Goal: Task Accomplishment & Management: Use online tool/utility

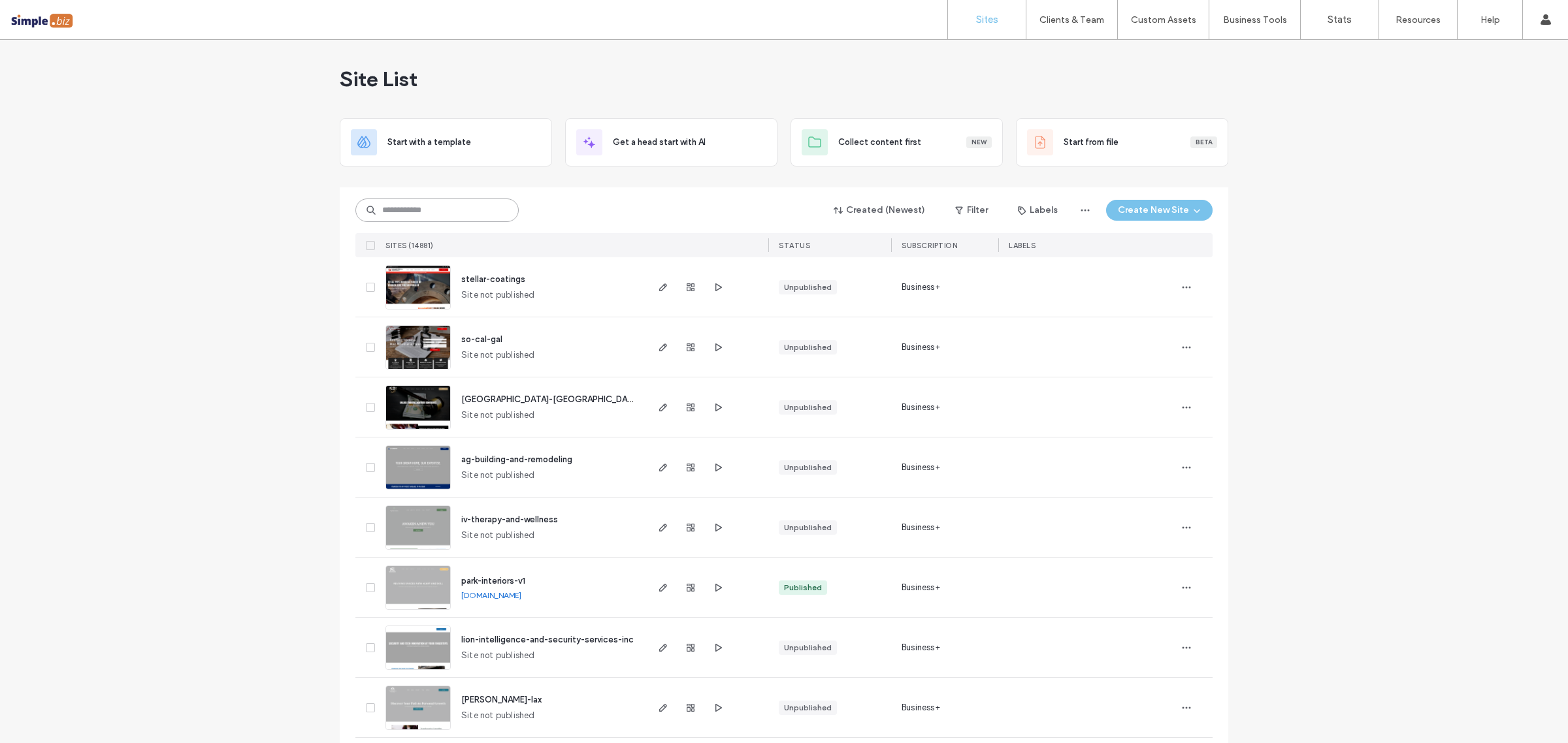
click at [423, 212] on input at bounding box center [437, 210] width 164 height 23
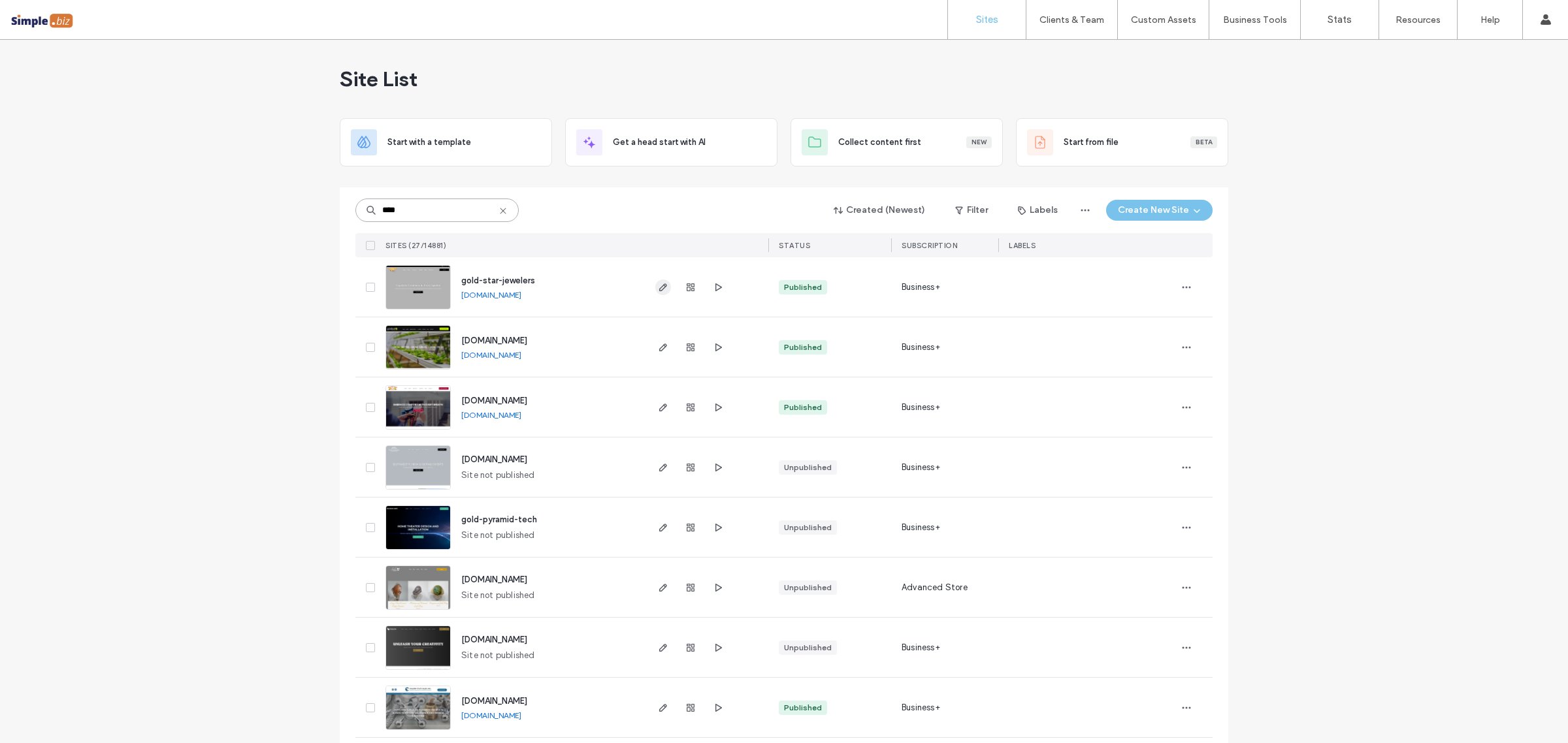
type input "****"
click at [657, 292] on icon "button" at bounding box center [663, 288] width 11 height 11
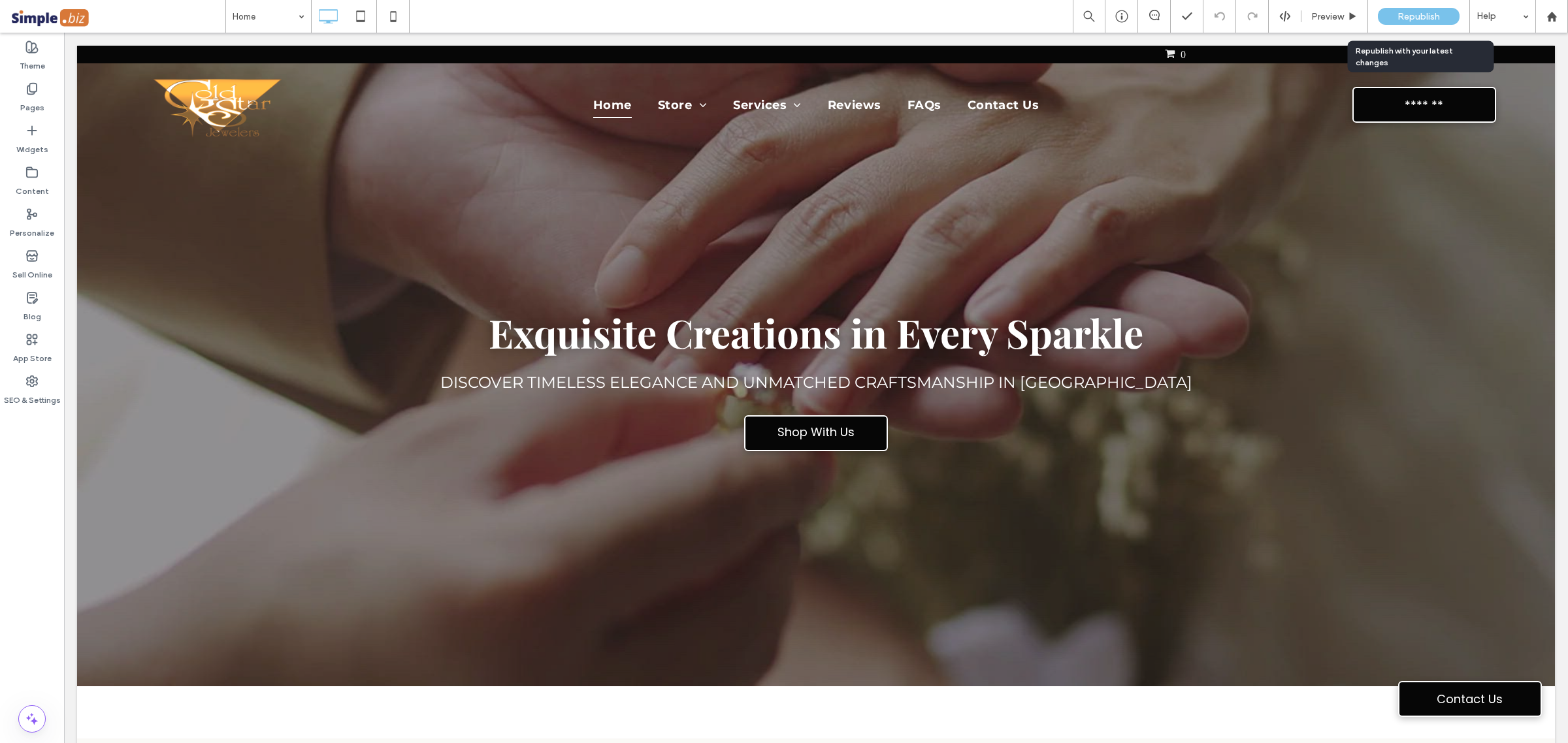
click at [1404, 23] on div "Republish" at bounding box center [1418, 16] width 82 height 17
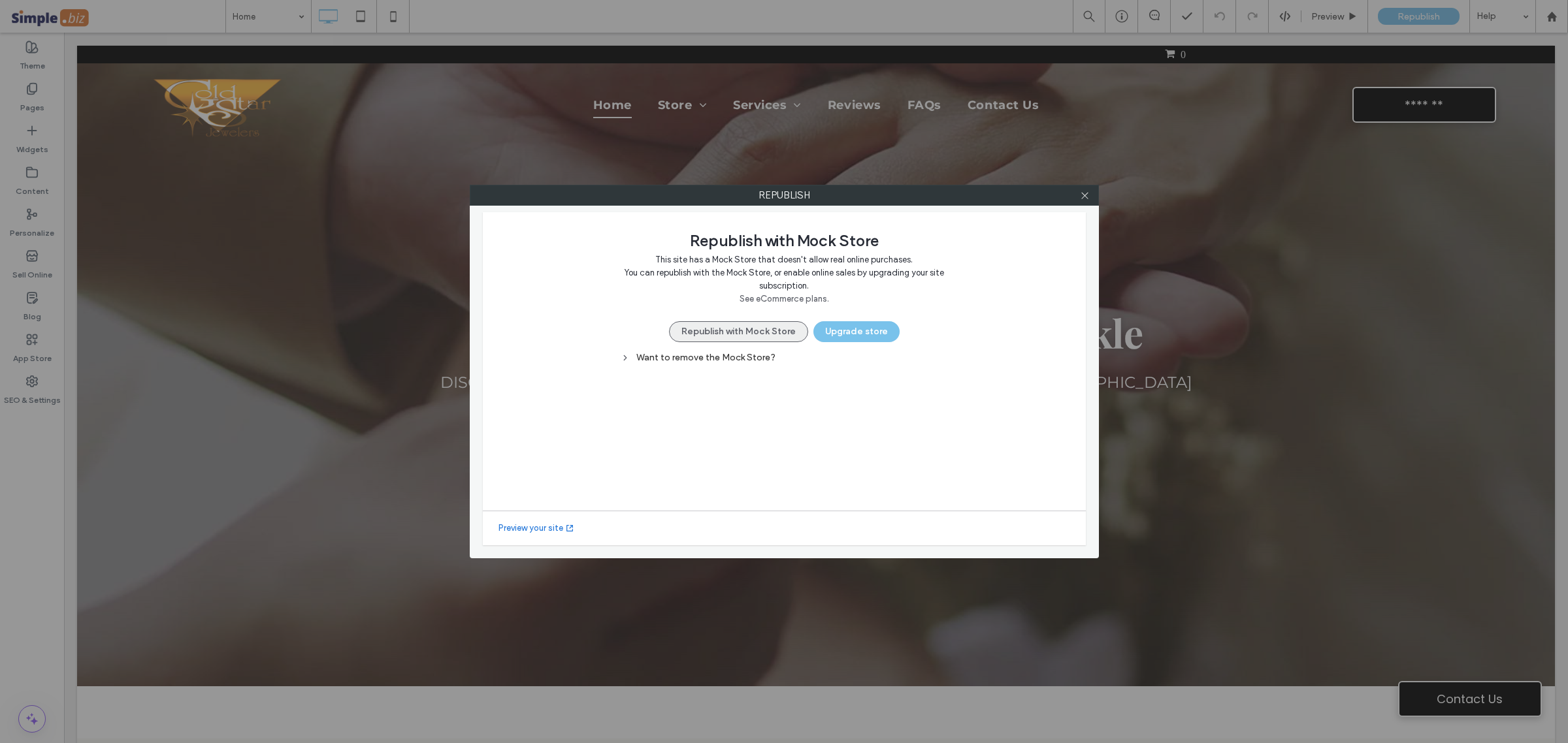
click at [774, 332] on button "Republish with Mock Store" at bounding box center [738, 331] width 139 height 21
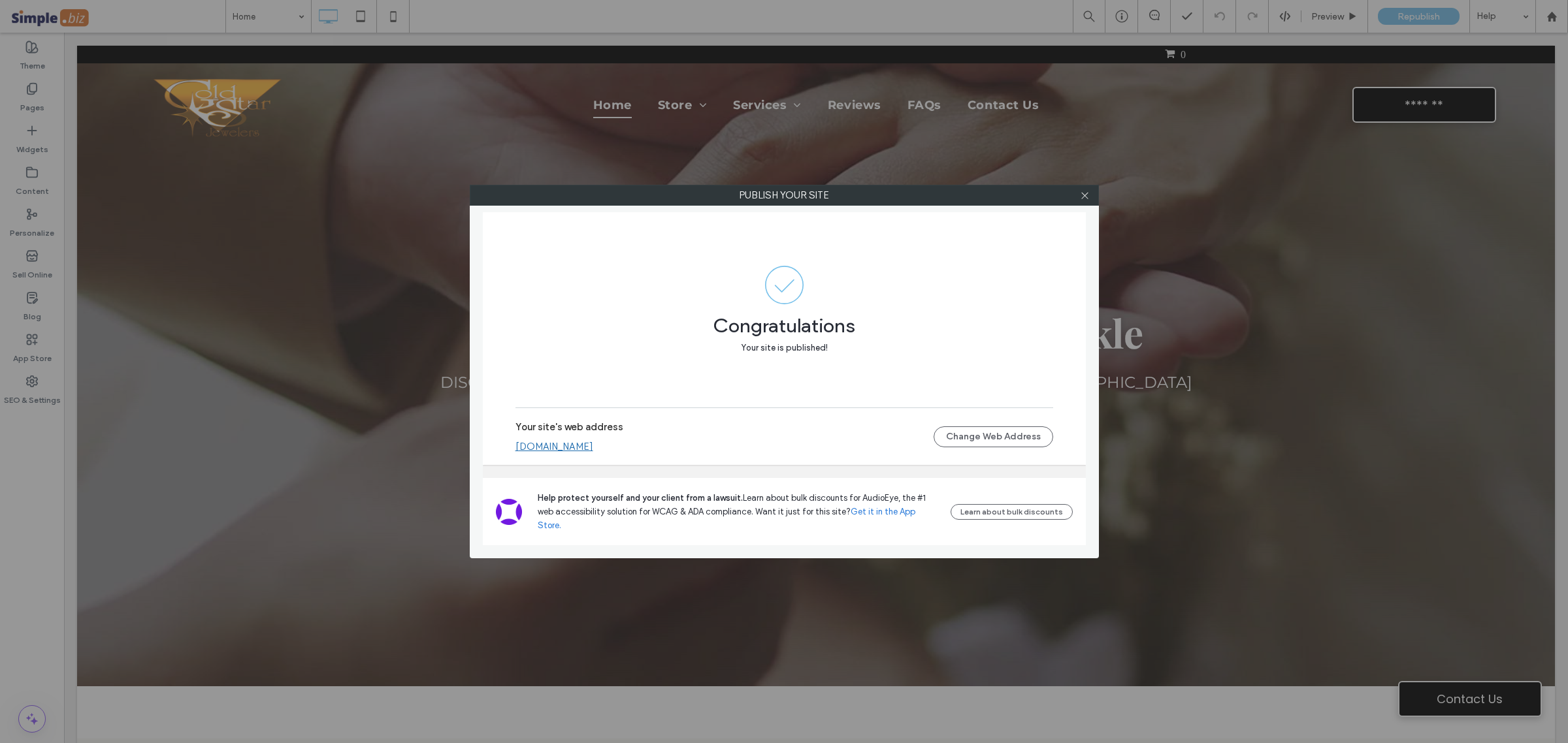
click at [593, 453] on link "gold-star-jewelers.multiscreensite.com" at bounding box center [554, 446] width 78 height 12
click at [1071, 200] on label "Publish your site" at bounding box center [783, 194] width 627 height 19
click at [1078, 190] on div at bounding box center [1084, 194] width 19 height 19
click at [1083, 196] on icon at bounding box center [1084, 195] width 10 height 10
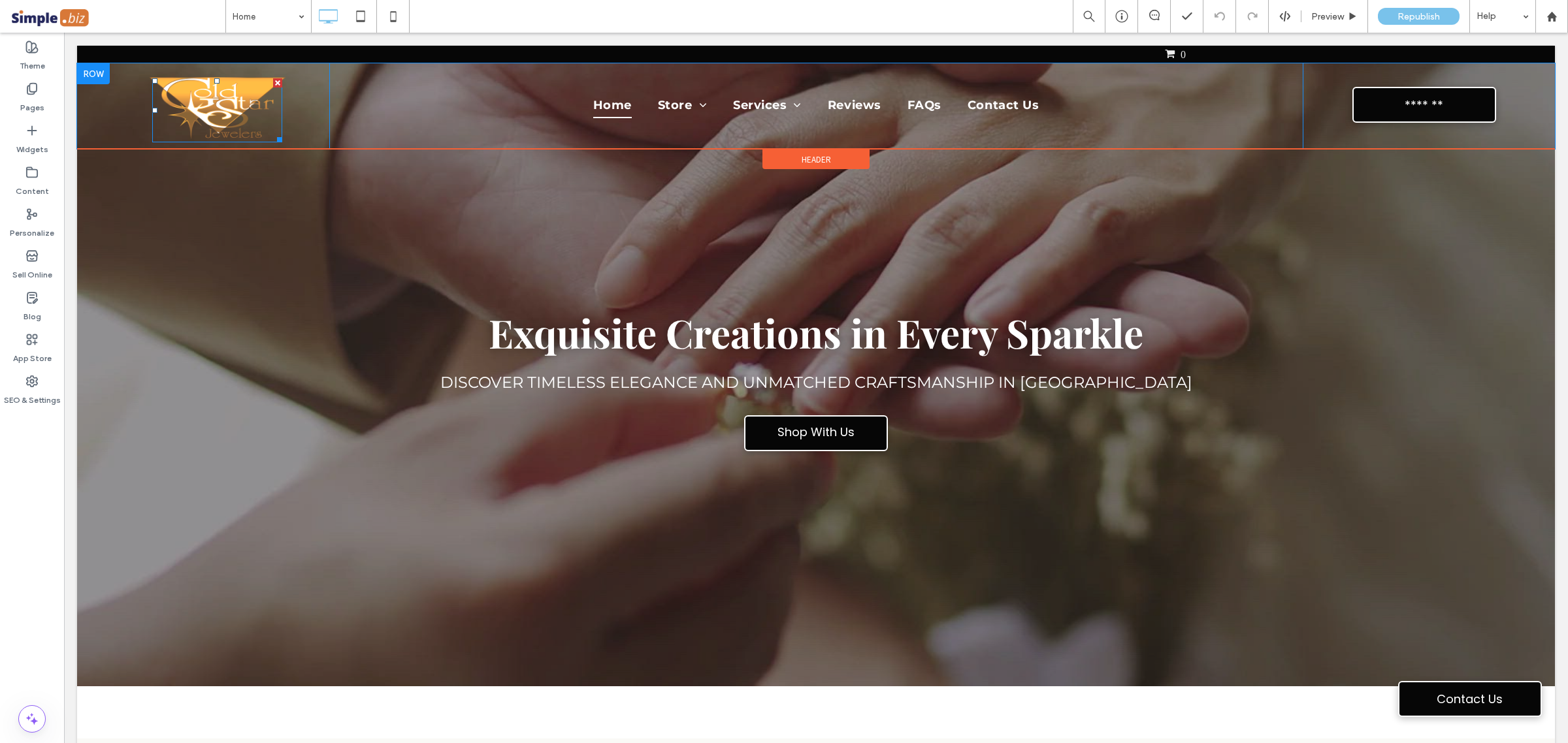
drag, startPoint x: 211, startPoint y: 114, endPoint x: 215, endPoint y: 138, distance: 24.3
click at [211, 114] on img at bounding box center [217, 110] width 138 height 68
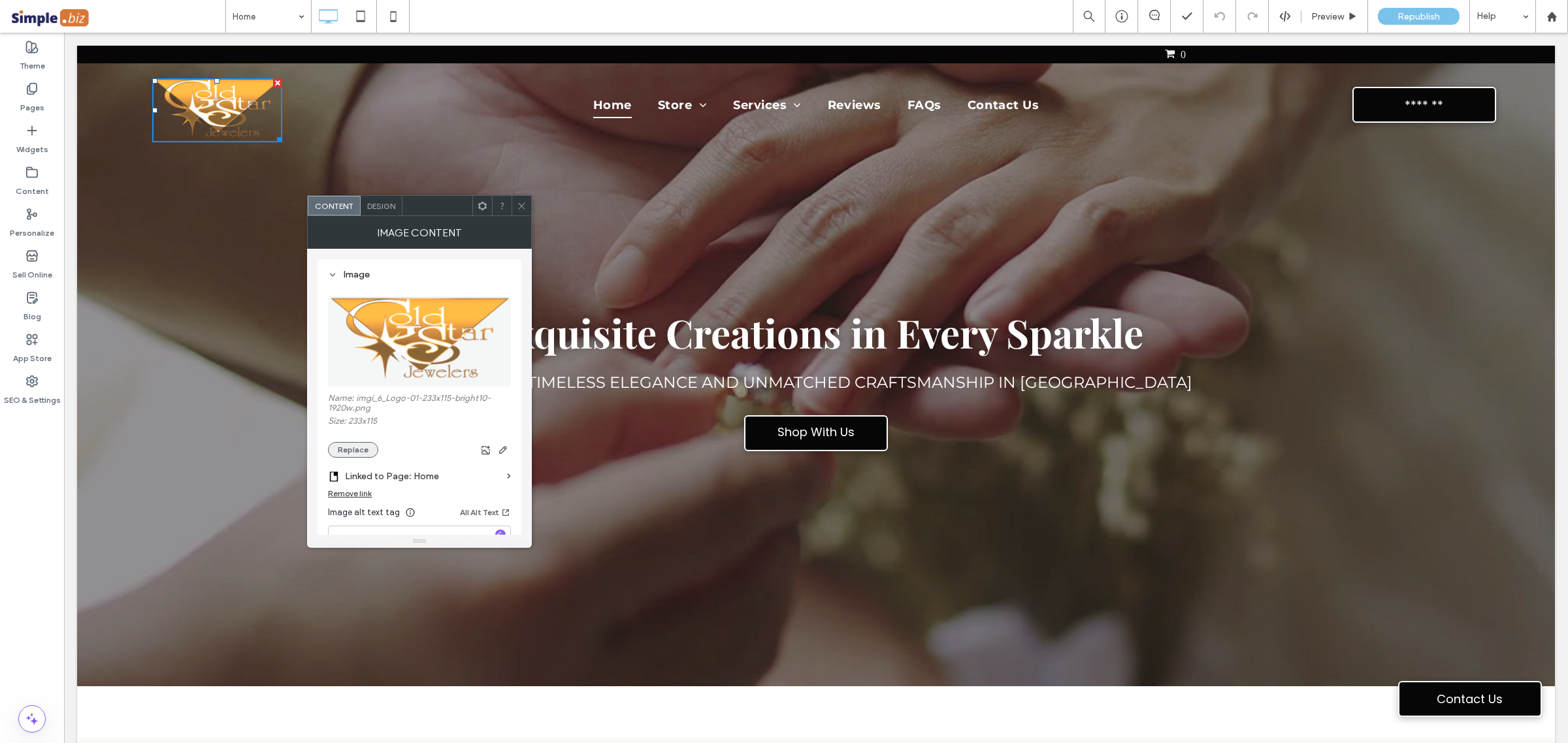
click at [351, 451] on button "Replace" at bounding box center [353, 450] width 50 height 15
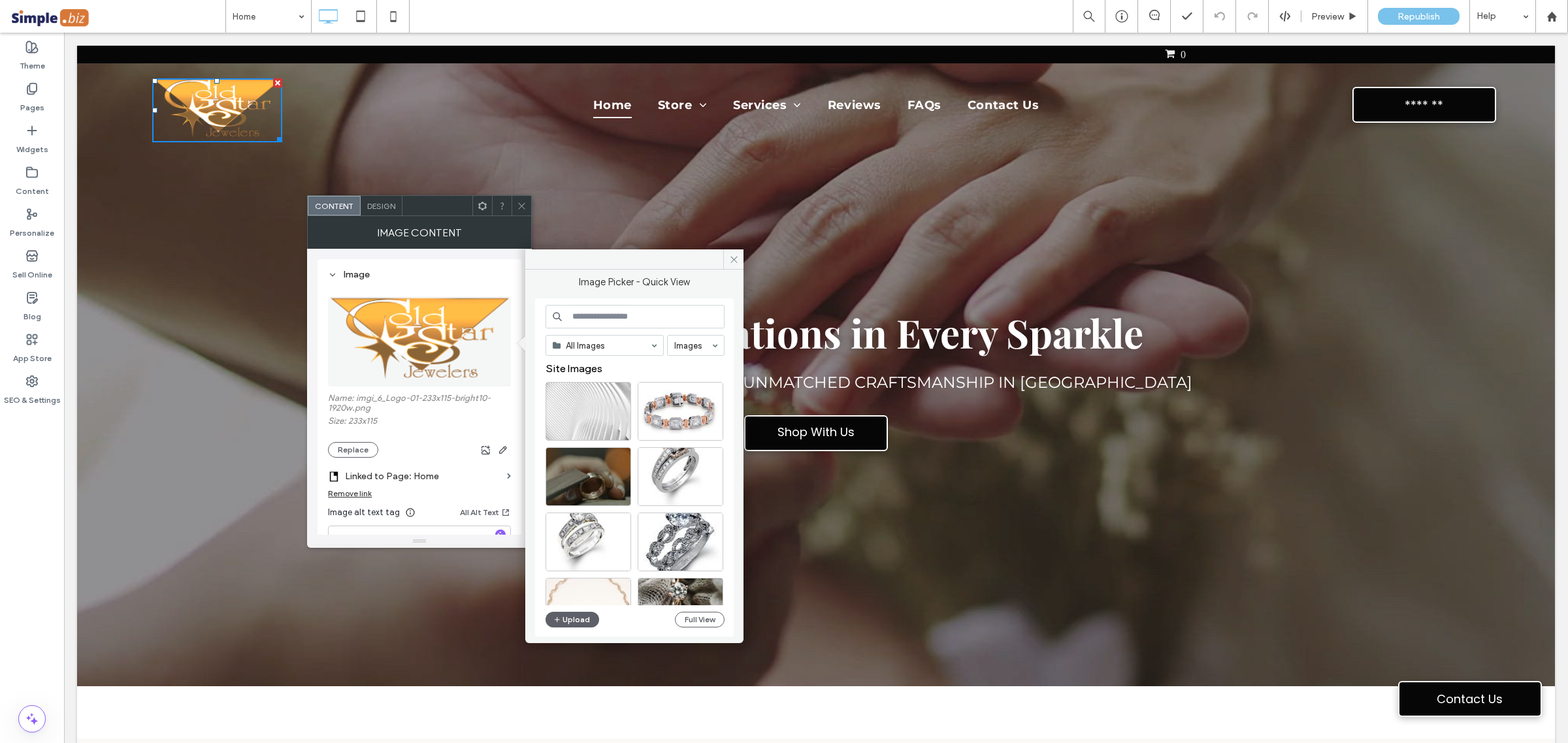
click at [569, 606] on div "All Images Images Site Images Upload Full View" at bounding box center [635, 468] width 179 height 326
click at [579, 622] on button "Upload" at bounding box center [572, 620] width 53 height 15
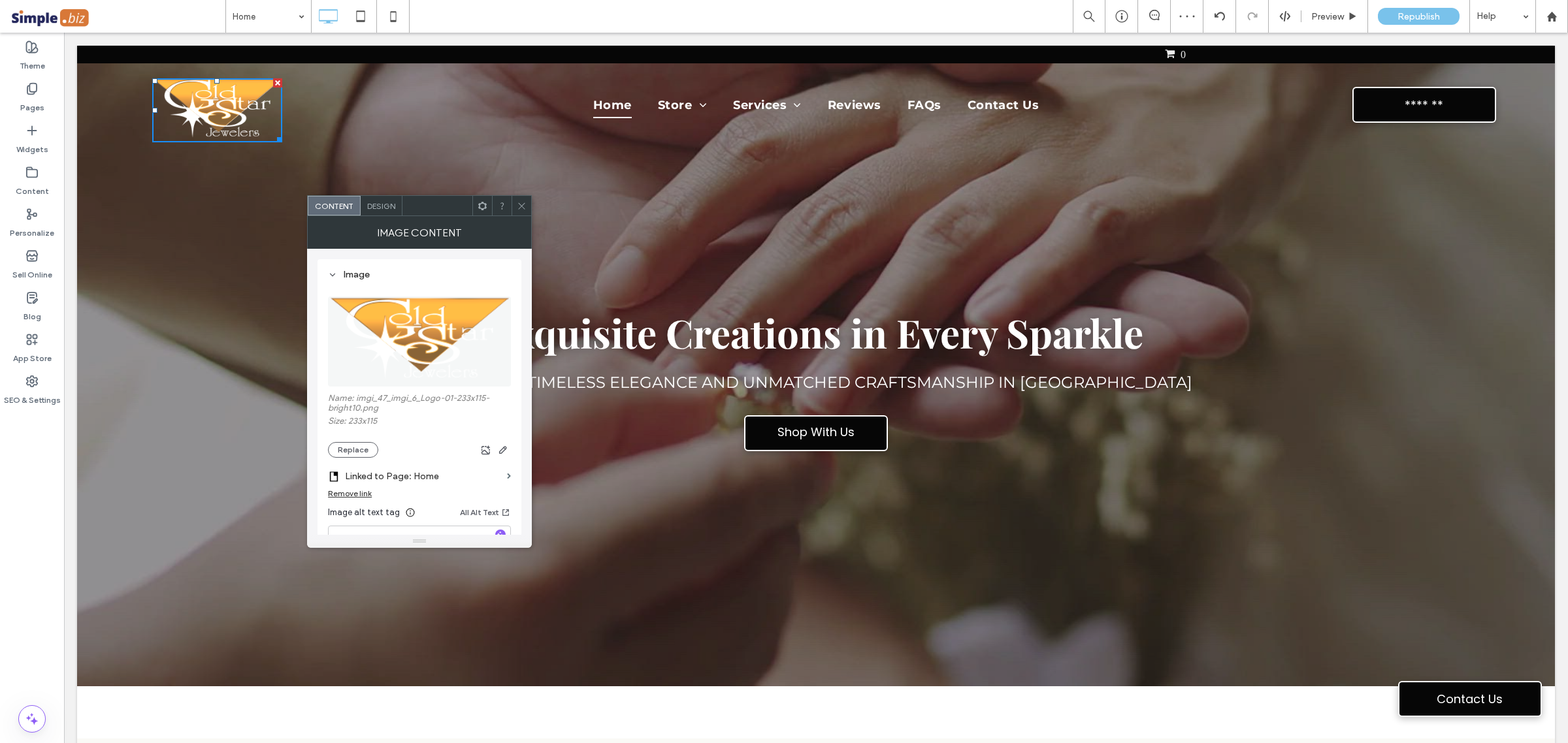
click at [512, 200] on div at bounding box center [521, 205] width 19 height 19
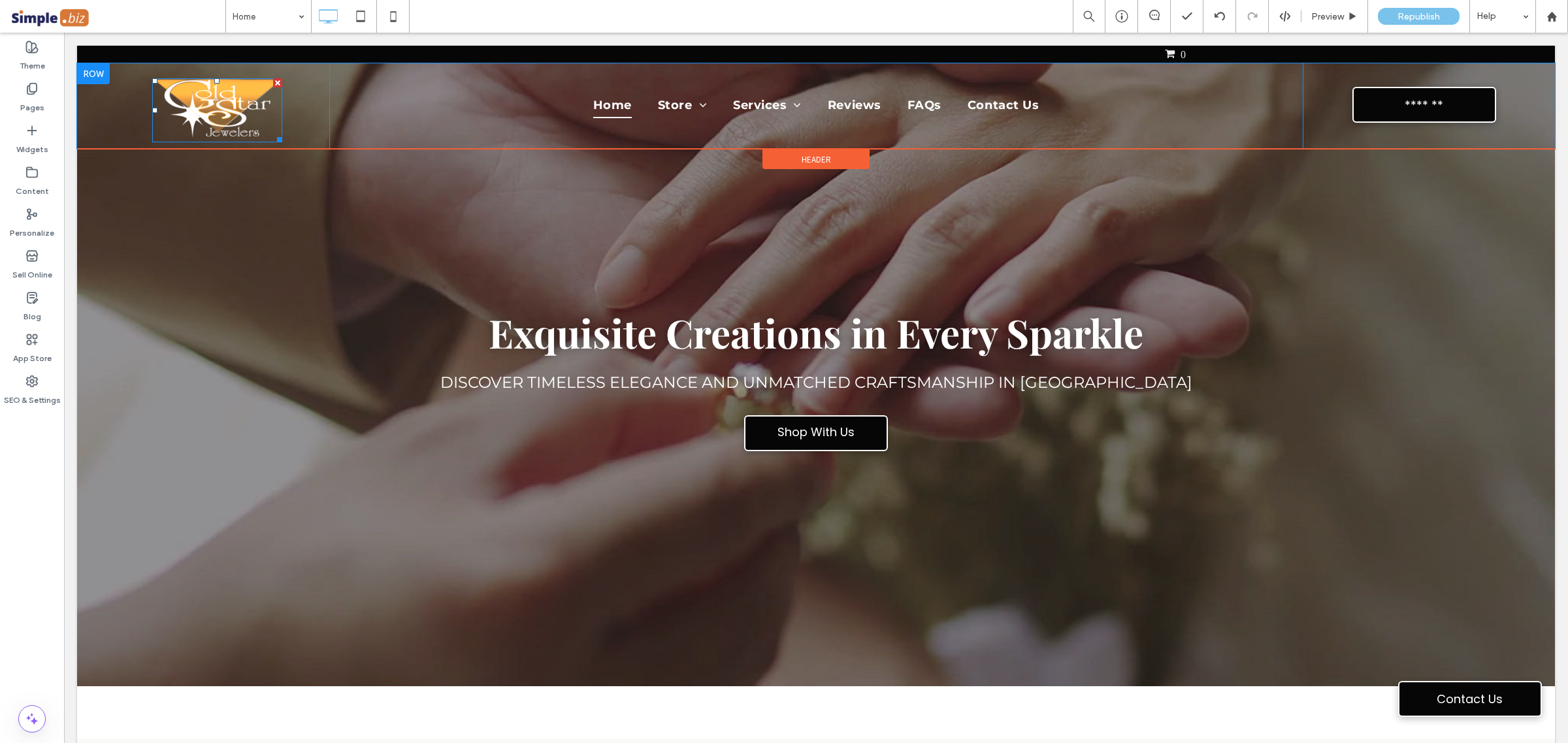
drag, startPoint x: 759, startPoint y: 279, endPoint x: 217, endPoint y: 73, distance: 579.8
click at [217, 79] on div at bounding box center [217, 81] width 5 height 5
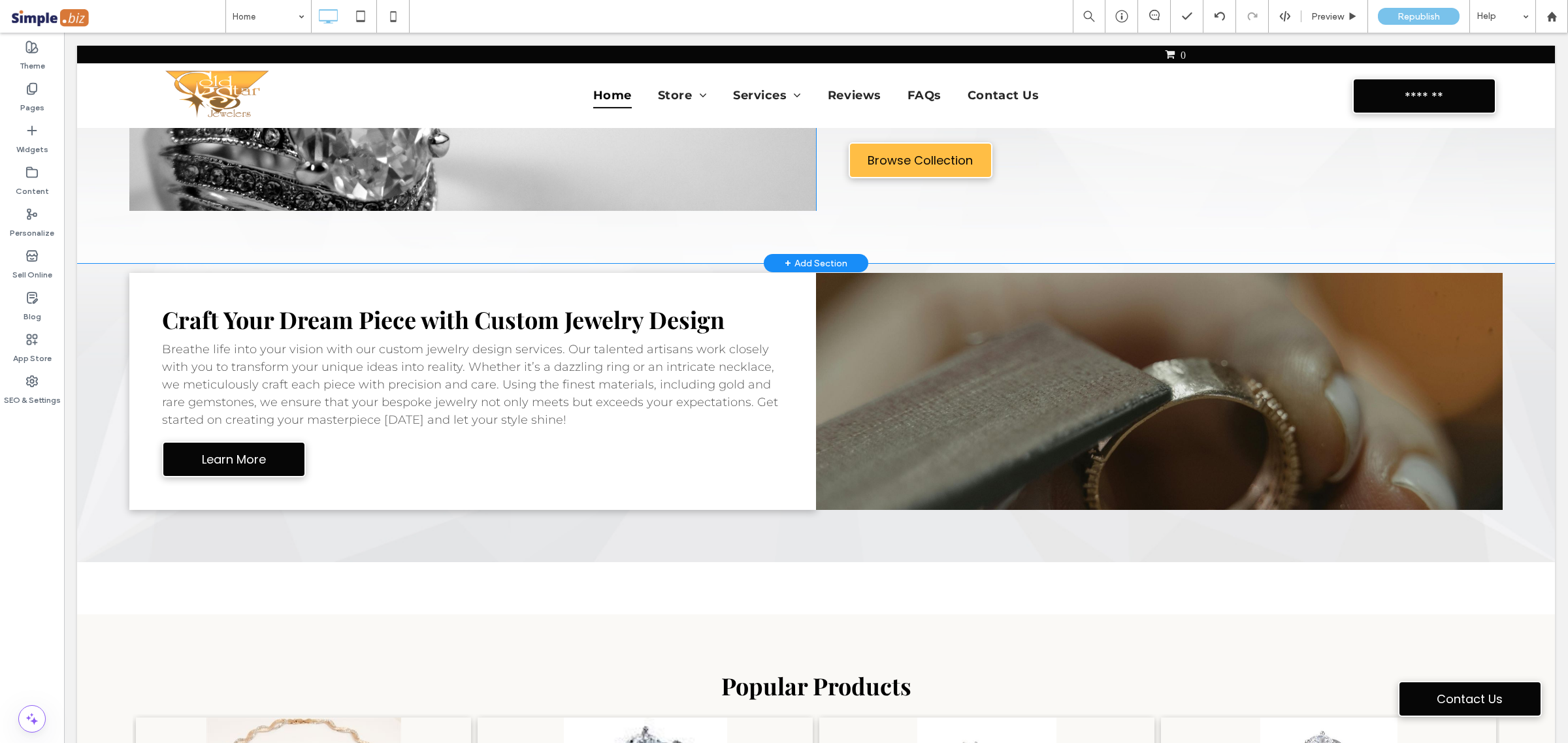
scroll to position [1224, 0]
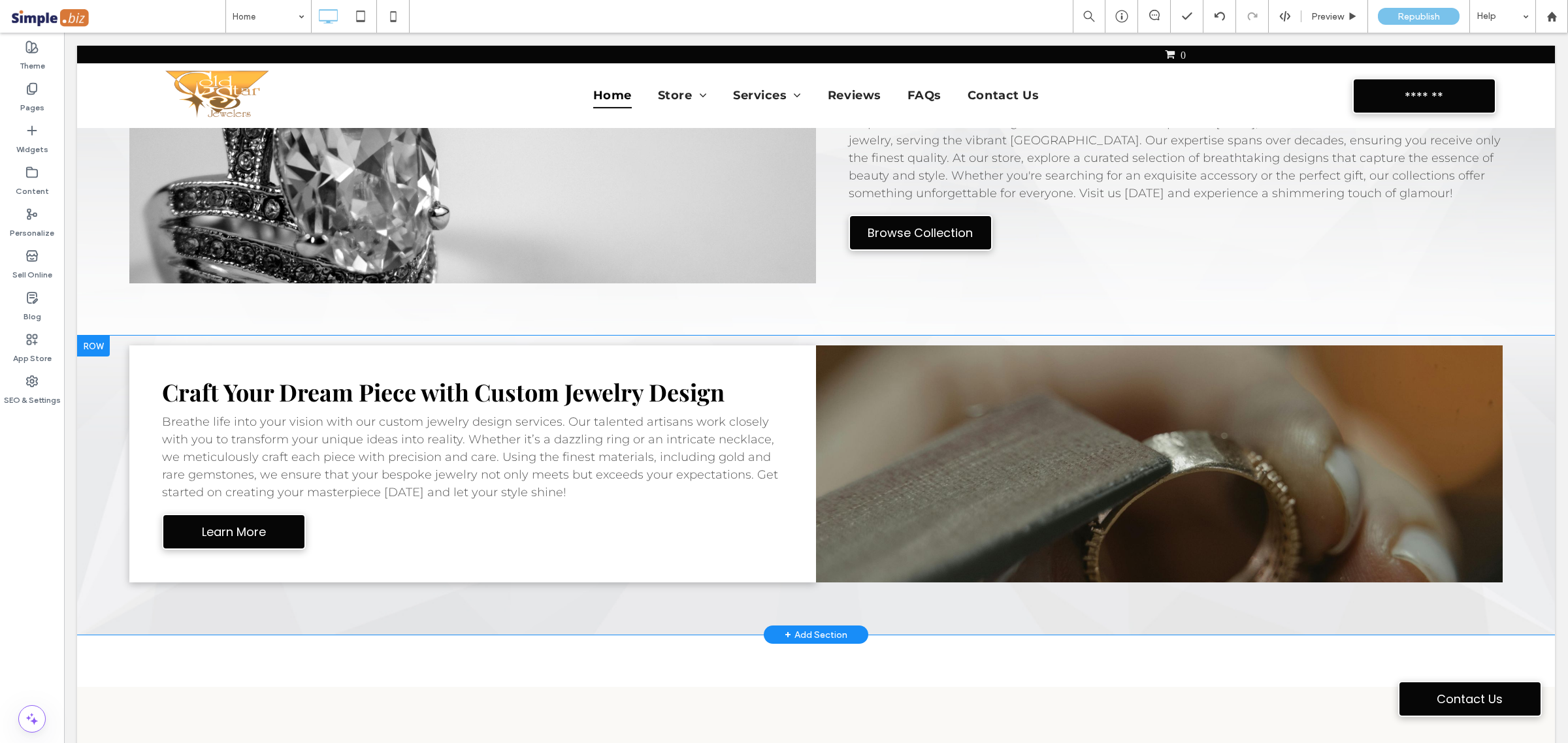
click at [100, 567] on div "Craft Your Dream Piece with Custom Jewelry Design Breathe life into your vision…" at bounding box center [816, 485] width 1478 height 299
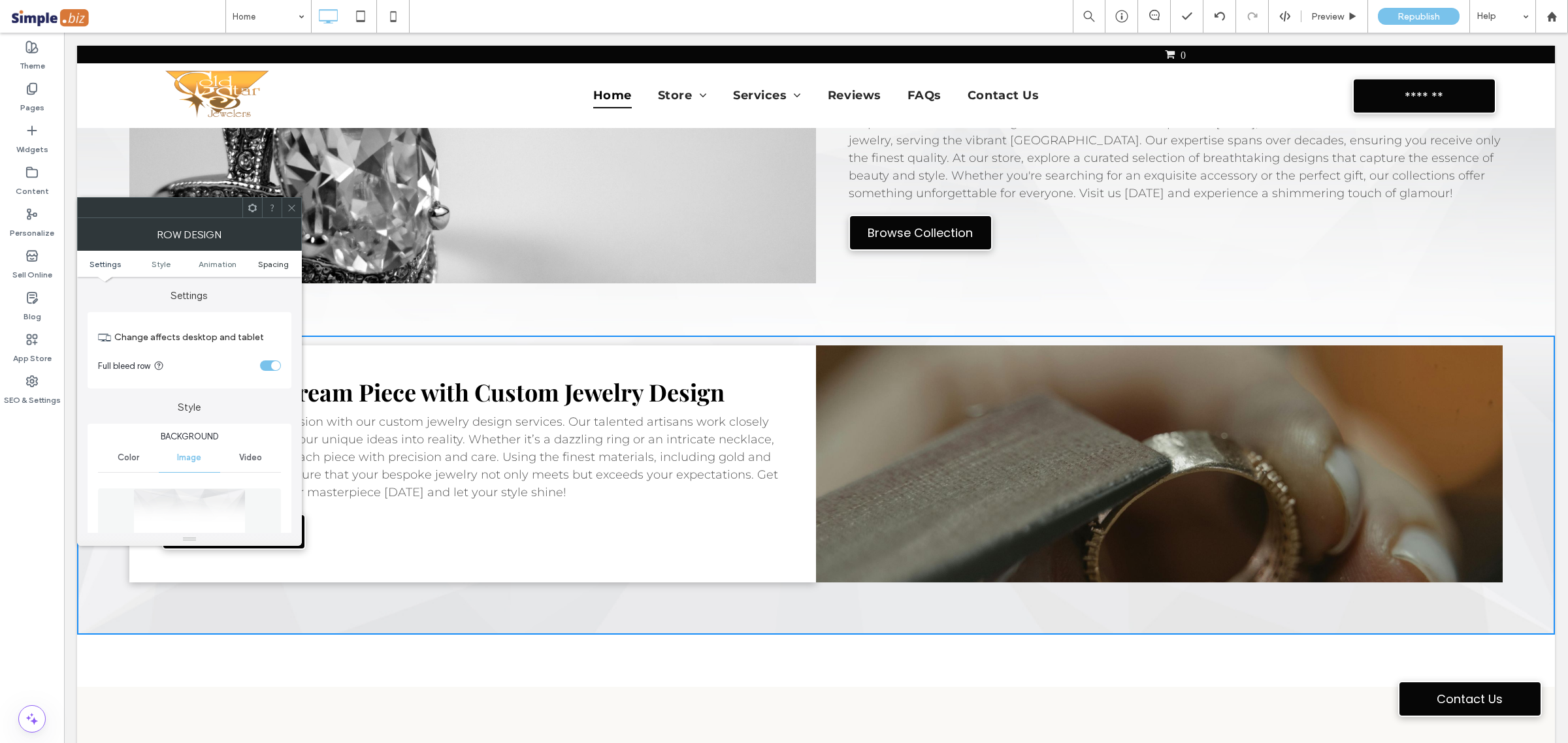
click at [273, 268] on span "Spacing" at bounding box center [273, 264] width 31 height 10
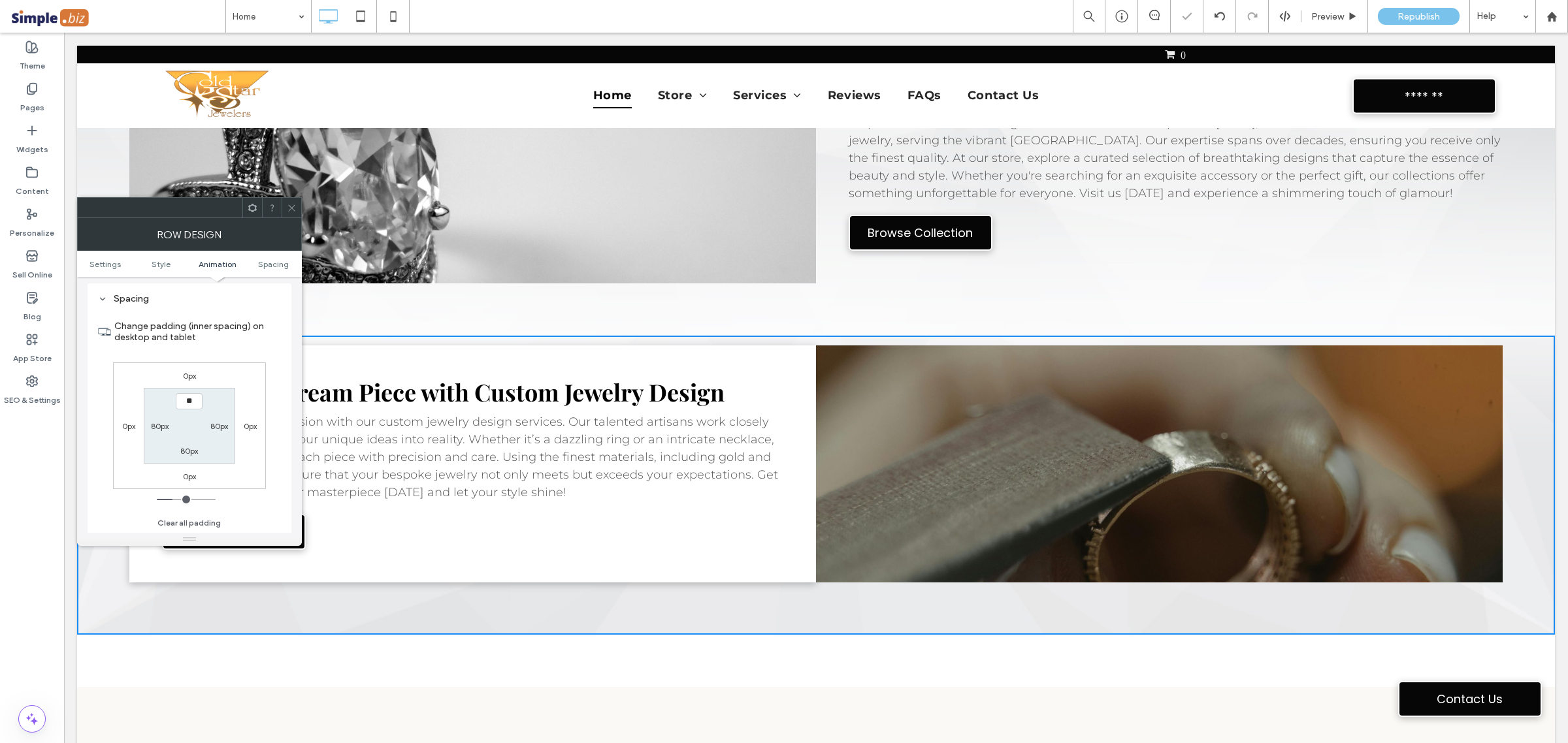
type input "****"
type input "**"
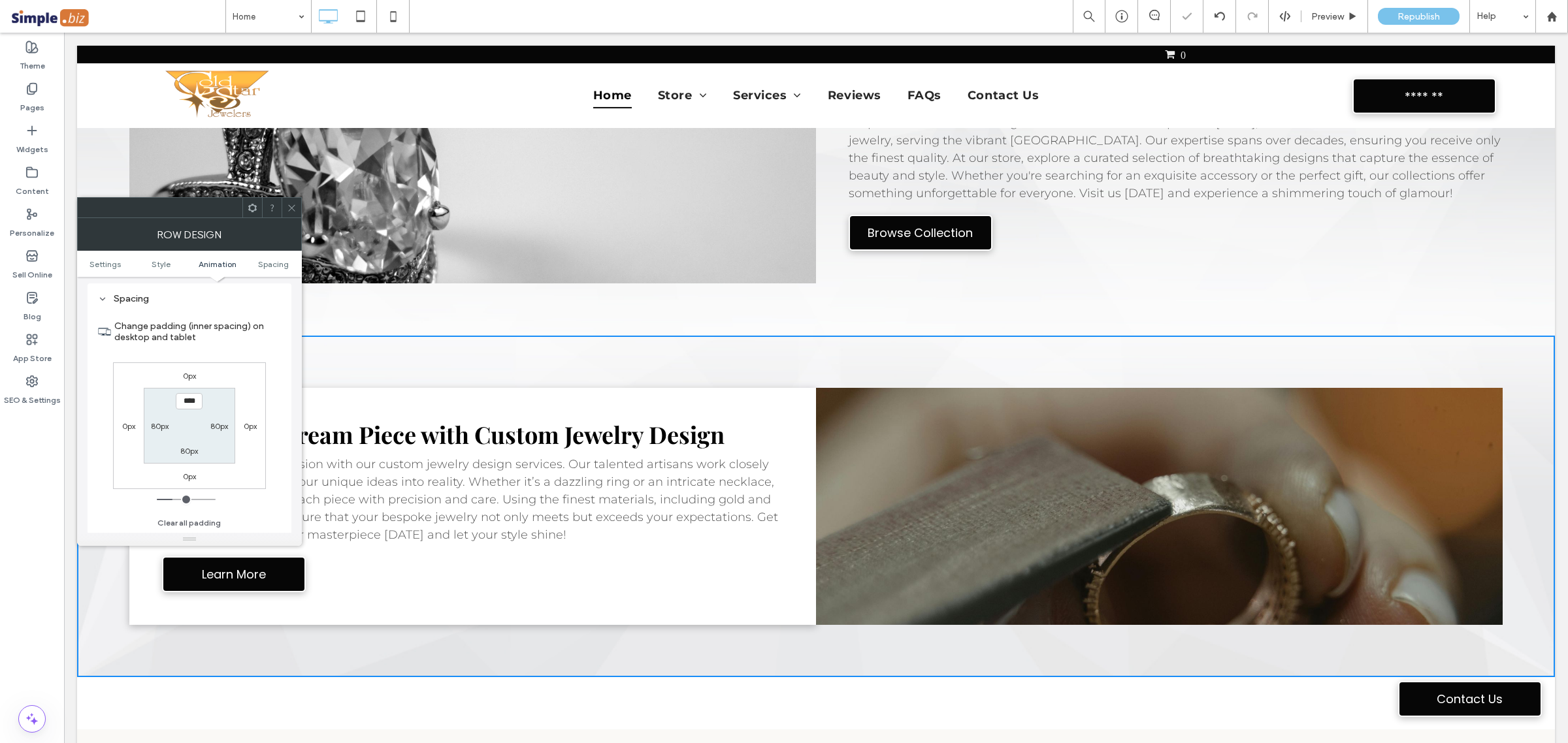
drag, startPoint x: 286, startPoint y: 209, endPoint x: 292, endPoint y: 212, distance: 6.7
click at [286, 210] on div at bounding box center [291, 207] width 19 height 19
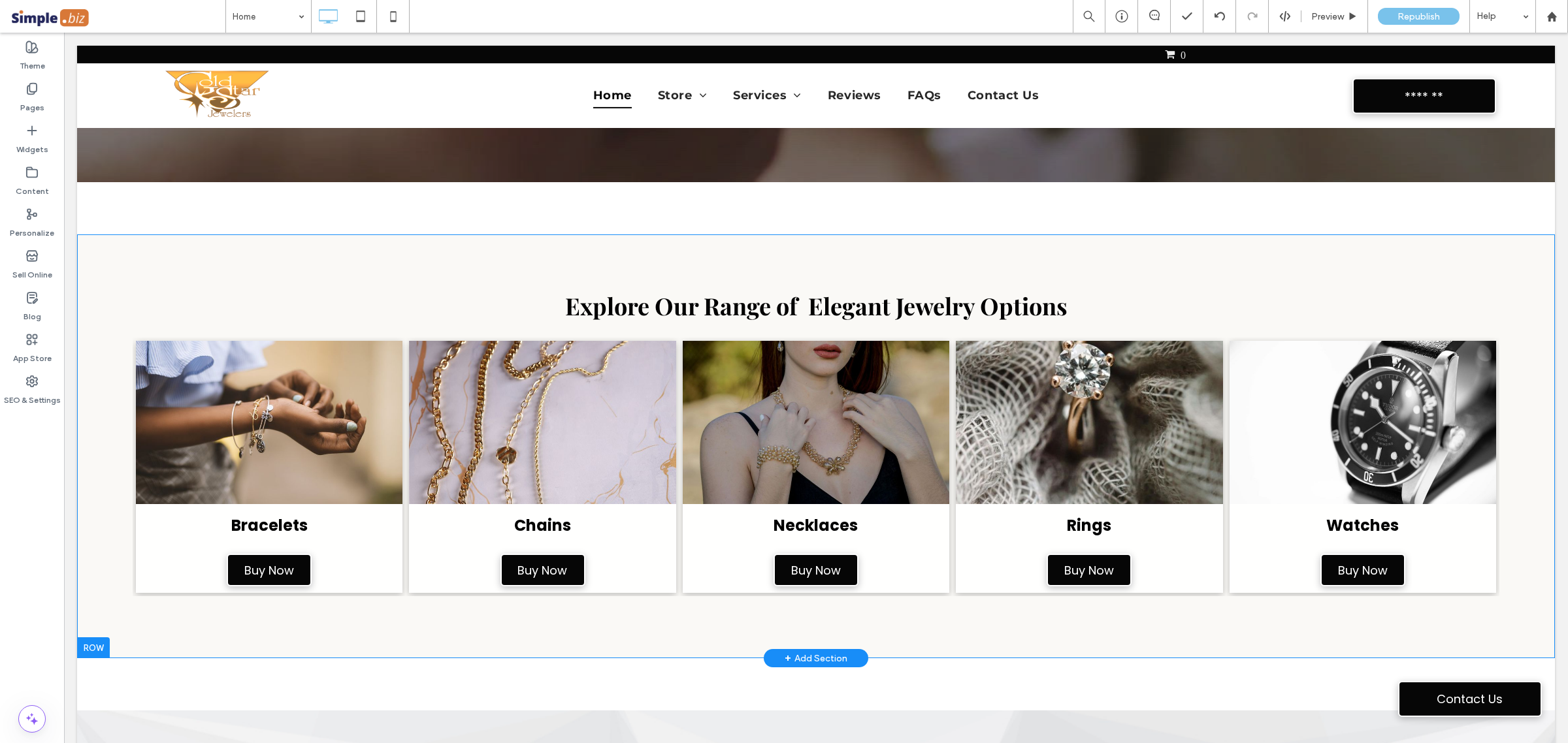
scroll to position [490, 0]
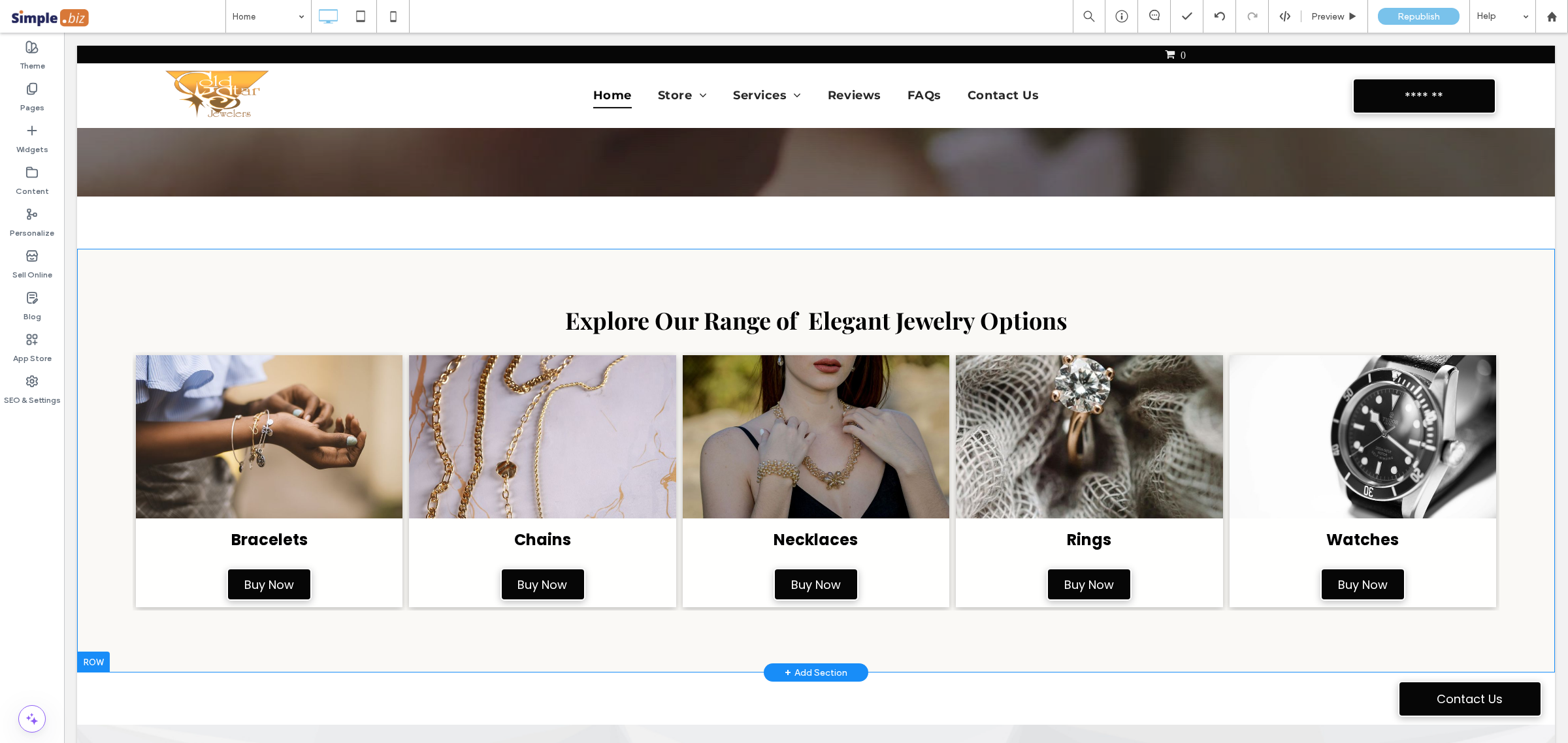
click at [468, 287] on div "Explore Our Range of Elegant Jewelry Options Bracelets Buy Now Chains Buy Now N…" at bounding box center [816, 461] width 1478 height 424
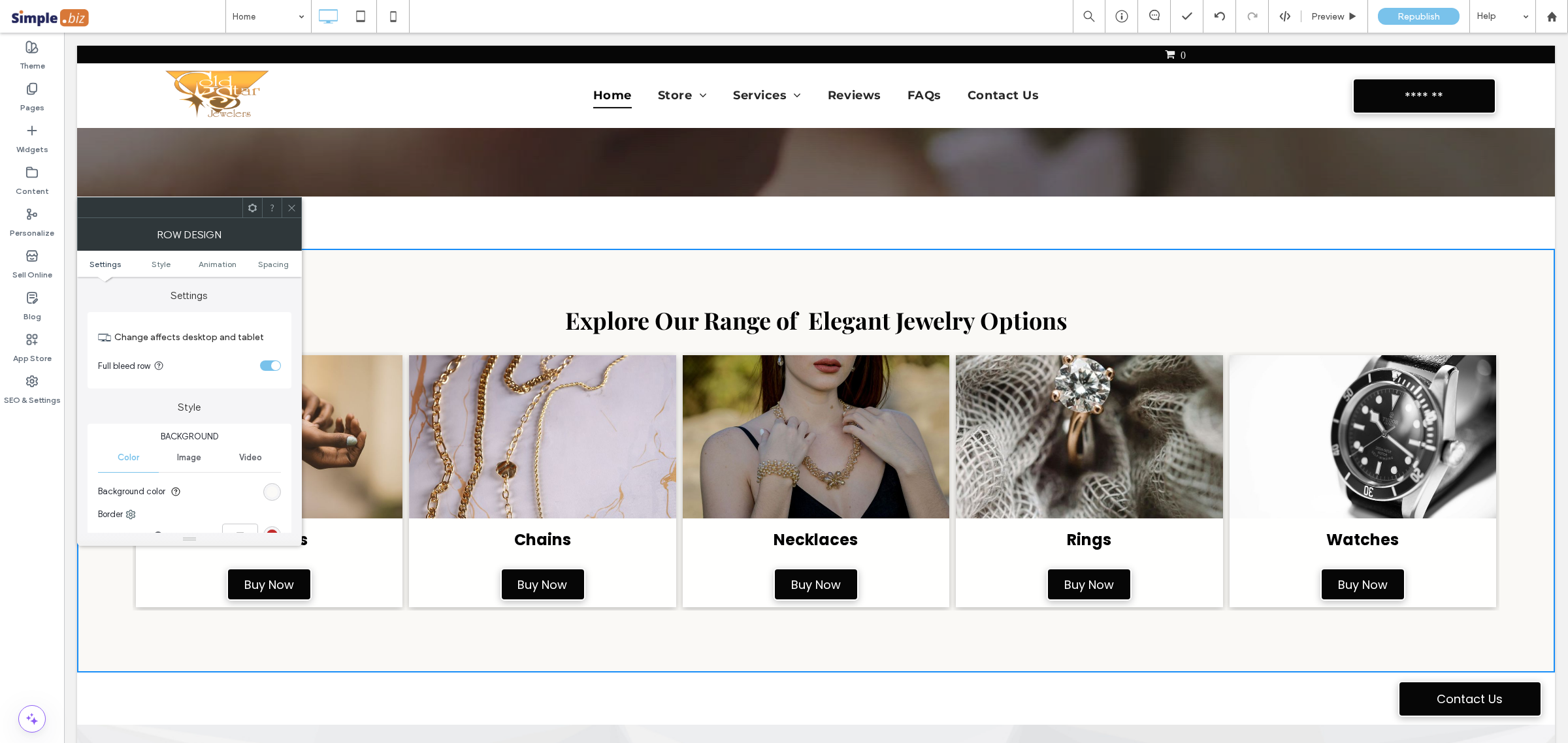
click at [270, 495] on div "rgb(250, 249, 246)" at bounding box center [272, 492] width 11 height 11
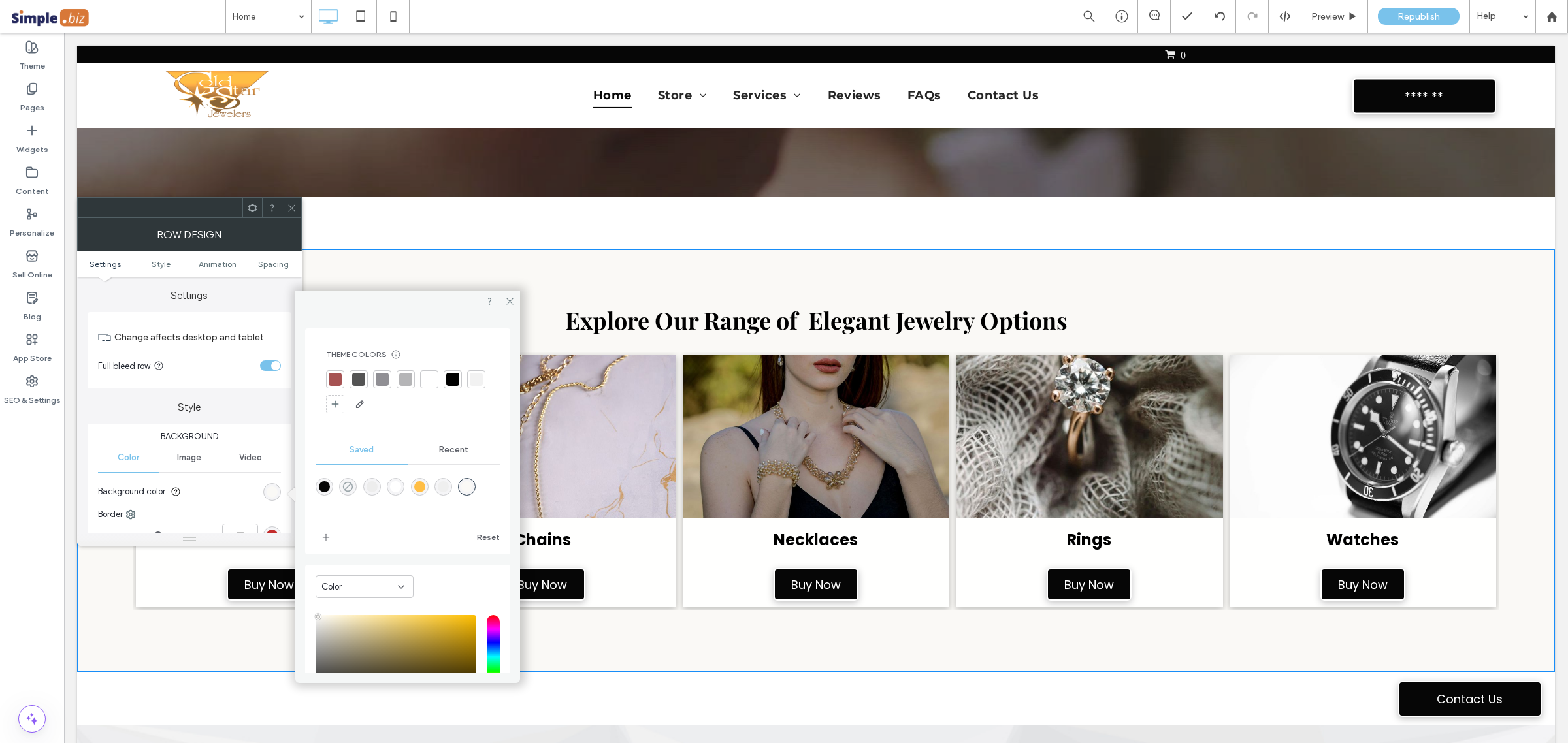
click at [347, 488] on icon "rgba(0,0,0,0)" at bounding box center [348, 487] width 11 height 11
type input "*******"
type input "*"
type input "**"
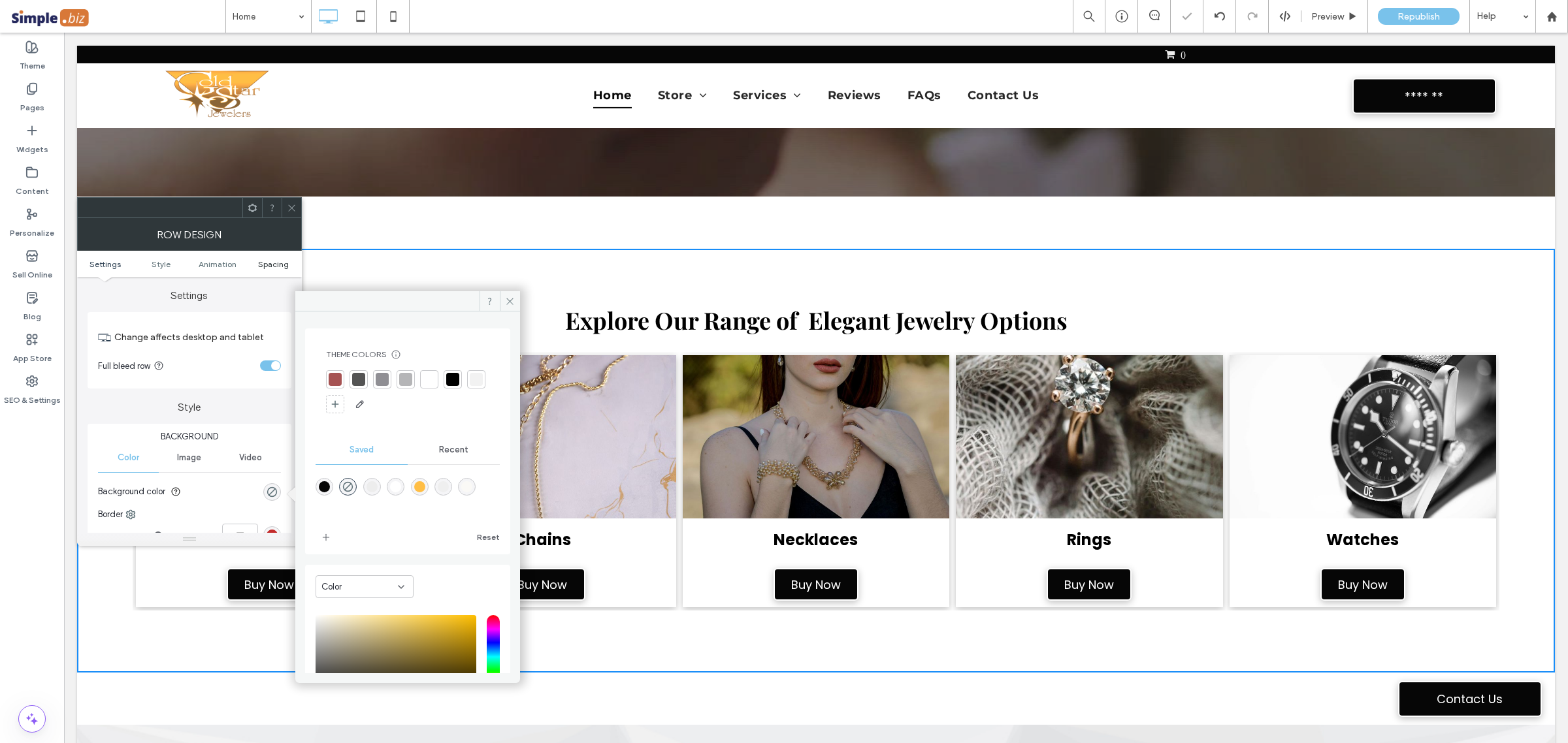
click at [263, 266] on span "Spacing" at bounding box center [273, 264] width 31 height 10
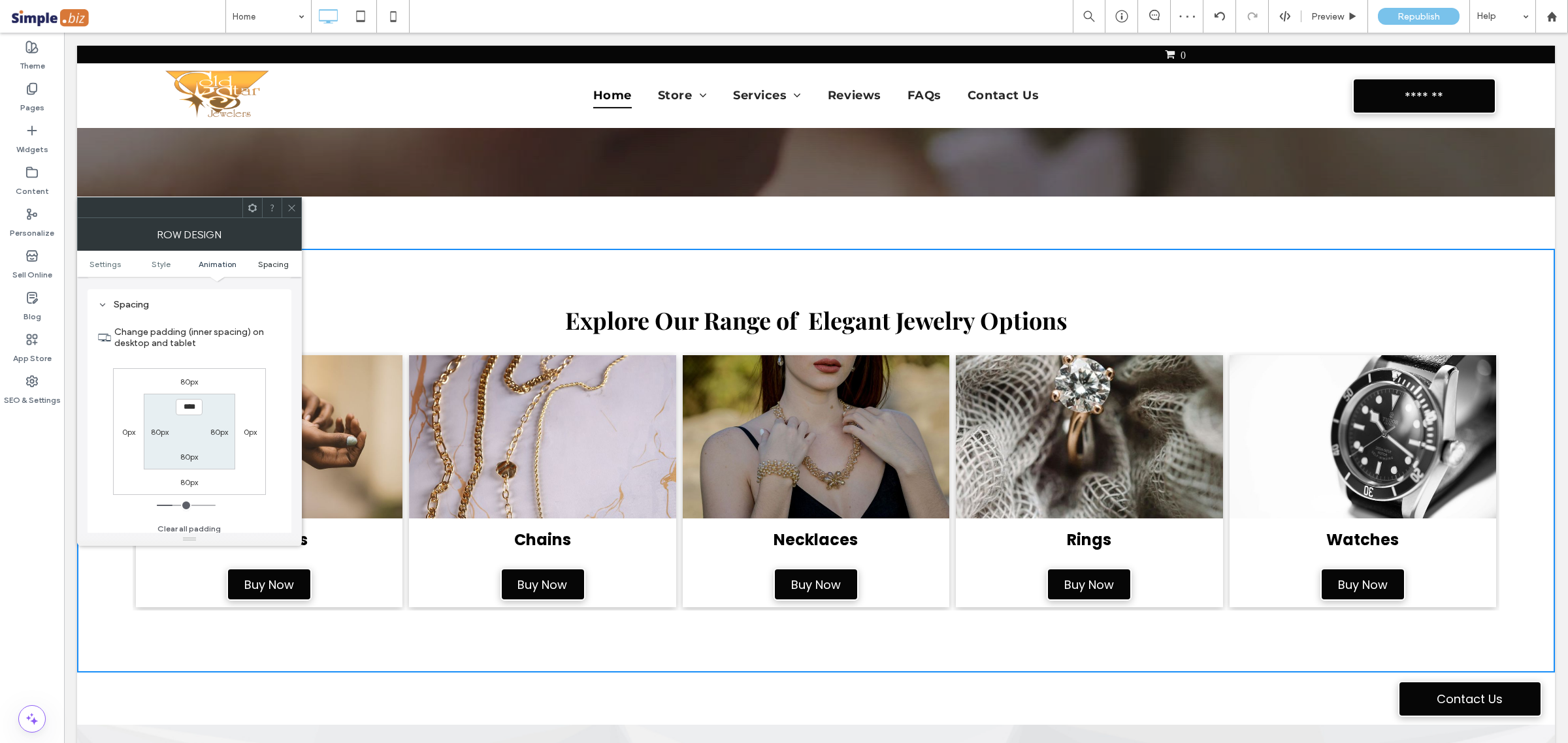
scroll to position [370, 0]
click at [188, 377] on label "80px" at bounding box center [189, 378] width 18 height 10
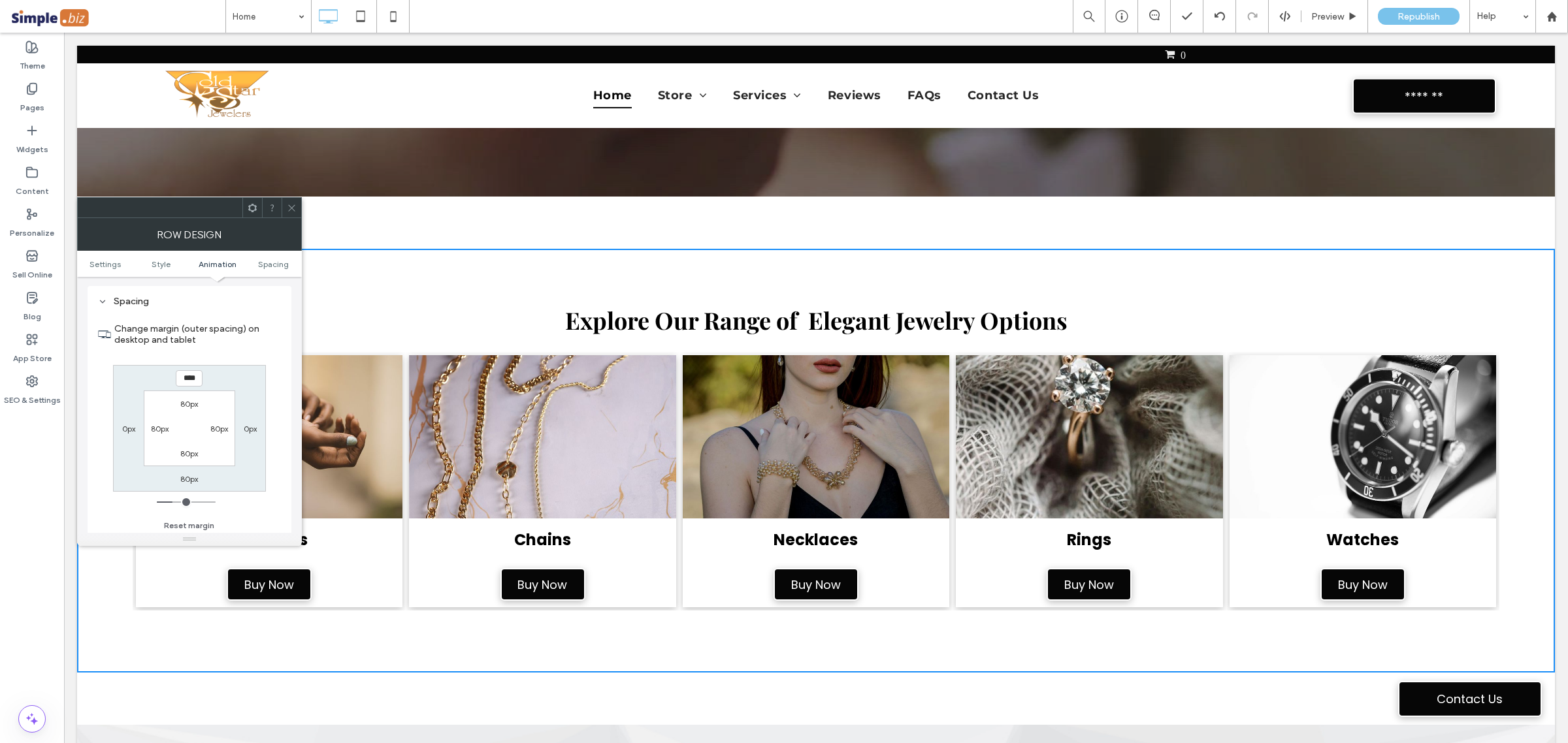
type input "*"
click at [188, 480] on label "80px" at bounding box center [189, 479] width 18 height 10
type input "*"
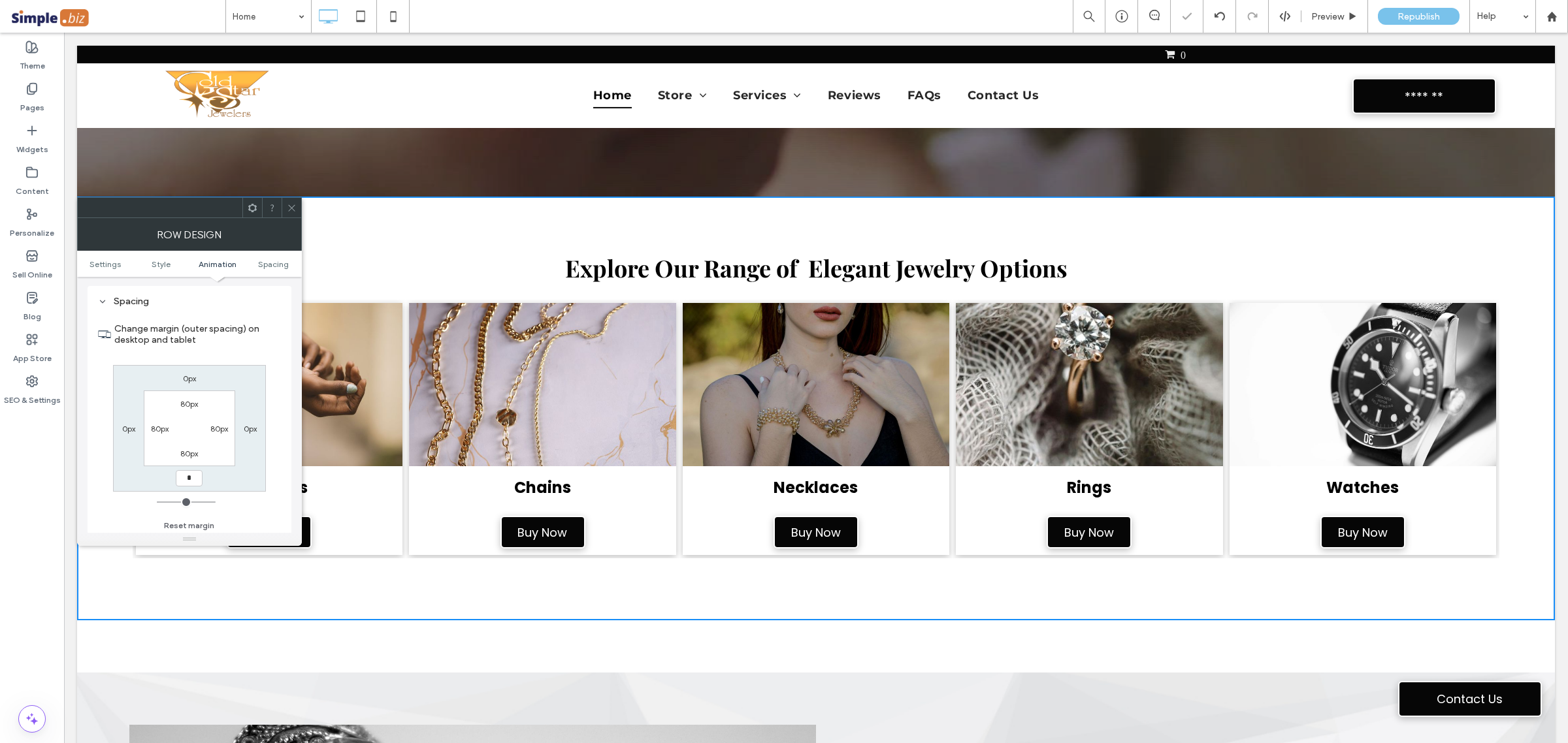
type input "***"
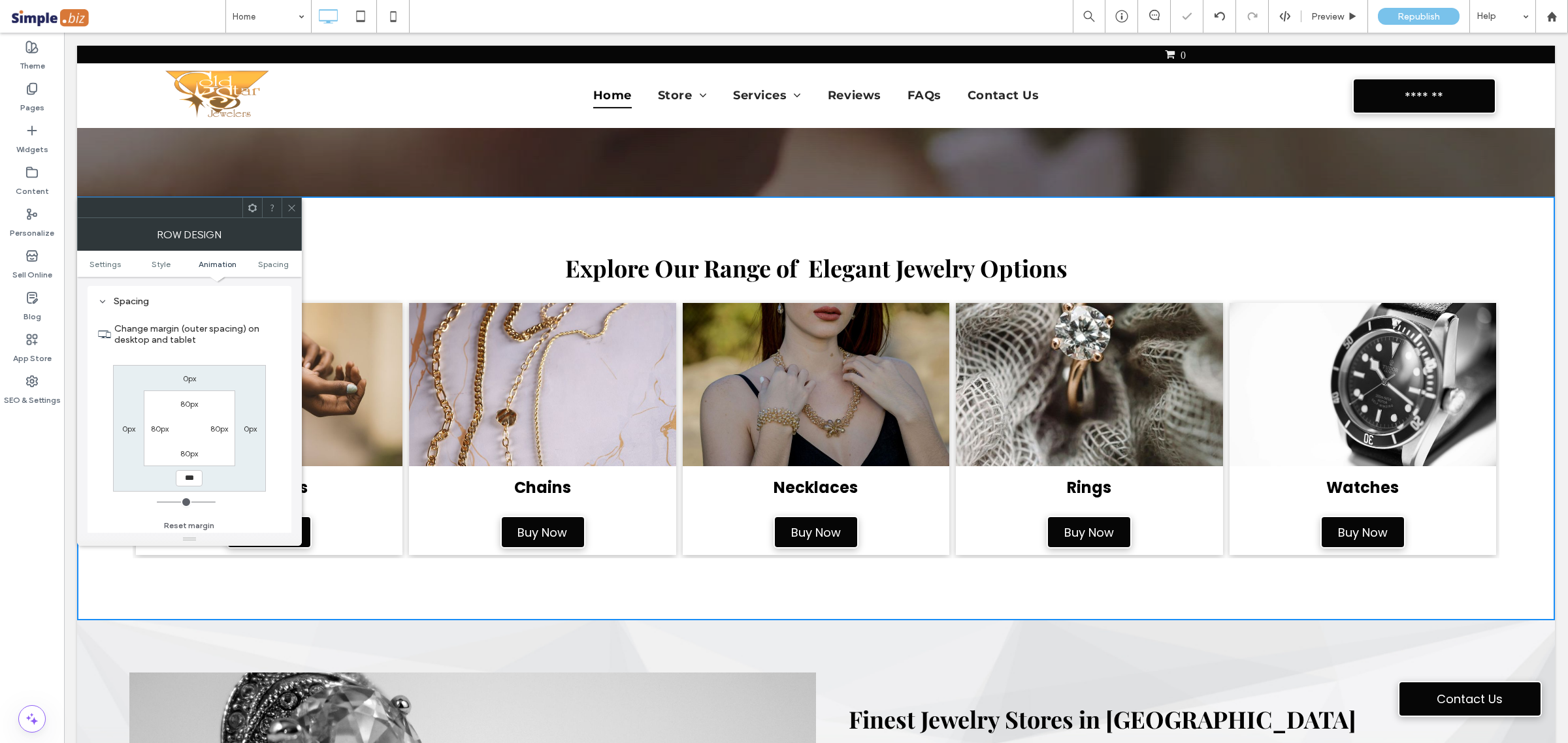
click at [292, 201] on span at bounding box center [292, 207] width 10 height 19
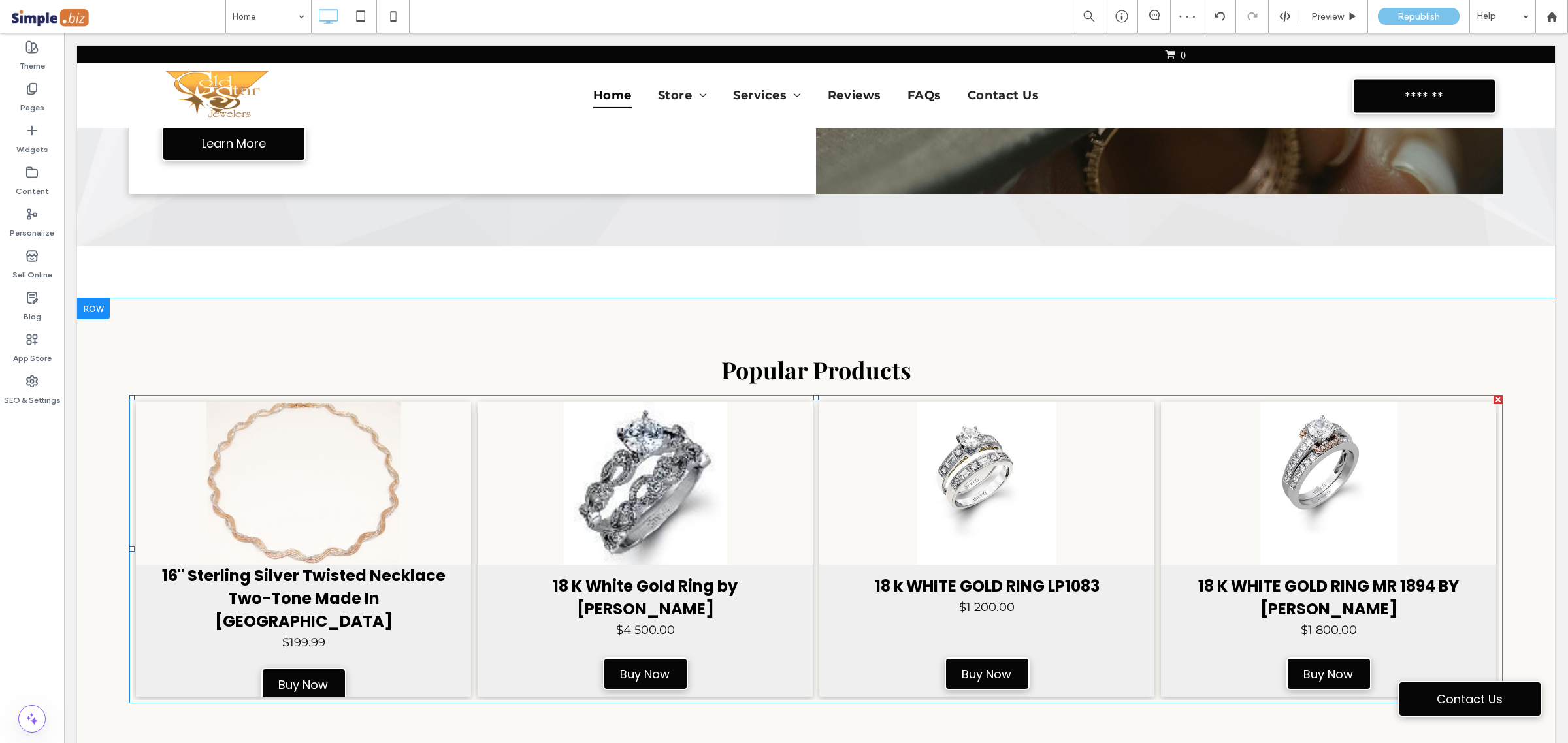
scroll to position [1633, 0]
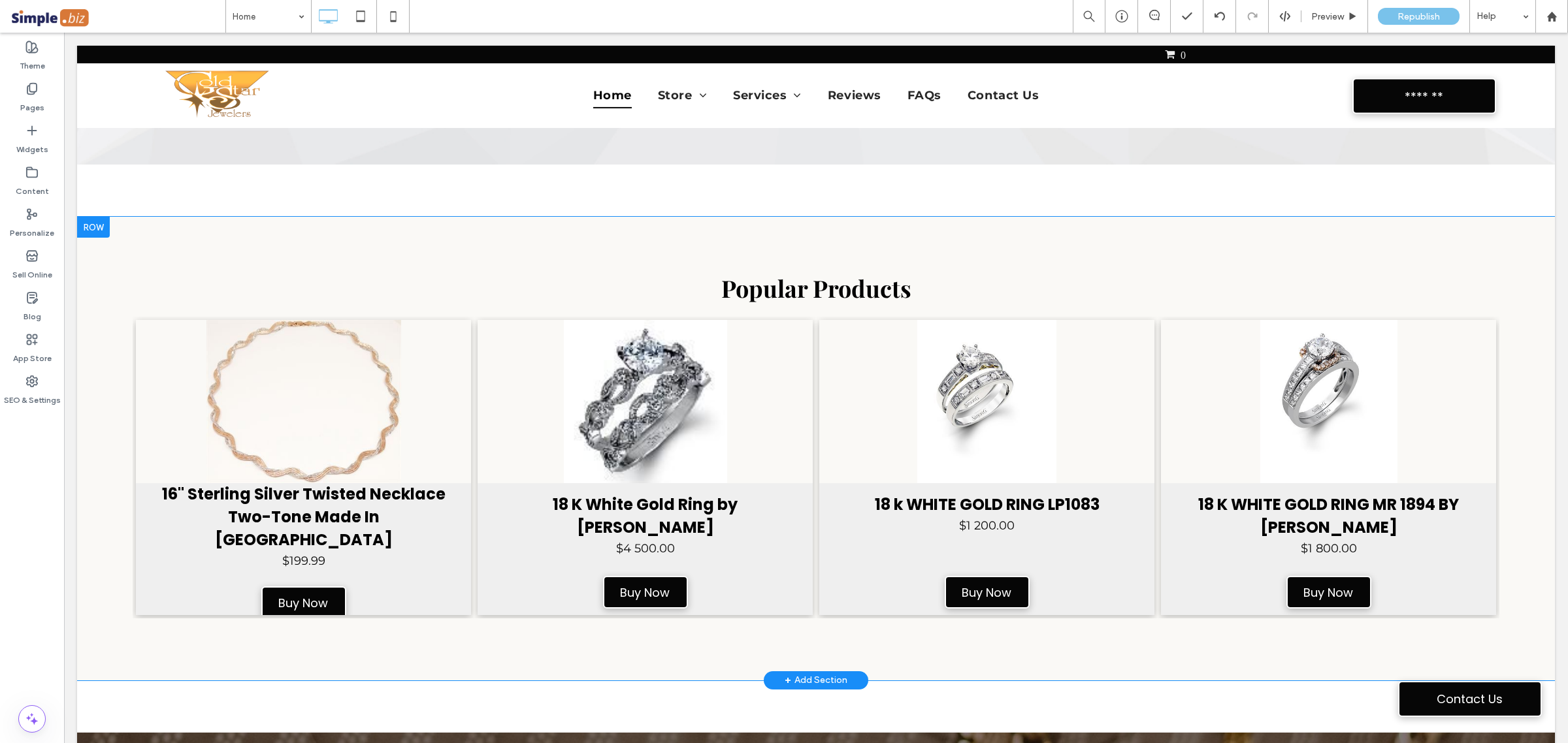
click at [629, 248] on div "Popular Products 16" Sterling Silver Twisted Necklace Two-Tone Made In Italy SK…" at bounding box center [816, 448] width 1478 height 464
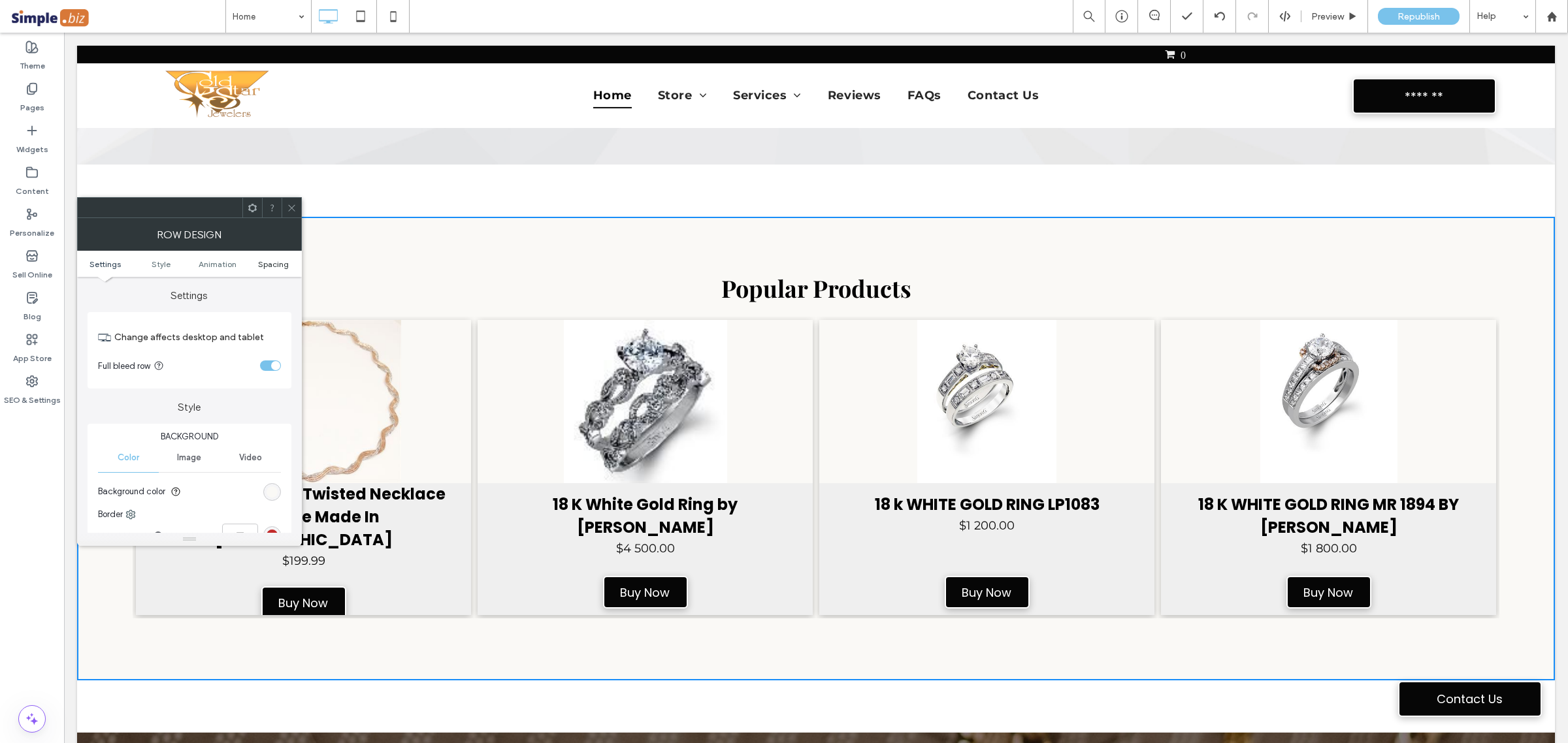
click at [272, 266] on span "Spacing" at bounding box center [273, 264] width 31 height 10
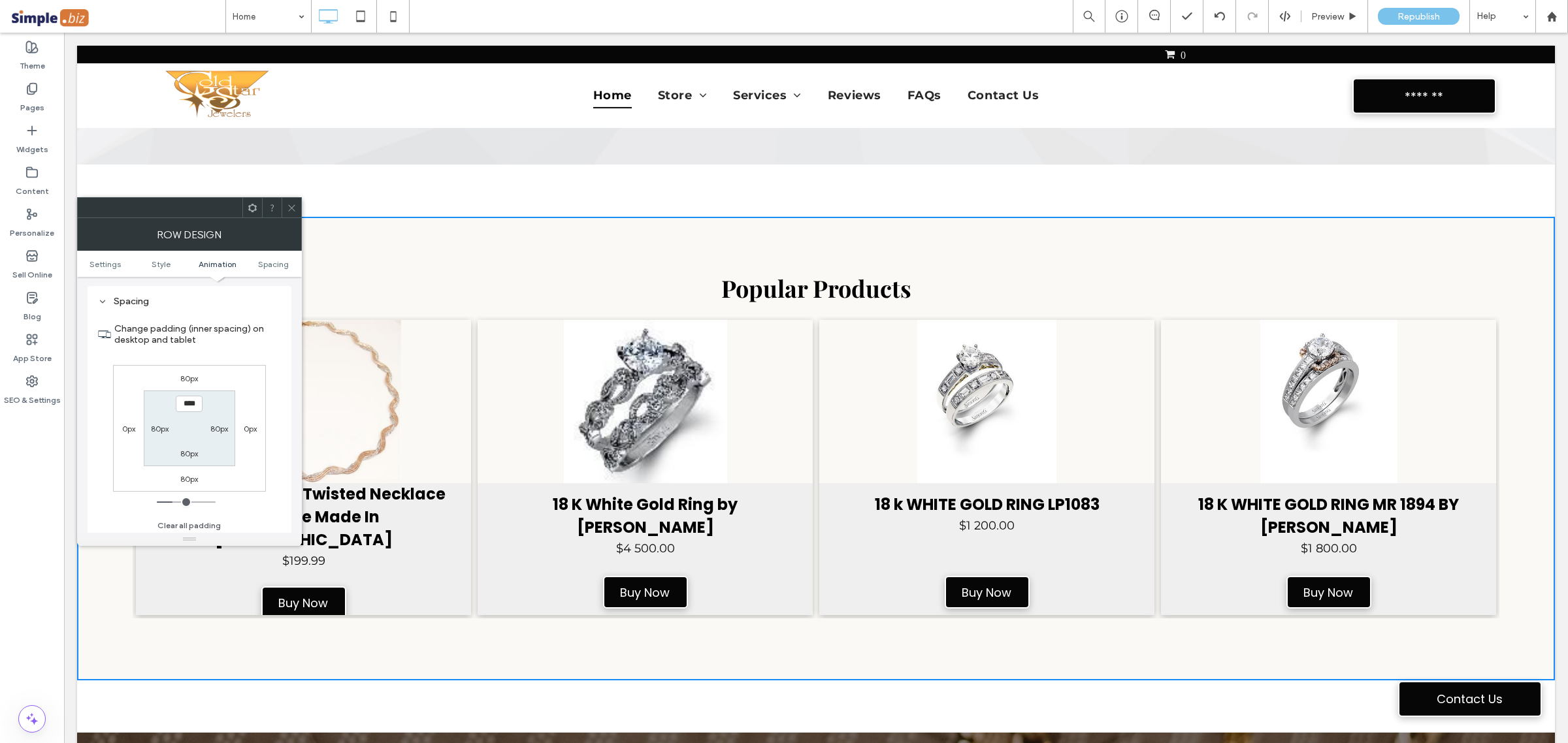
click at [196, 382] on label "80px" at bounding box center [189, 378] width 18 height 10
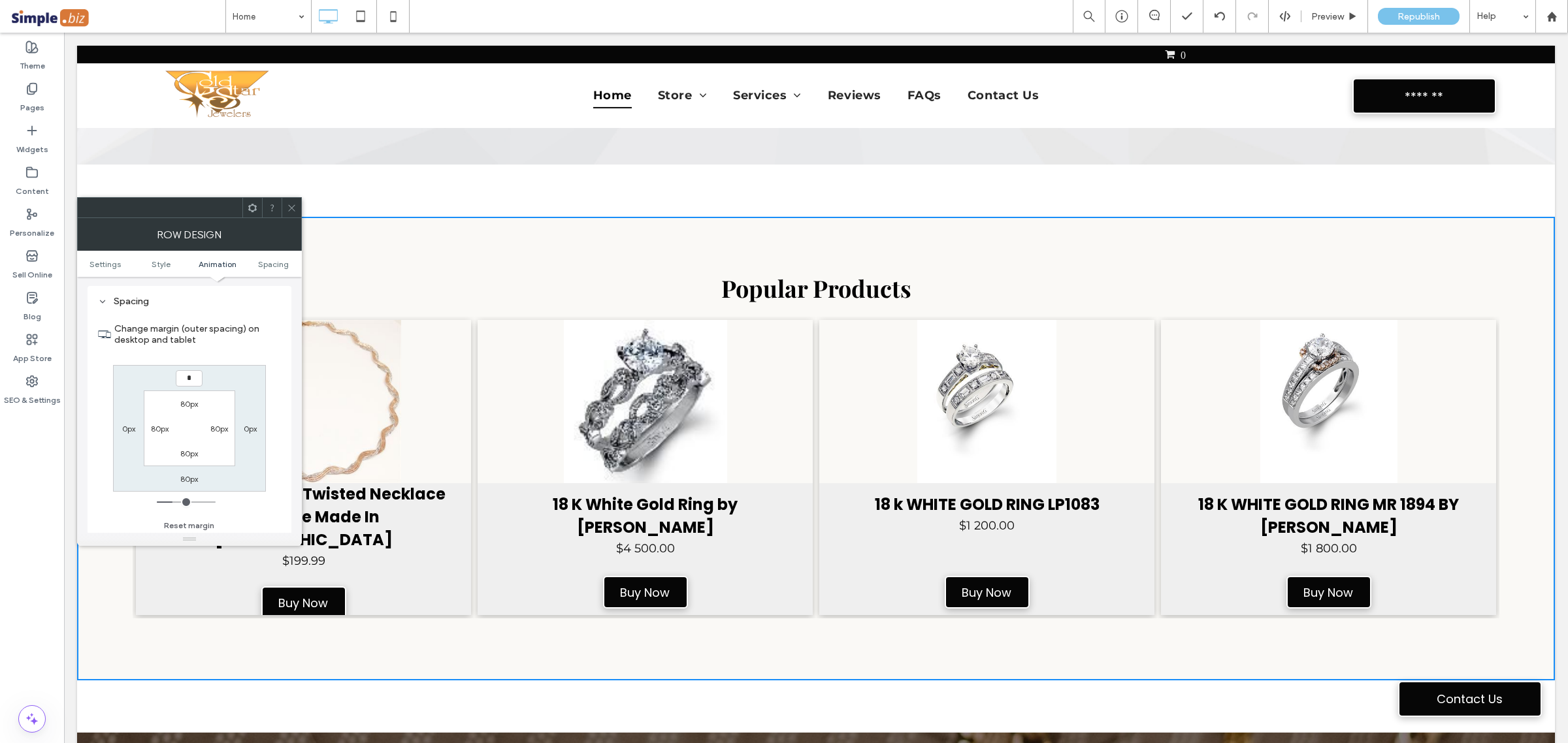
type input "*"
type input "***"
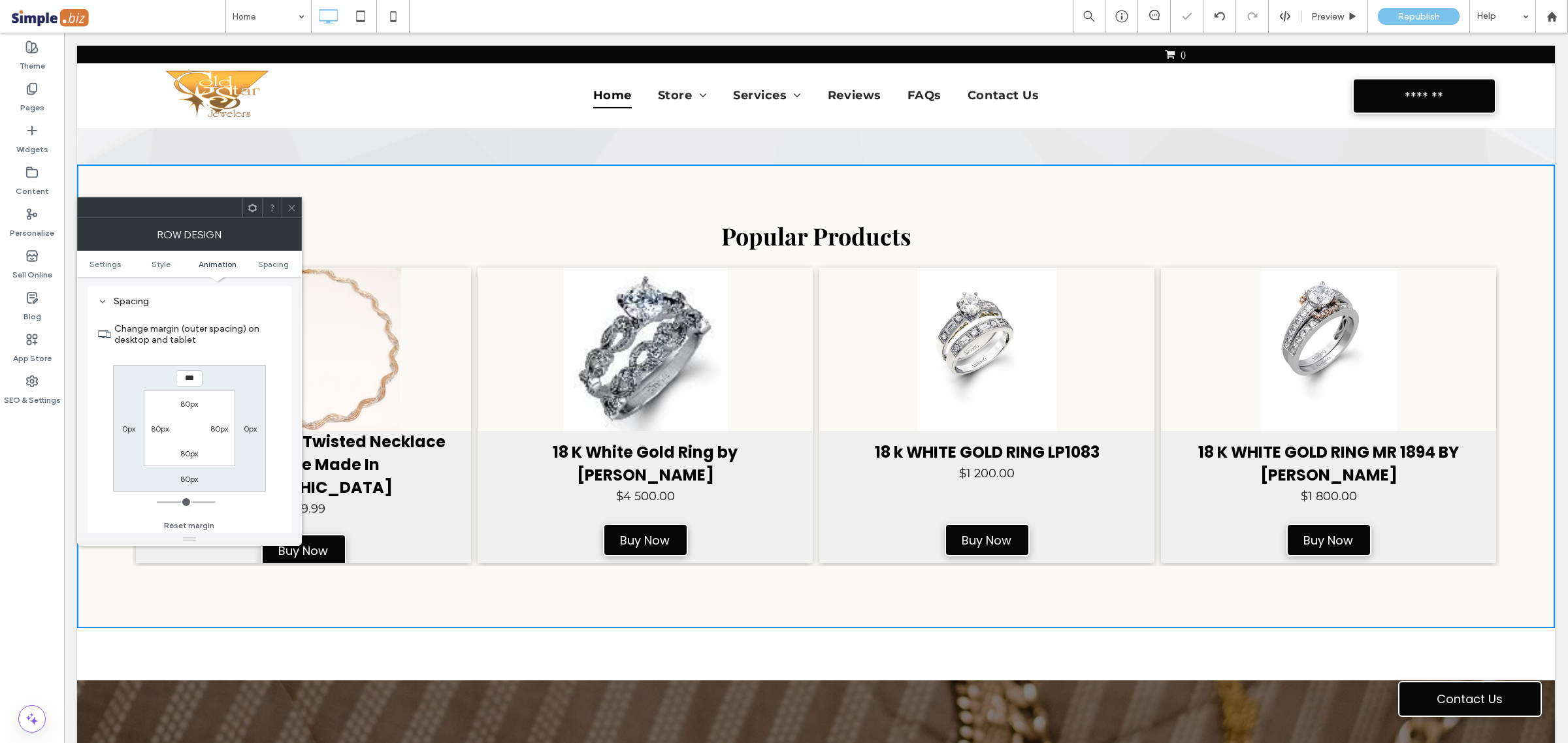
click at [187, 478] on label "80px" at bounding box center [189, 479] width 18 height 10
type input "**"
type input "*"
type input "***"
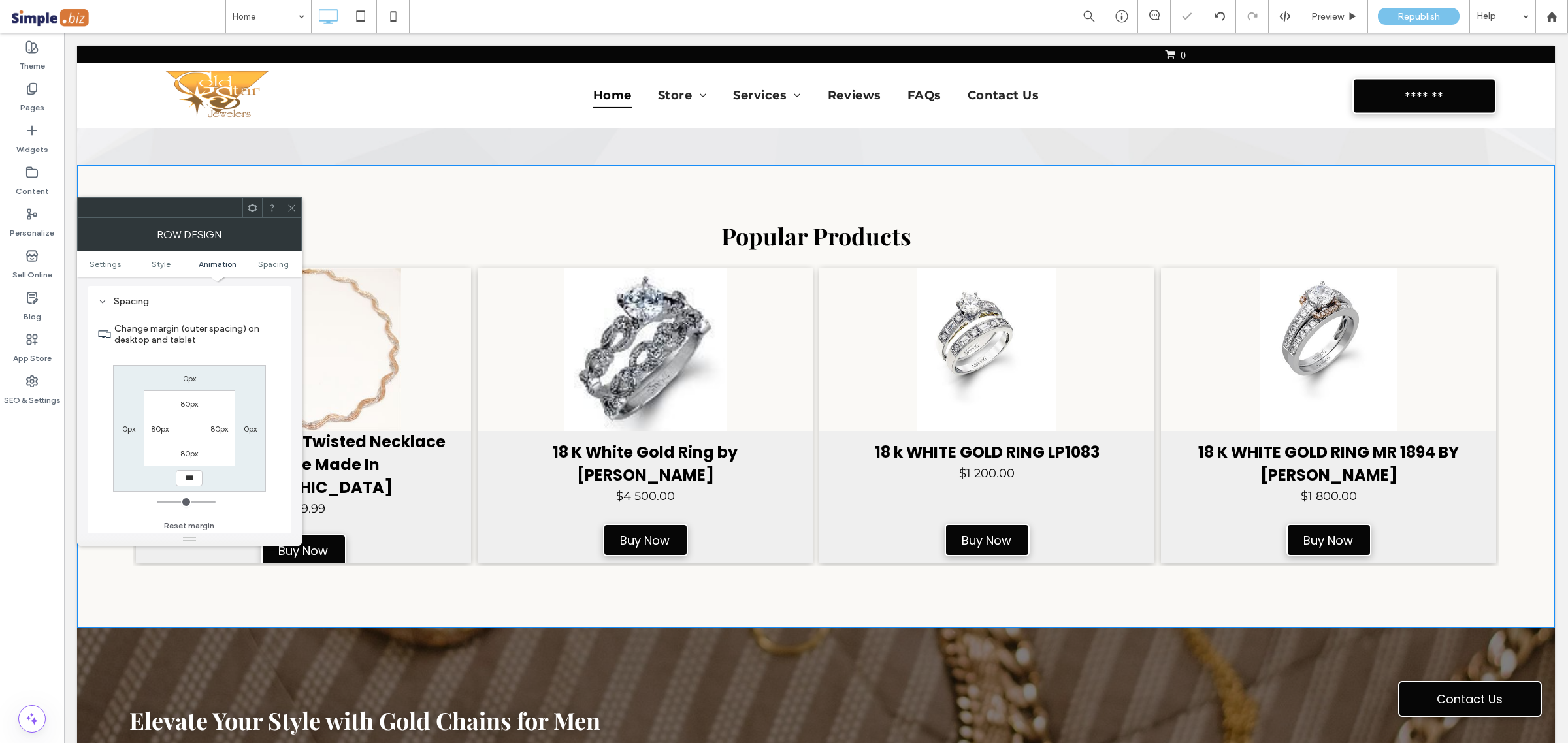
click at [296, 216] on span at bounding box center [292, 207] width 10 height 19
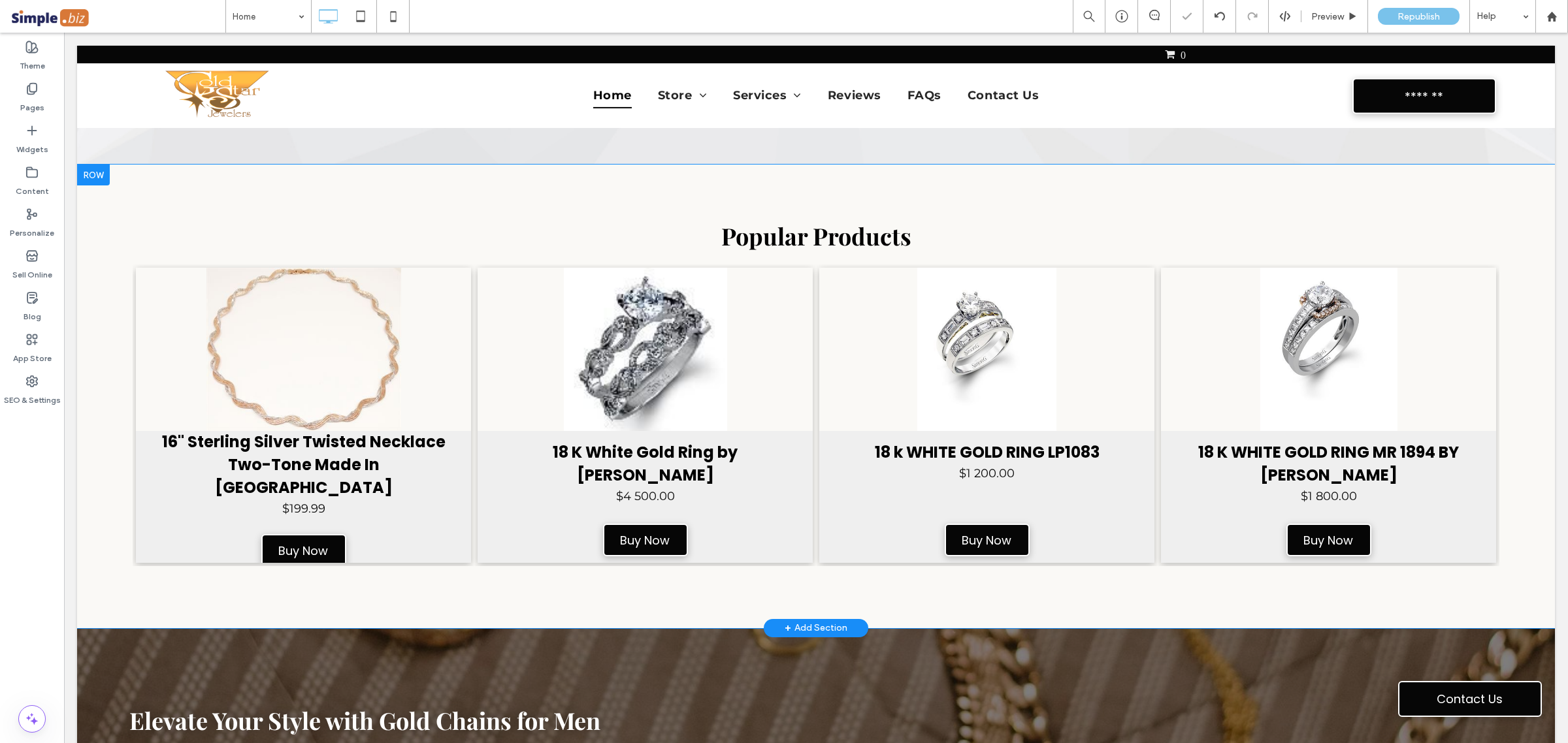
click at [296, 194] on div "Popular Products 16" Sterling Silver Twisted Necklace Two-Tone Made In Italy SK…" at bounding box center [816, 396] width 1478 height 464
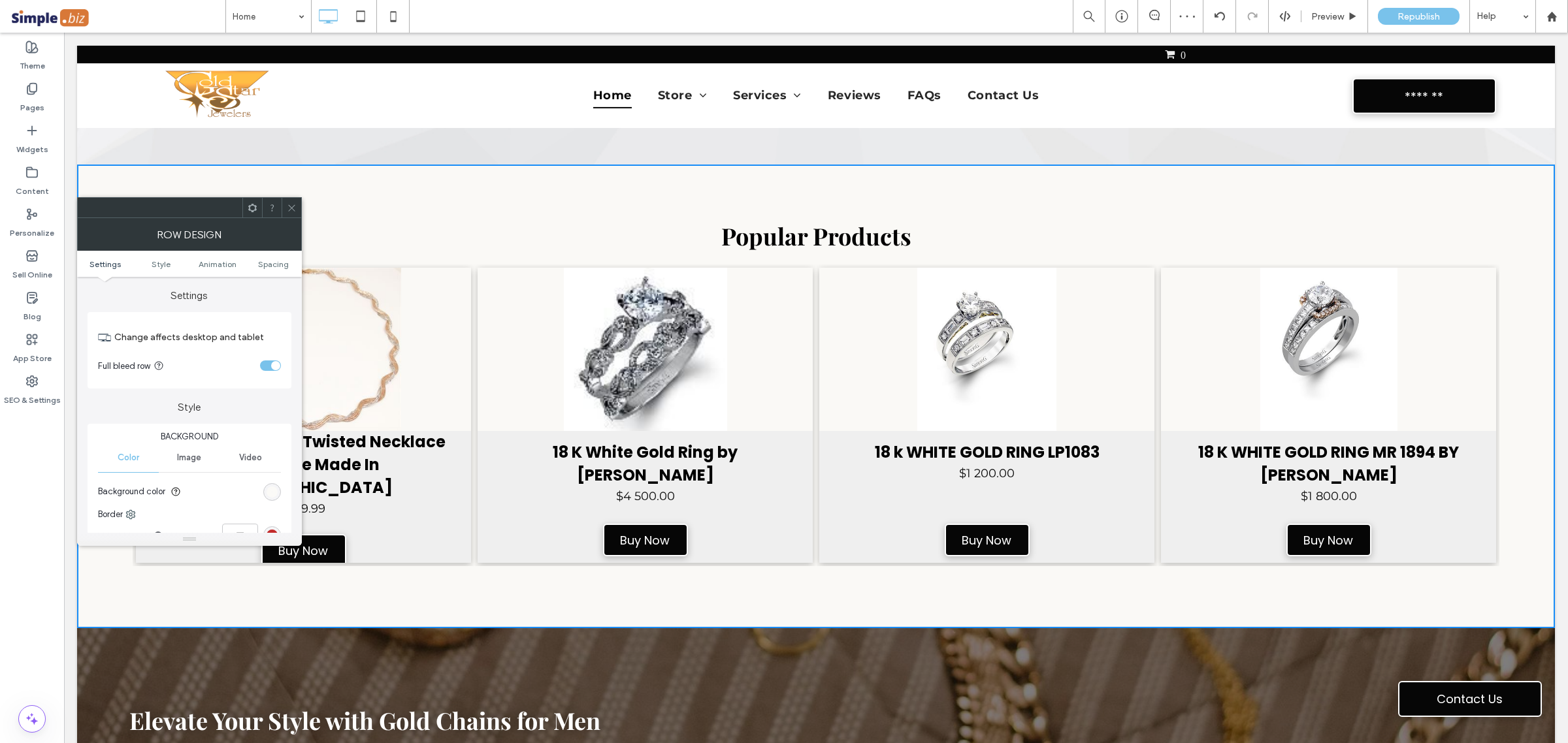
click at [266, 495] on div "rgb(250, 249, 246)" at bounding box center [272, 492] width 11 height 11
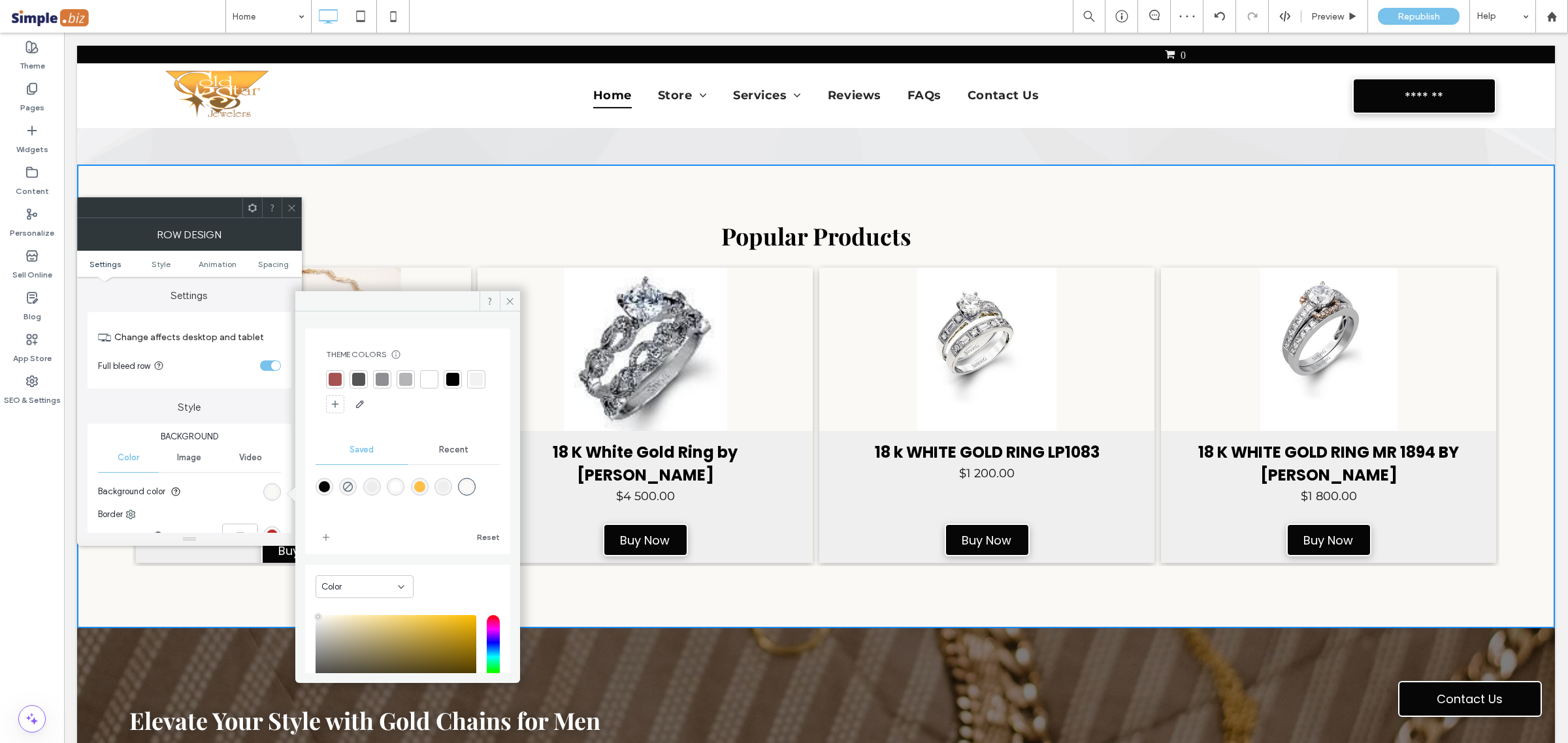
click at [431, 382] on div at bounding box center [429, 379] width 13 height 13
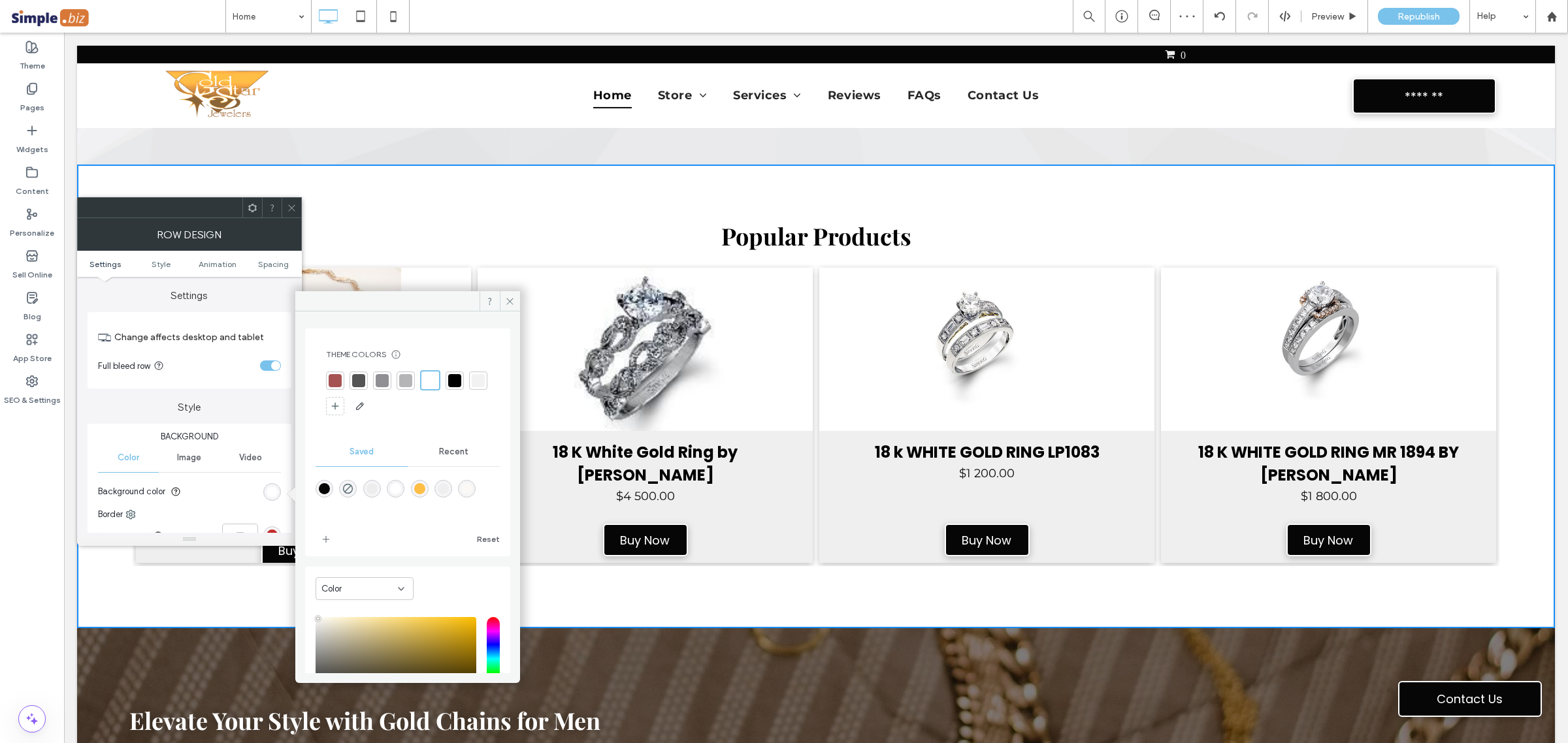
click at [292, 209] on icon at bounding box center [292, 208] width 10 height 10
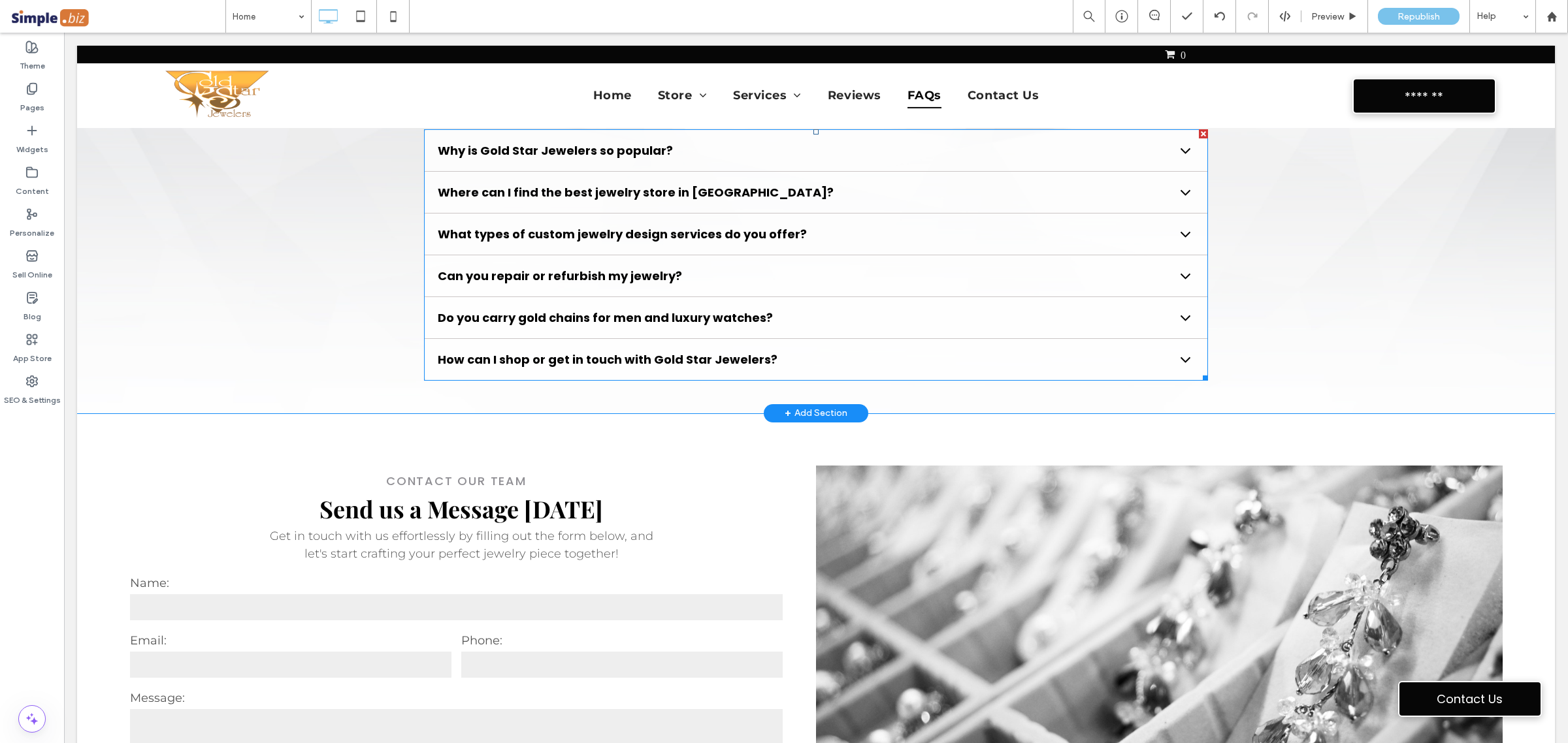
scroll to position [5143, 0]
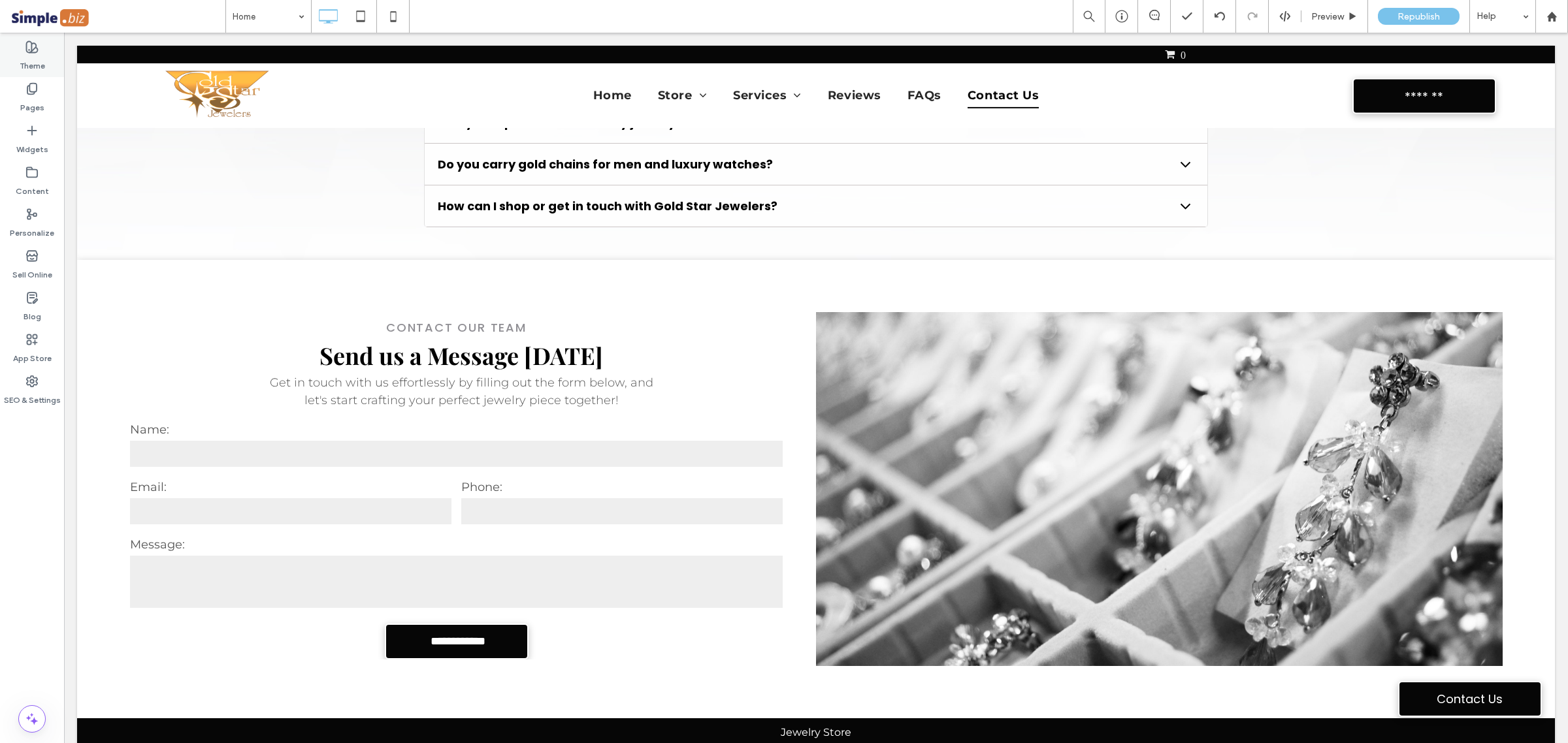
click at [40, 52] on div "Theme" at bounding box center [32, 56] width 64 height 42
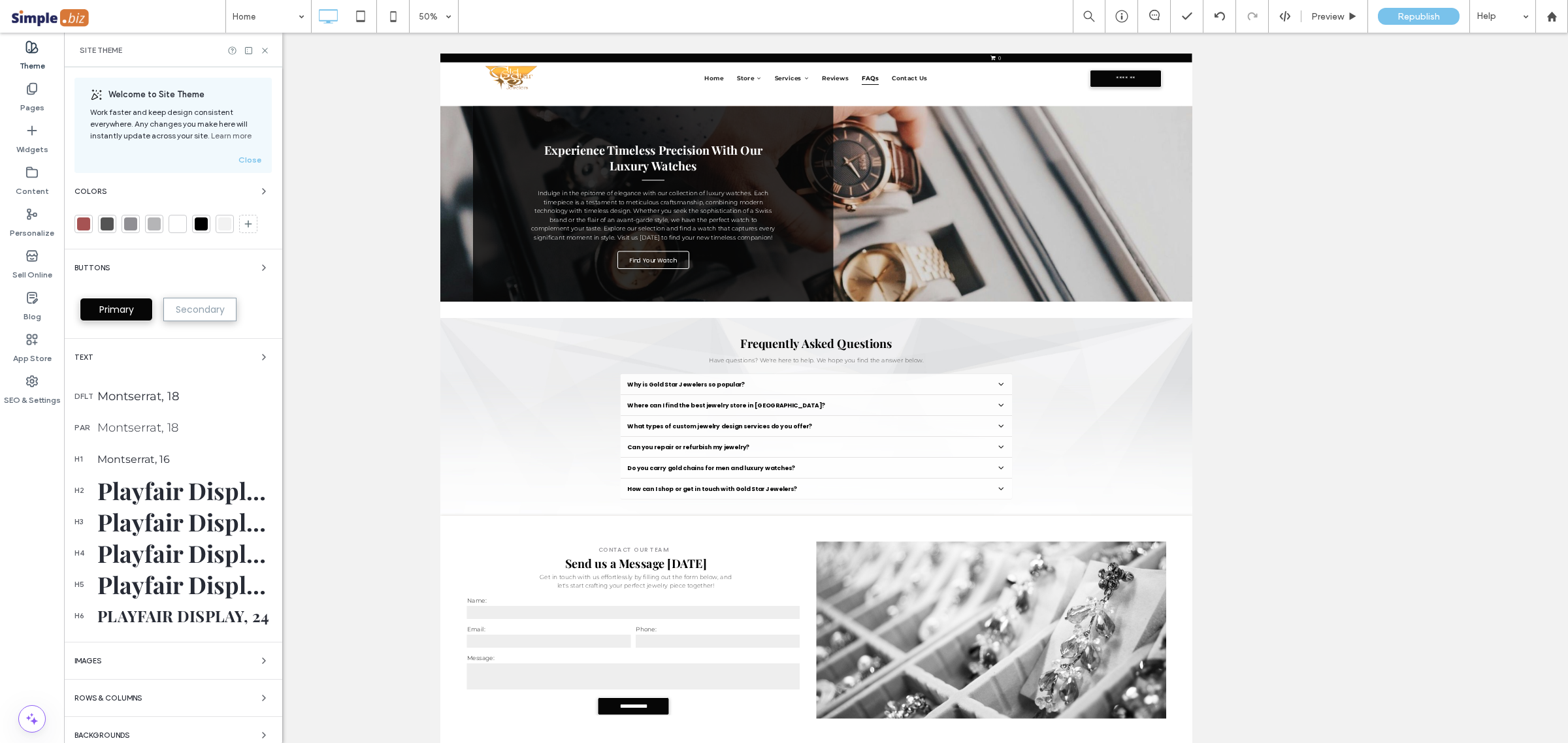
scroll to position [4433, 0]
click at [135, 310] on span "Primary" at bounding box center [117, 309] width 44 height 13
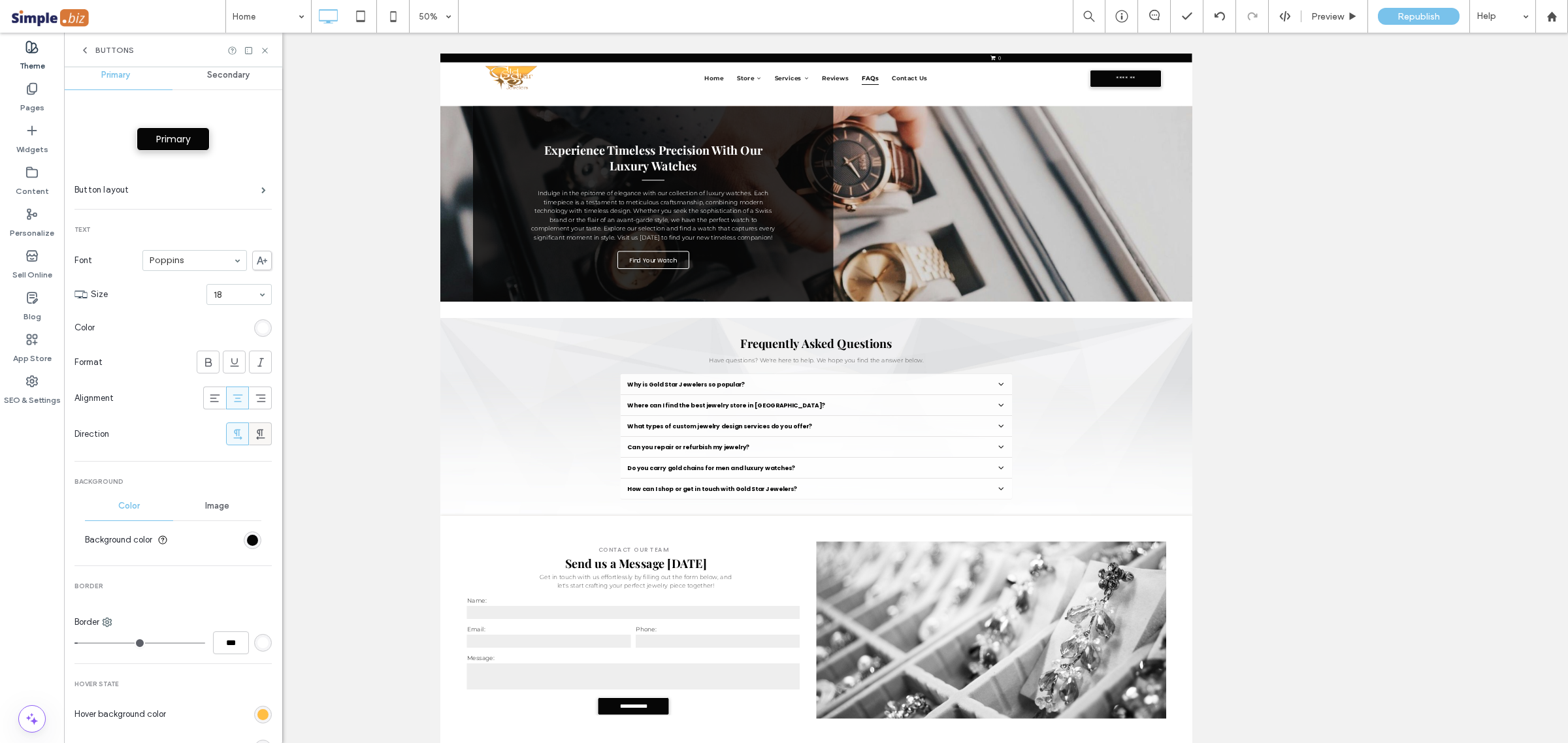
scroll to position [0, 0]
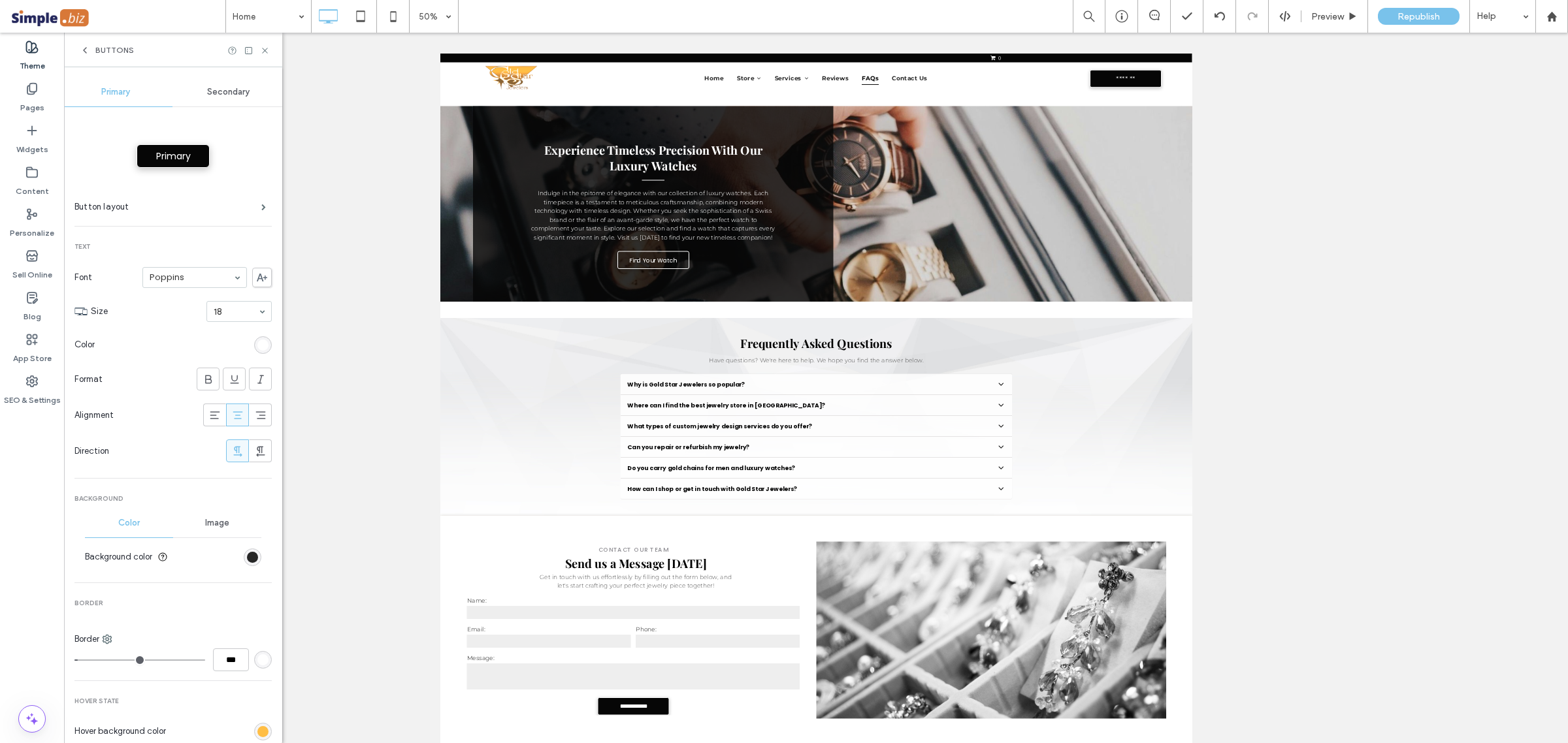
click at [247, 556] on div "rgb(6, 6, 6)" at bounding box center [252, 557] width 11 height 11
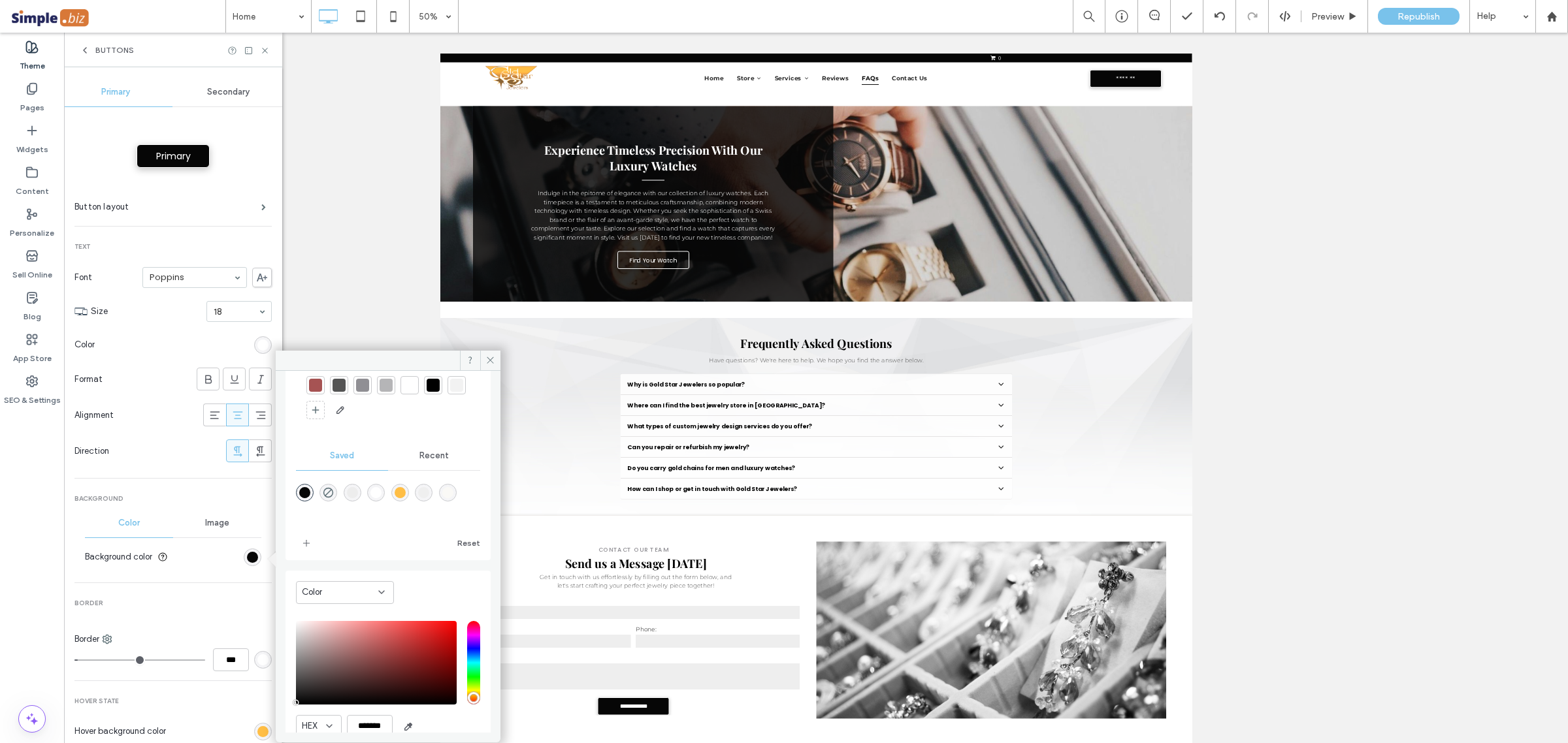
scroll to position [109, 0]
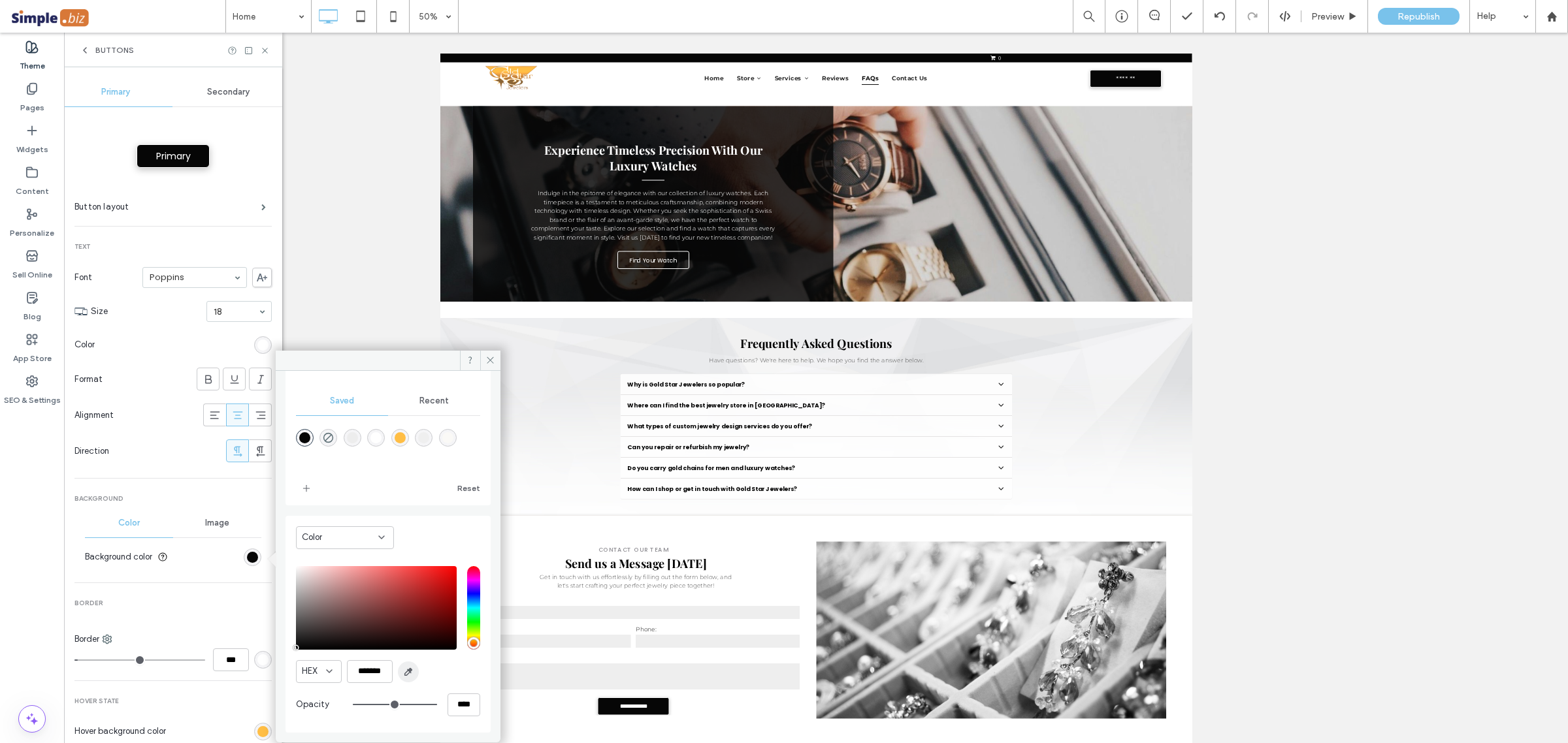
click at [407, 670] on icon "button" at bounding box center [408, 672] width 11 height 11
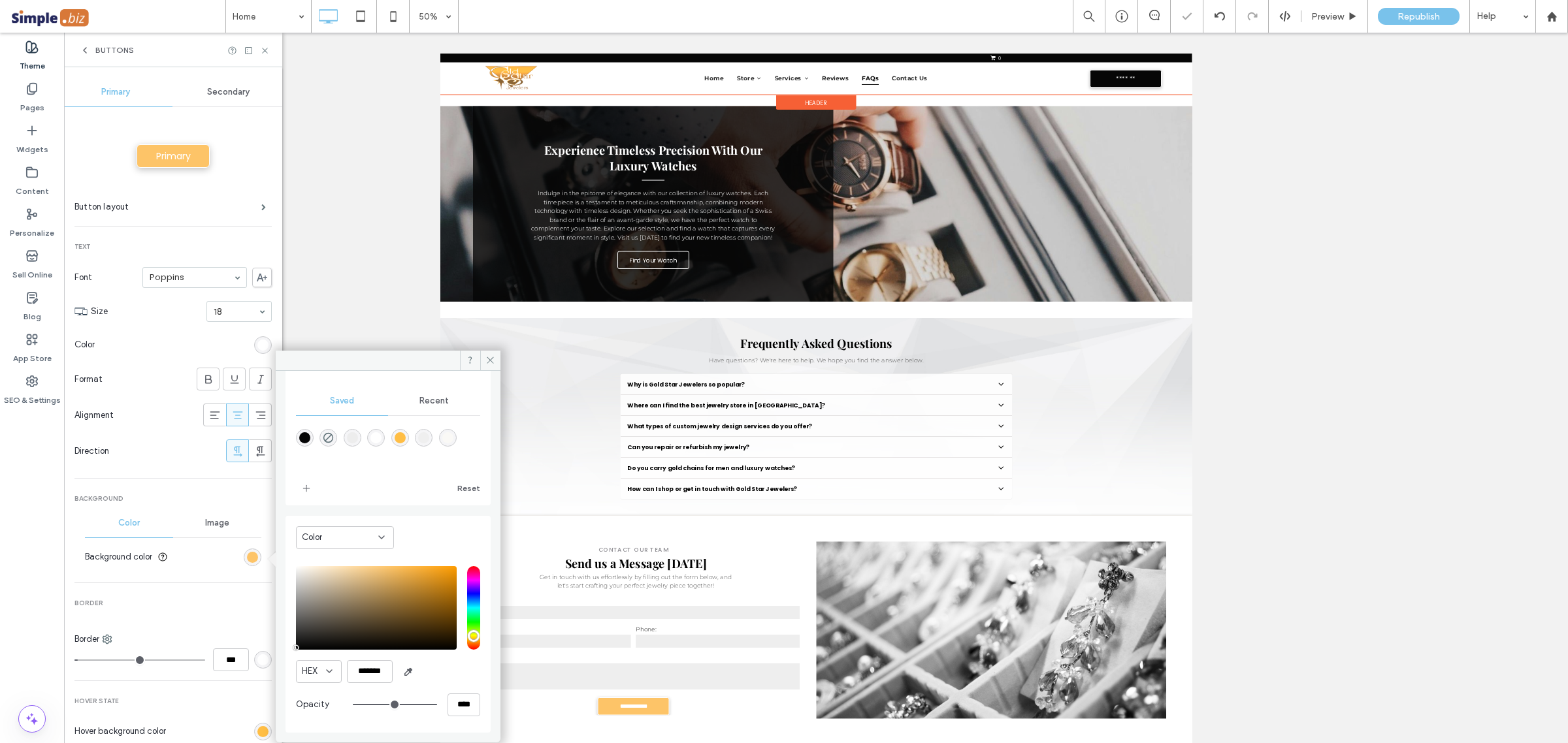
type input "*"
type input "*******"
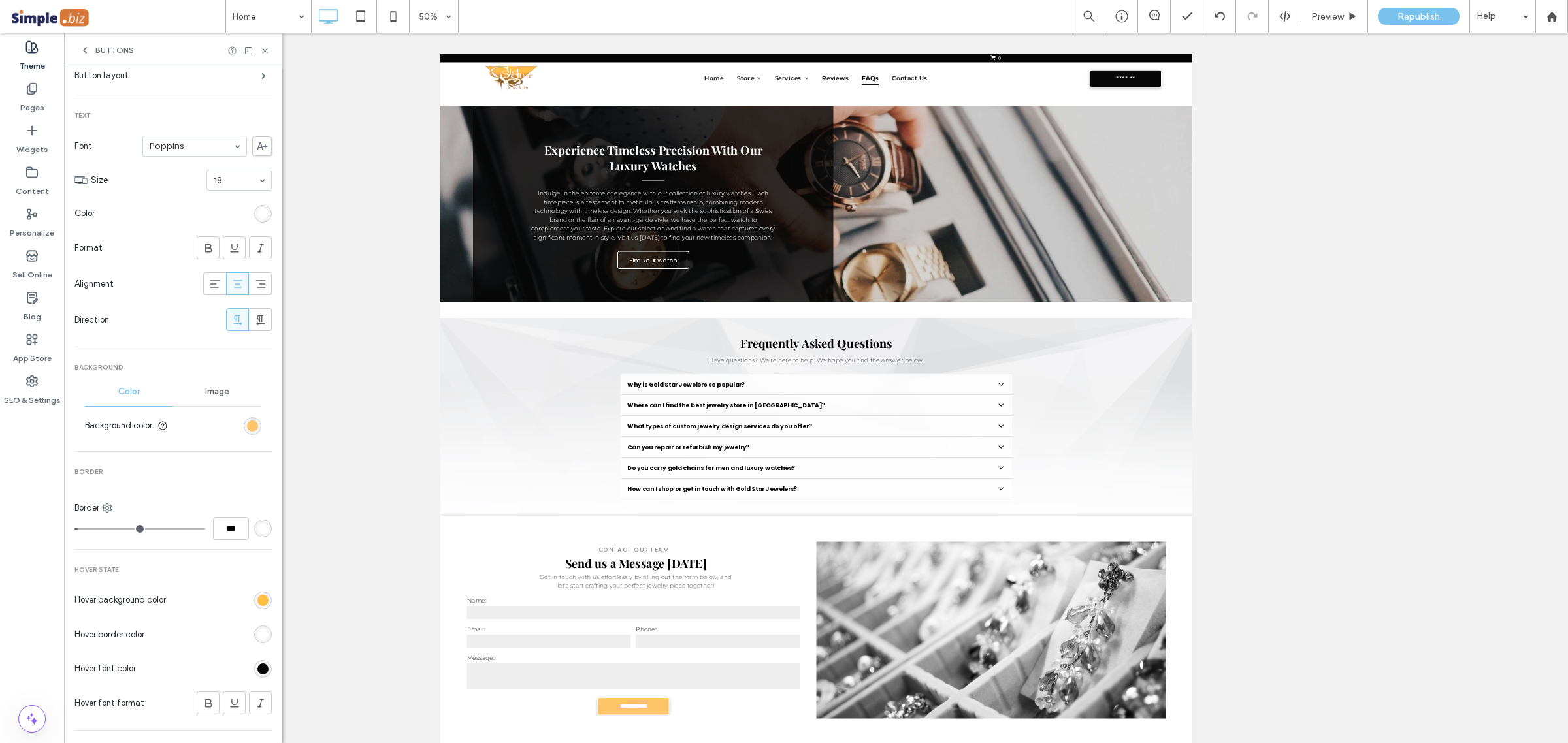
scroll to position [82, 0]
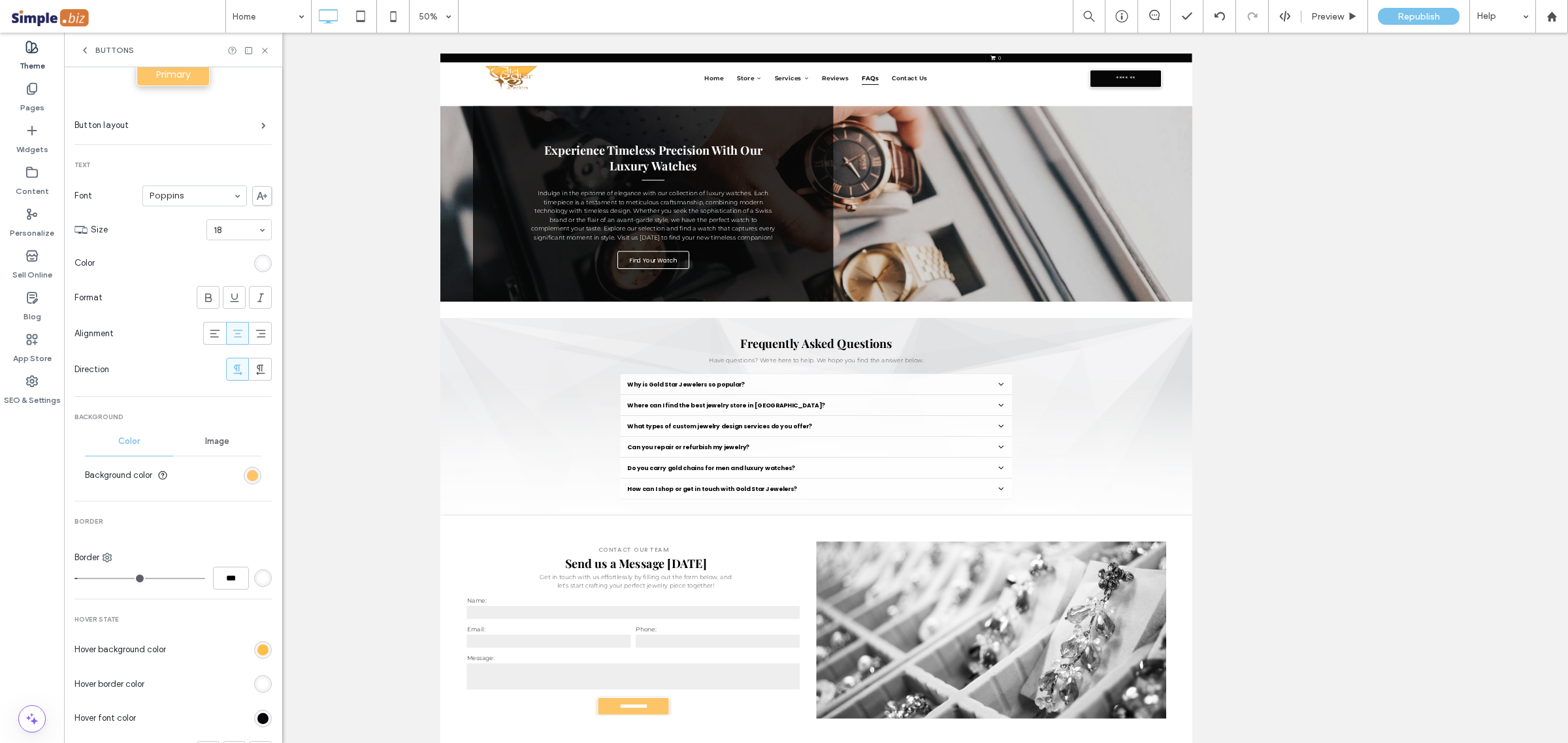
click at [258, 258] on div "rgb(255, 255, 255)" at bounding box center [263, 263] width 11 height 11
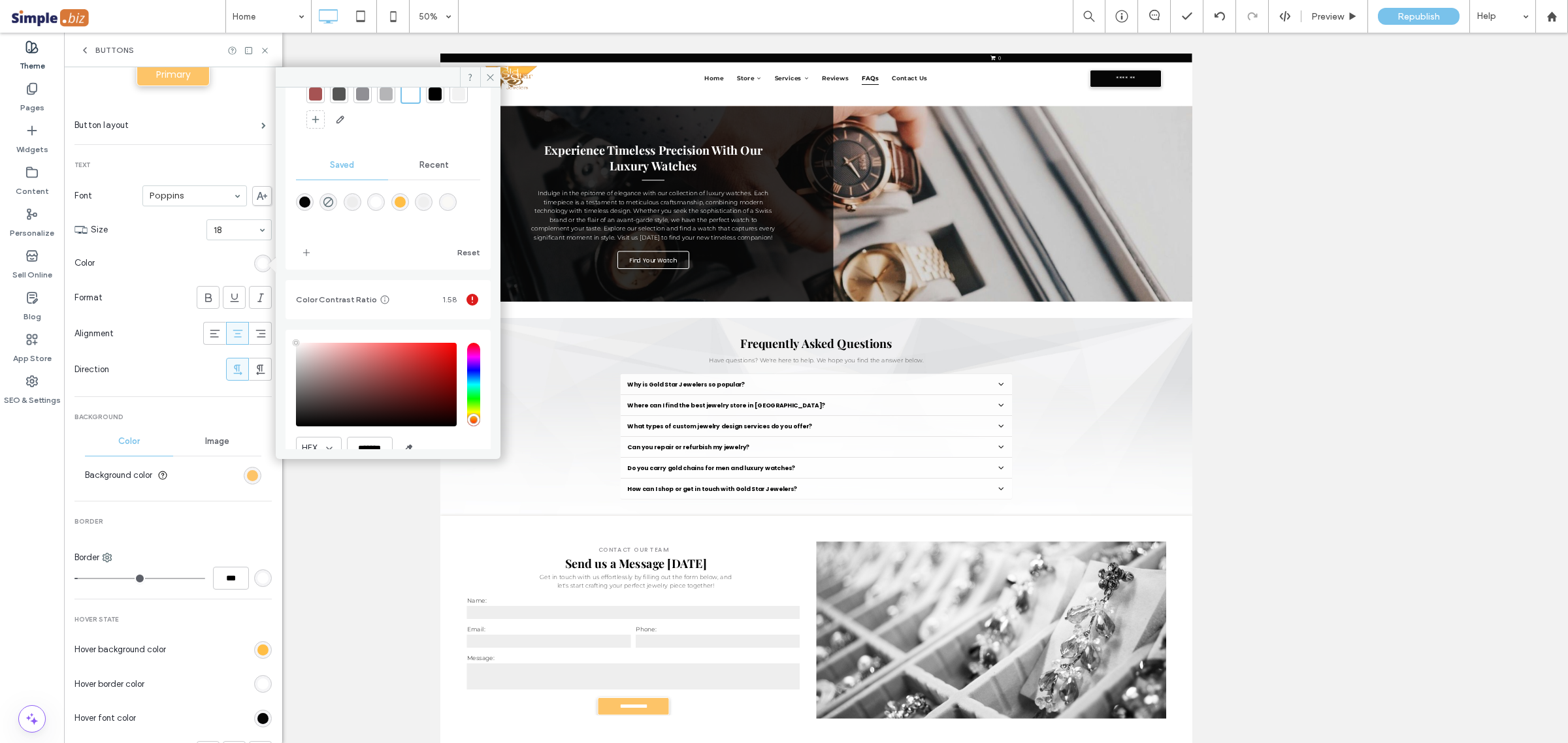
scroll to position [123, 0]
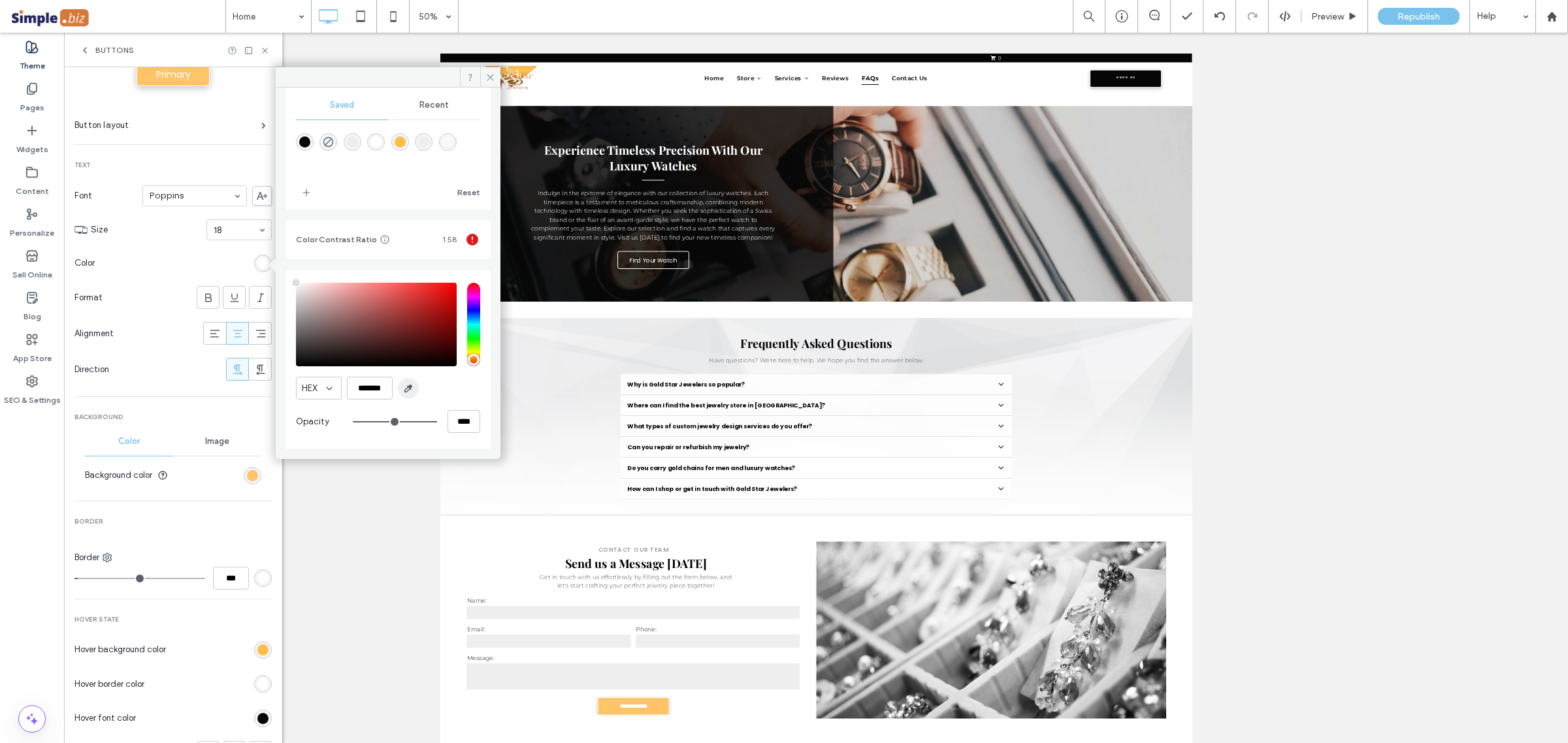
click at [413, 383] on icon "button" at bounding box center [408, 389] width 11 height 11
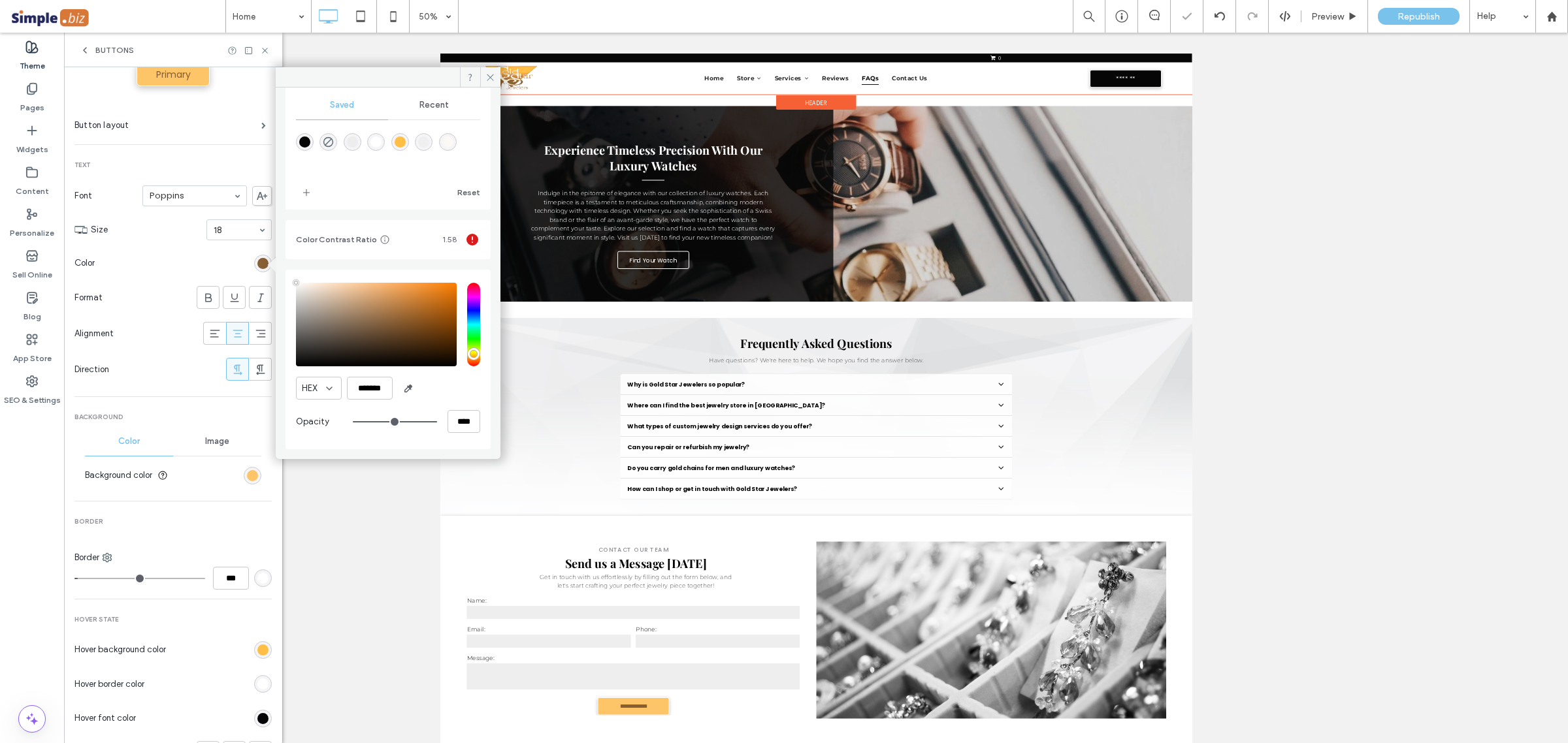
type input "*"
type input "*******"
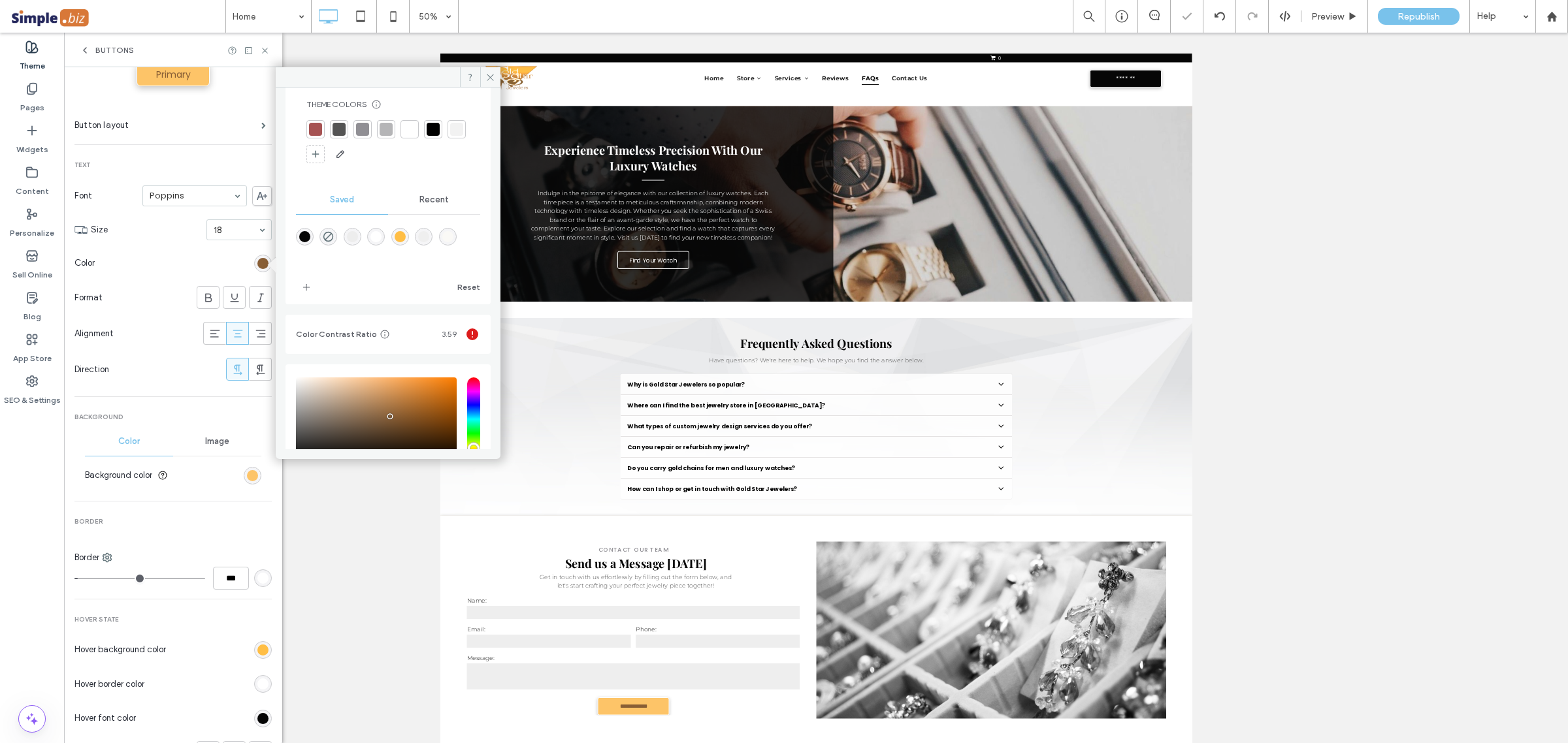
scroll to position [0, 0]
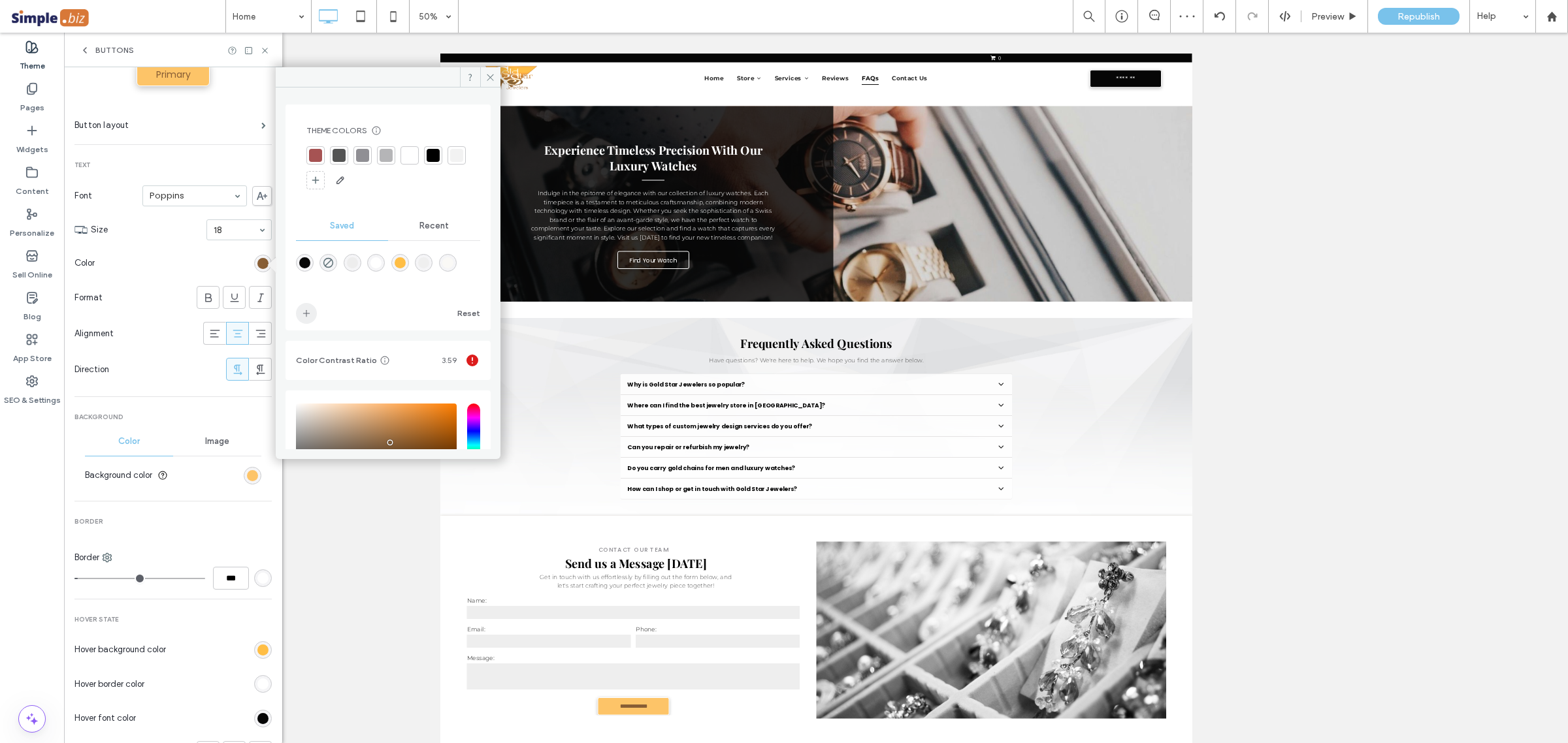
click at [301, 312] on icon "add color" at bounding box center [306, 314] width 11 height 11
click at [432, 223] on span "Recent" at bounding box center [434, 226] width 29 height 11
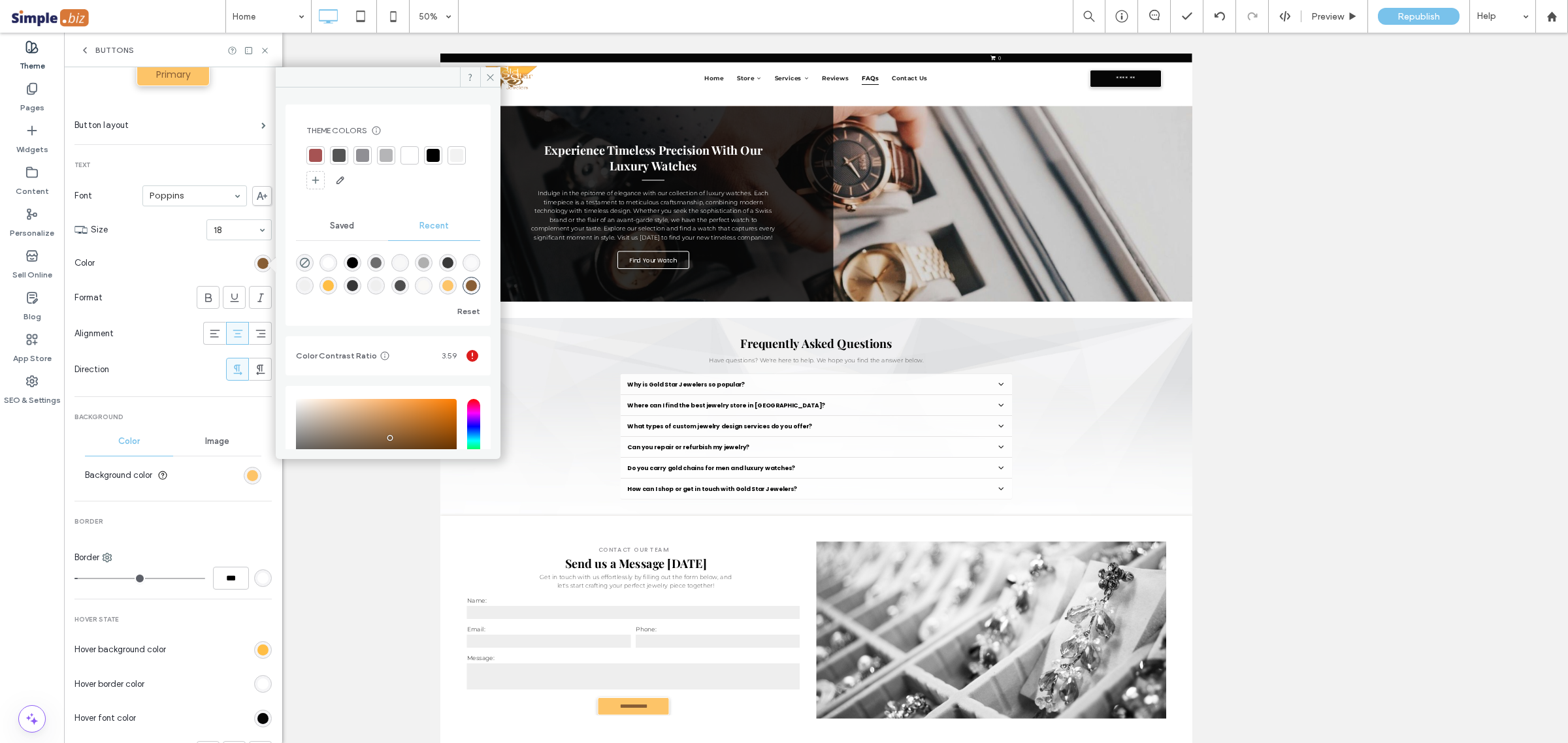
click at [442, 283] on div "rgba(253, 196, 104, 1)" at bounding box center [448, 285] width 11 height 11
type input "*"
type input "*******"
click at [325, 228] on div "Saved" at bounding box center [341, 225] width 92 height 29
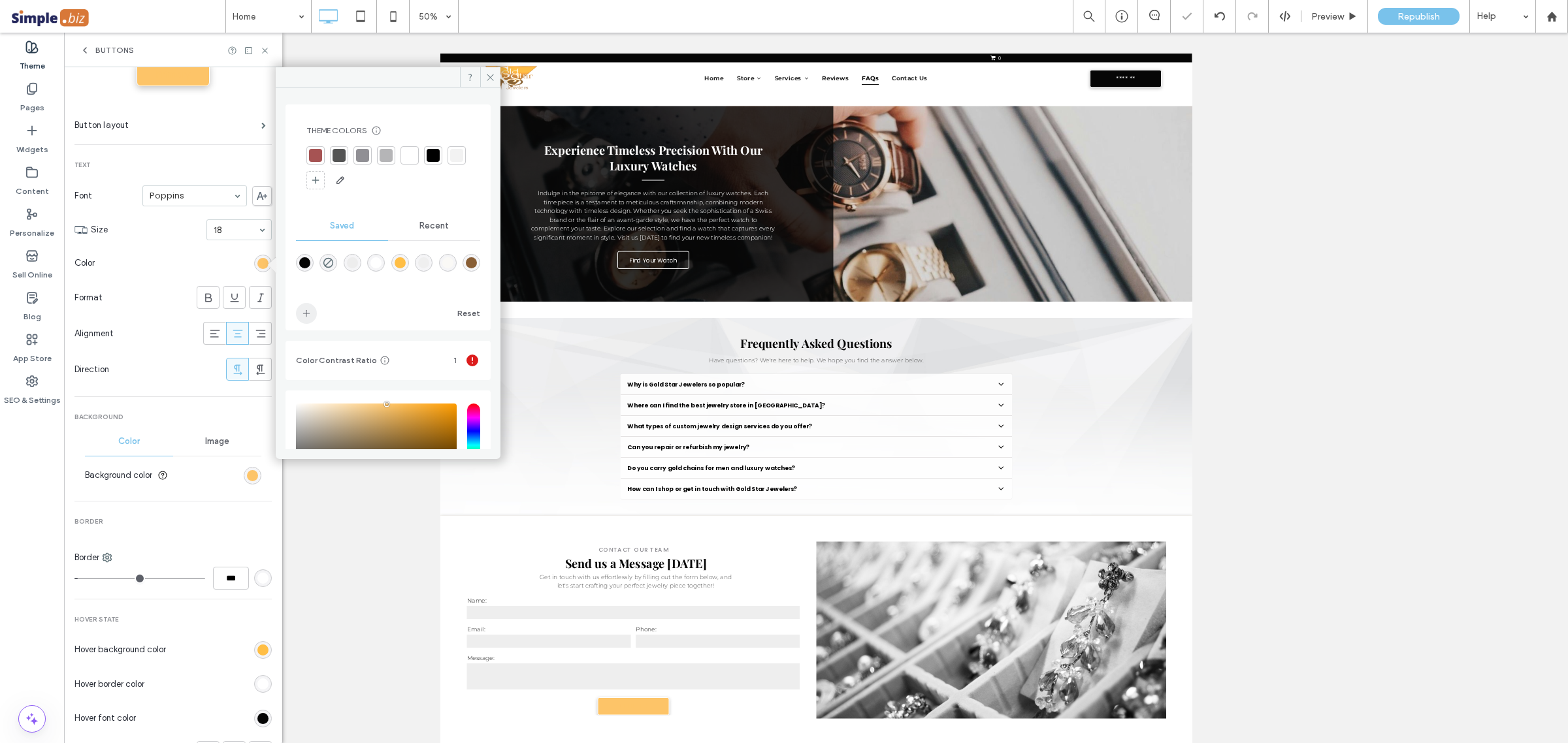
click at [304, 308] on span "add color" at bounding box center [306, 313] width 21 height 21
click at [462, 262] on div "rgba(136,94,53,1)" at bounding box center [471, 262] width 18 height 18
type input "*"
type input "*******"
click at [413, 248] on span "Remove" at bounding box center [424, 248] width 35 height 11
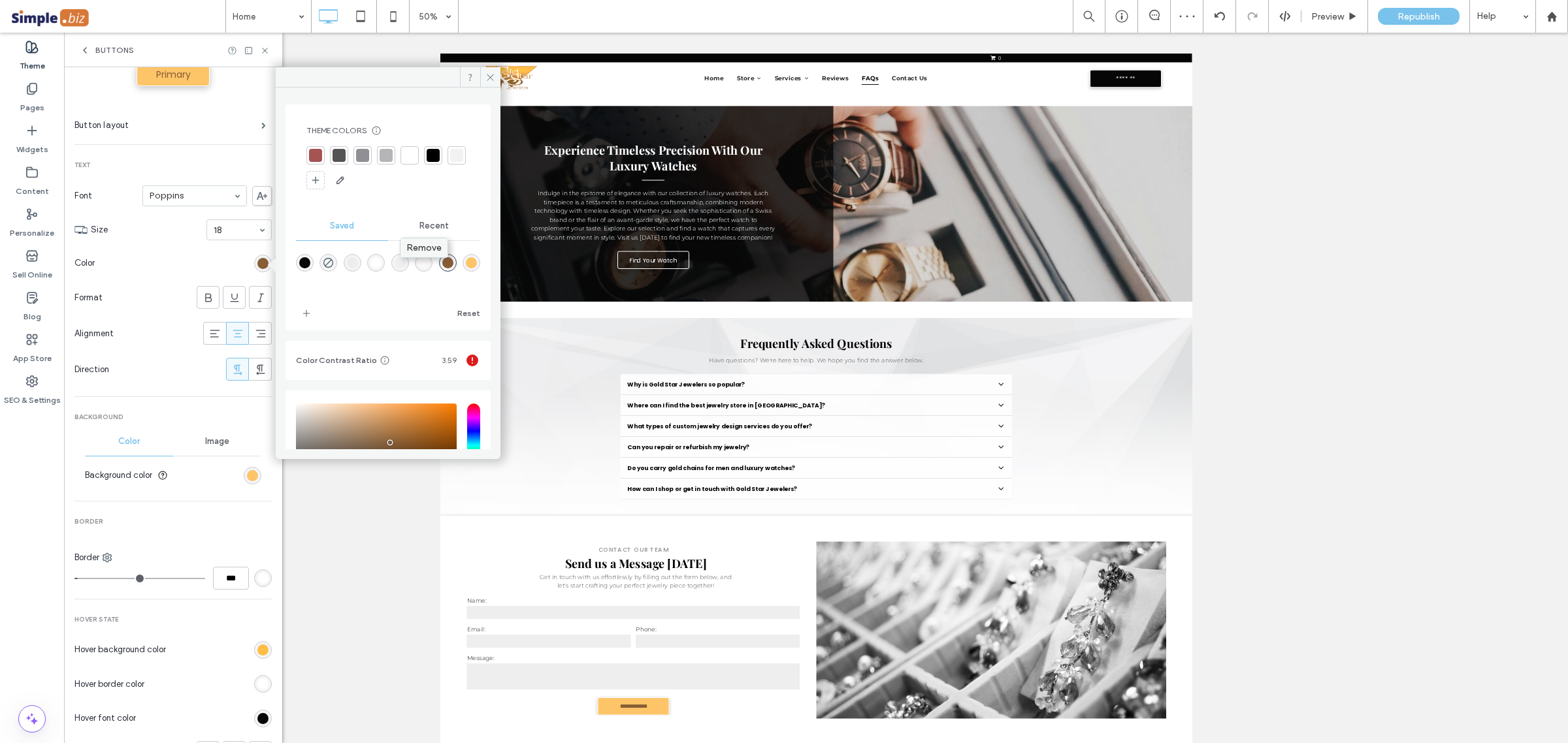
click at [425, 255] on div "Remove" at bounding box center [424, 248] width 47 height 19
click at [419, 252] on span "Remove" at bounding box center [424, 248] width 35 height 11
click at [408, 158] on div at bounding box center [409, 155] width 13 height 13
click at [306, 314] on use "add color" at bounding box center [306, 316] width 6 height 6
click at [390, 291] on div at bounding box center [387, 273] width 184 height 49
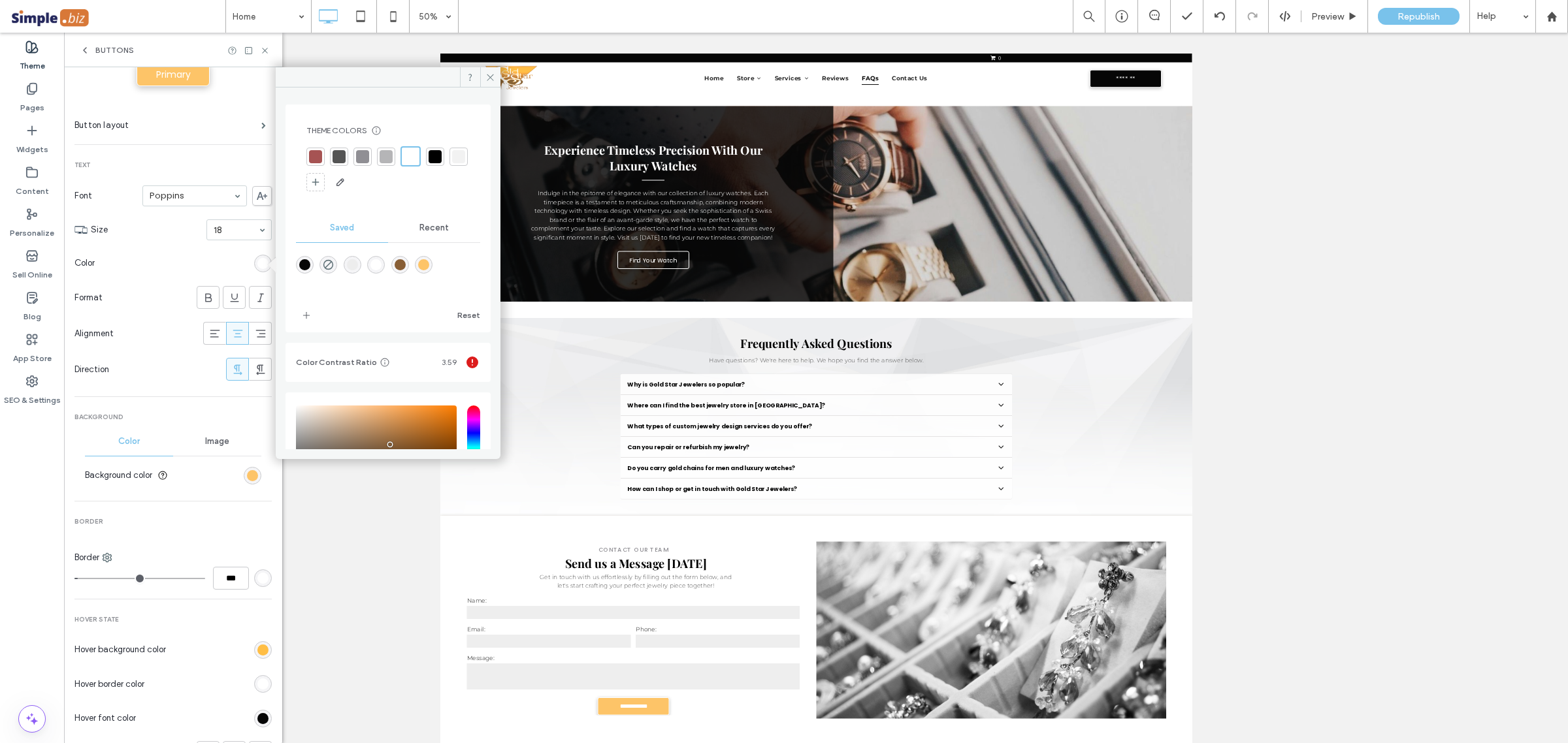
click at [409, 269] on div at bounding box center [387, 273] width 184 height 49
click at [399, 263] on div "rgba(136,94,53,1)" at bounding box center [400, 265] width 11 height 11
click at [482, 79] on span at bounding box center [490, 76] width 20 height 19
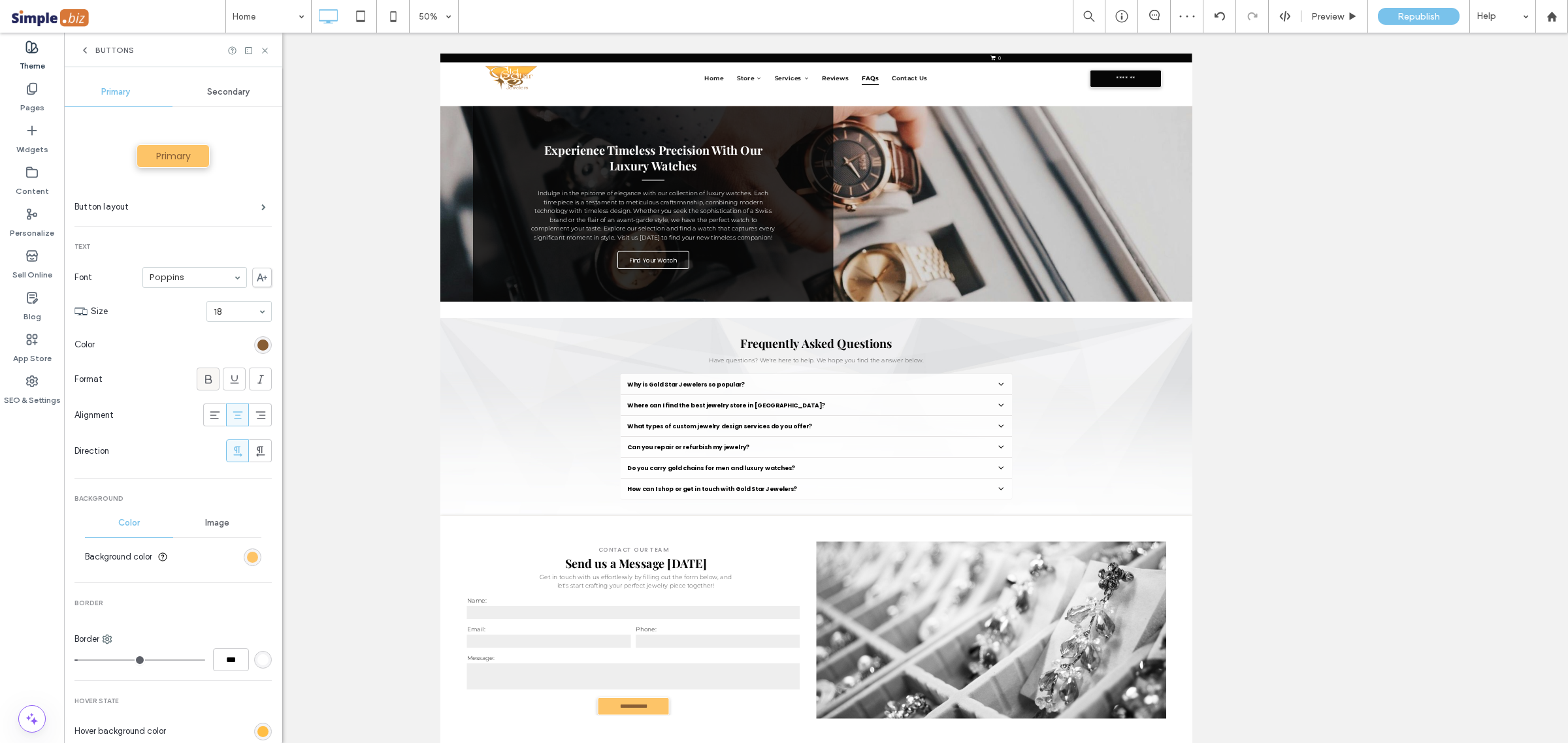
click at [202, 377] on icon at bounding box center [208, 379] width 13 height 13
click at [202, 377] on icon at bounding box center [208, 379] width 13 height 13
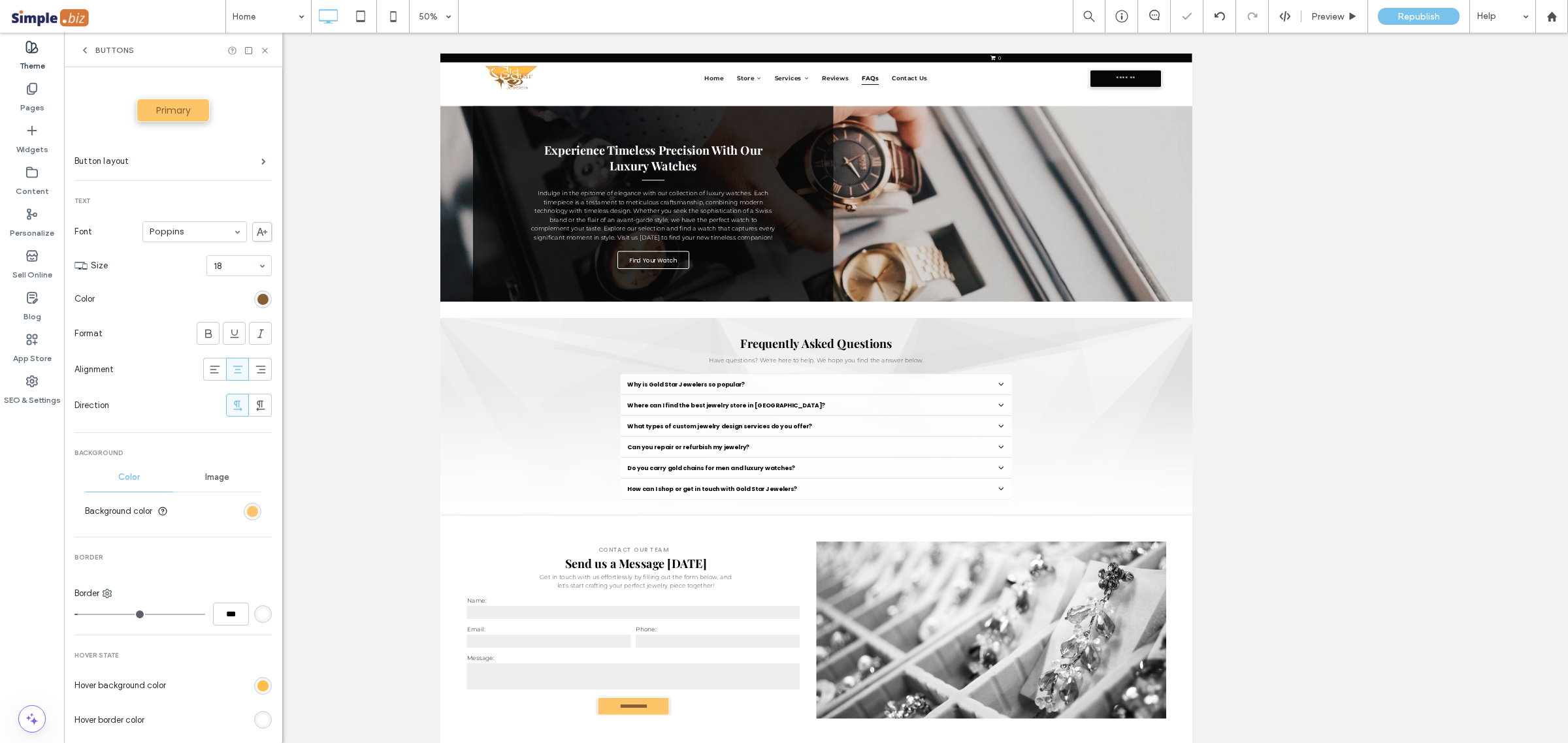
scroll to position [82, 0]
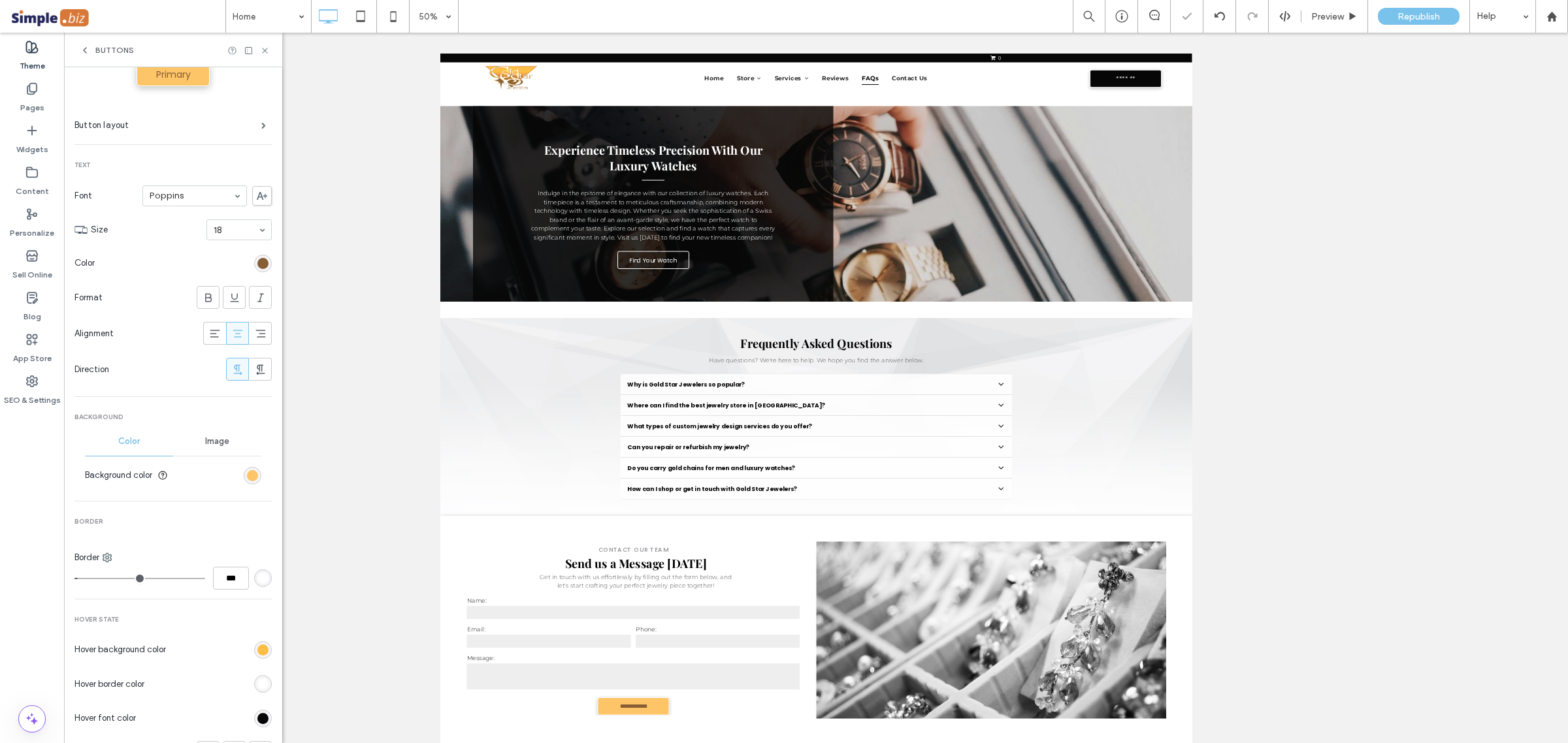
drag, startPoint x: 79, startPoint y: 572, endPoint x: 59, endPoint y: 559, distance: 23.9
click at [59, 559] on div "Theme Pages Widgets Content Personalize Sell Online Blog App Store SEO & Settin…" at bounding box center [141, 387] width 282 height 711
type input "*"
type input "***"
drag, startPoint x: 83, startPoint y: 580, endPoint x: 72, endPoint y: 572, distance: 13.6
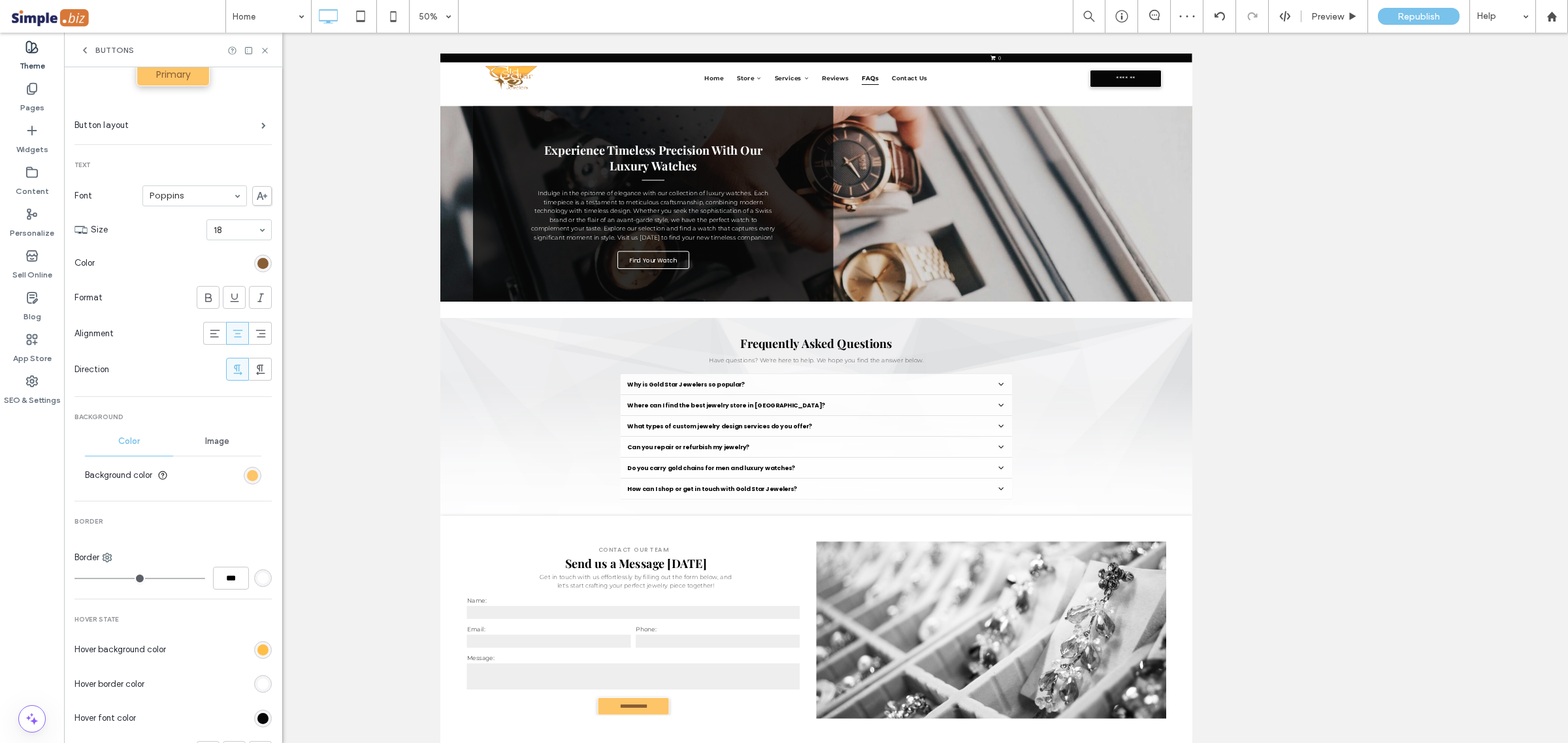
type input "*"
click at [74, 578] on input "range" at bounding box center [139, 579] width 130 height 2
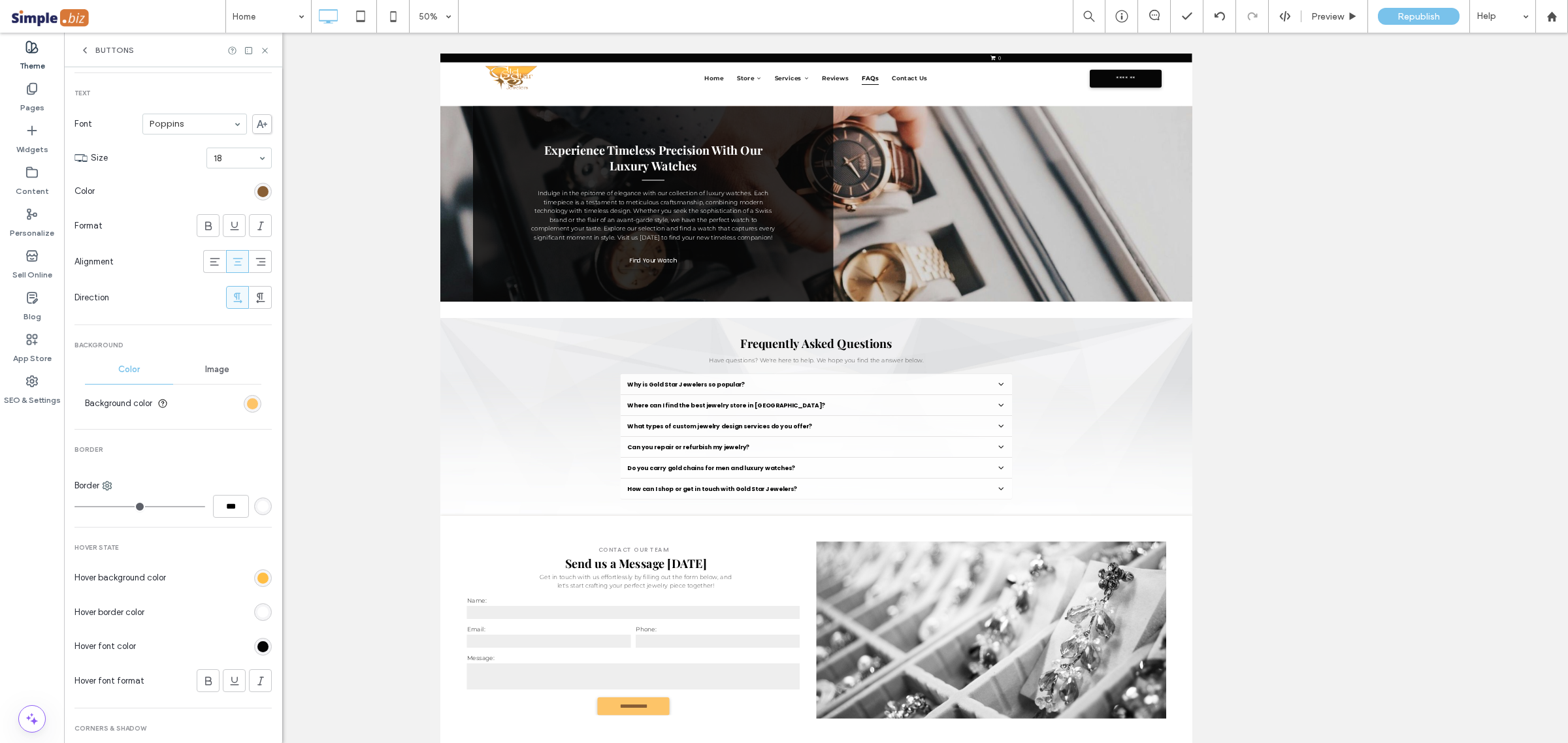
scroll to position [245, 0]
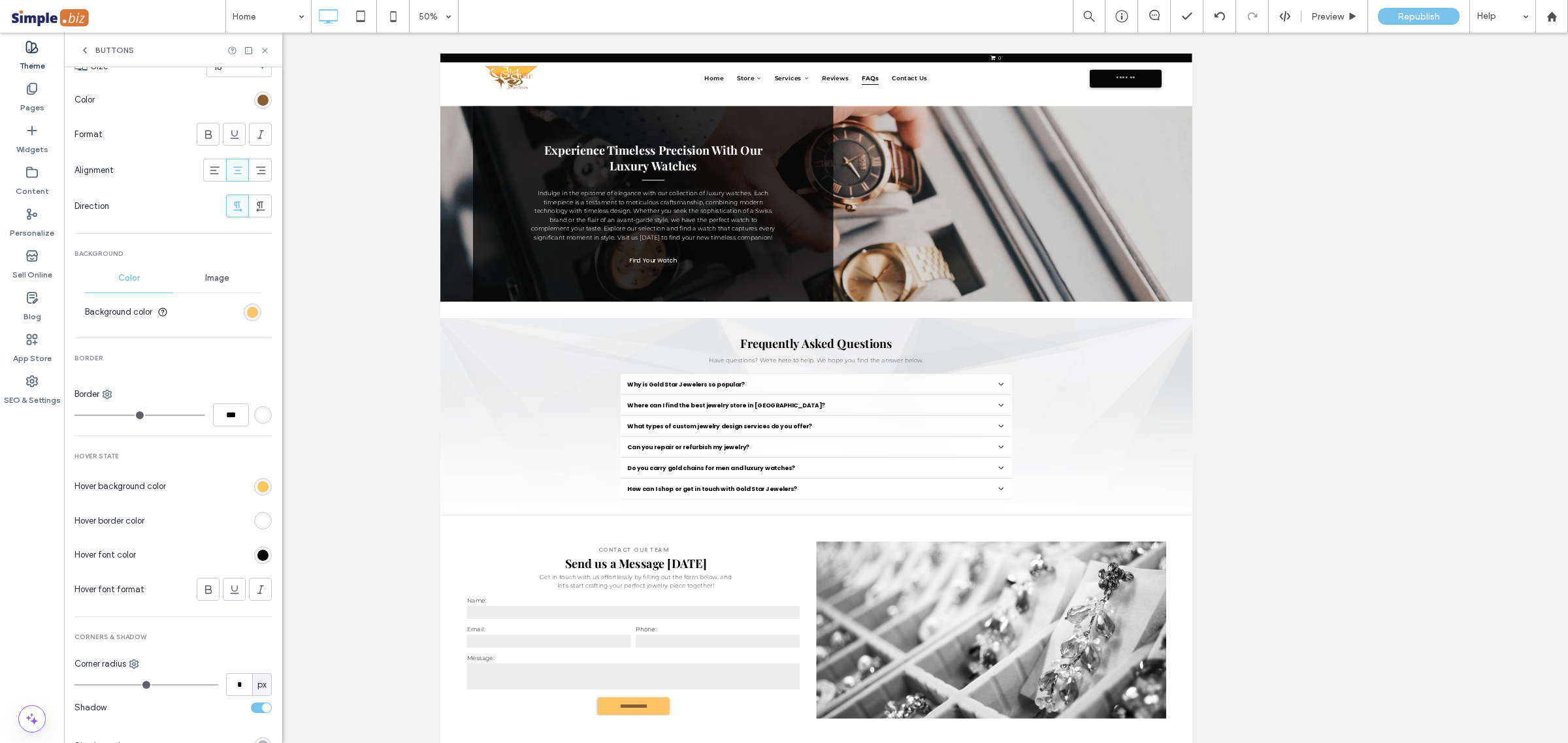
click at [258, 488] on div "rgb(255, 190, 69)" at bounding box center [263, 487] width 11 height 11
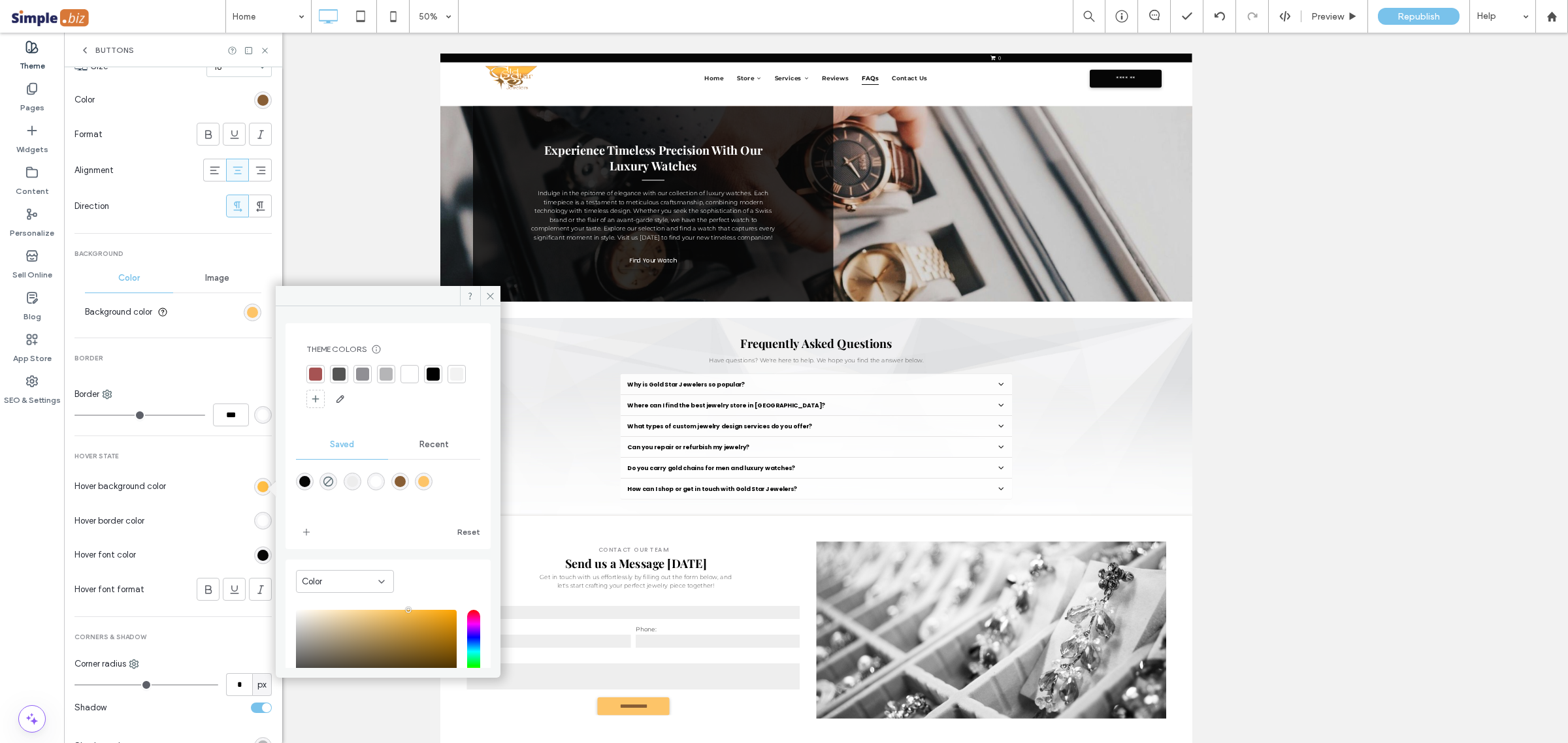
click at [394, 482] on div "rgba(136,94,53,1)" at bounding box center [400, 481] width 11 height 11
type input "*******"
click at [259, 526] on div "rgb(255, 255, 255)" at bounding box center [263, 521] width 11 height 11
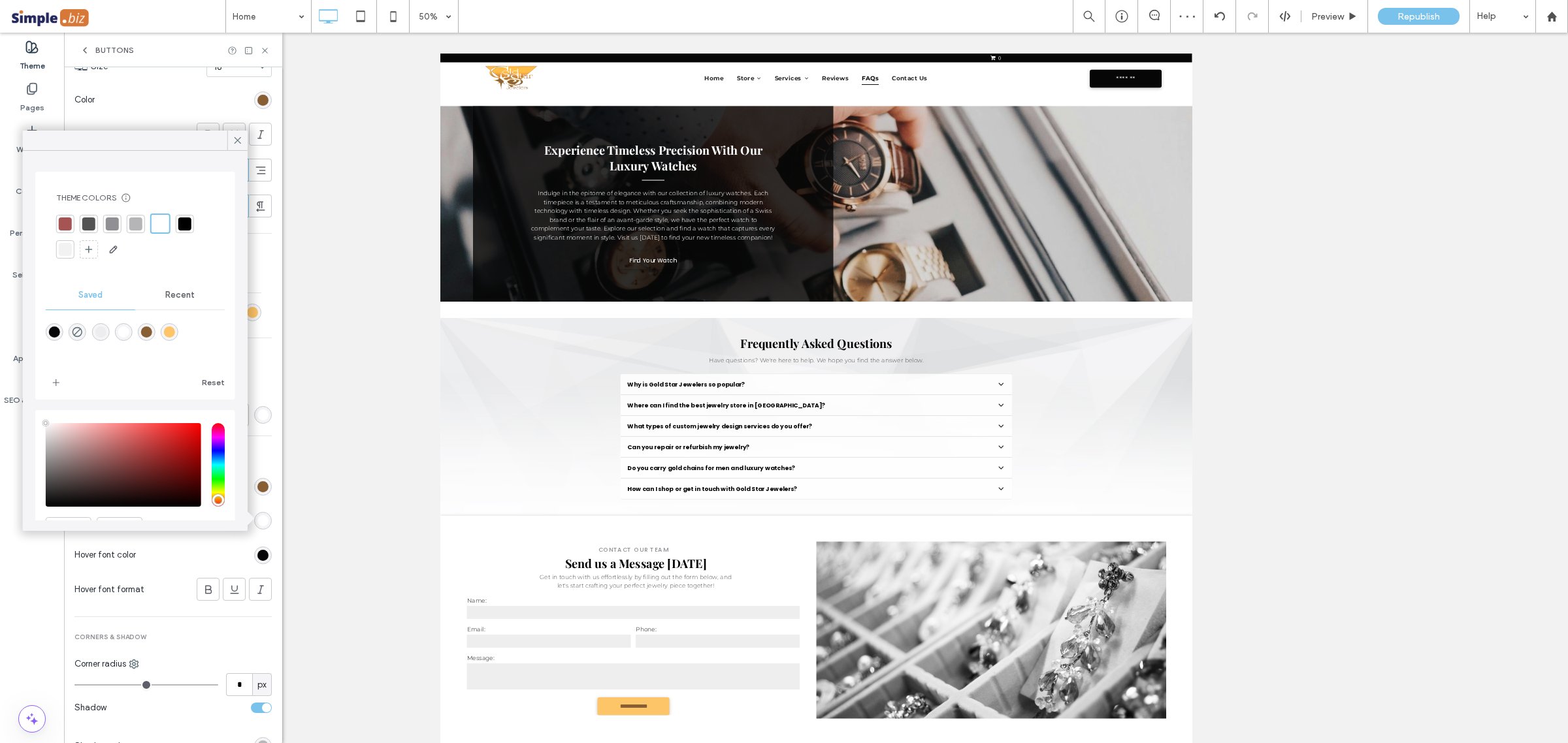
drag, startPoint x: 80, startPoint y: 333, endPoint x: 121, endPoint y: 270, distance: 75.2
click at [80, 332] on icon "rgba(0,0,0,0)" at bounding box center [77, 332] width 11 height 11
type input "*******"
type input "*"
type input "**"
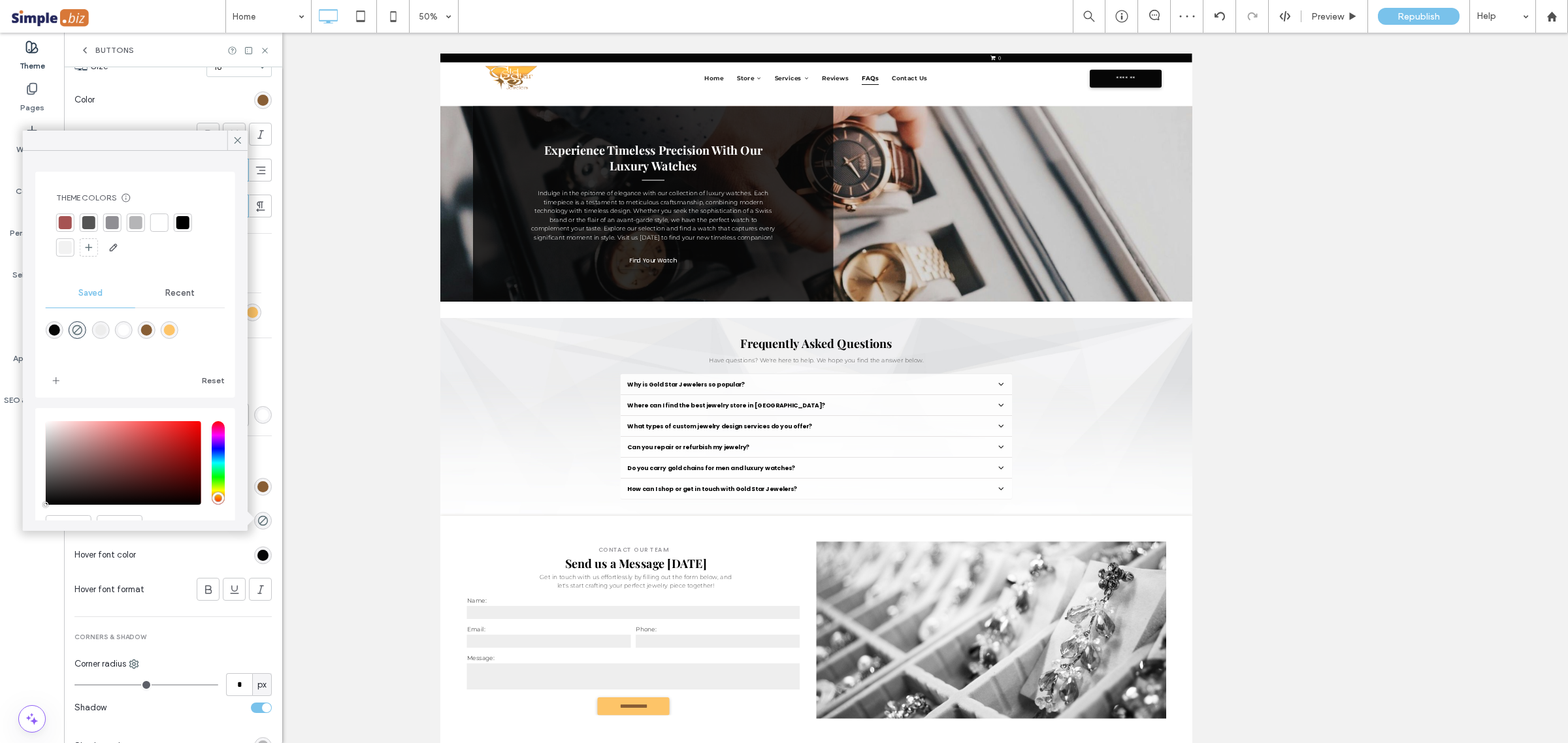
drag, startPoint x: 240, startPoint y: 142, endPoint x: 255, endPoint y: 269, distance: 127.9
click at [240, 145] on icon at bounding box center [237, 140] width 12 height 12
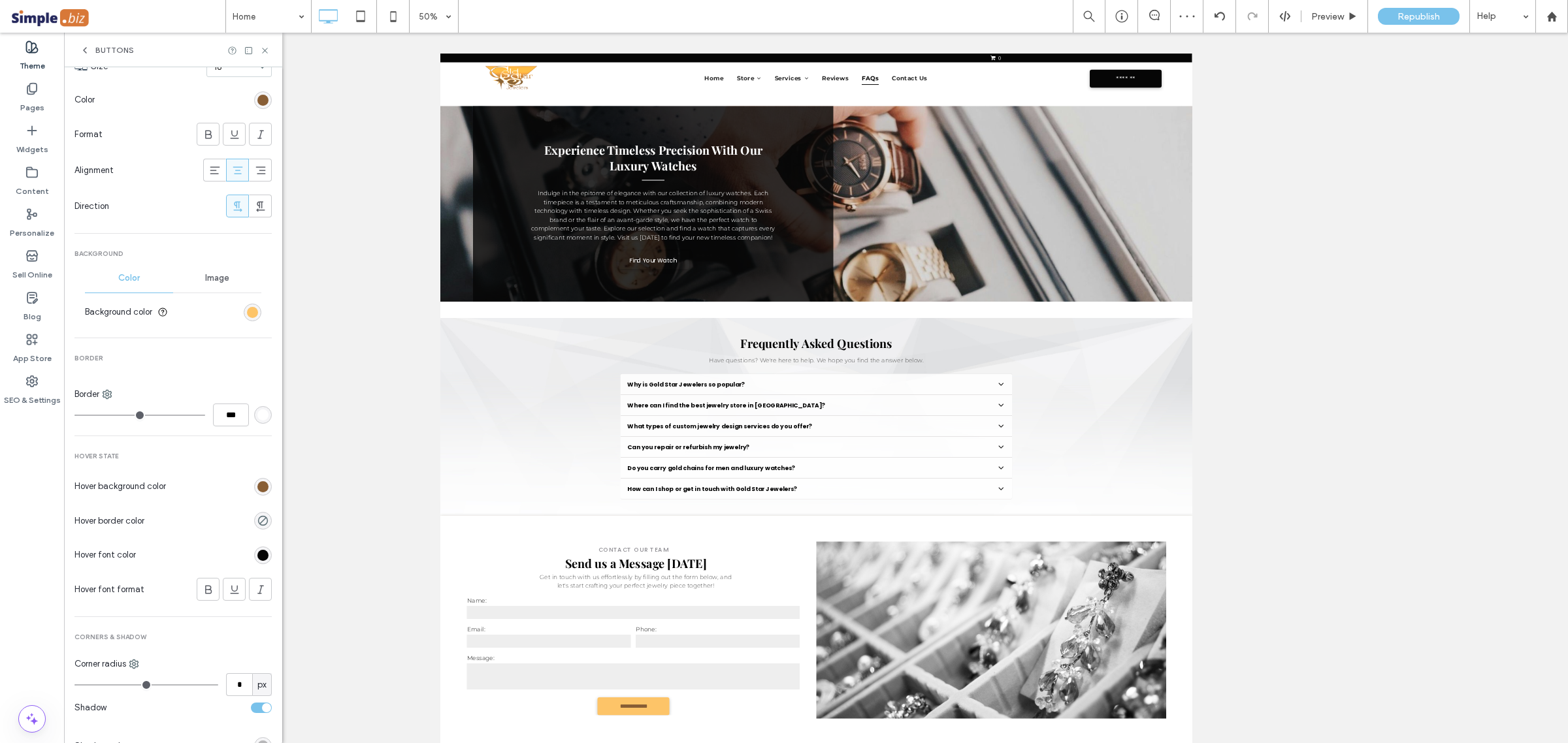
click at [254, 563] on div "rgb(6, 6, 6)" at bounding box center [262, 555] width 18 height 18
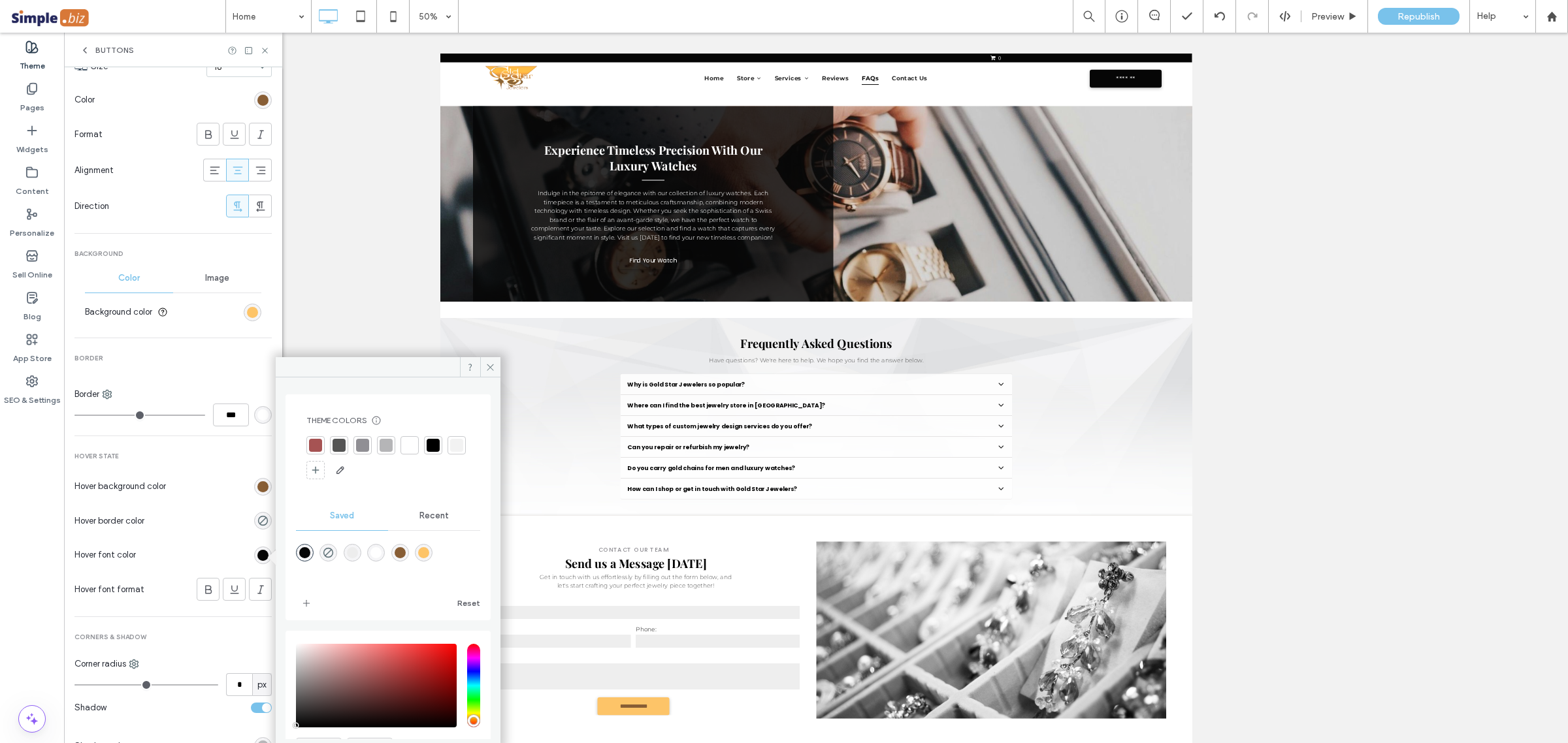
click at [370, 553] on div "rgba(255,255,255,1)" at bounding box center [376, 552] width 11 height 11
type input "*******"
click at [220, 508] on div "Hover border color" at bounding box center [173, 521] width 198 height 36
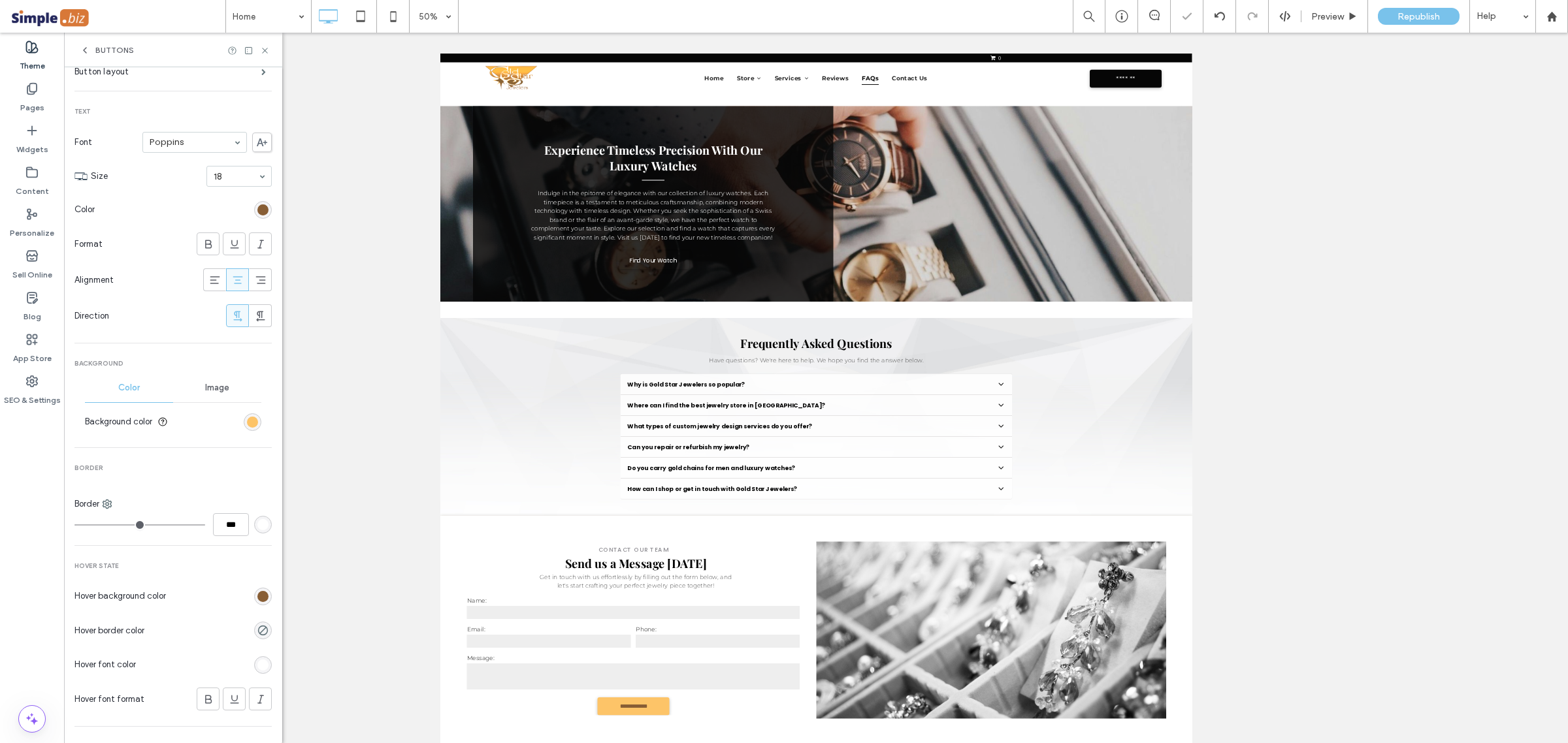
scroll to position [0, 0]
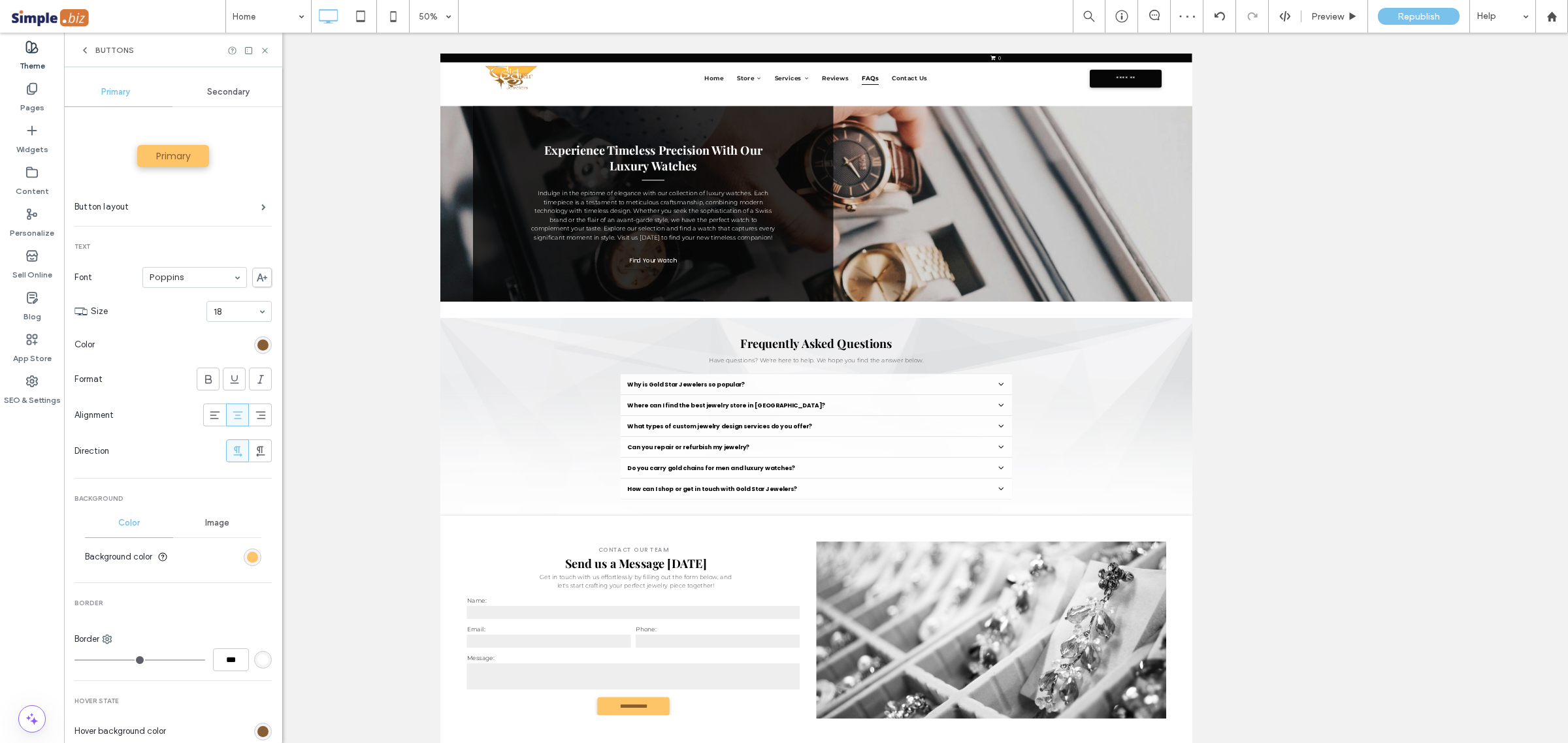
click at [92, 53] on div "Buttons" at bounding box center [106, 50] width 54 height 11
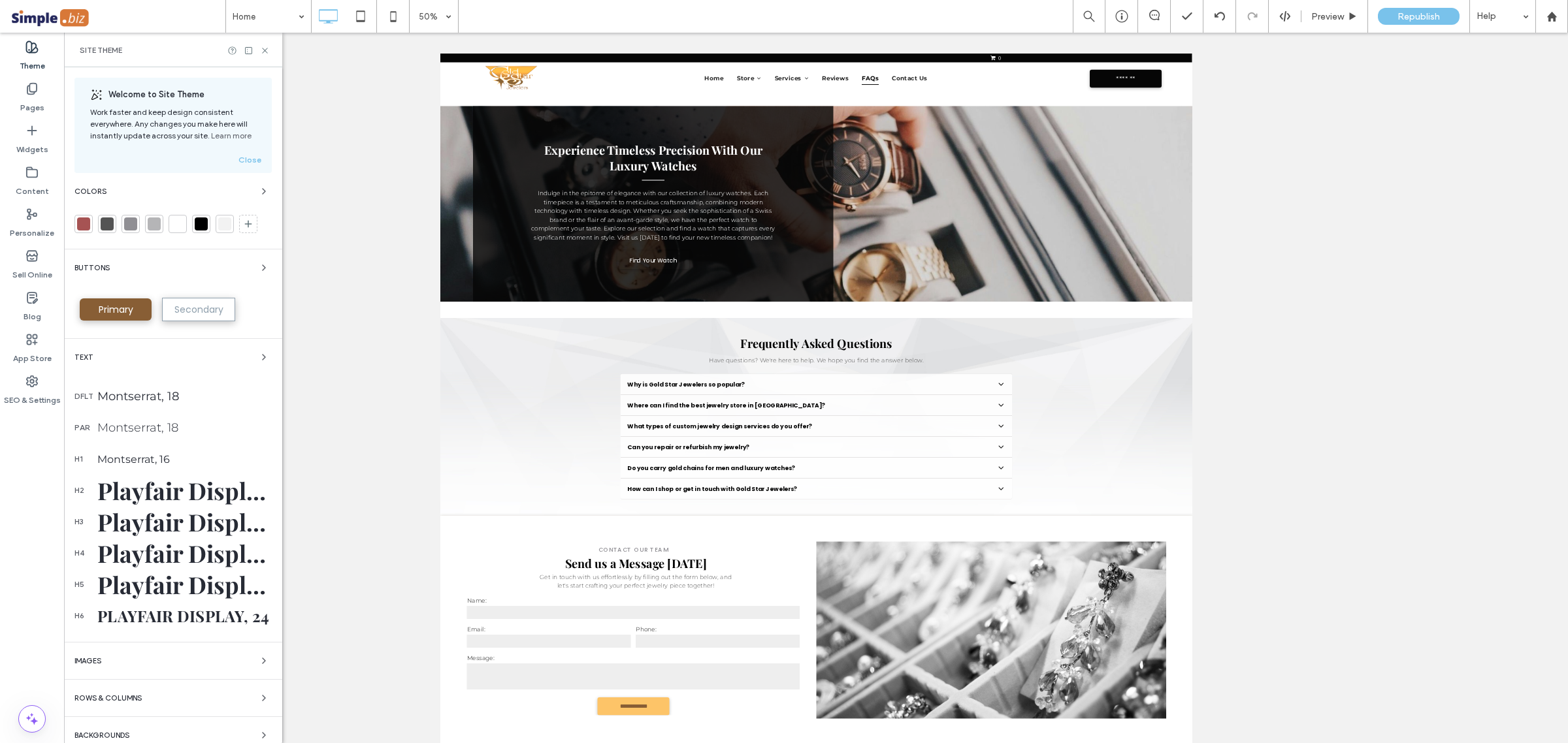
click at [121, 315] on span "Primary" at bounding box center [116, 309] width 44 height 13
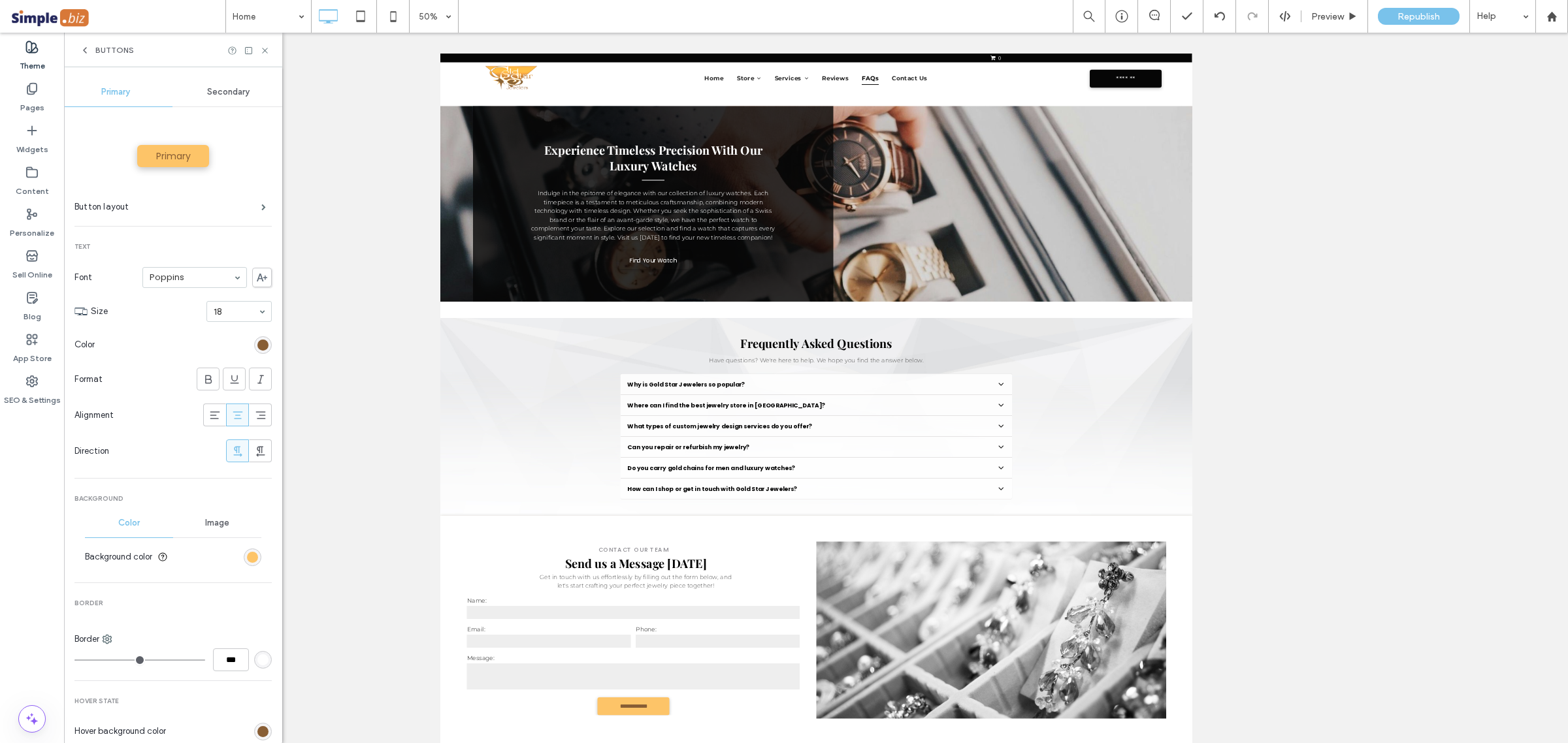
click at [228, 93] on span "Secondary" at bounding box center [228, 93] width 42 height 11
click at [122, 89] on span "Primary" at bounding box center [115, 93] width 29 height 11
click at [236, 86] on div "Secondary" at bounding box center [228, 92] width 113 height 29
click at [240, 199] on label "Button layout" at bounding box center [167, 207] width 187 height 26
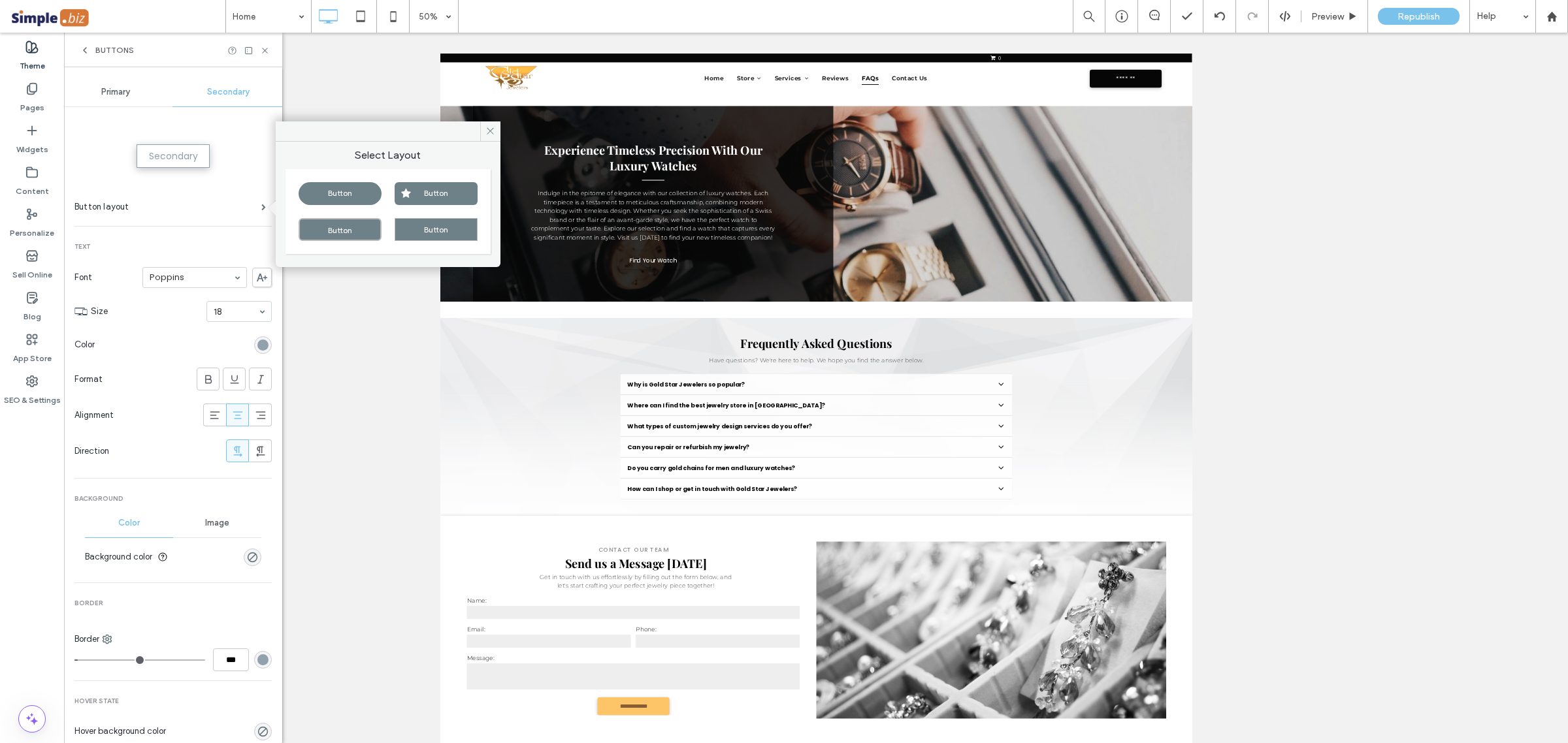
click at [374, 232] on div "Button" at bounding box center [340, 230] width 83 height 23
type input "*"
click at [185, 213] on label "Button layout" at bounding box center [167, 207] width 187 height 26
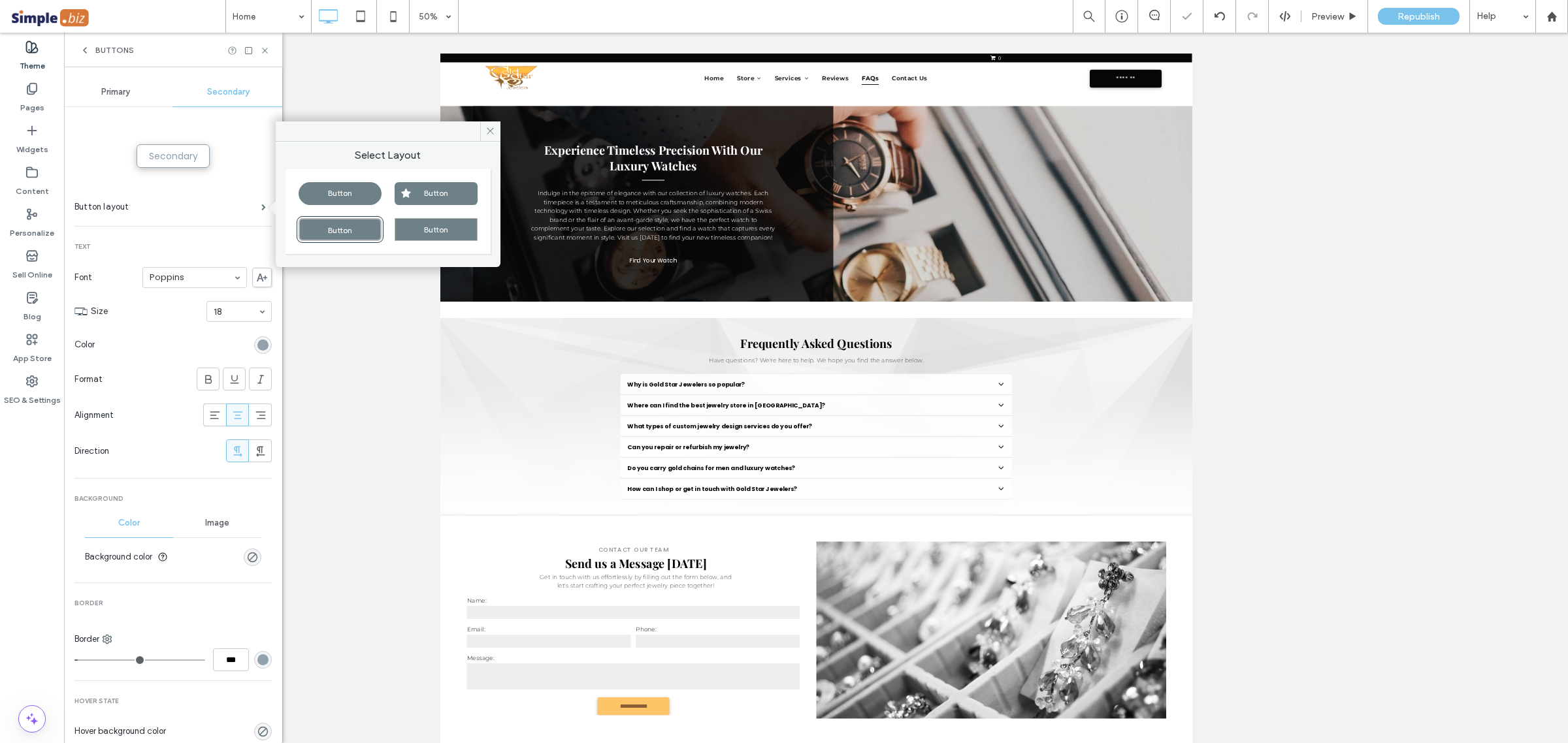
click at [164, 336] on section "Color" at bounding box center [173, 345] width 198 height 32
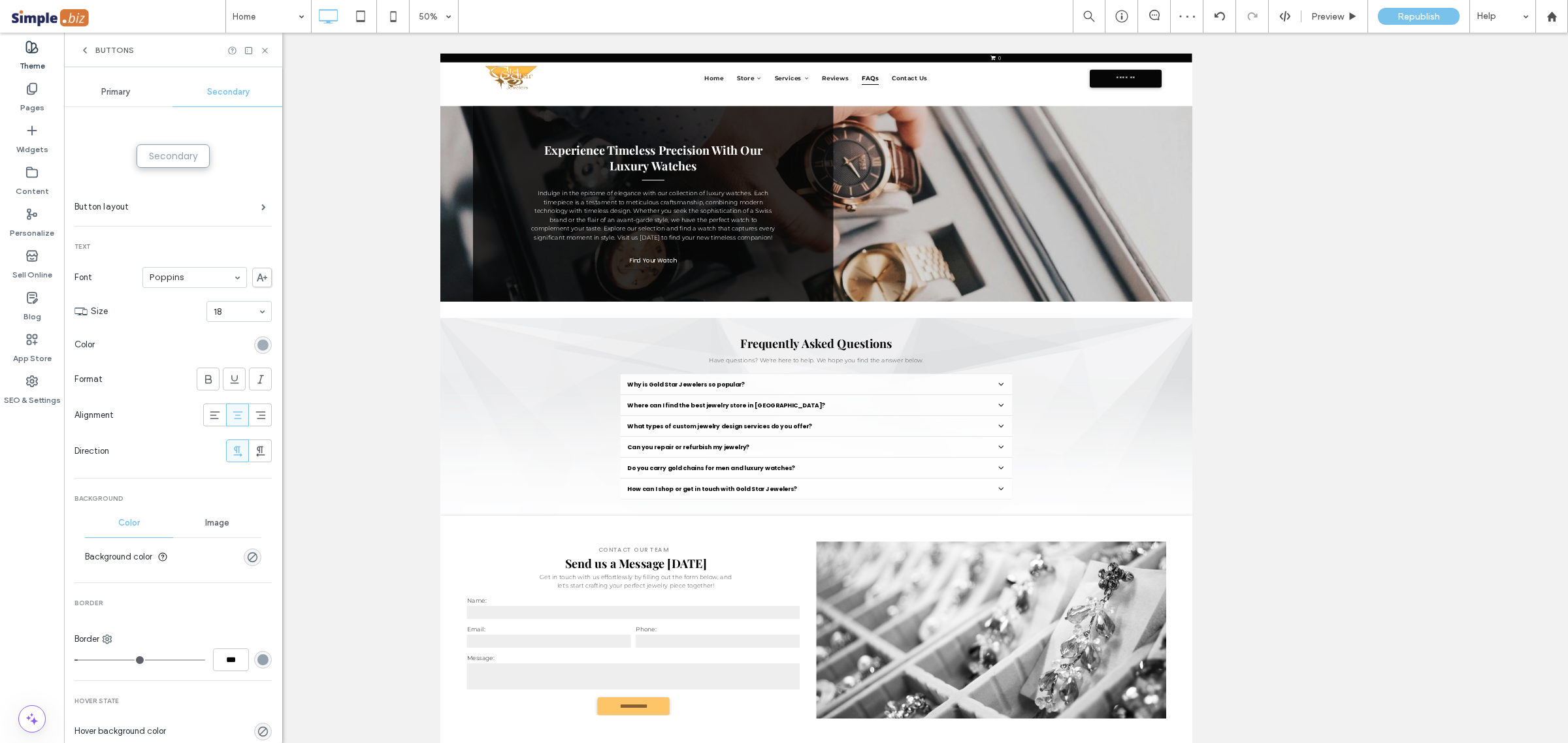
click at [258, 348] on div "rgb(145, 161, 174)" at bounding box center [263, 345] width 11 height 11
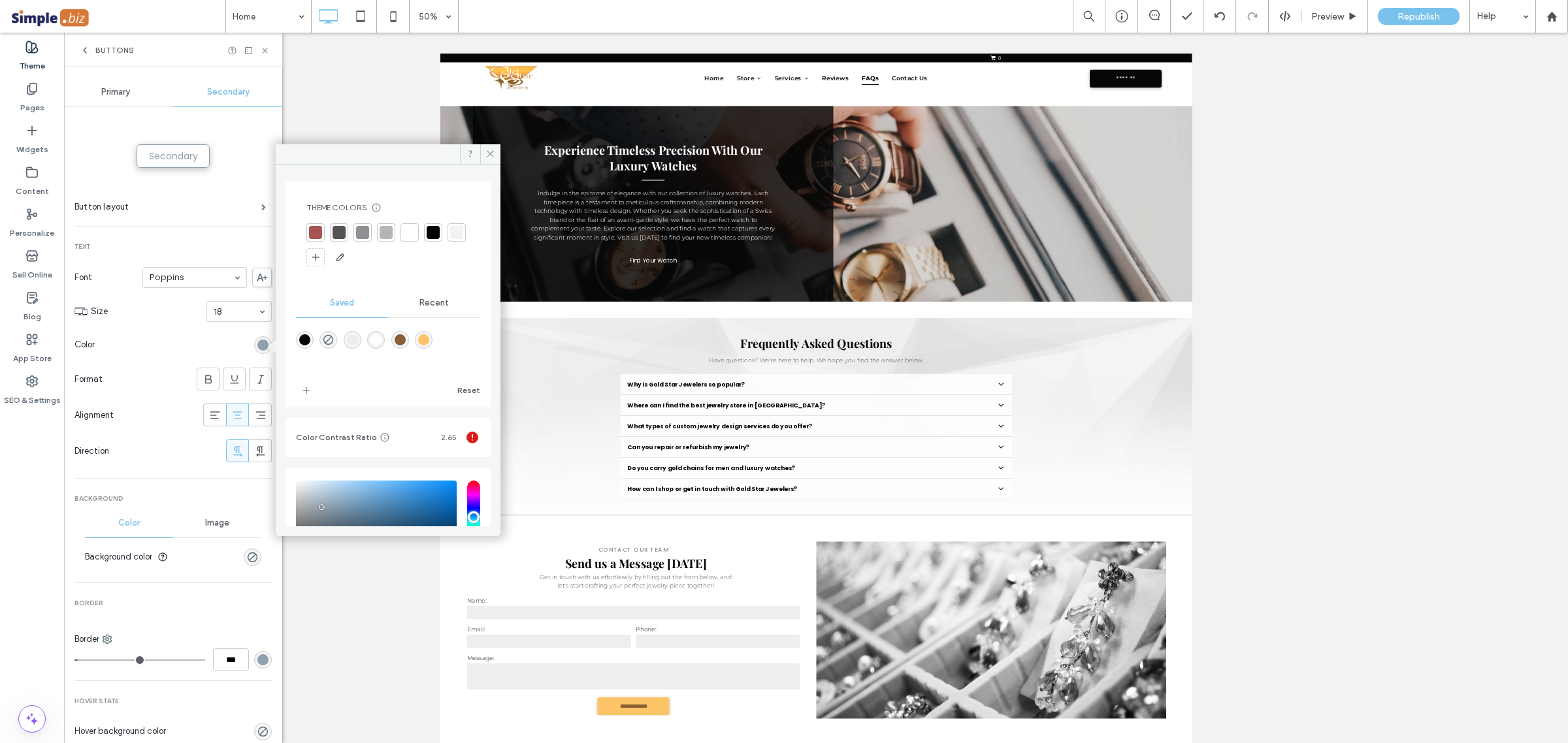
click at [418, 342] on div "rgba(253,196,104,1)" at bounding box center [424, 339] width 11 height 11
type input "*"
type input "*******"
click at [167, 368] on section "Format" at bounding box center [173, 379] width 198 height 36
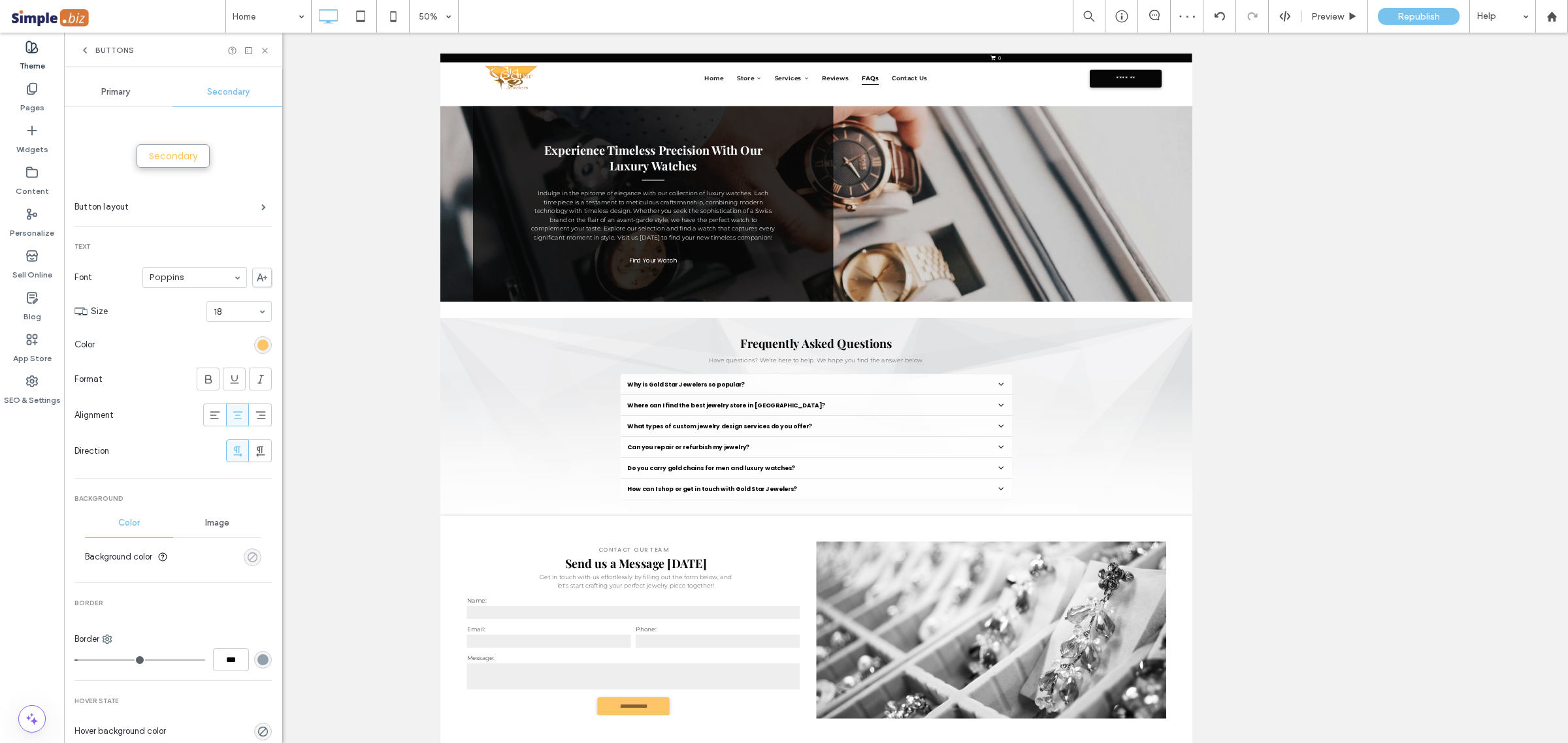
click at [248, 554] on div "rgba(0, 0, 0, 0)" at bounding box center [252, 557] width 11 height 11
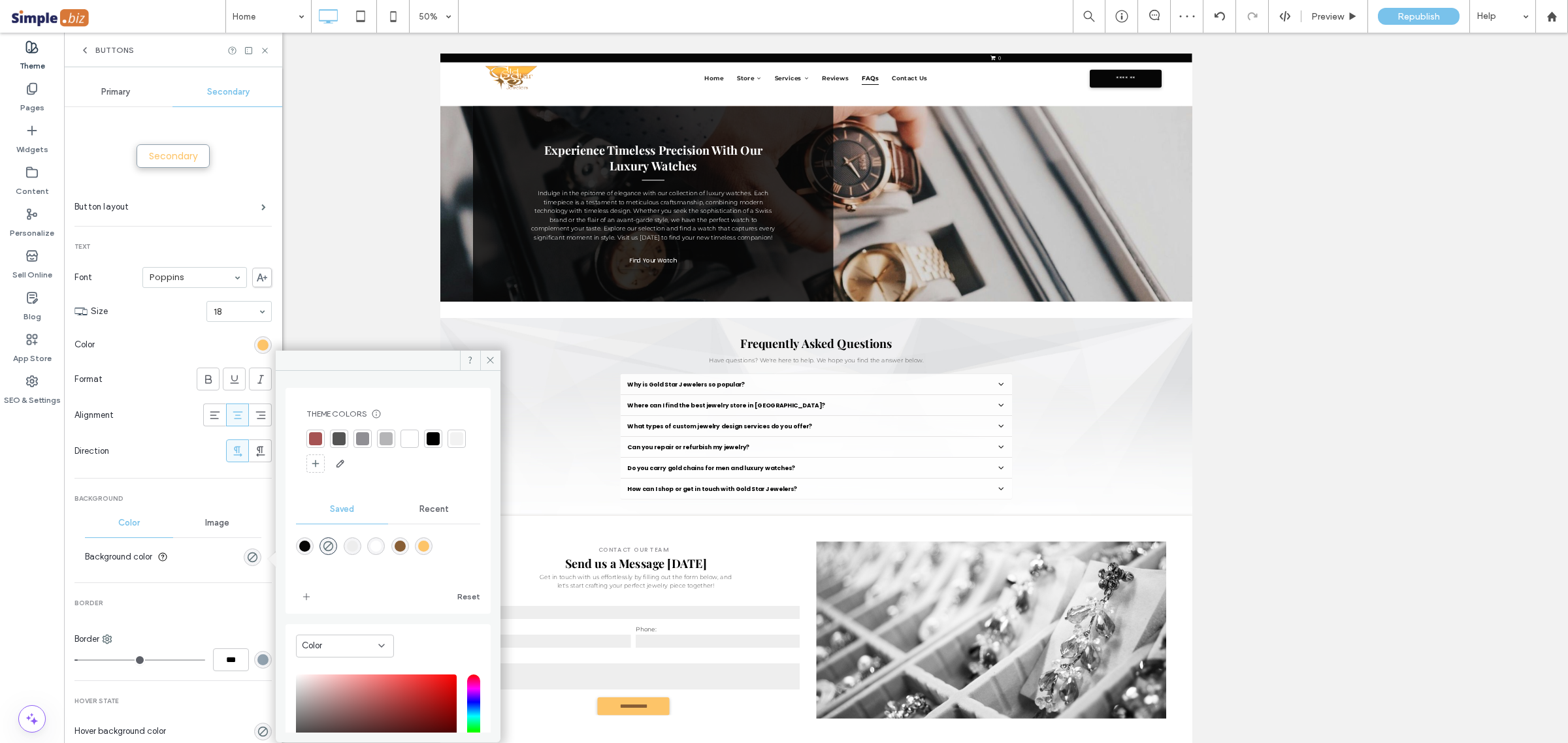
click at [399, 550] on div "rgba(136,94,53,1)" at bounding box center [400, 546] width 11 height 11
type input "*"
type input "*******"
type input "***"
type input "****"
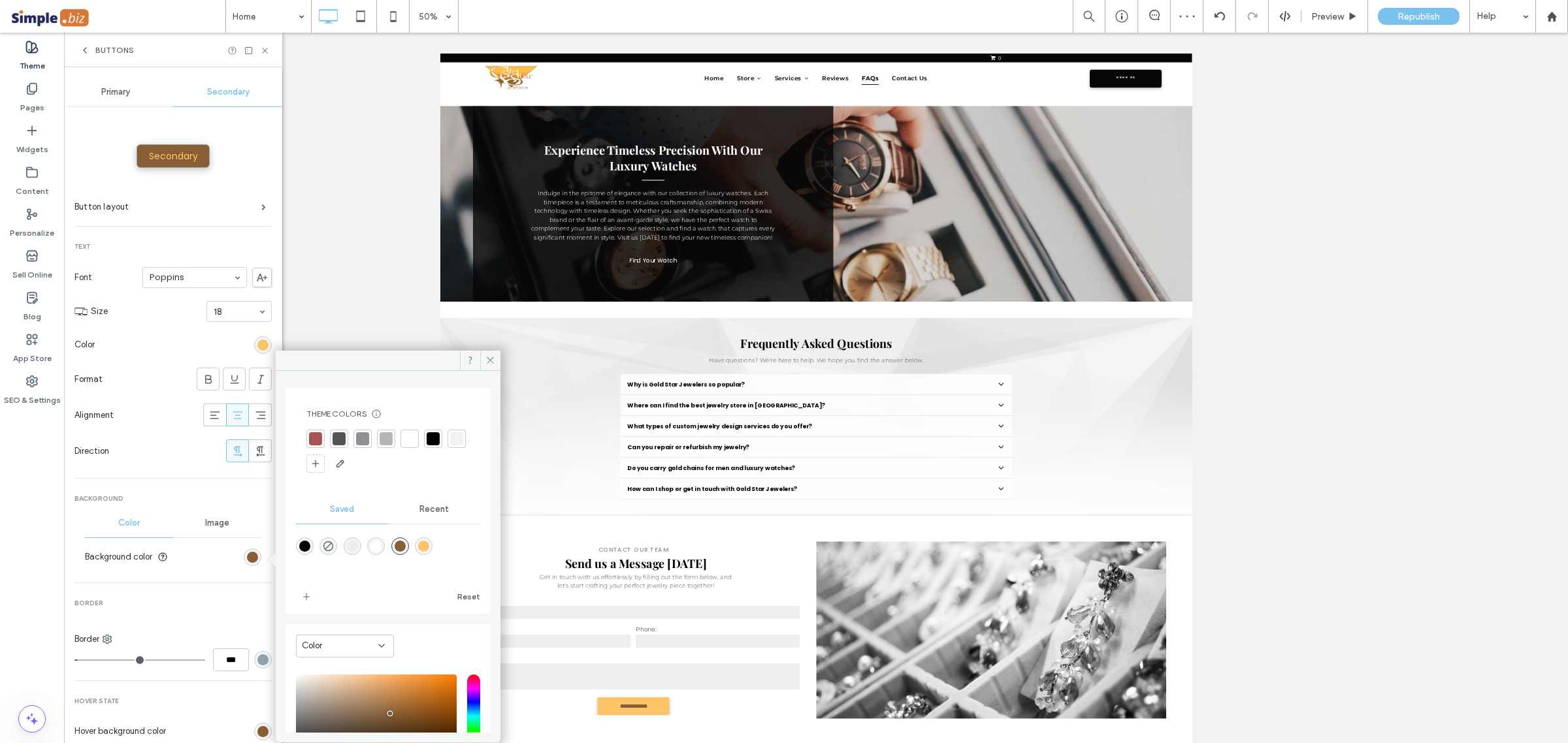
click at [161, 445] on div "Direction" at bounding box center [147, 451] width 147 height 13
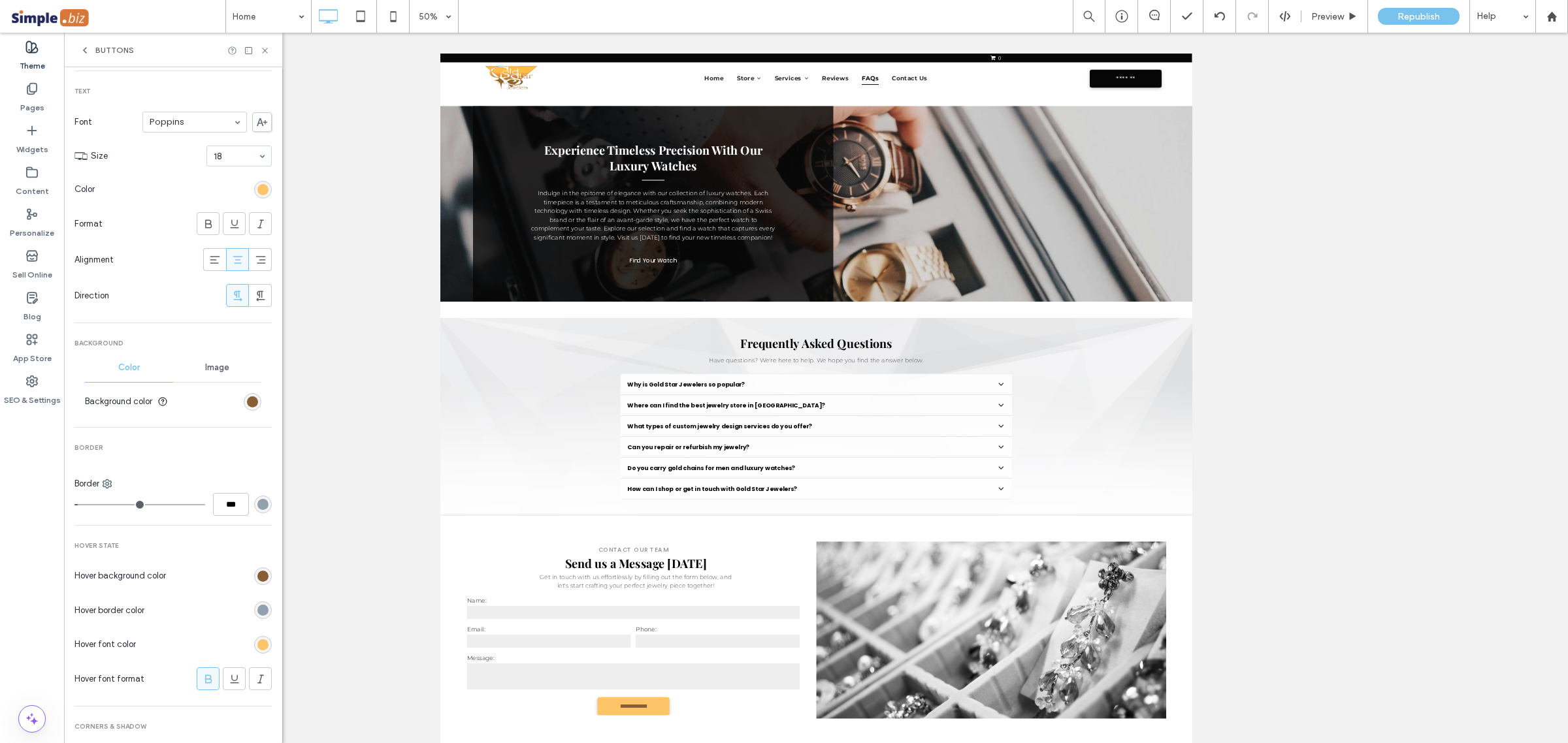
scroll to position [164, 0]
click at [254, 501] on div "rgb(145, 161, 174)" at bounding box center [262, 496] width 18 height 18
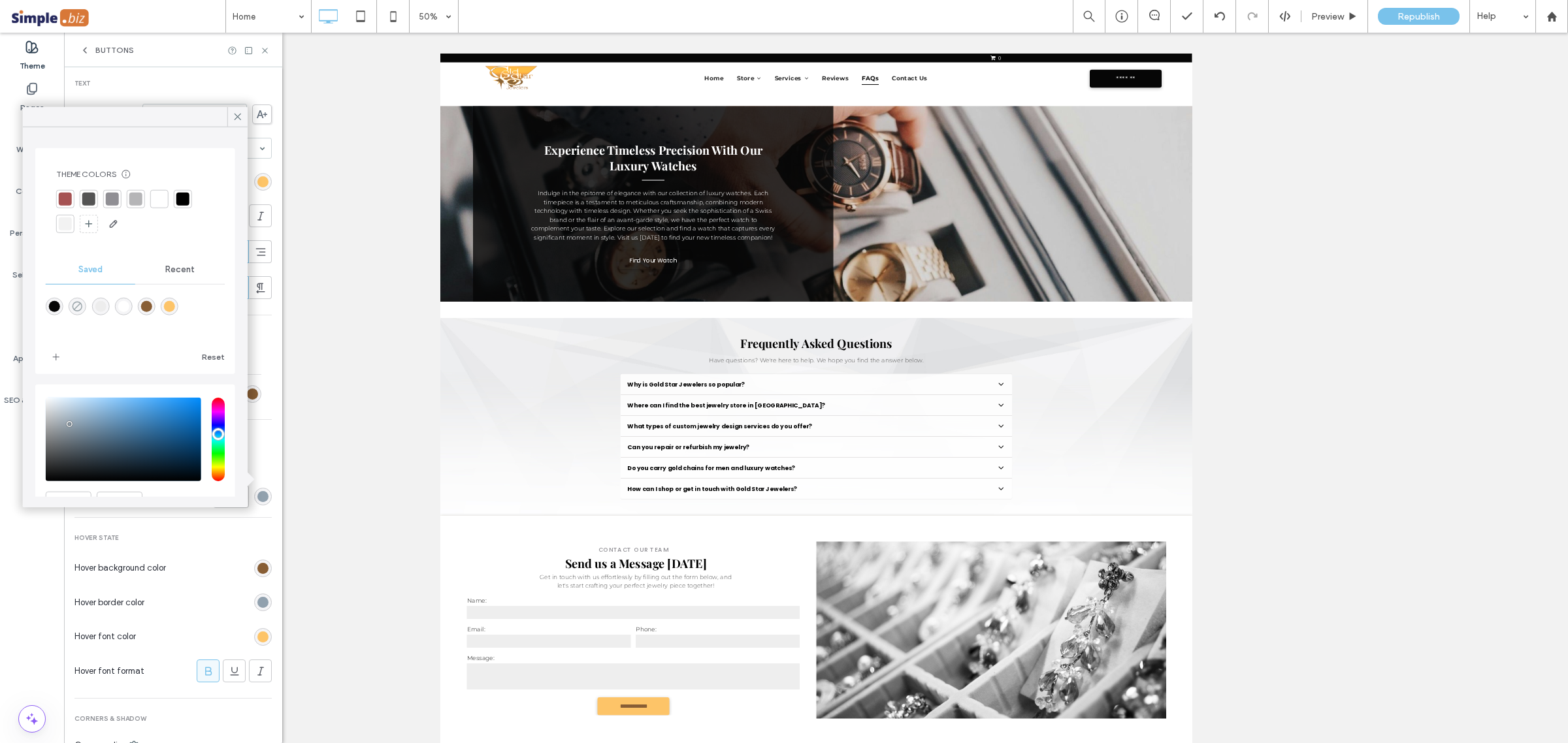
click at [79, 304] on icon "rgba(0,0,0,0)" at bounding box center [77, 306] width 11 height 11
type input "*"
type input "*******"
type input "*"
type input "**"
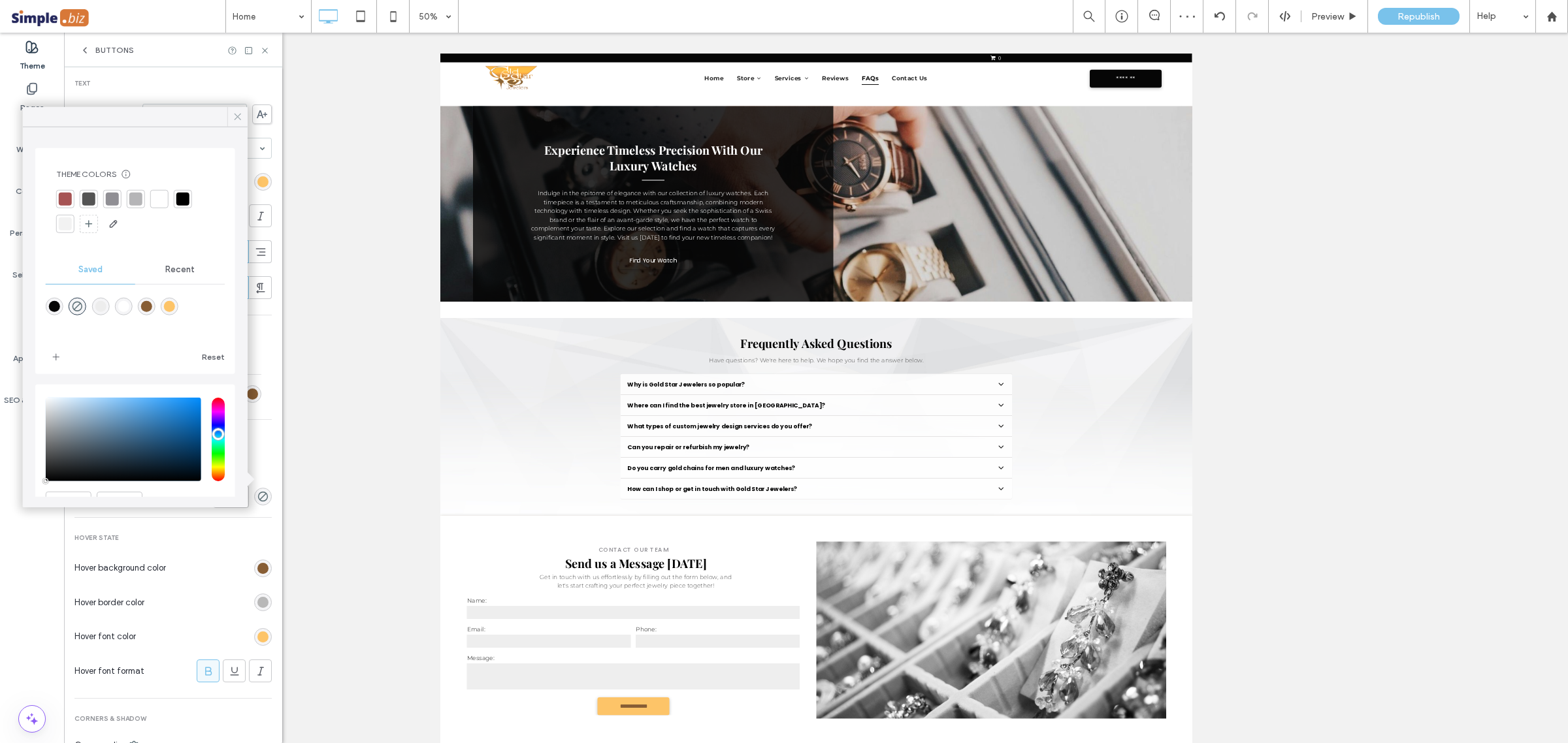
click at [238, 119] on icon at bounding box center [237, 117] width 12 height 12
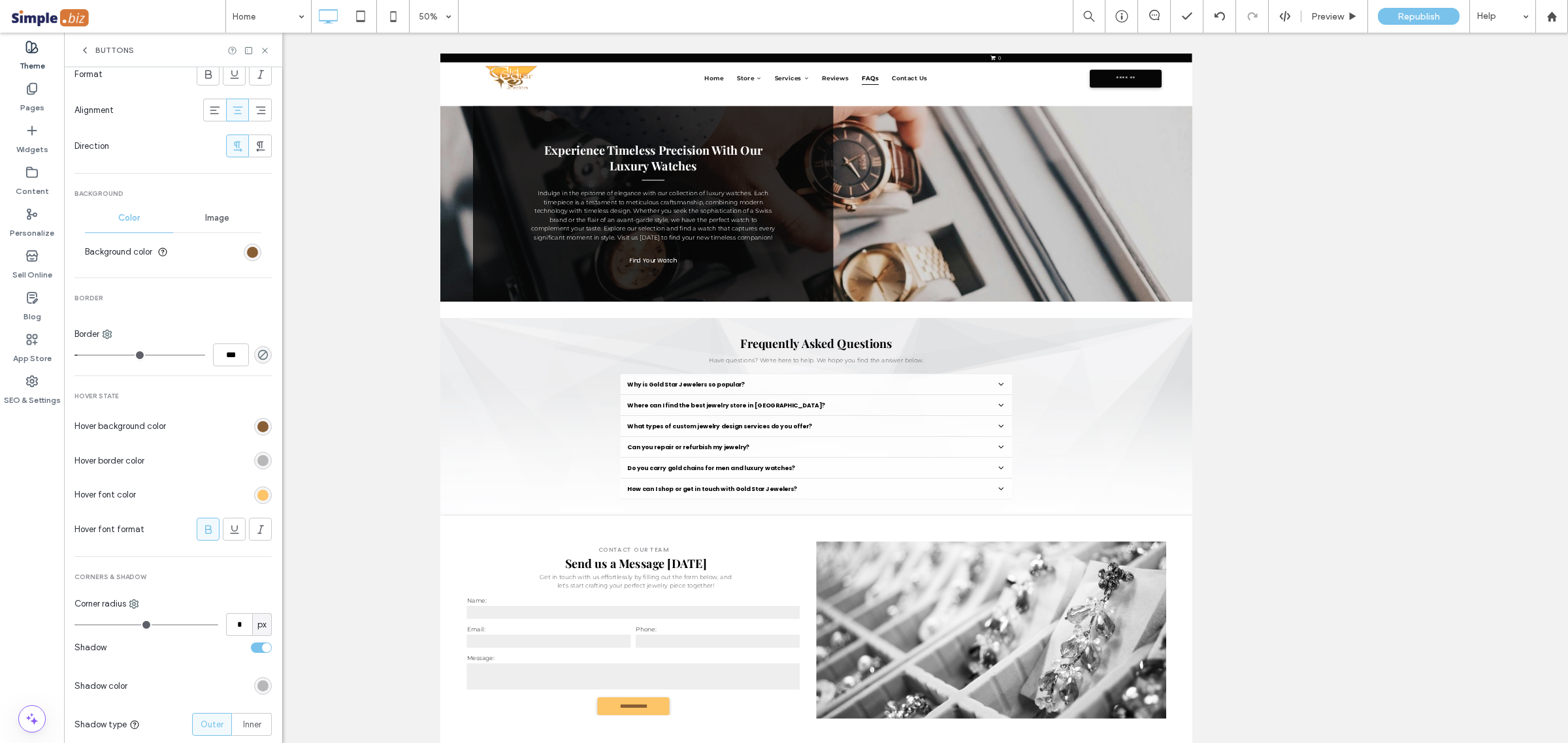
scroll to position [326, 0]
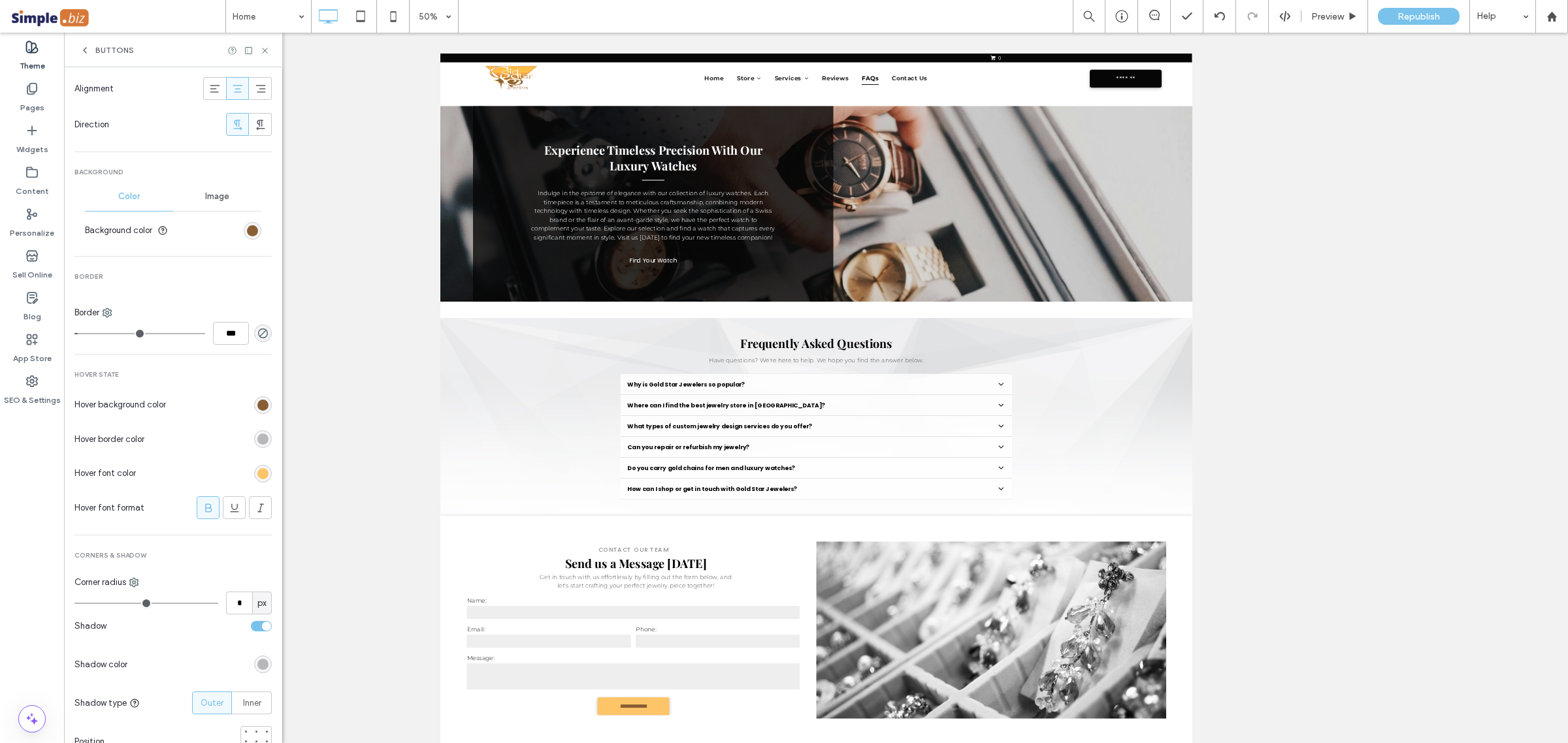
click at [258, 444] on div "rgb(184, 184, 184)" at bounding box center [263, 439] width 11 height 11
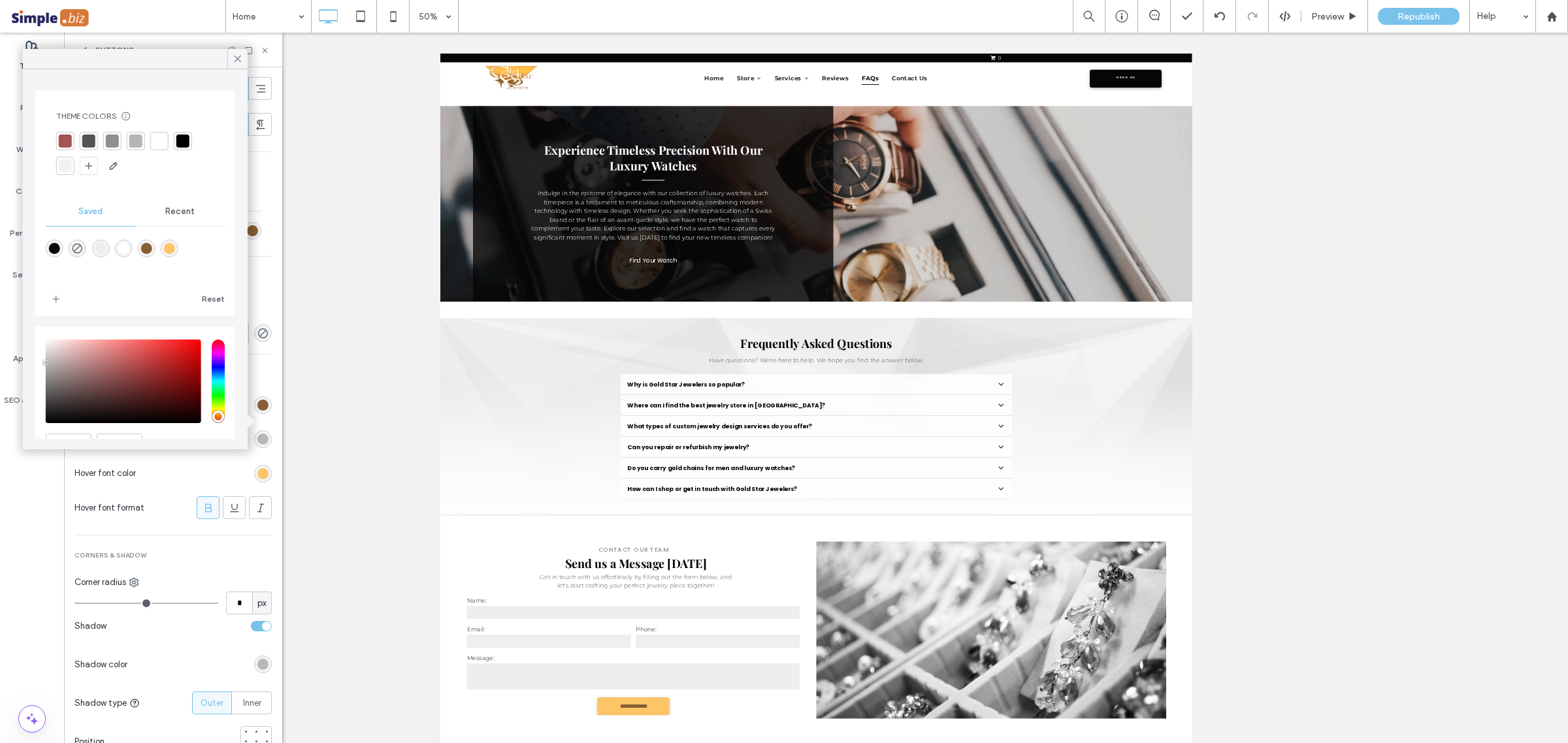
click at [66, 243] on div at bounding box center [135, 257] width 179 height 49
click at [73, 252] on div "rgba(0,0,0,0)" at bounding box center [77, 248] width 18 height 18
type input "*"
type input "*******"
type input "*"
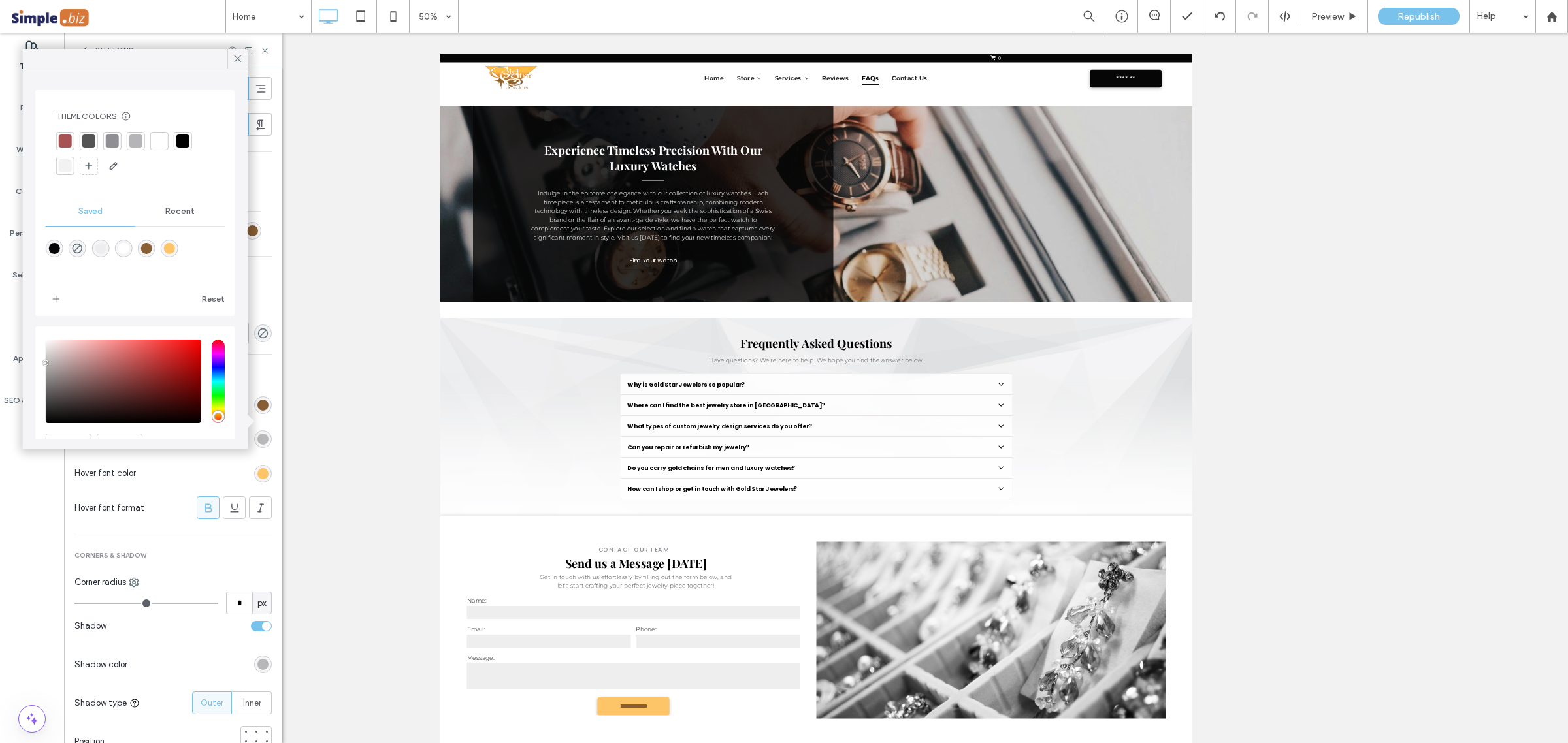
type input "**"
click at [238, 62] on icon at bounding box center [237, 59] width 12 height 12
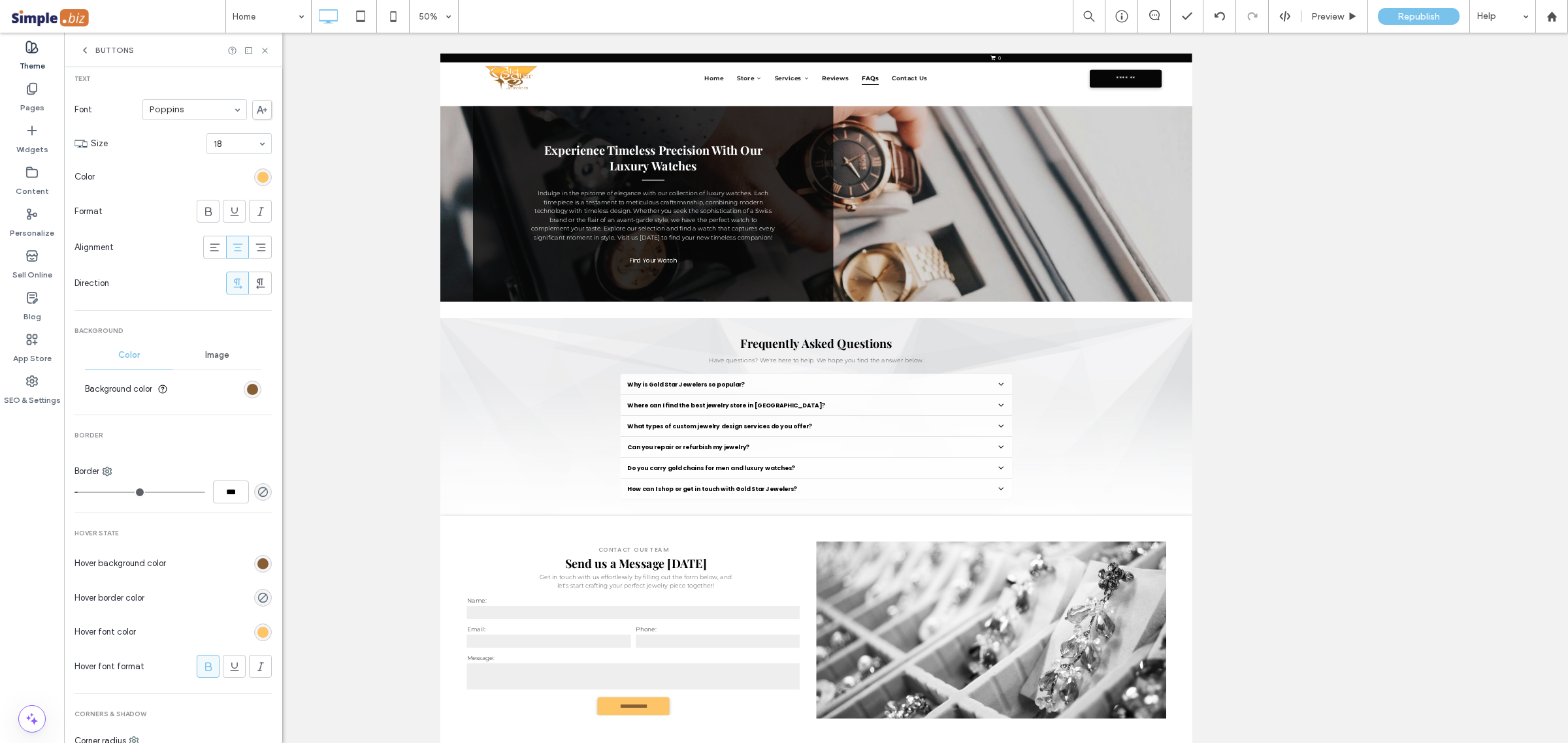
scroll to position [206, 0]
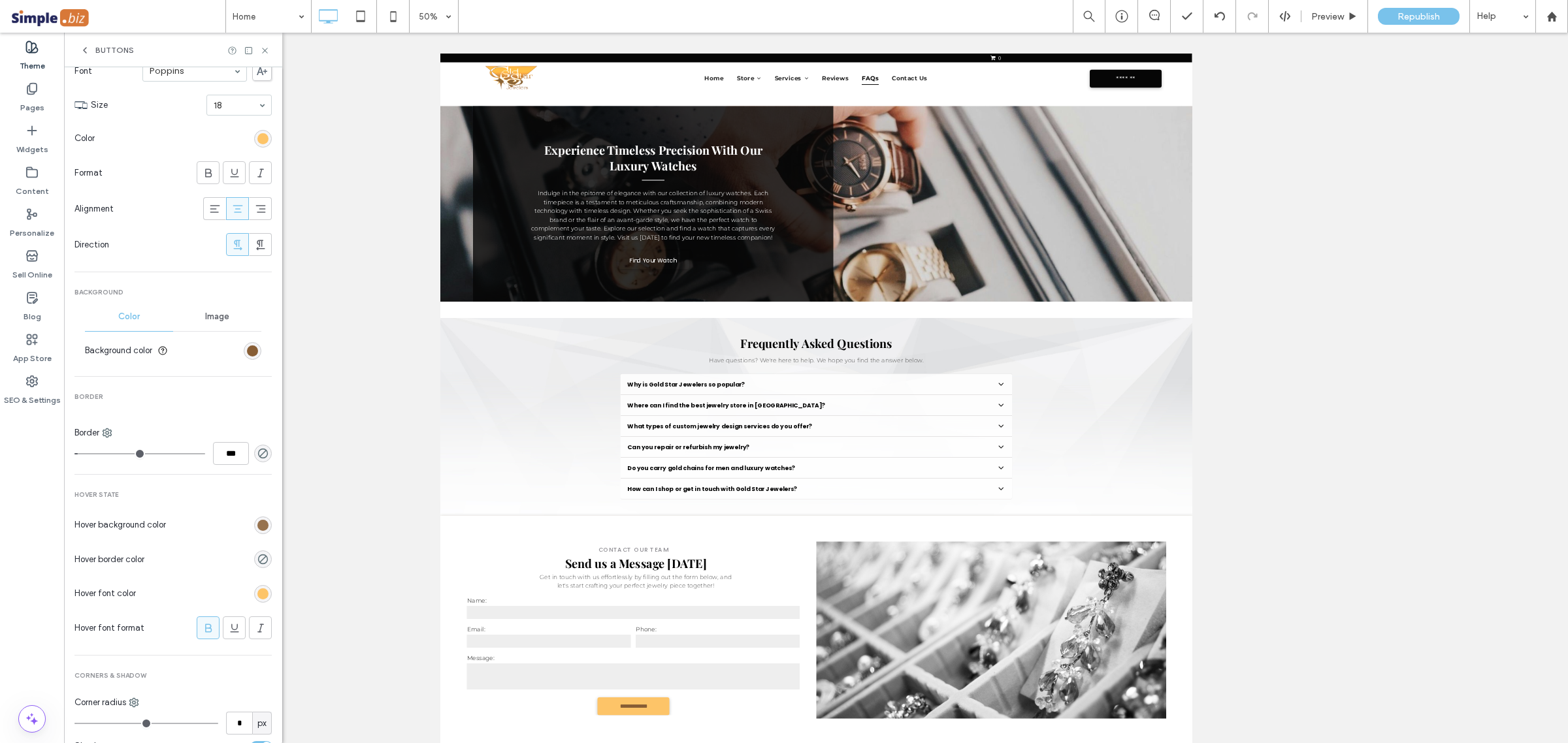
click at [258, 520] on div "rgb(136, 94, 53)" at bounding box center [263, 525] width 11 height 11
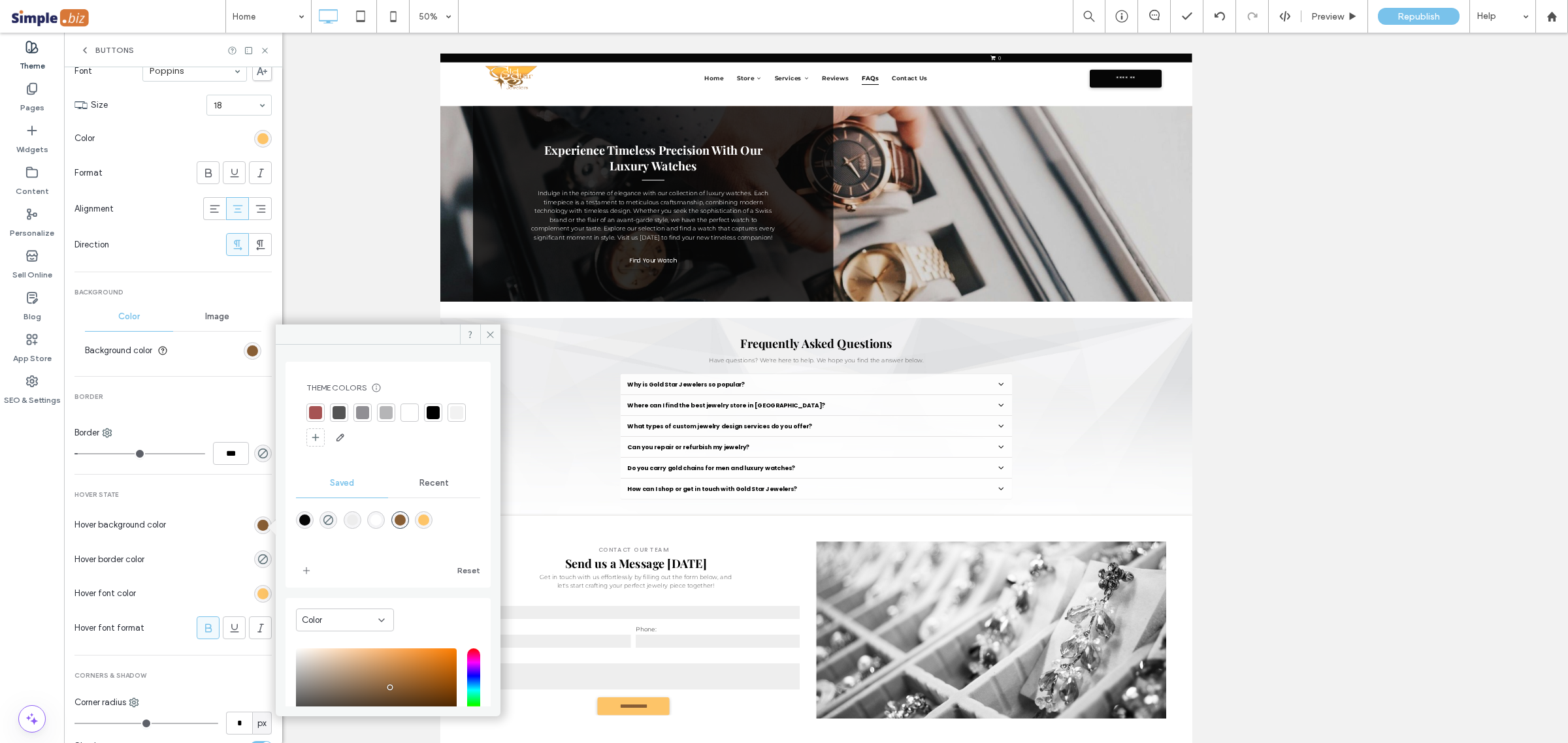
click at [419, 520] on div "rgba(253,196,104,1)" at bounding box center [424, 520] width 11 height 11
type input "*"
type input "*******"
click at [207, 550] on div at bounding box center [211, 559] width 122 height 23
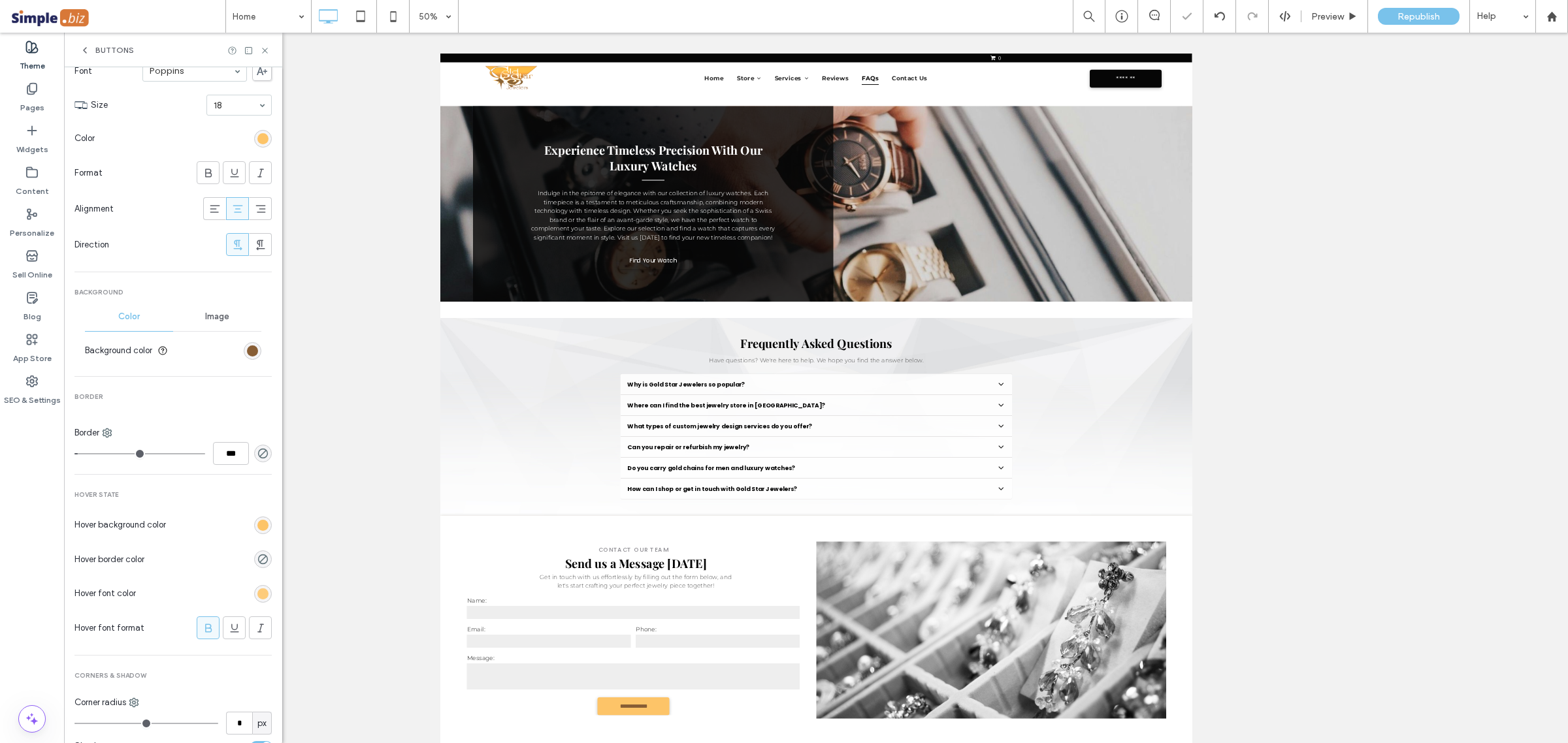
click at [258, 594] on div "rgb(253, 196, 104)" at bounding box center [263, 594] width 11 height 11
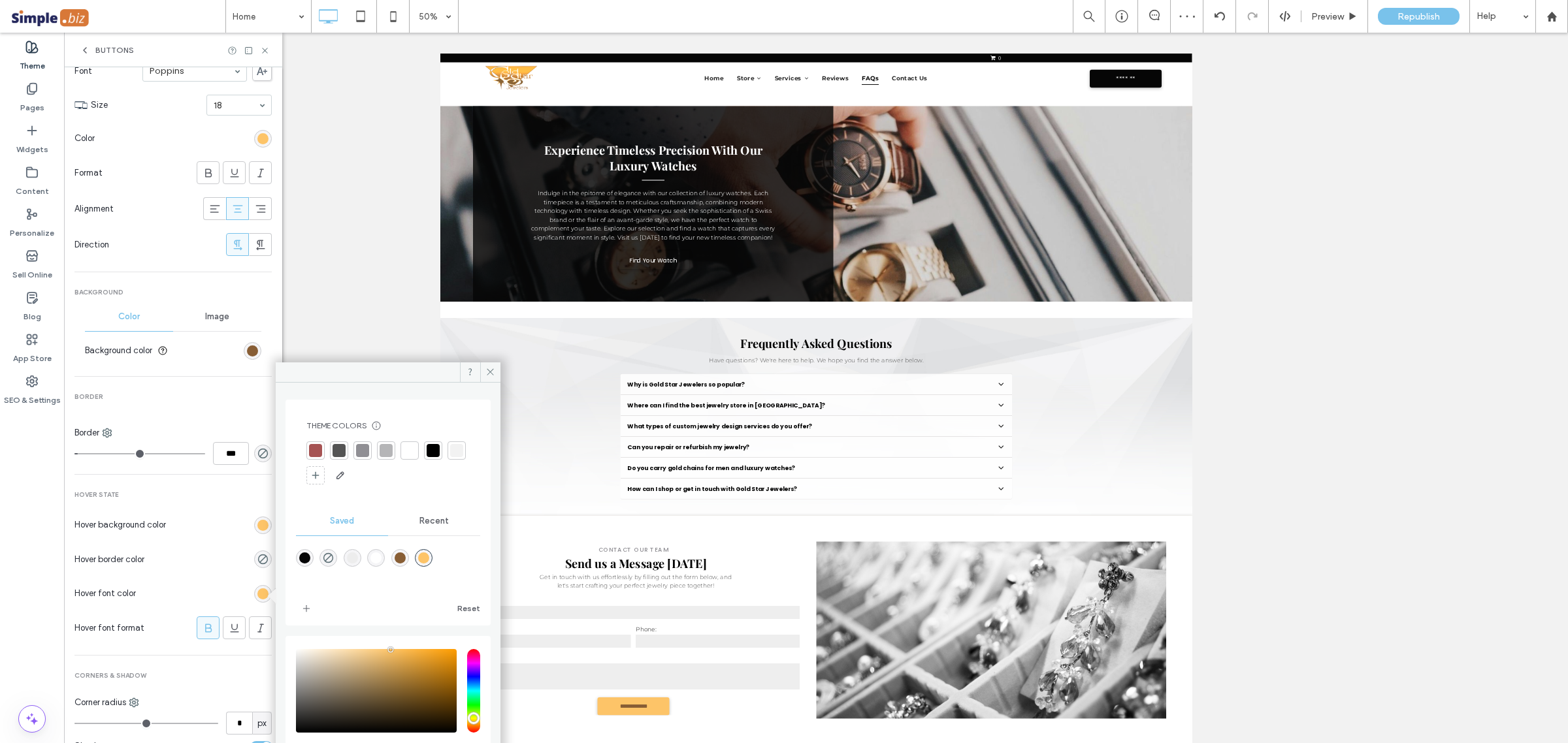
click at [398, 557] on div "rgba(136,94,53,1)" at bounding box center [400, 558] width 11 height 11
type input "*"
type input "*******"
click at [228, 570] on div at bounding box center [211, 559] width 122 height 23
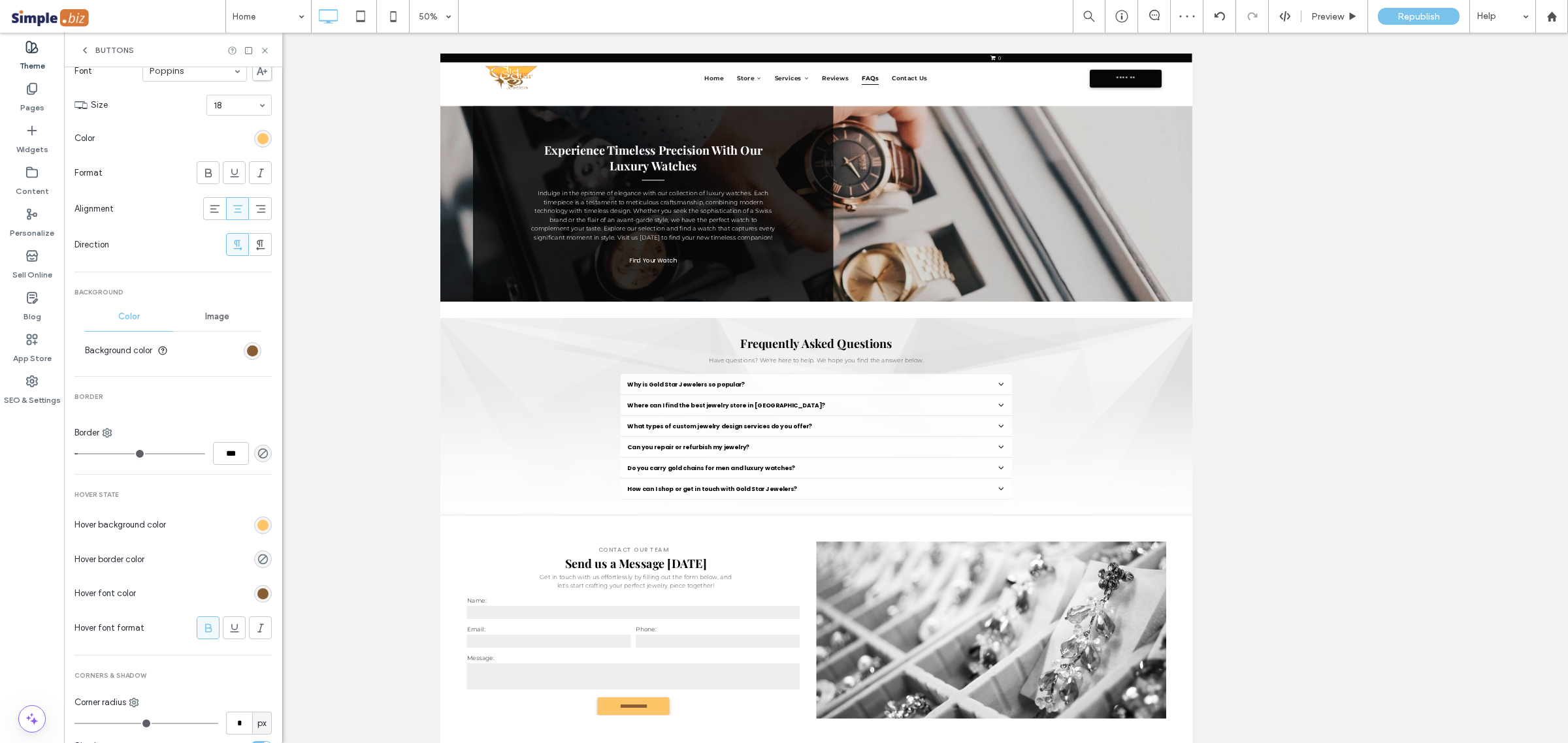
scroll to position [106, 0]
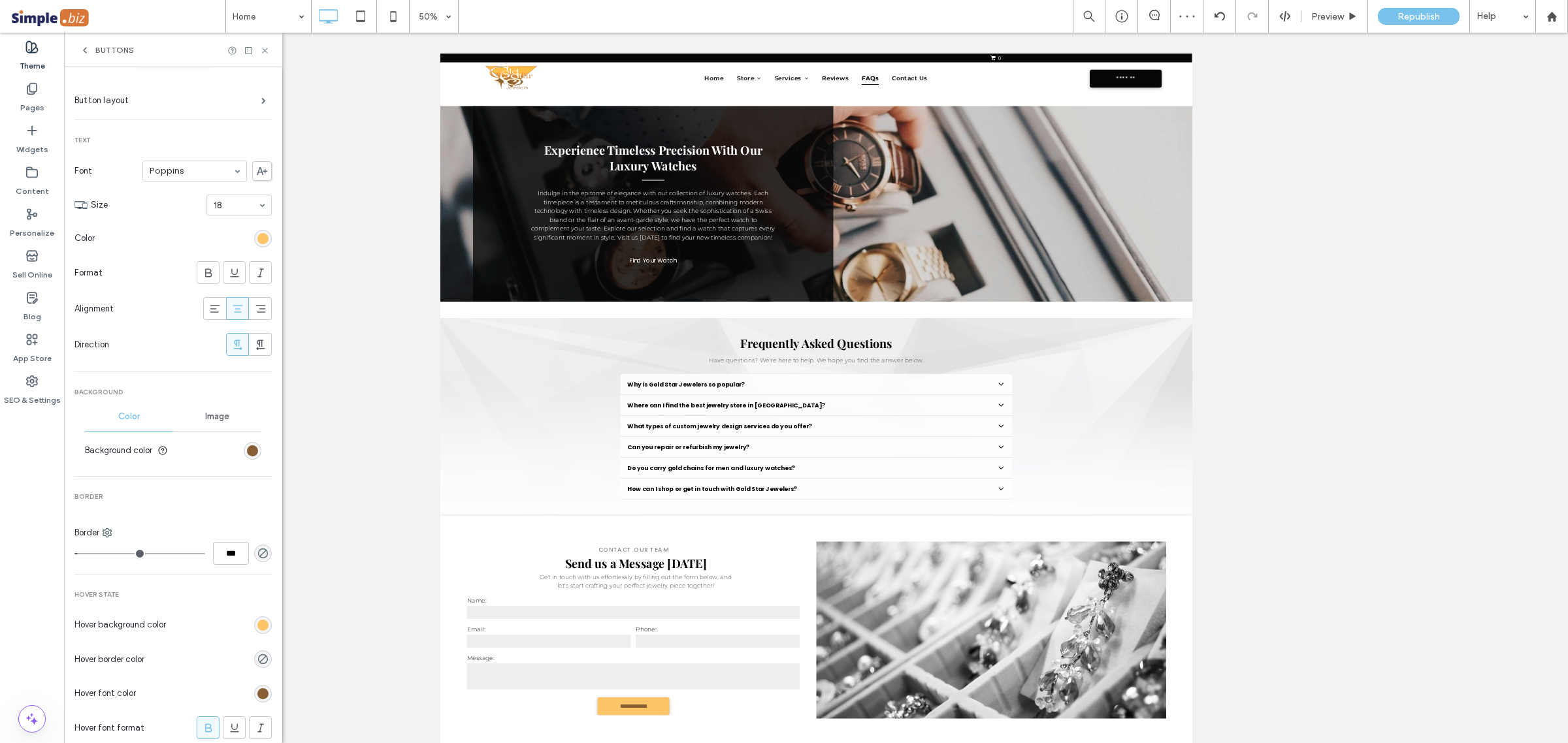
type input "*"
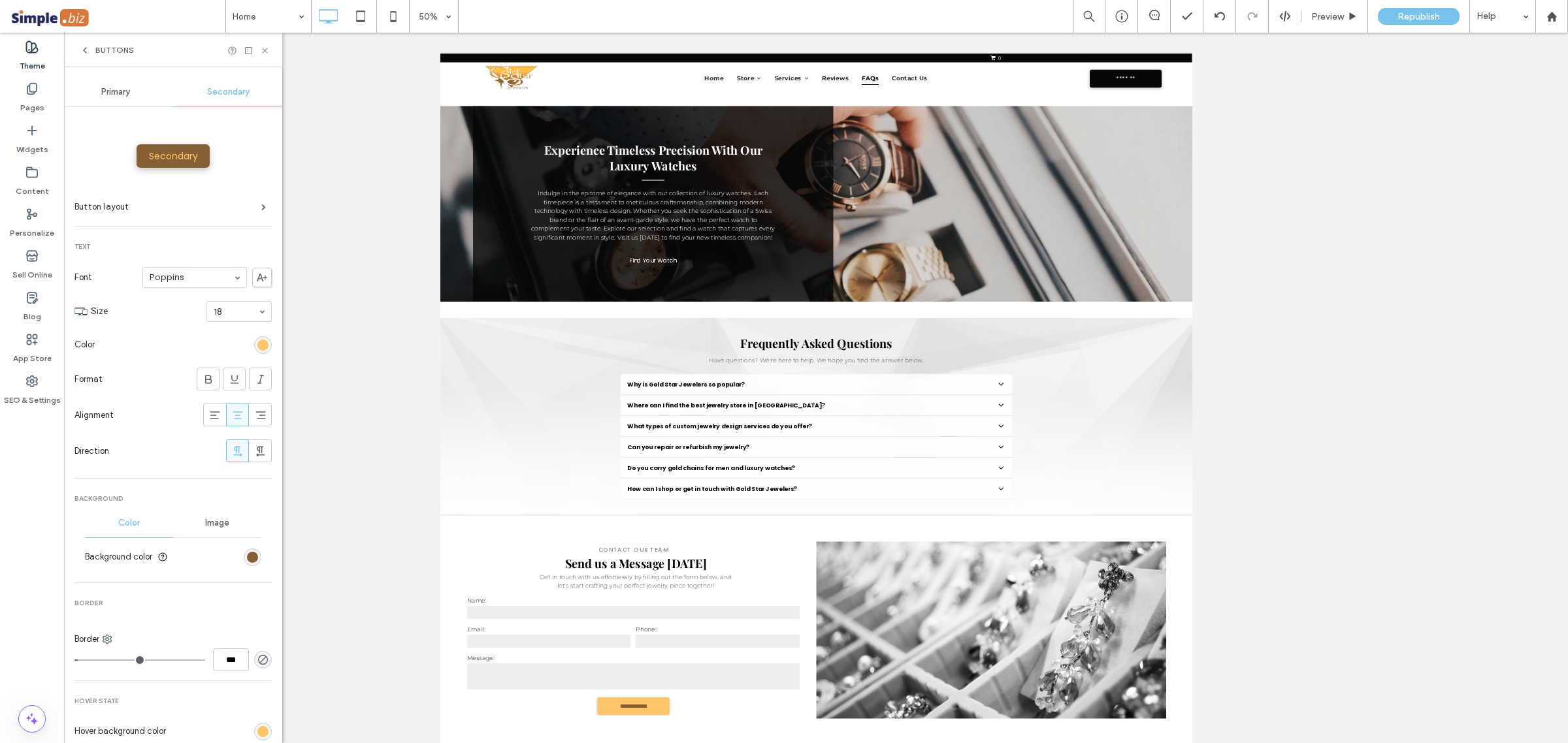
click at [117, 44] on div "Buttons" at bounding box center [173, 49] width 218 height 35
click at [82, 51] on icon at bounding box center [85, 50] width 11 height 11
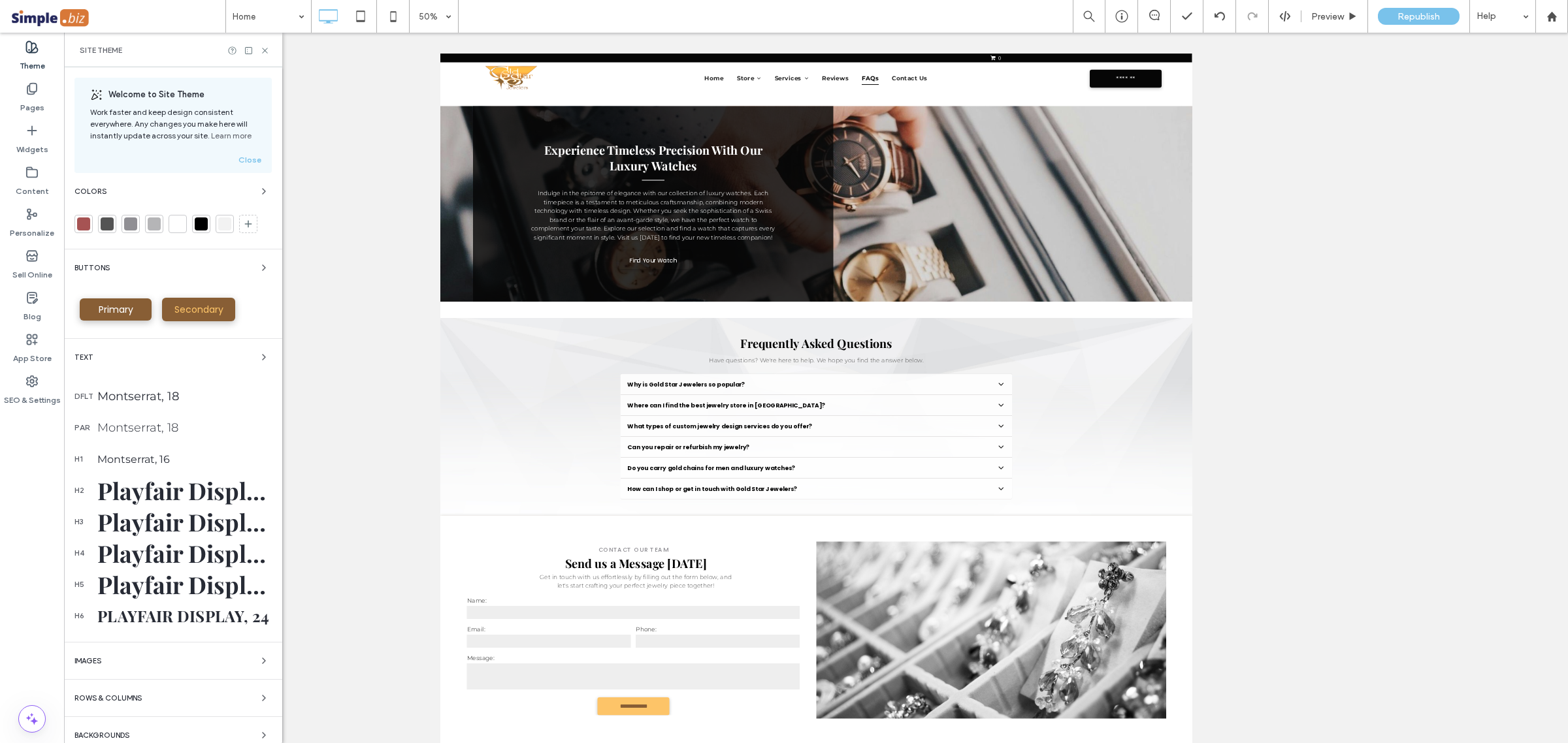
click at [126, 302] on div "Primary" at bounding box center [115, 309] width 72 height 22
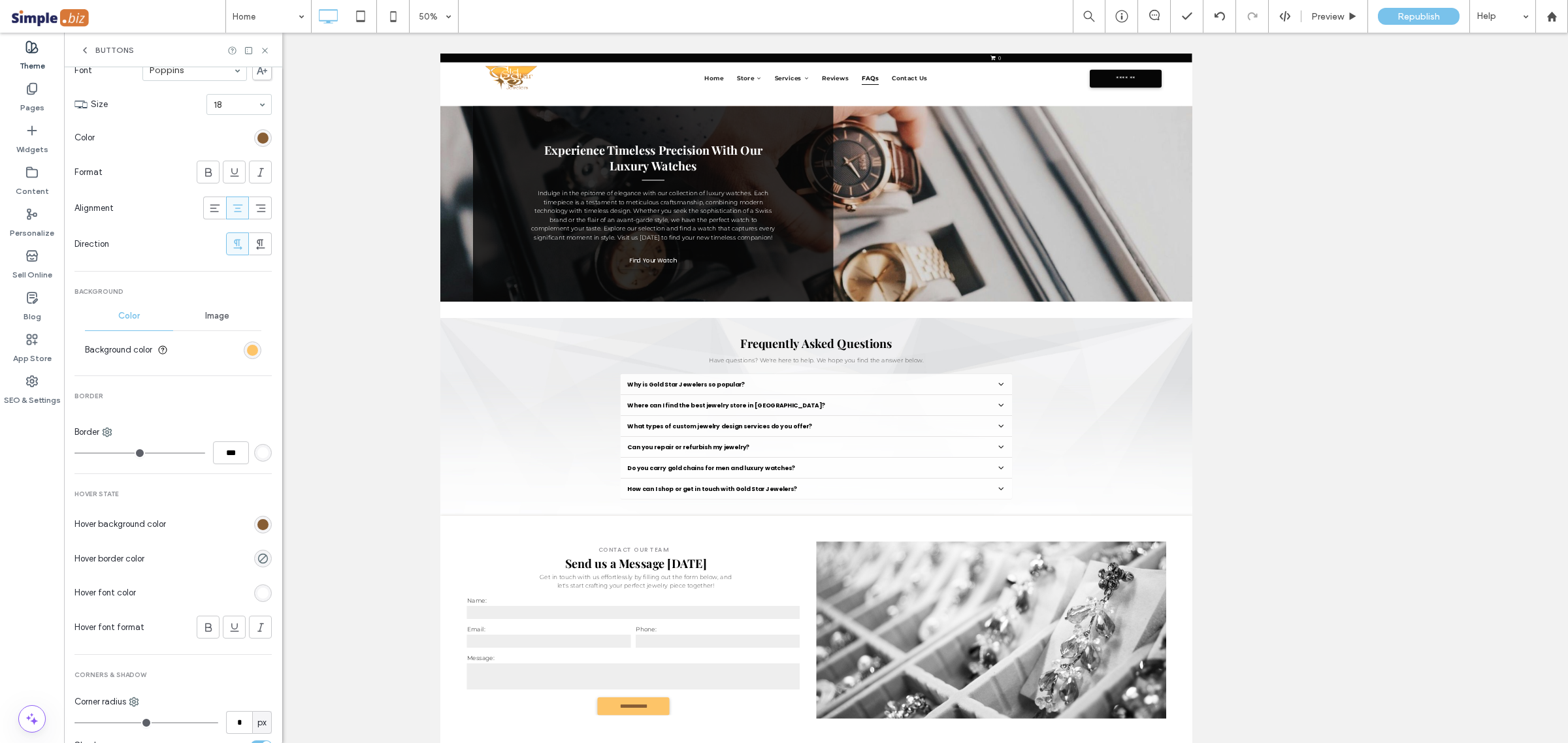
scroll to position [206, 0]
click at [254, 602] on div "rgb(255, 255, 255)" at bounding box center [262, 593] width 18 height 18
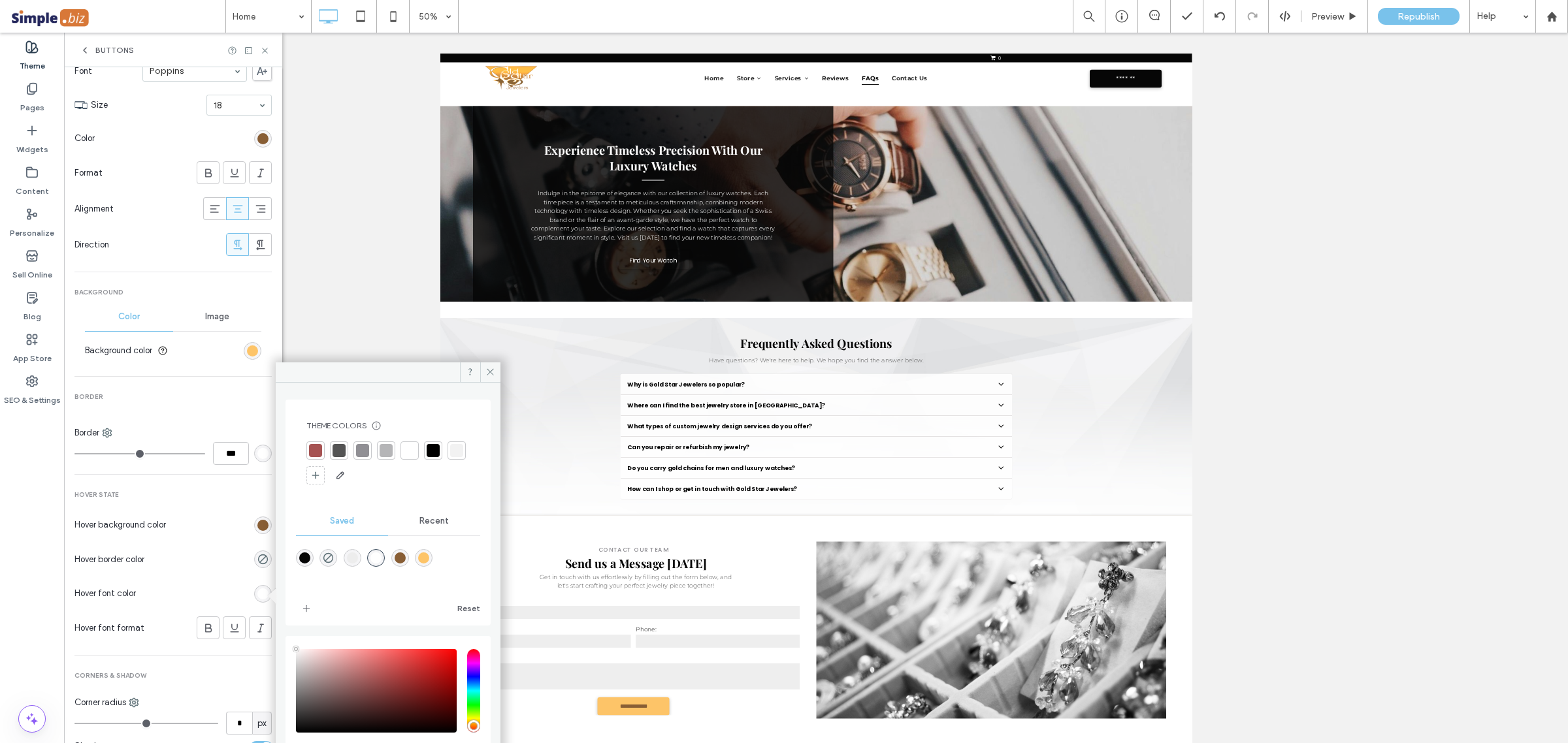
click at [419, 559] on div "rgba(253,196,104,1)" at bounding box center [424, 558] width 11 height 11
type input "*******"
click at [203, 547] on div "Hover border color" at bounding box center [173, 559] width 198 height 36
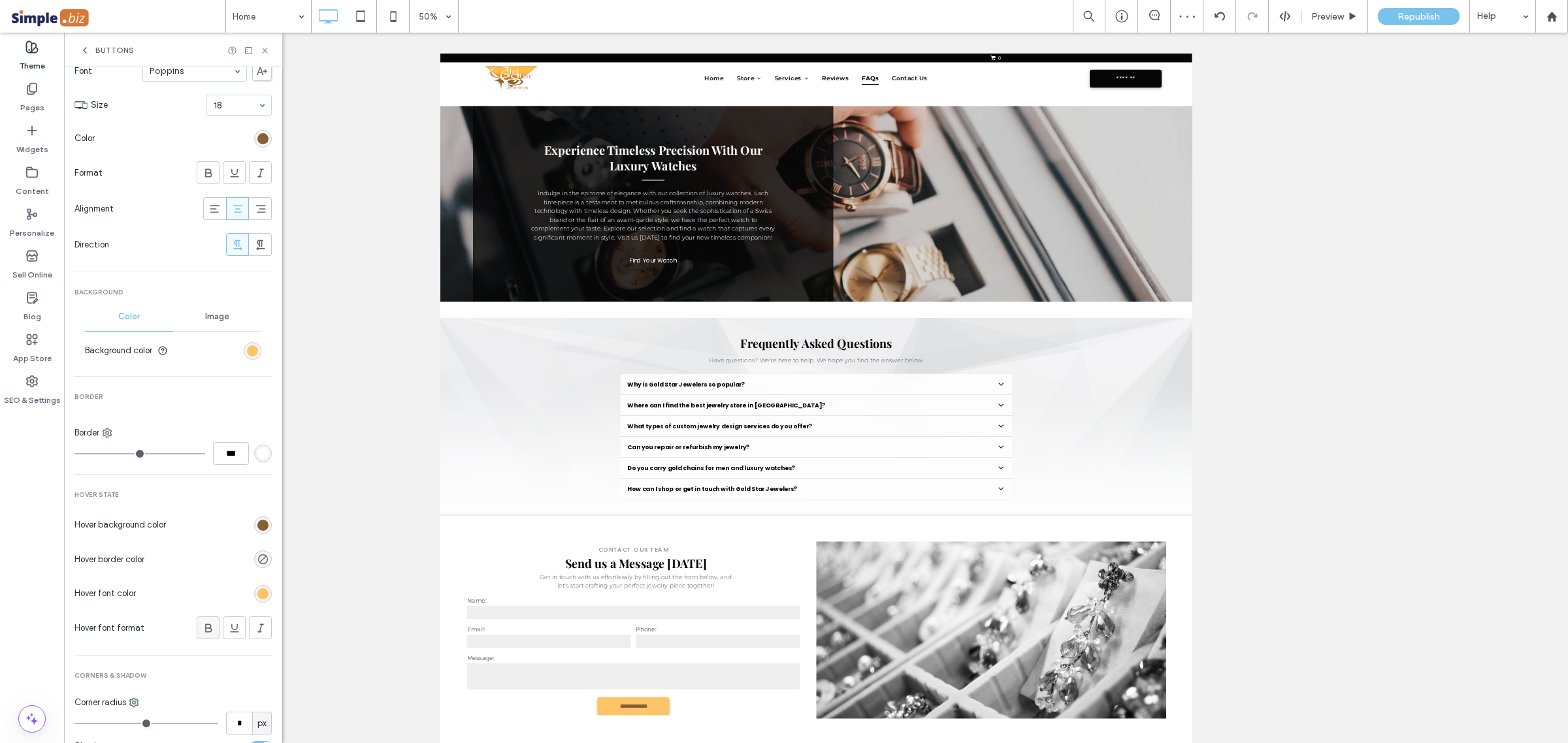
click at [202, 637] on span at bounding box center [208, 628] width 13 height 22
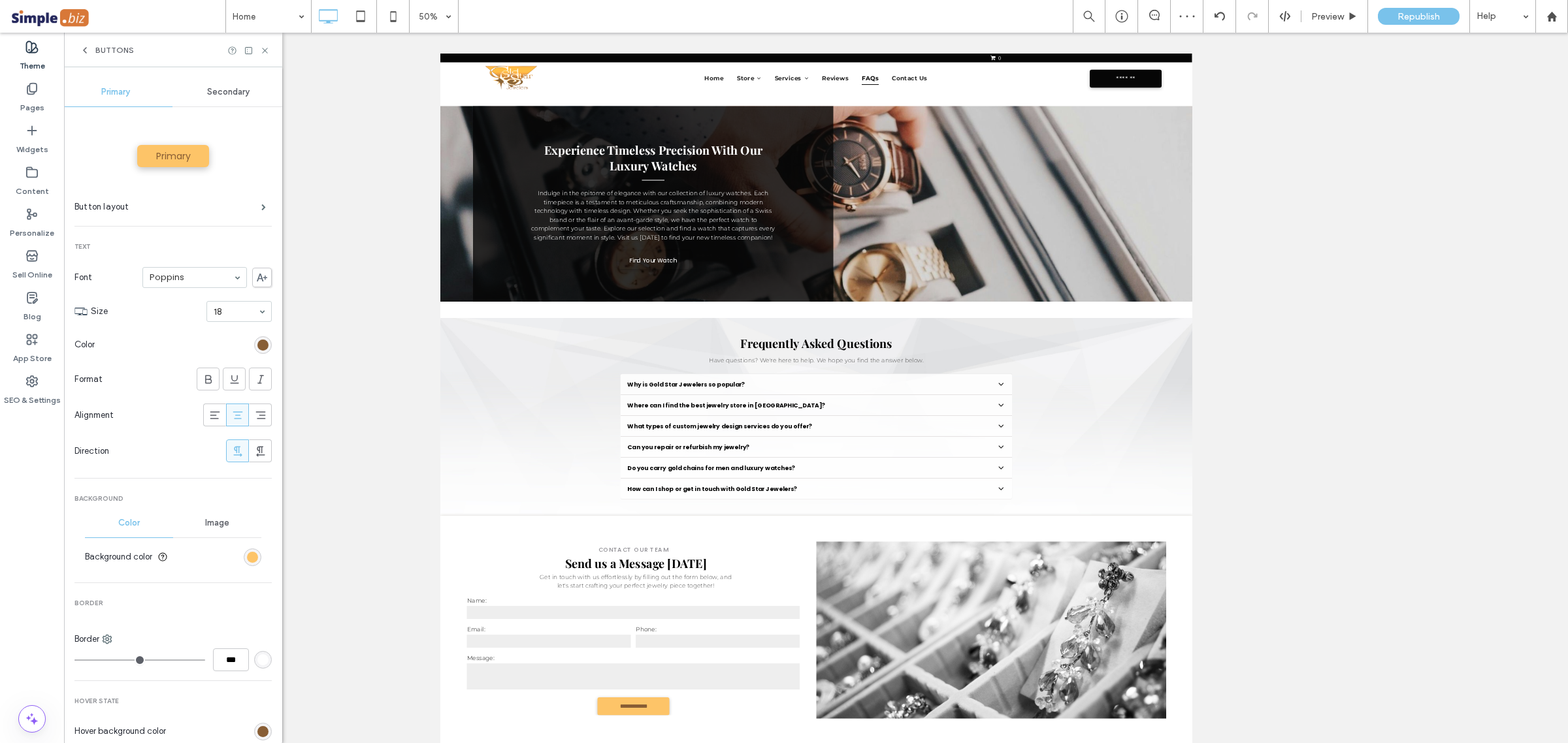
click at [98, 52] on span "Buttons" at bounding box center [115, 50] width 39 height 11
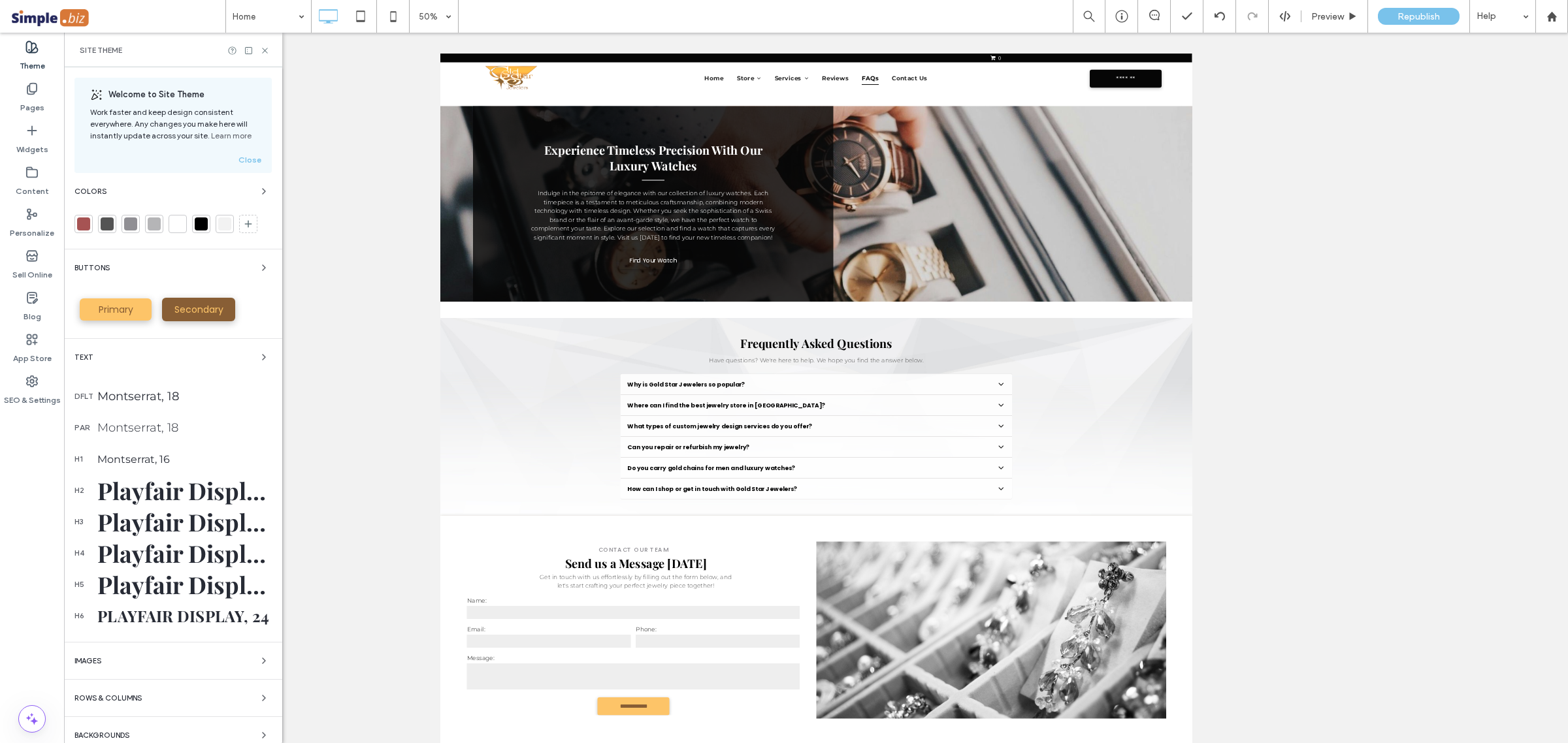
click at [268, 57] on div "Site Theme" at bounding box center [173, 49] width 218 height 35
click at [265, 48] on icon at bounding box center [265, 50] width 10 height 10
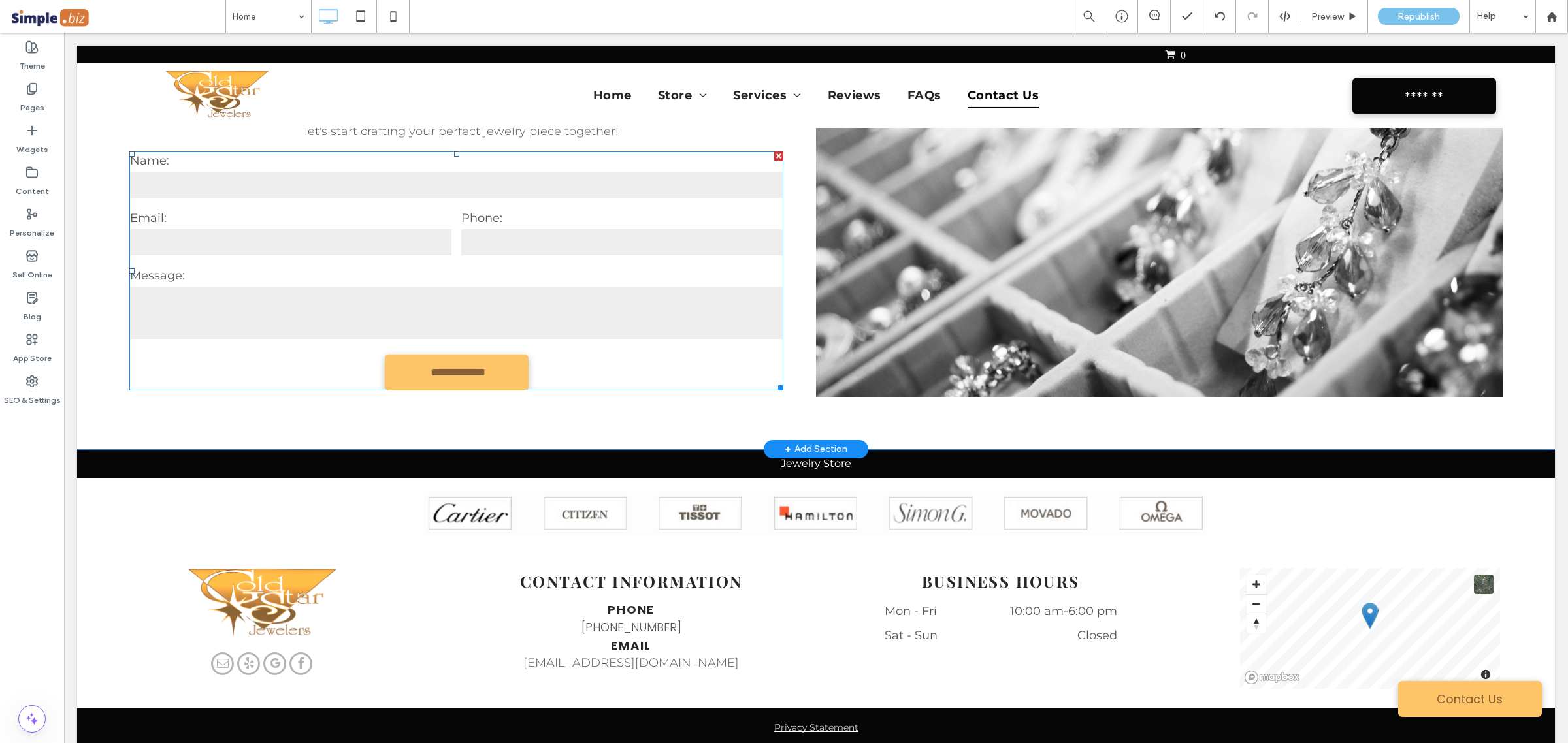
scroll to position [5443, 0]
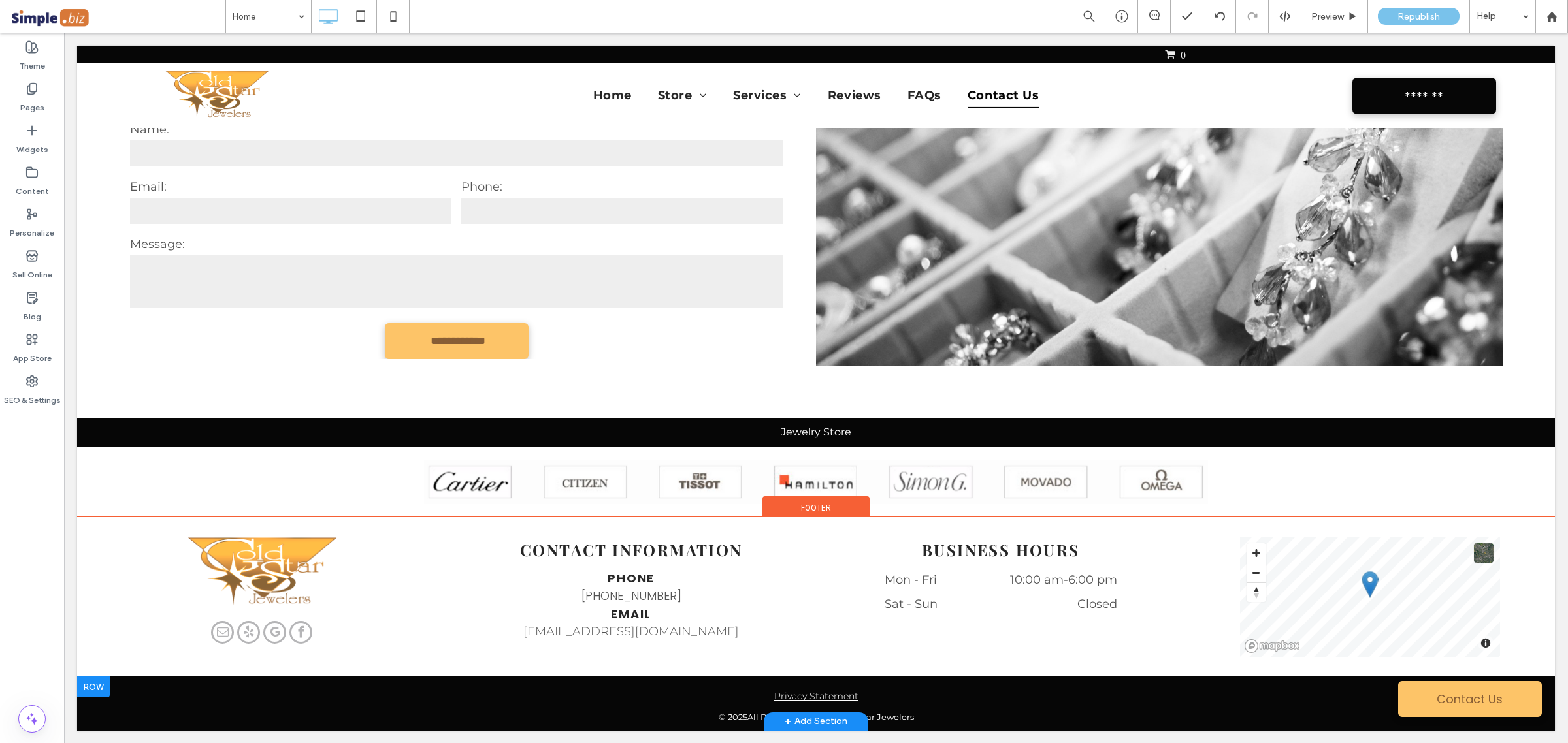
click at [232, 697] on div "Privacy Statement © 2025 All Rights Reserved | Gold Star Jewelers Click To Past…" at bounding box center [816, 704] width 1478 height 54
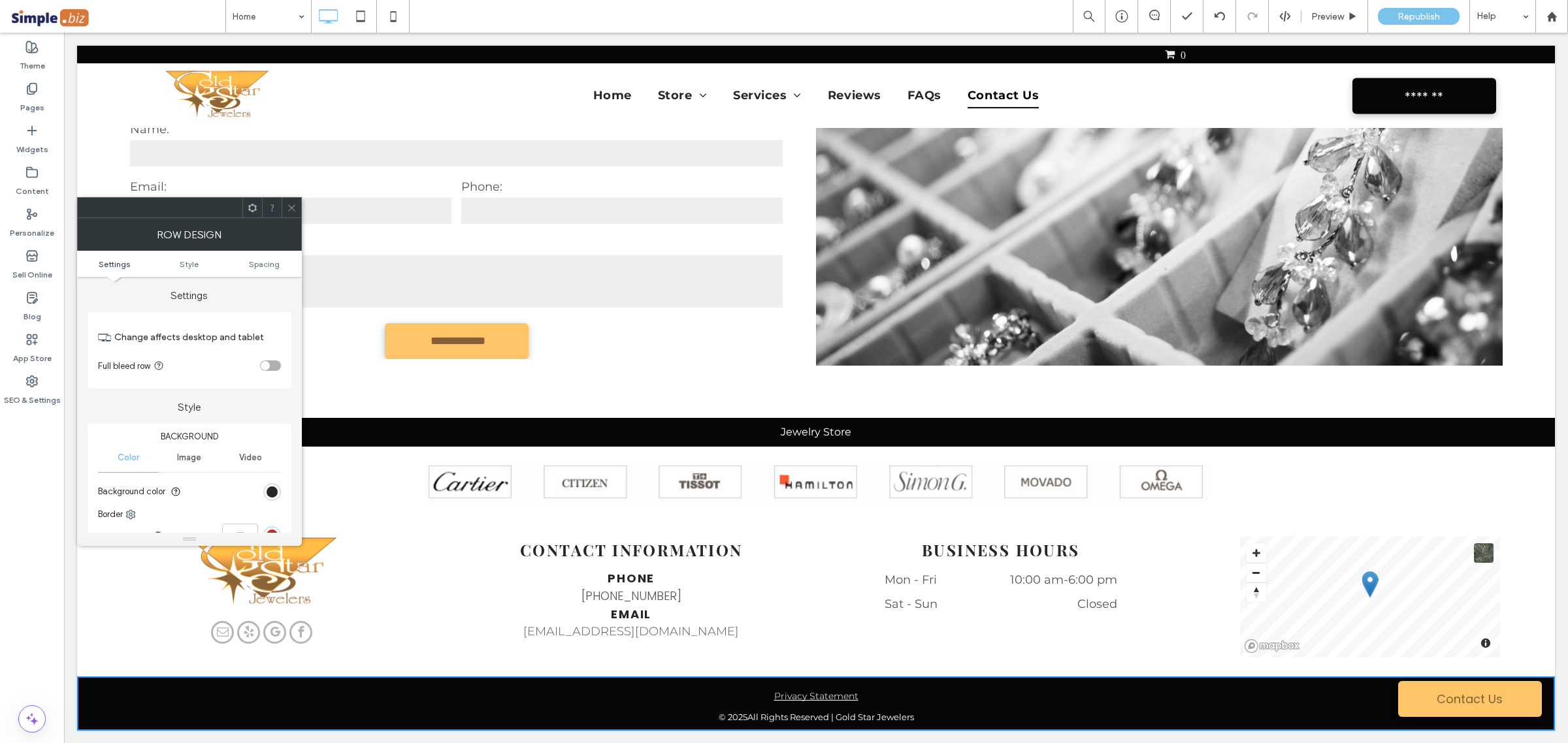
click at [276, 491] on div "rgb(6, 6, 6)" at bounding box center [272, 492] width 11 height 11
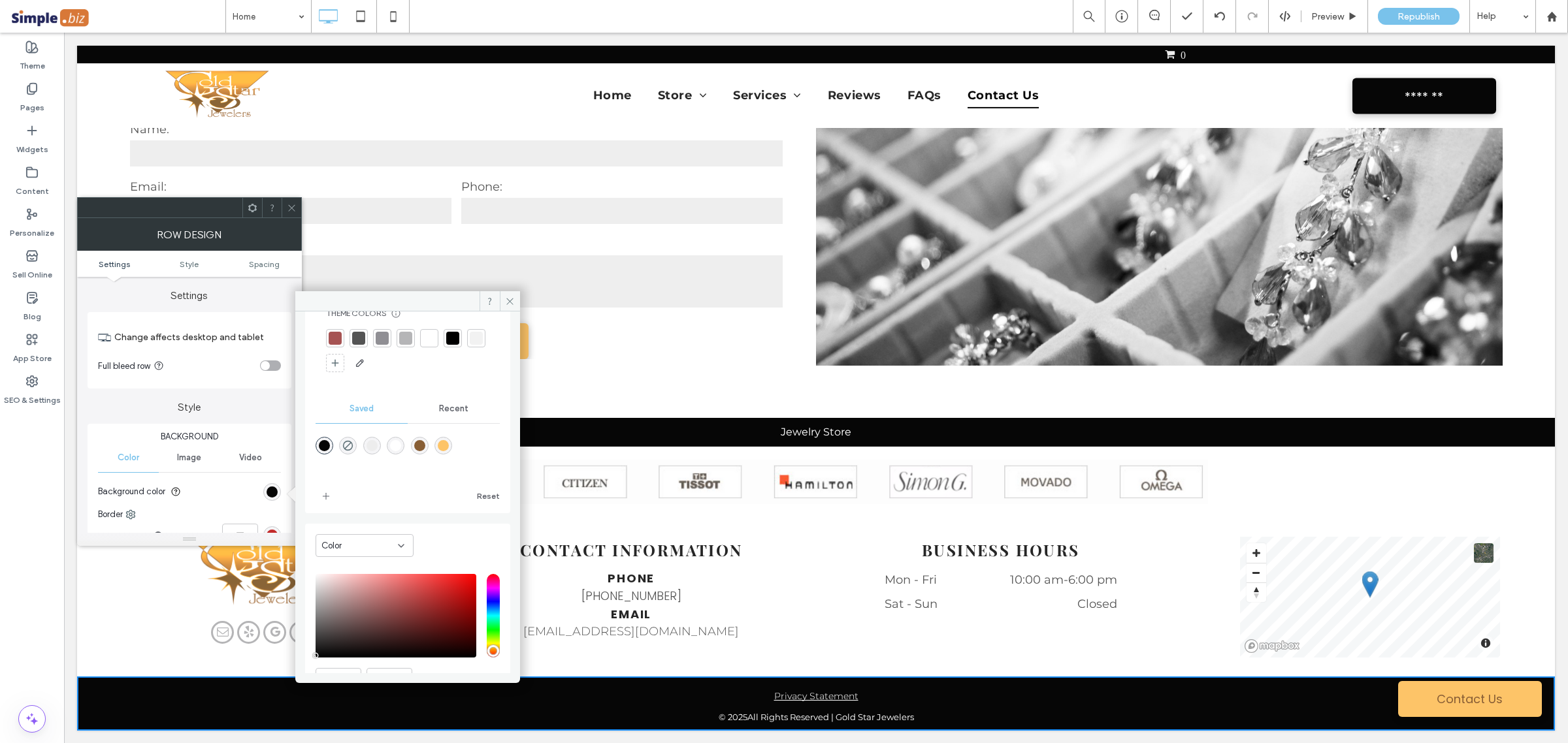
scroll to position [109, 0]
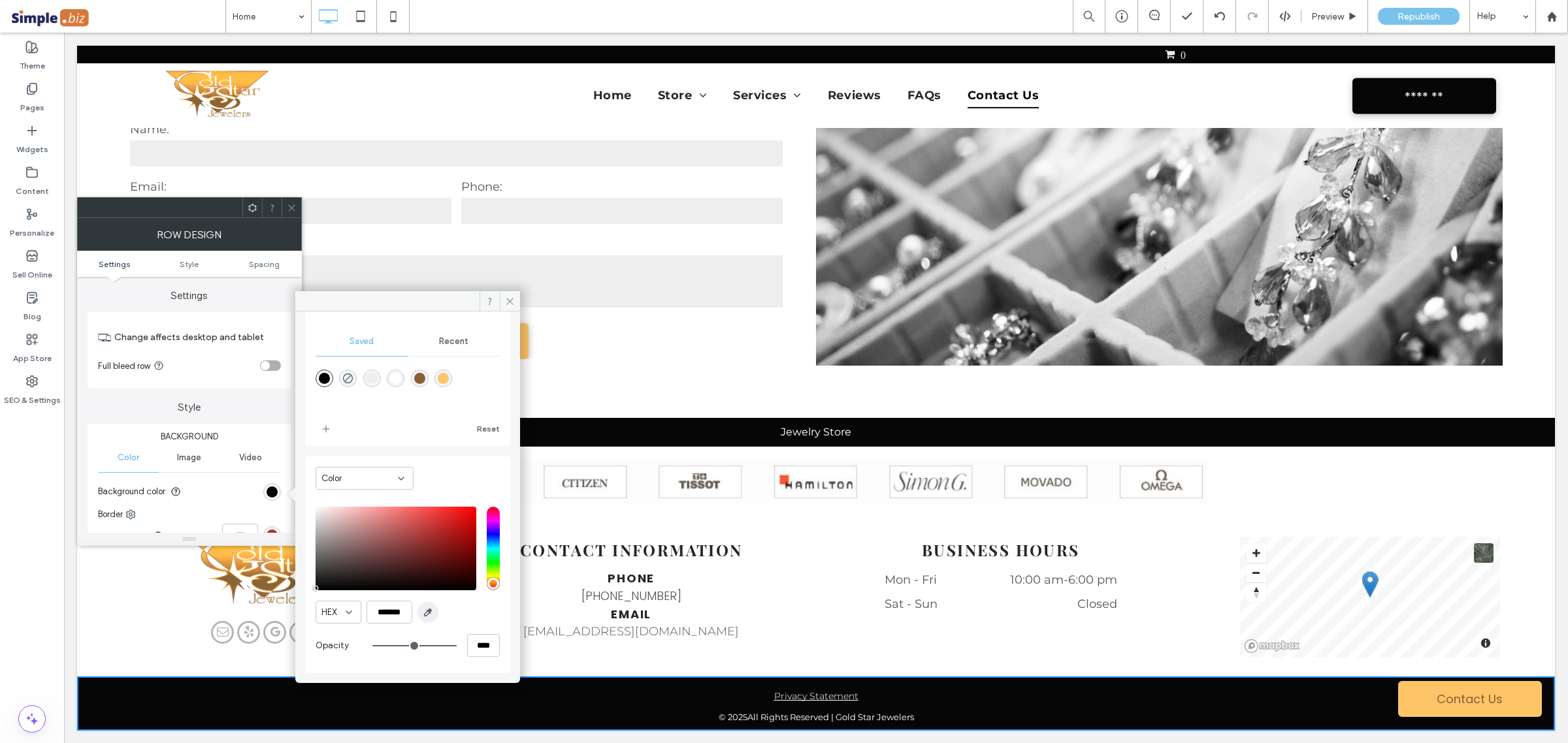
click at [424, 609] on icon "button" at bounding box center [428, 613] width 11 height 11
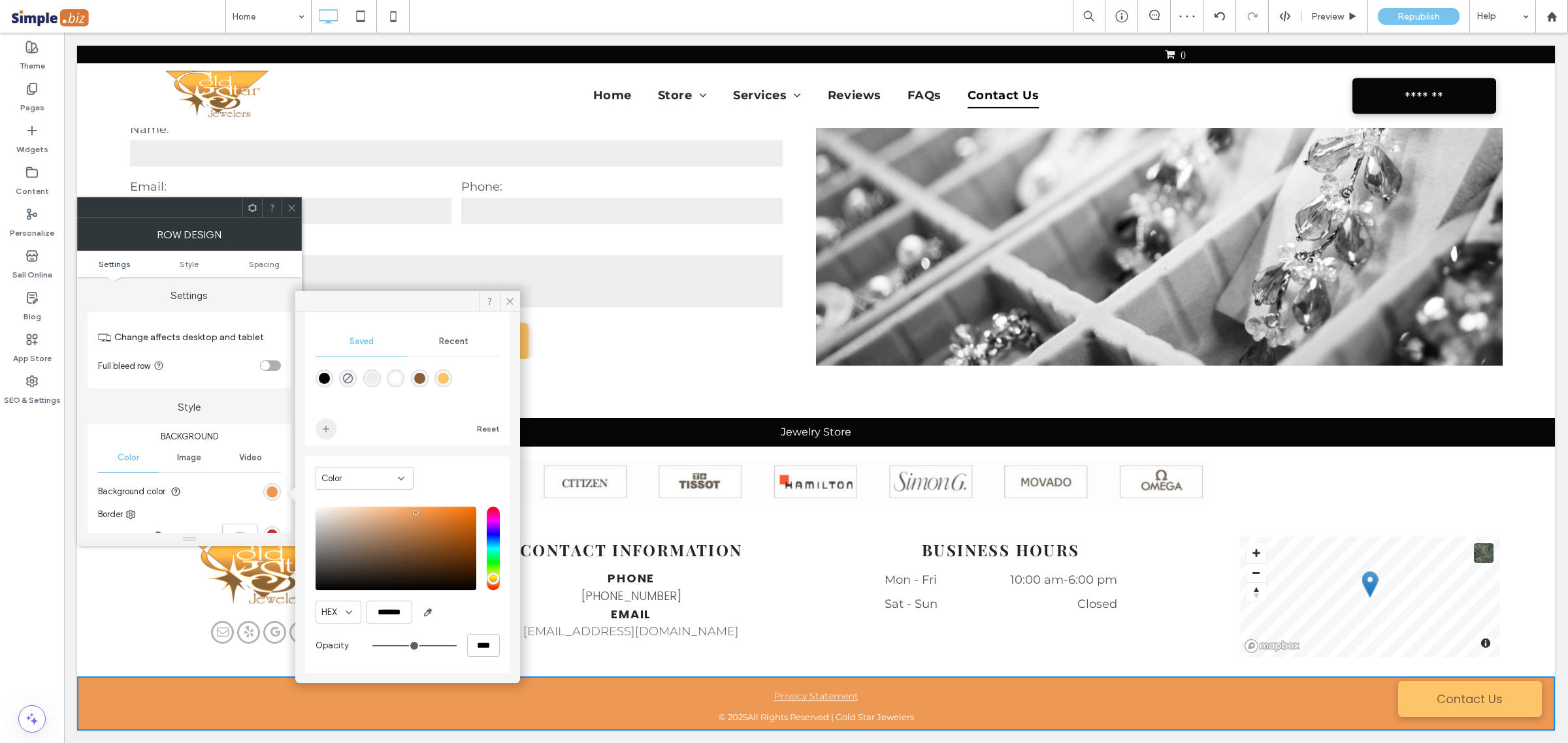
click at [326, 438] on span "add color" at bounding box center [326, 429] width 21 height 21
click at [426, 612] on icon "button" at bounding box center [428, 613] width 11 height 11
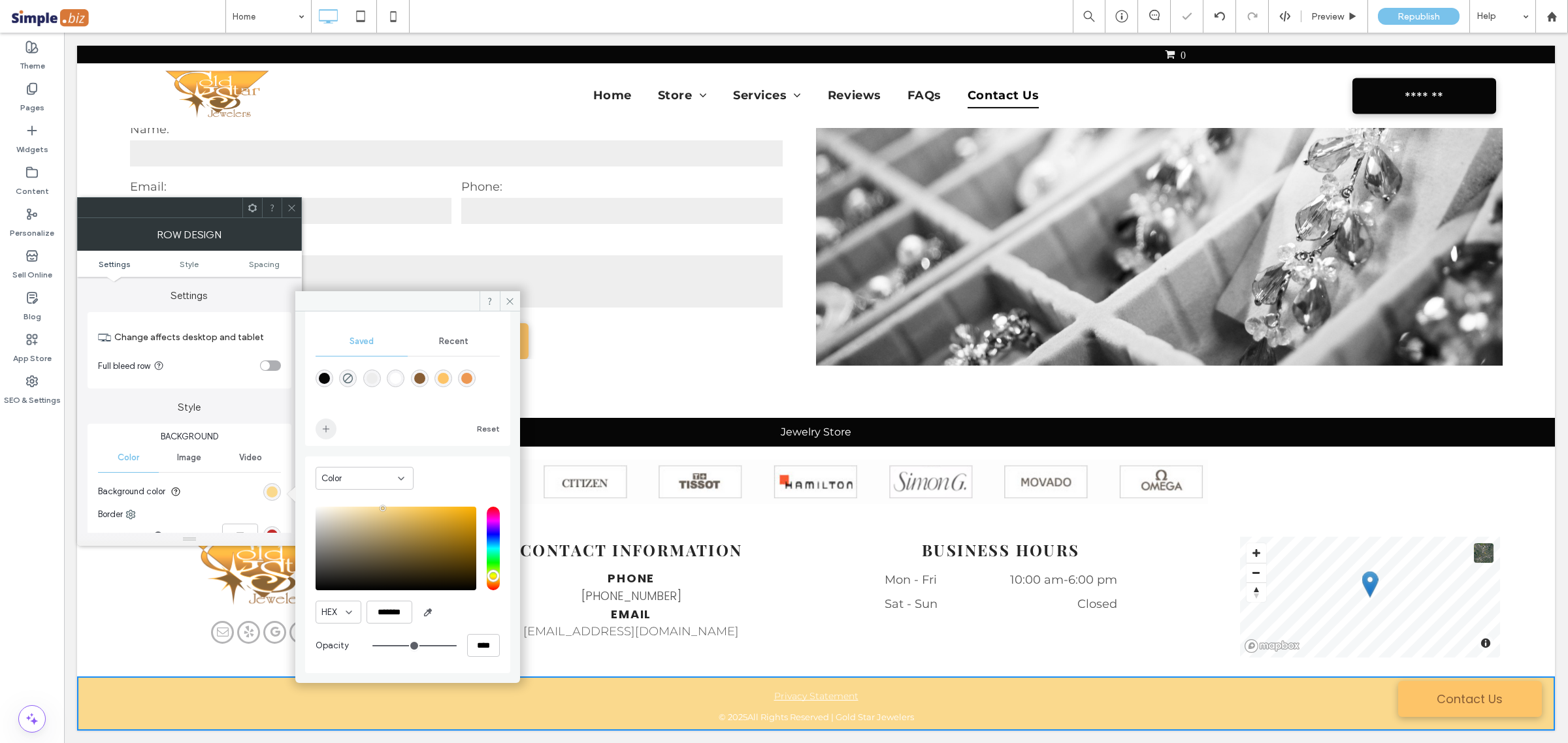
click at [332, 424] on span "add color" at bounding box center [326, 429] width 21 height 21
click at [415, 383] on div "rgba(136,94,53,1)" at bounding box center [420, 378] width 11 height 11
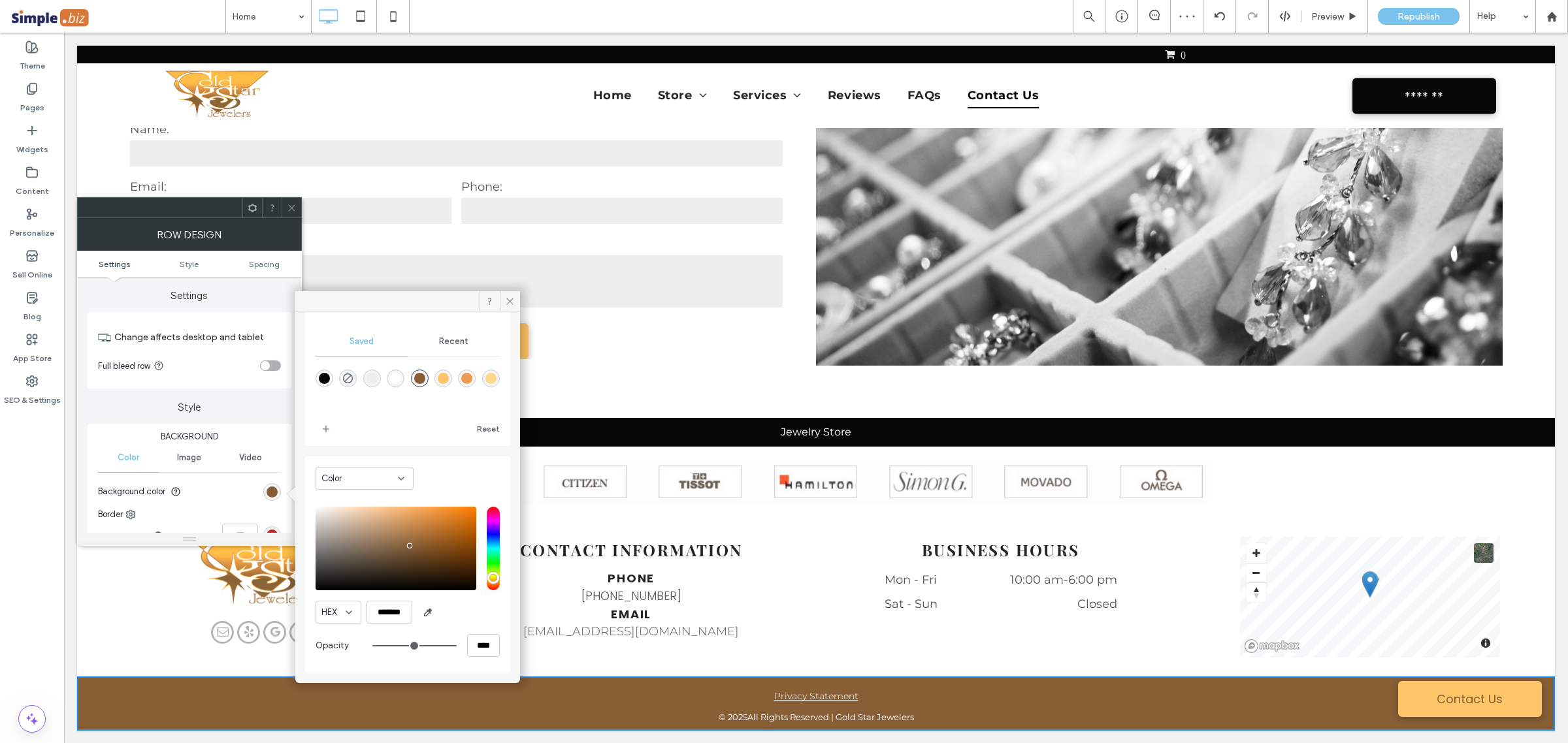
click at [443, 387] on div at bounding box center [443, 378] width 18 height 18
click at [438, 377] on div "rgba(253,196,104,1)" at bounding box center [443, 378] width 11 height 11
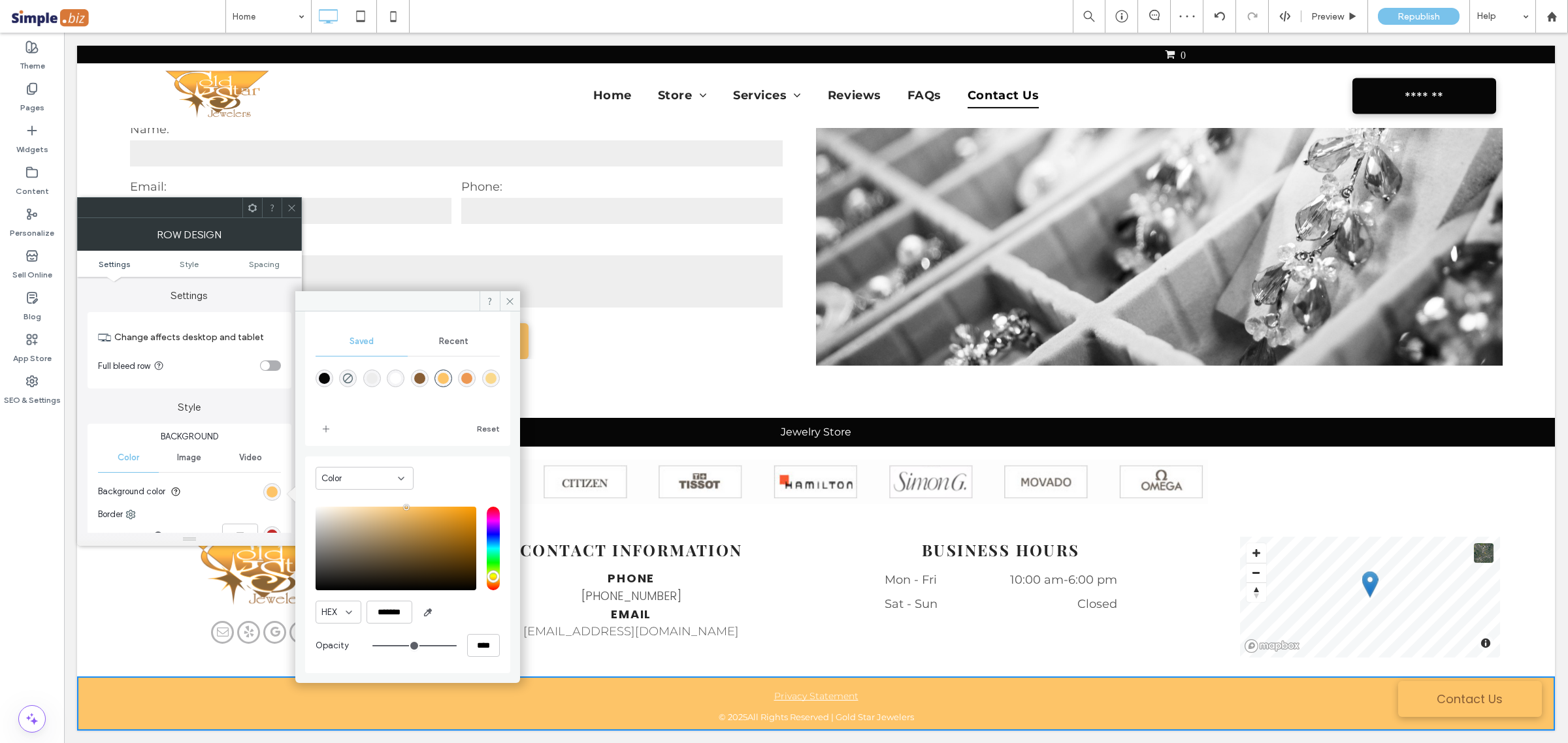
click at [418, 380] on div "rgba(136,94,53,1)" at bounding box center [420, 378] width 11 height 11
type input "*******"
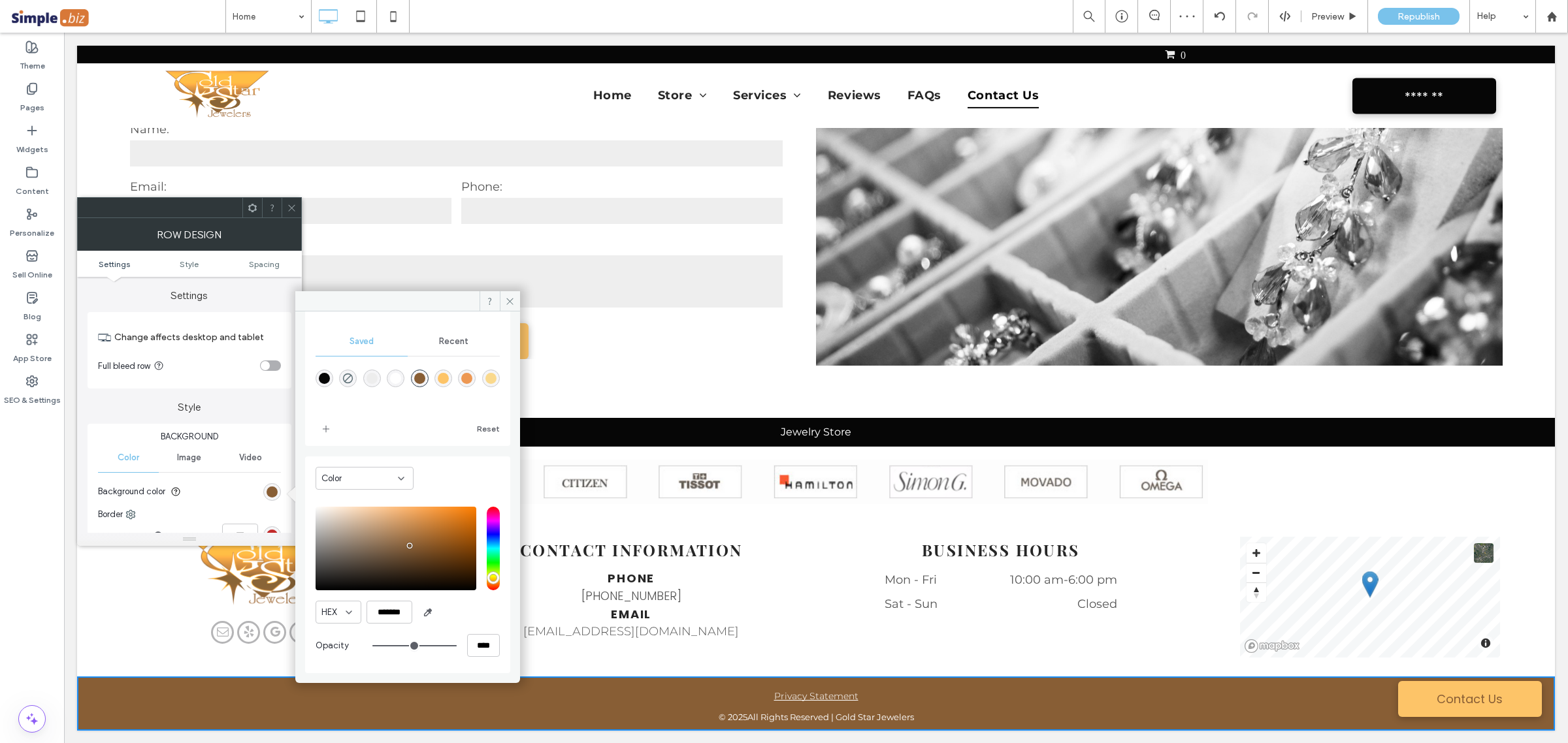
click at [289, 220] on div "Row Design" at bounding box center [189, 235] width 225 height 32
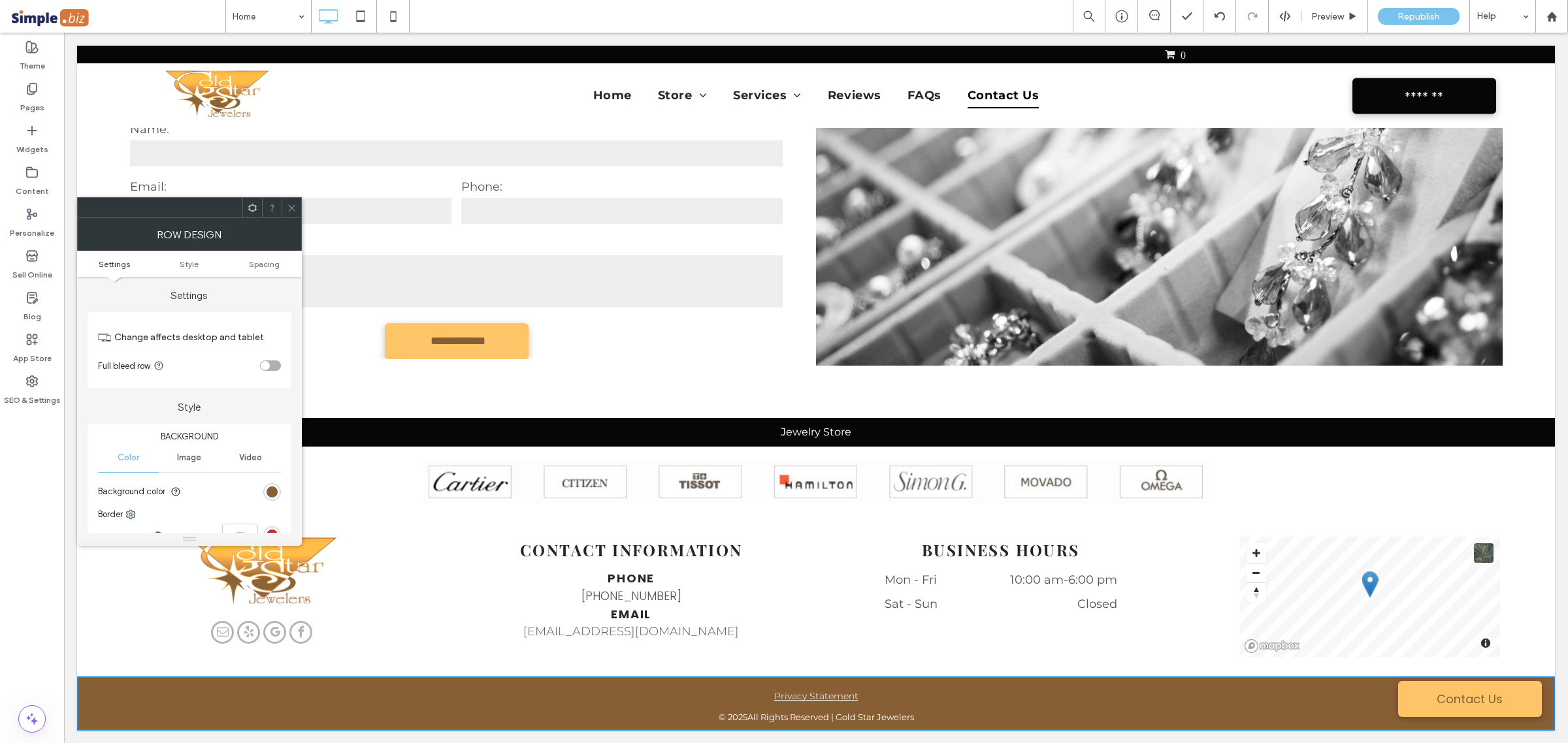
click at [295, 212] on icon at bounding box center [292, 208] width 10 height 10
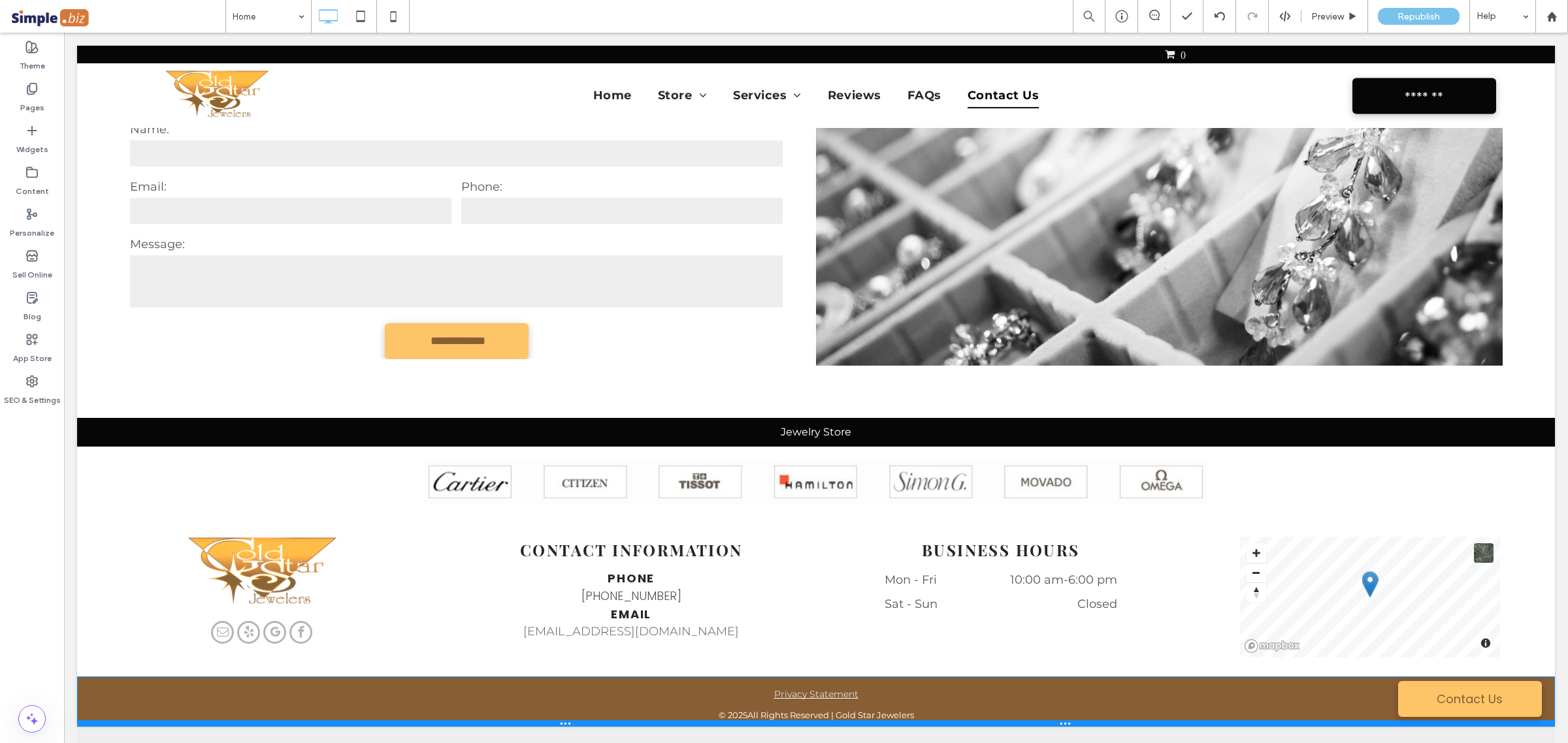
click at [534, 725] on div at bounding box center [816, 724] width 1478 height 6
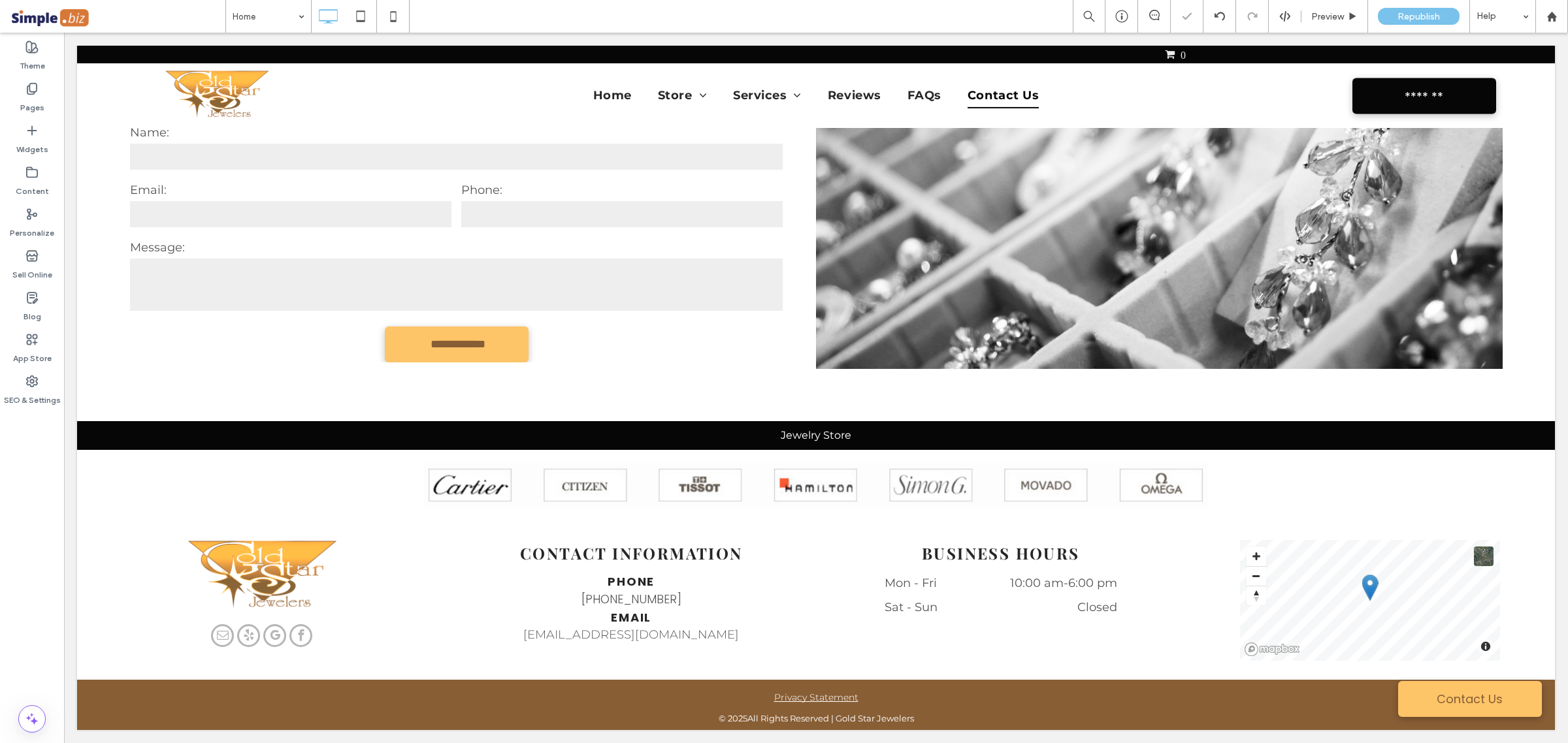
scroll to position [5439, 0]
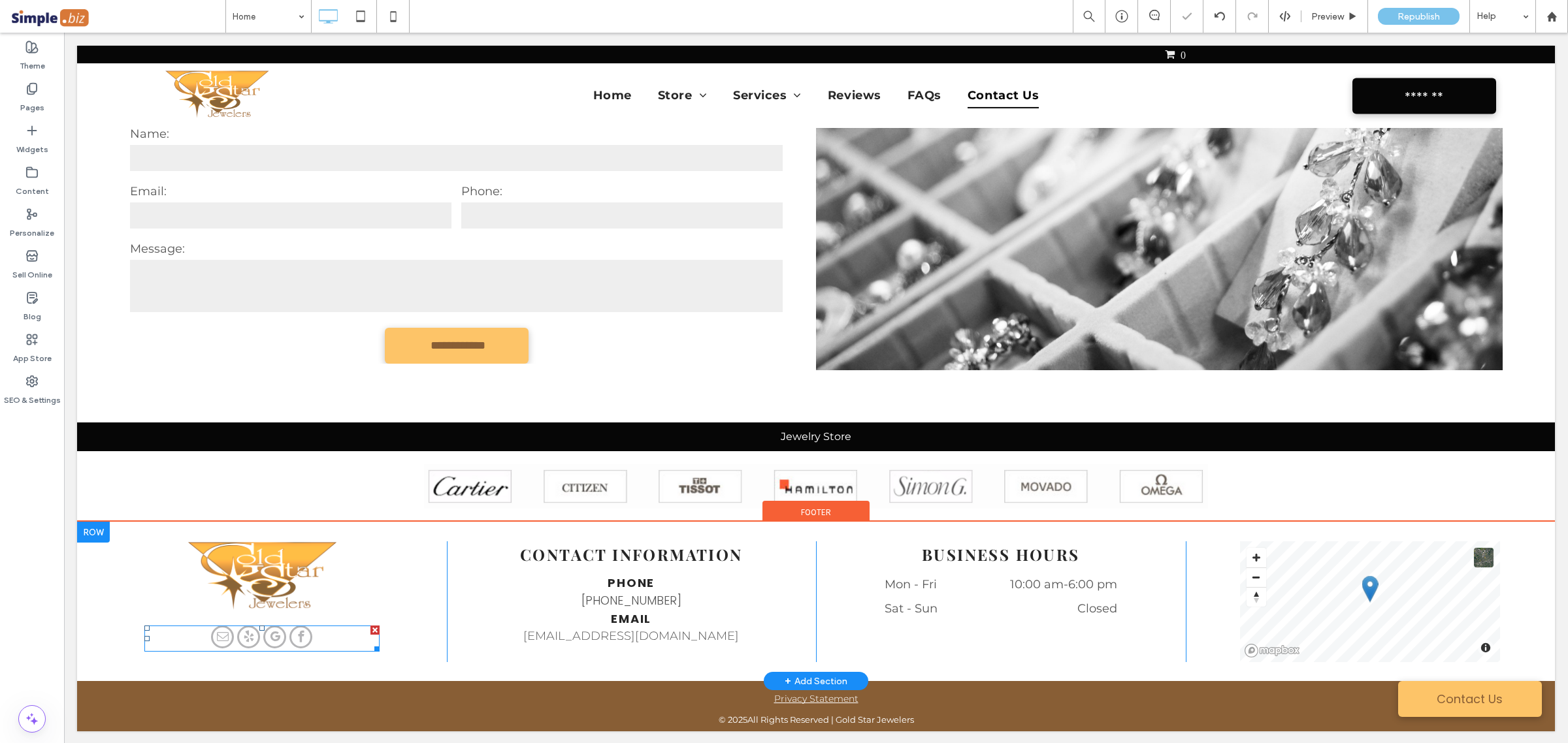
drag, startPoint x: 275, startPoint y: 642, endPoint x: 275, endPoint y: 631, distance: 11.0
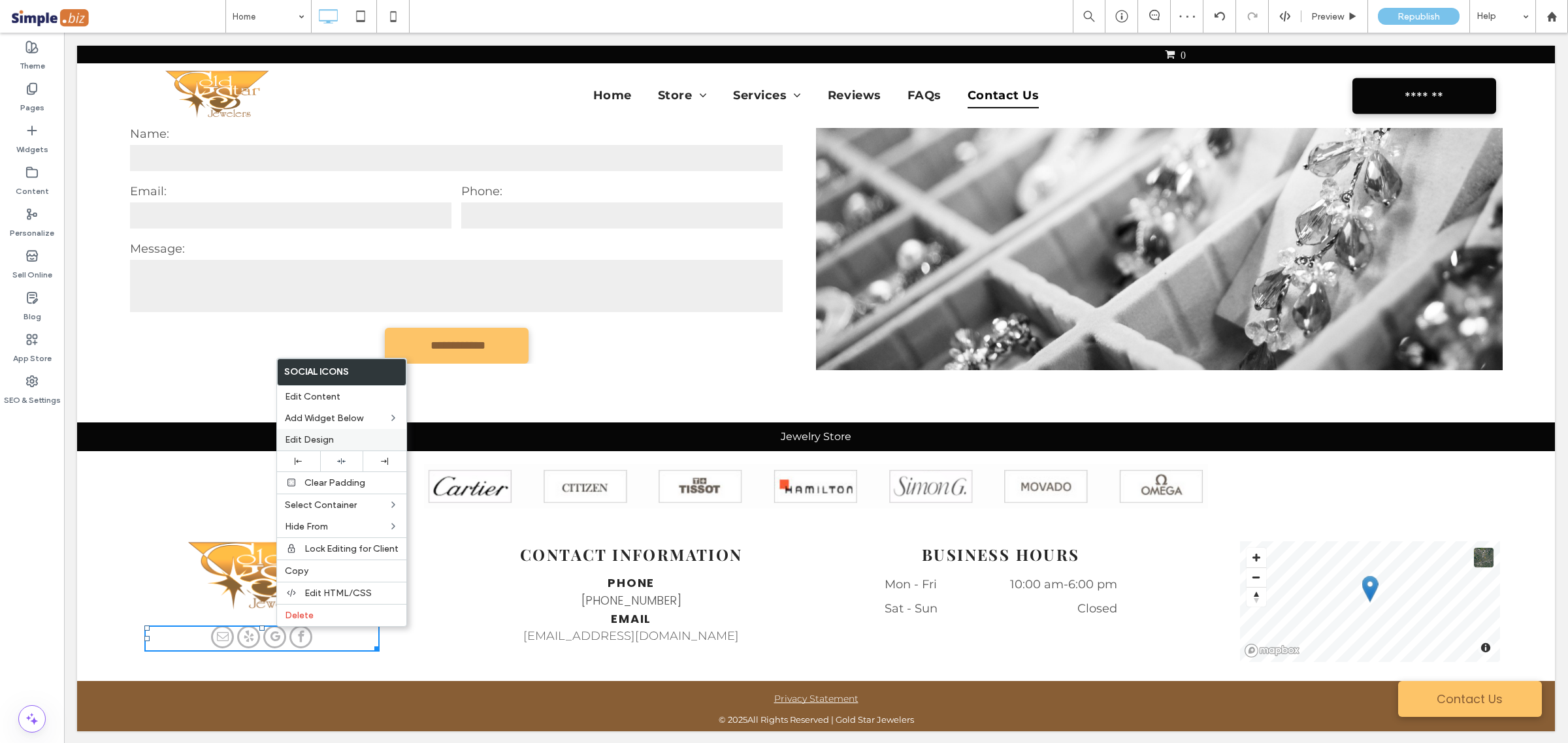
click at [344, 441] on label "Edit Design" at bounding box center [341, 440] width 113 height 11
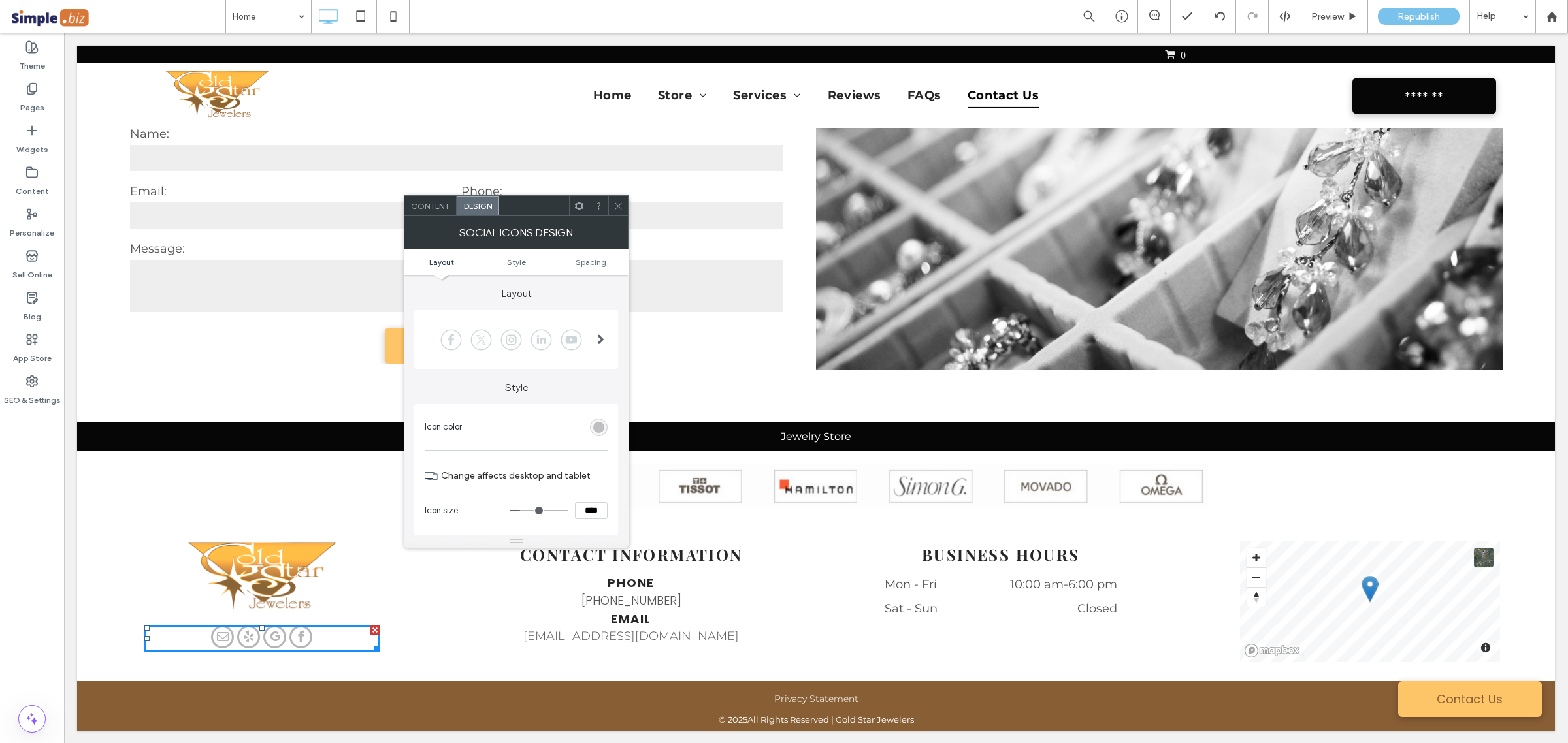
click at [601, 424] on div "rgb(181, 181, 183)" at bounding box center [599, 427] width 11 height 11
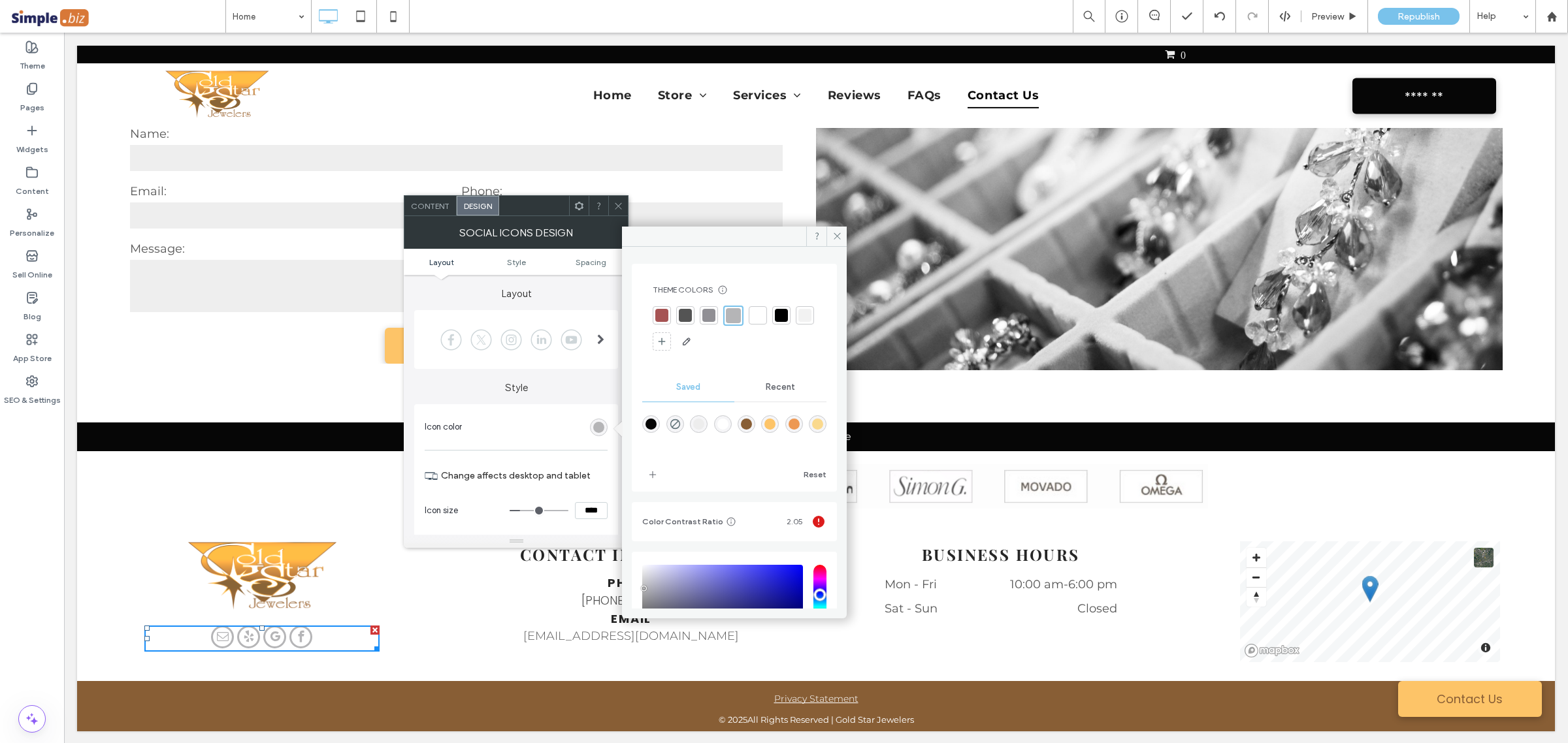
click at [742, 425] on div "rgba(136,94,53,1)" at bounding box center [746, 424] width 11 height 11
click at [765, 429] on div "rgba(253,196,104,1)" at bounding box center [769, 422] width 18 height 18
click at [743, 423] on div "rgba(136,94,53,1)" at bounding box center [746, 422] width 11 height 11
type input "*******"
click at [622, 207] on icon at bounding box center [618, 206] width 10 height 10
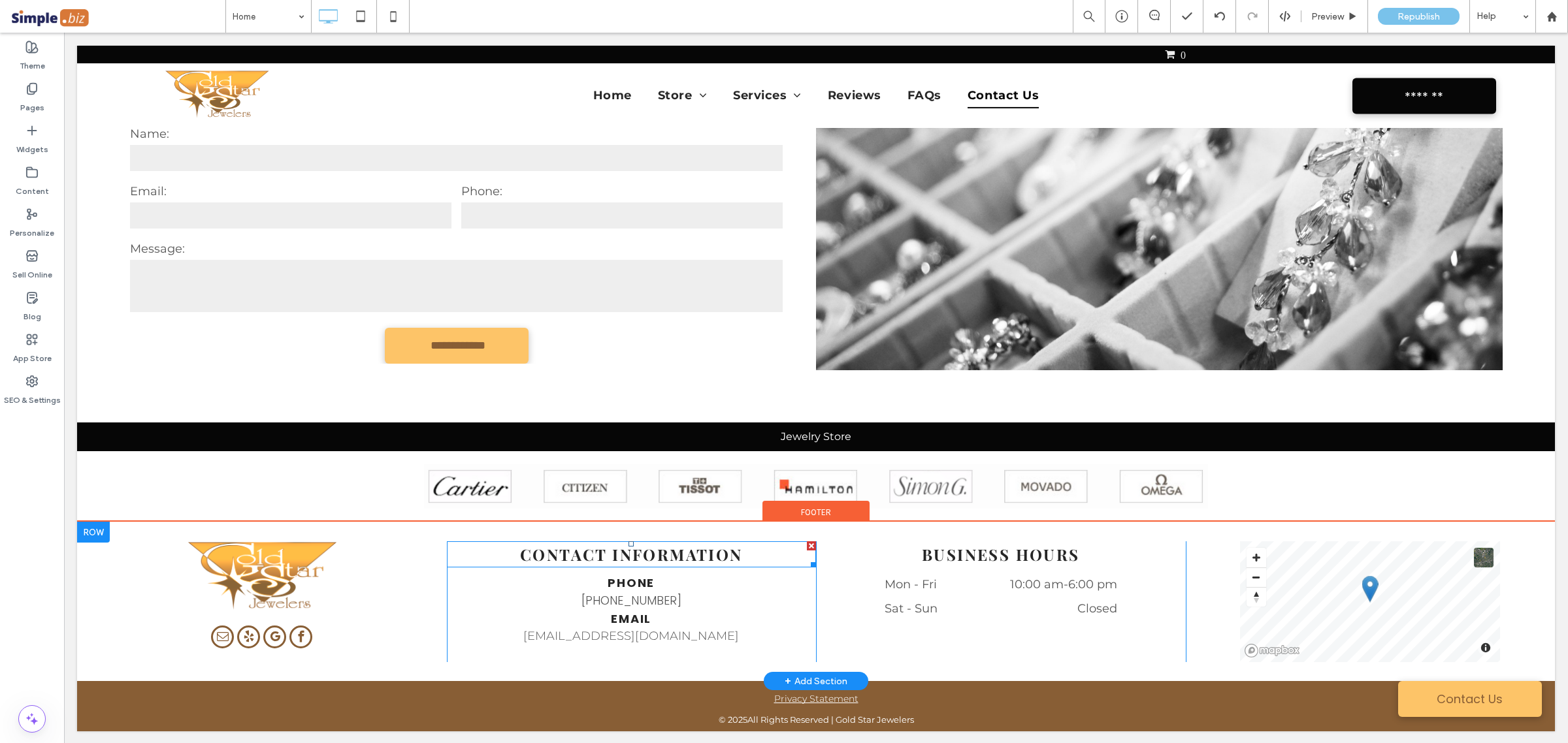
click at [680, 555] on strong "Contact Information" at bounding box center [631, 554] width 223 height 21
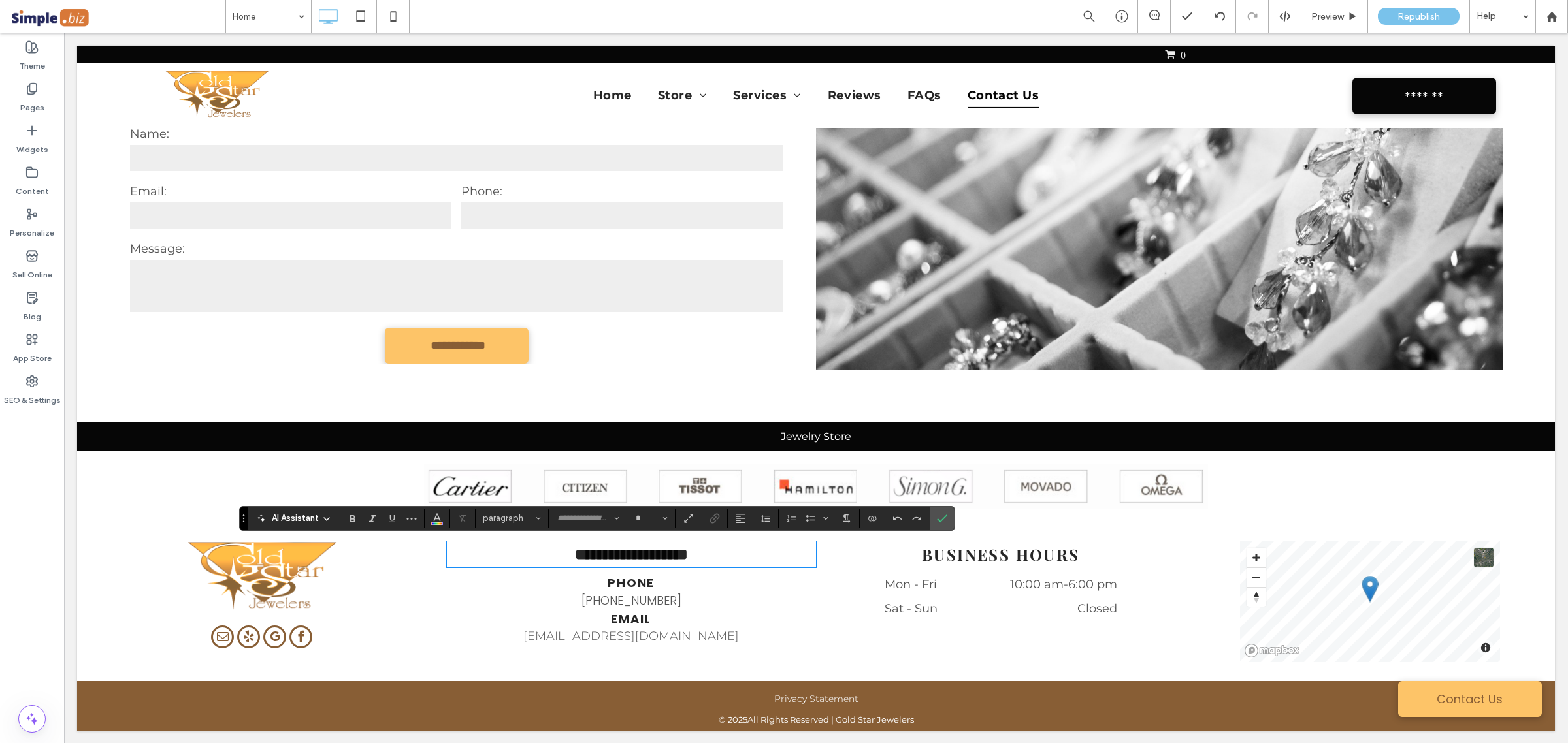
type input "**********"
type input "**"
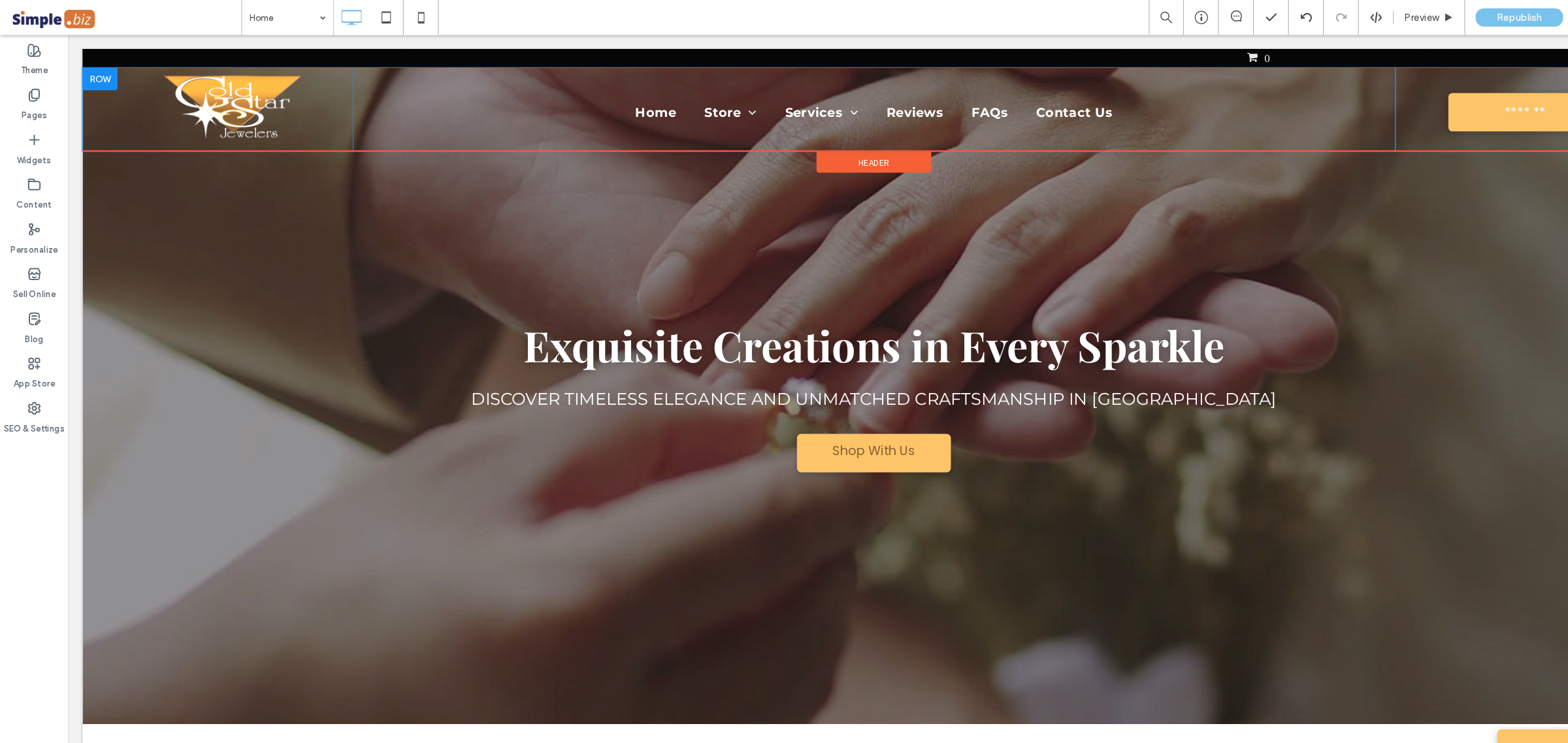
scroll to position [0, 0]
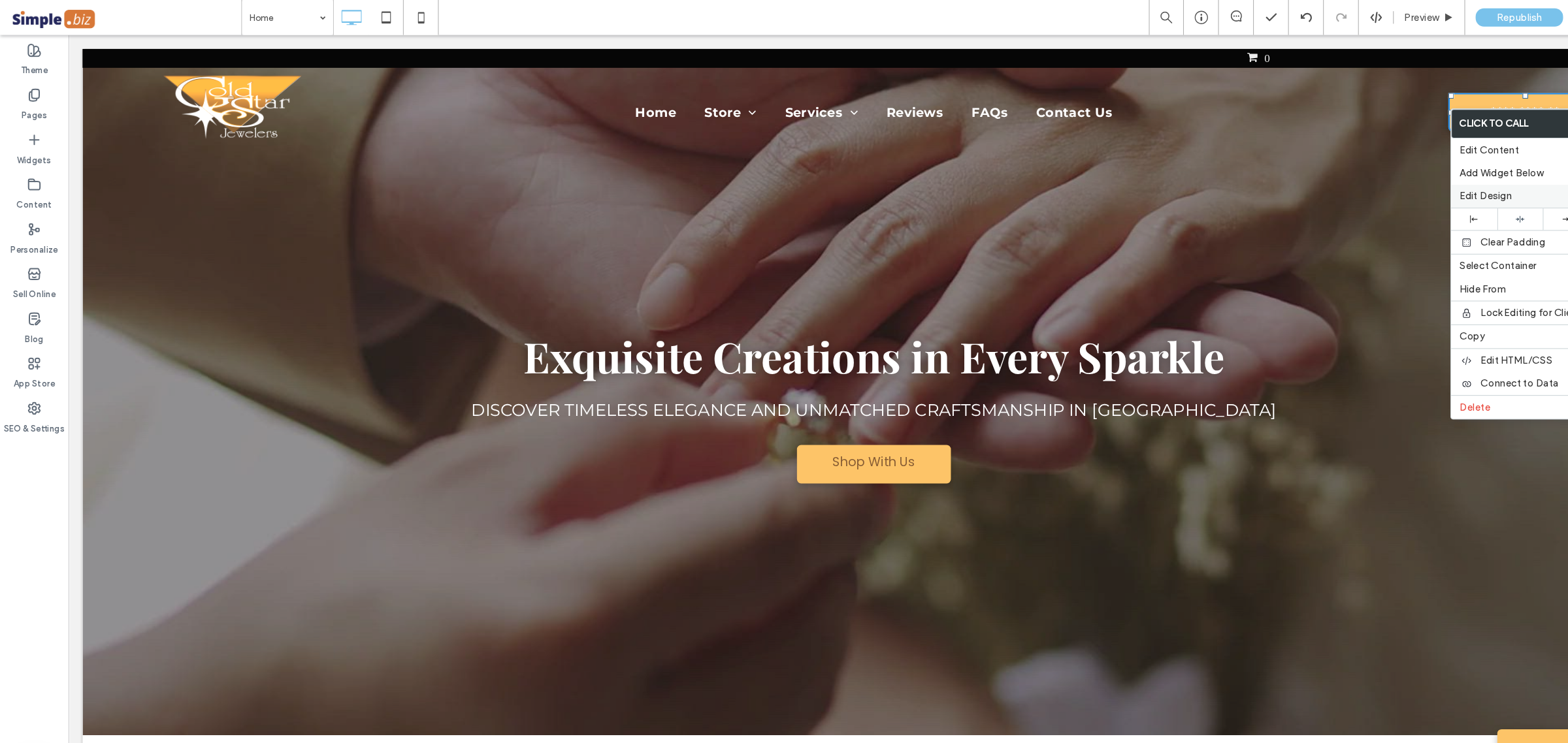
click at [1382, 183] on span "Edit Design" at bounding box center [1387, 183] width 49 height 11
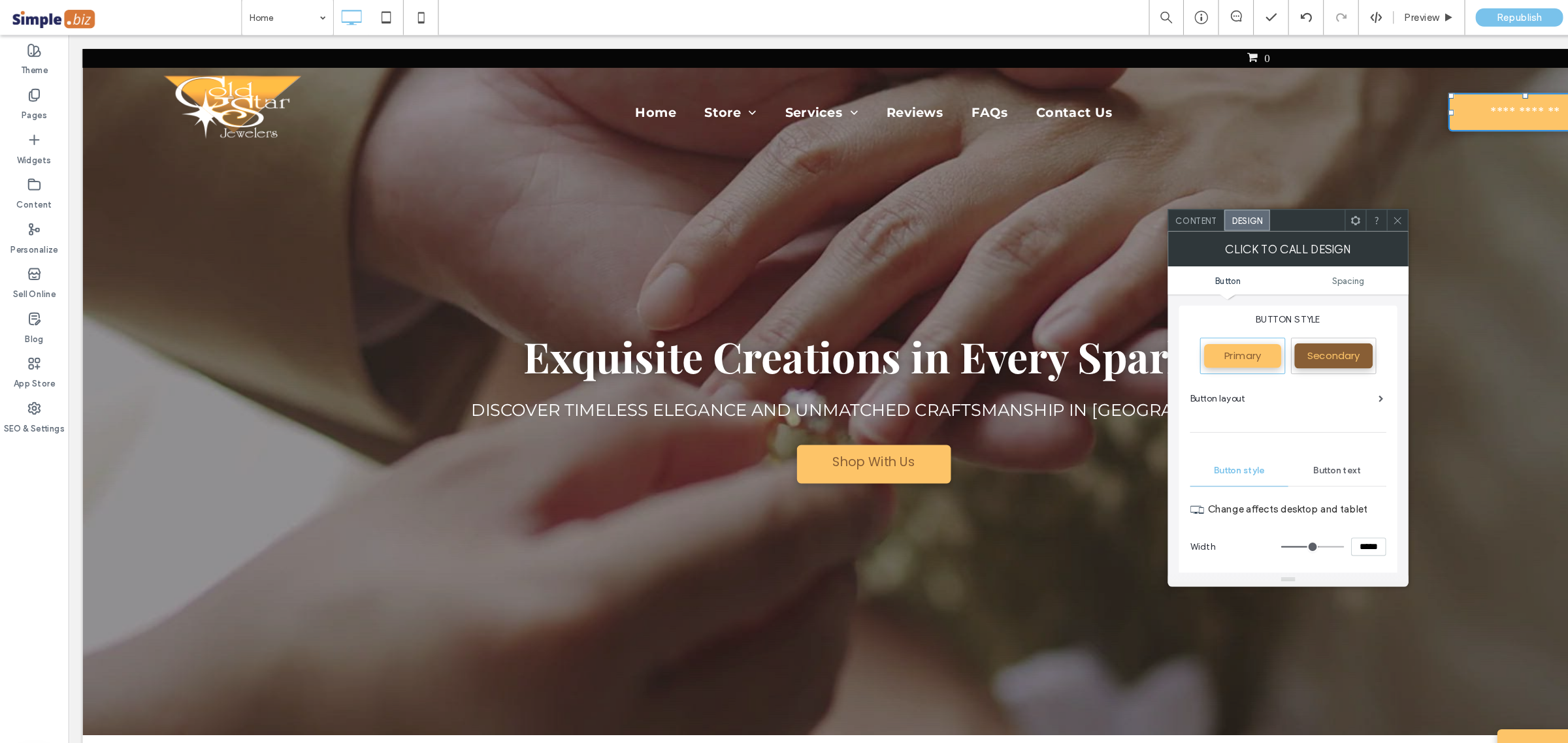
click at [1167, 326] on span "Primary" at bounding box center [1160, 332] width 44 height 13
click at [1255, 341] on div "Secondary" at bounding box center [1245, 333] width 73 height 23
type input "*"
type input "***"
click at [1178, 322] on div "Primary" at bounding box center [1160, 332] width 72 height 22
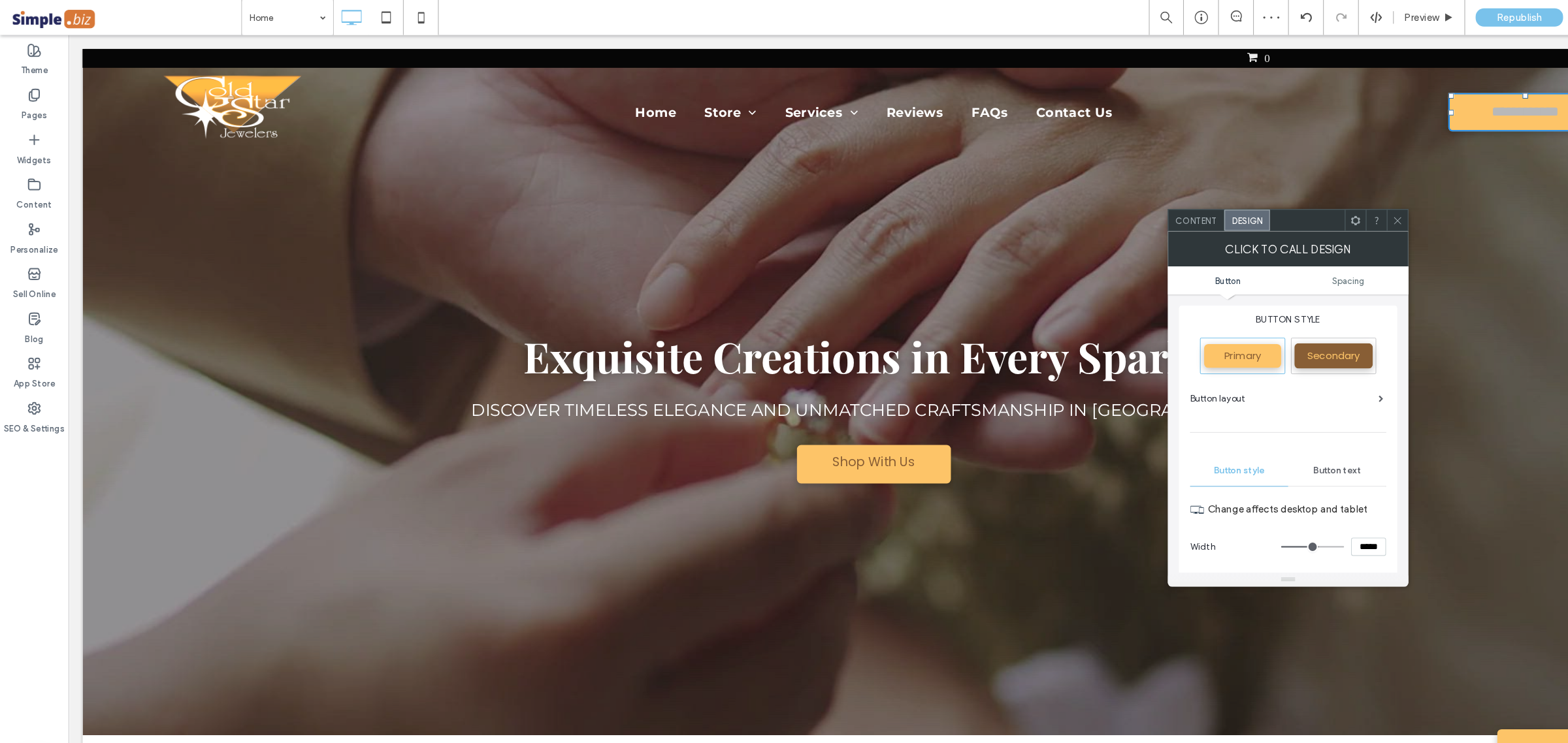
type input "*"
type input "***"
click at [1304, 208] on icon at bounding box center [1304, 206] width 10 height 10
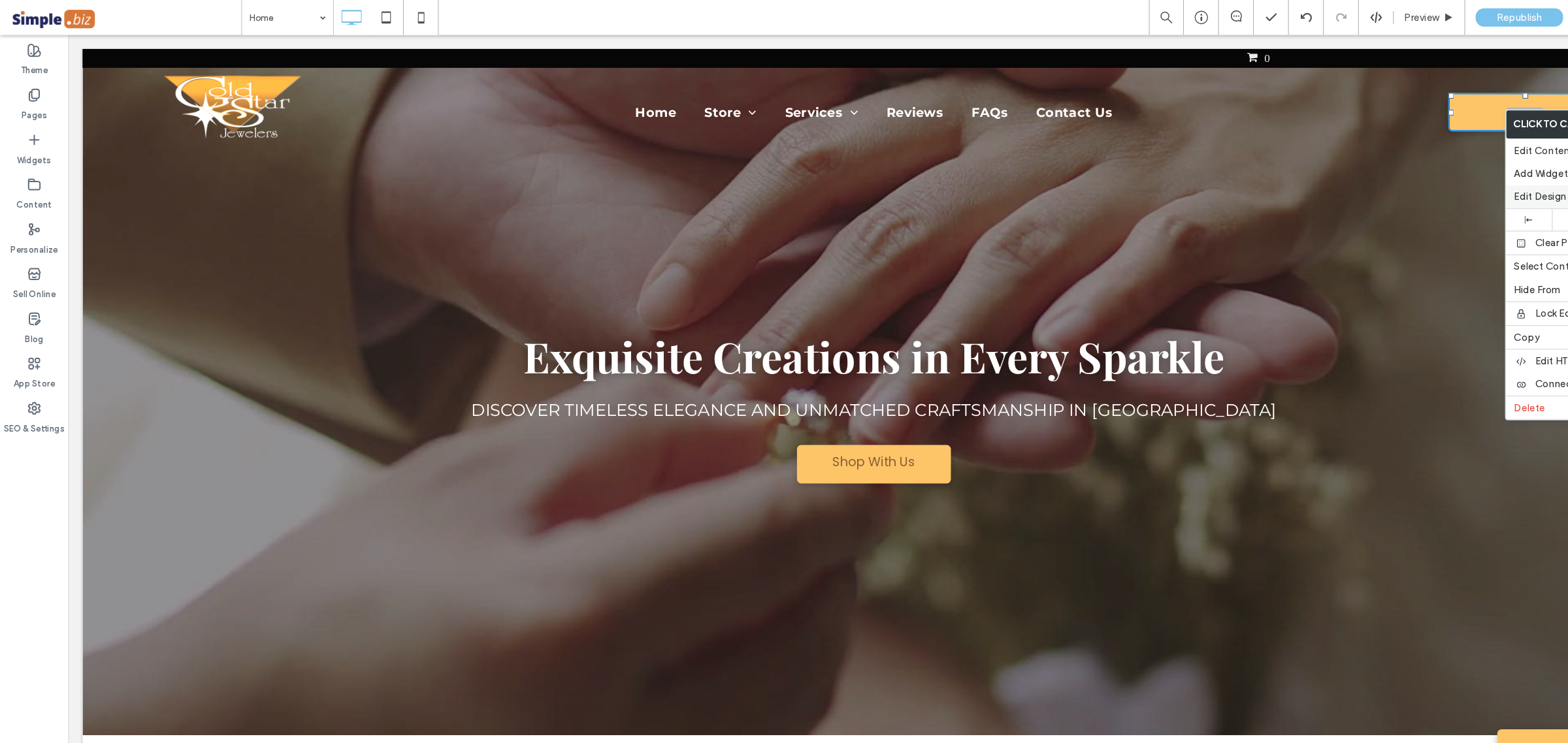
click at [1422, 189] on span "Edit Design" at bounding box center [1438, 184] width 49 height 11
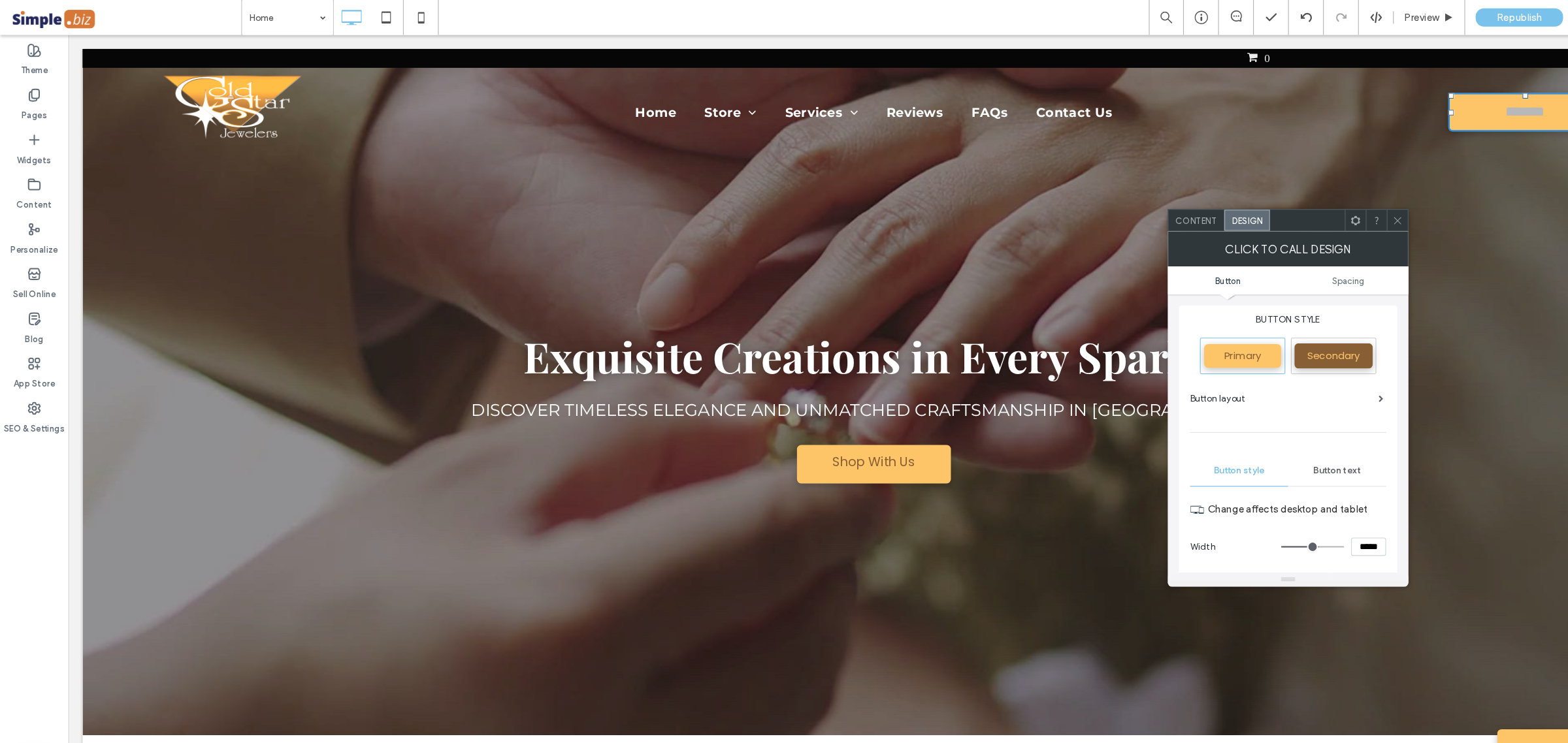
scroll to position [76, 0]
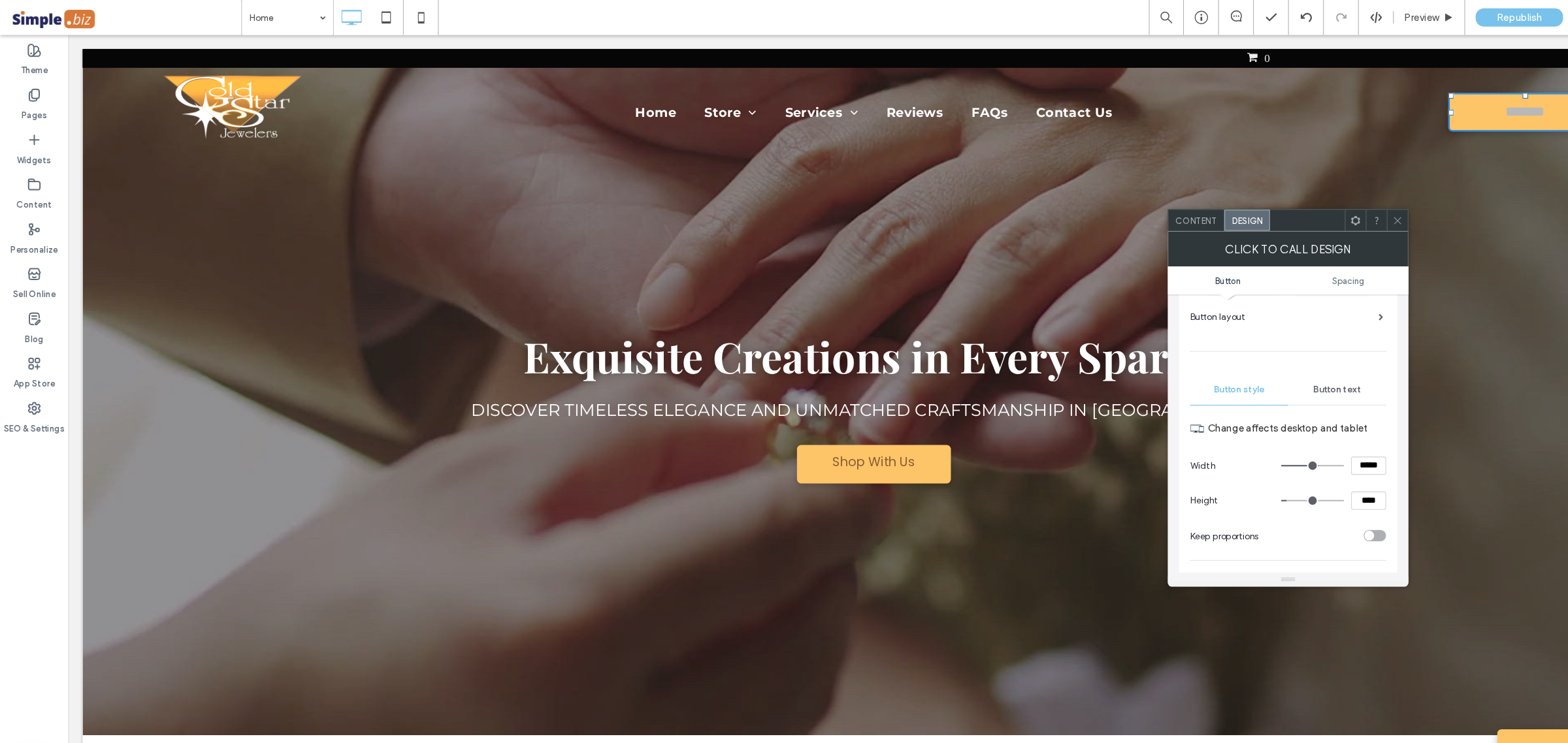
click at [1228, 363] on span "Button text" at bounding box center [1249, 364] width 45 height 11
click at [1287, 346] on div "rgb(184, 184, 184)" at bounding box center [1285, 344] width 11 height 11
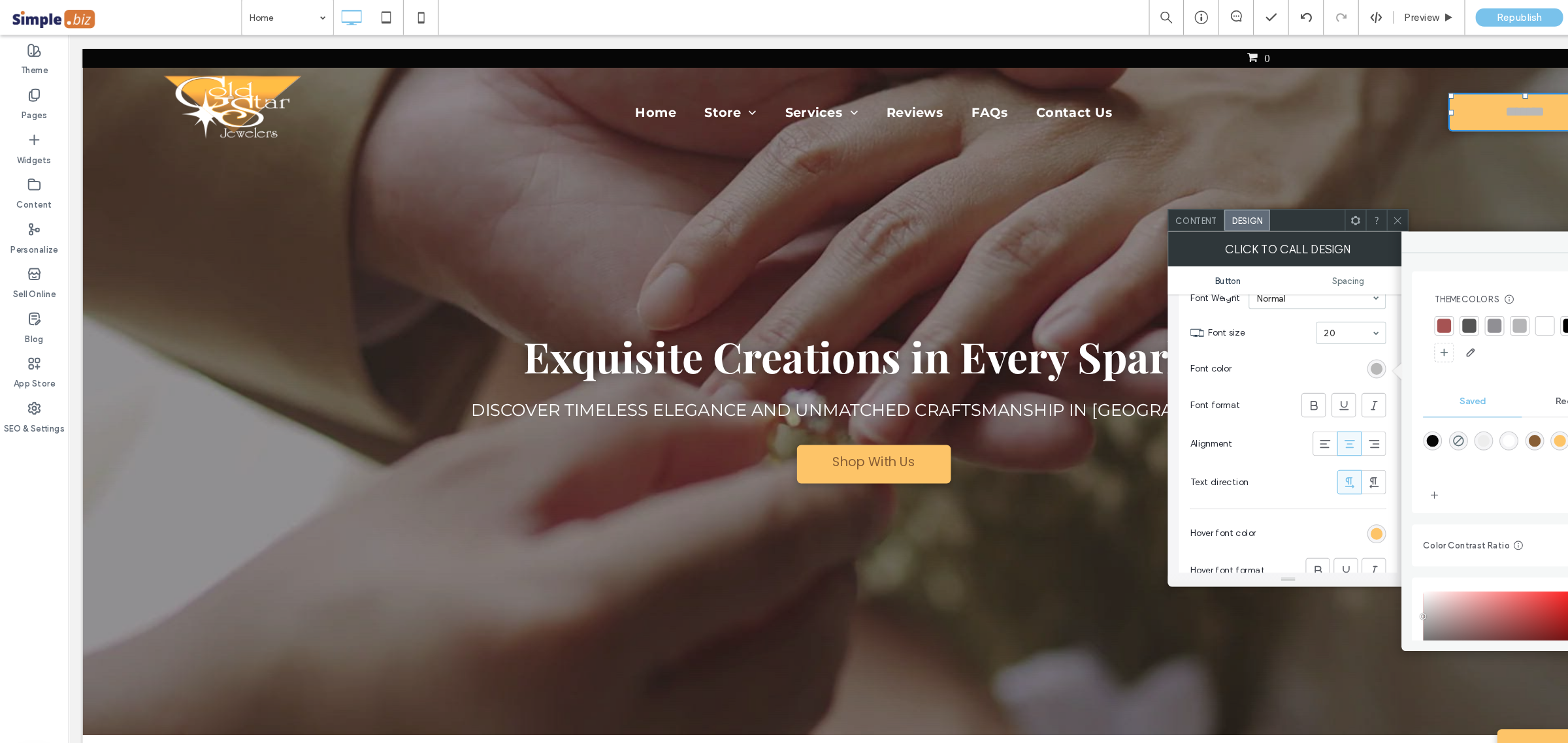
click at [1428, 412] on div "rgba(136,94,53,1)" at bounding box center [1433, 412] width 11 height 11
type input "*******"
click at [1428, 412] on div "rgba(136,94,53,1)" at bounding box center [1433, 412] width 11 height 11
click at [1304, 204] on icon at bounding box center [1304, 206] width 10 height 10
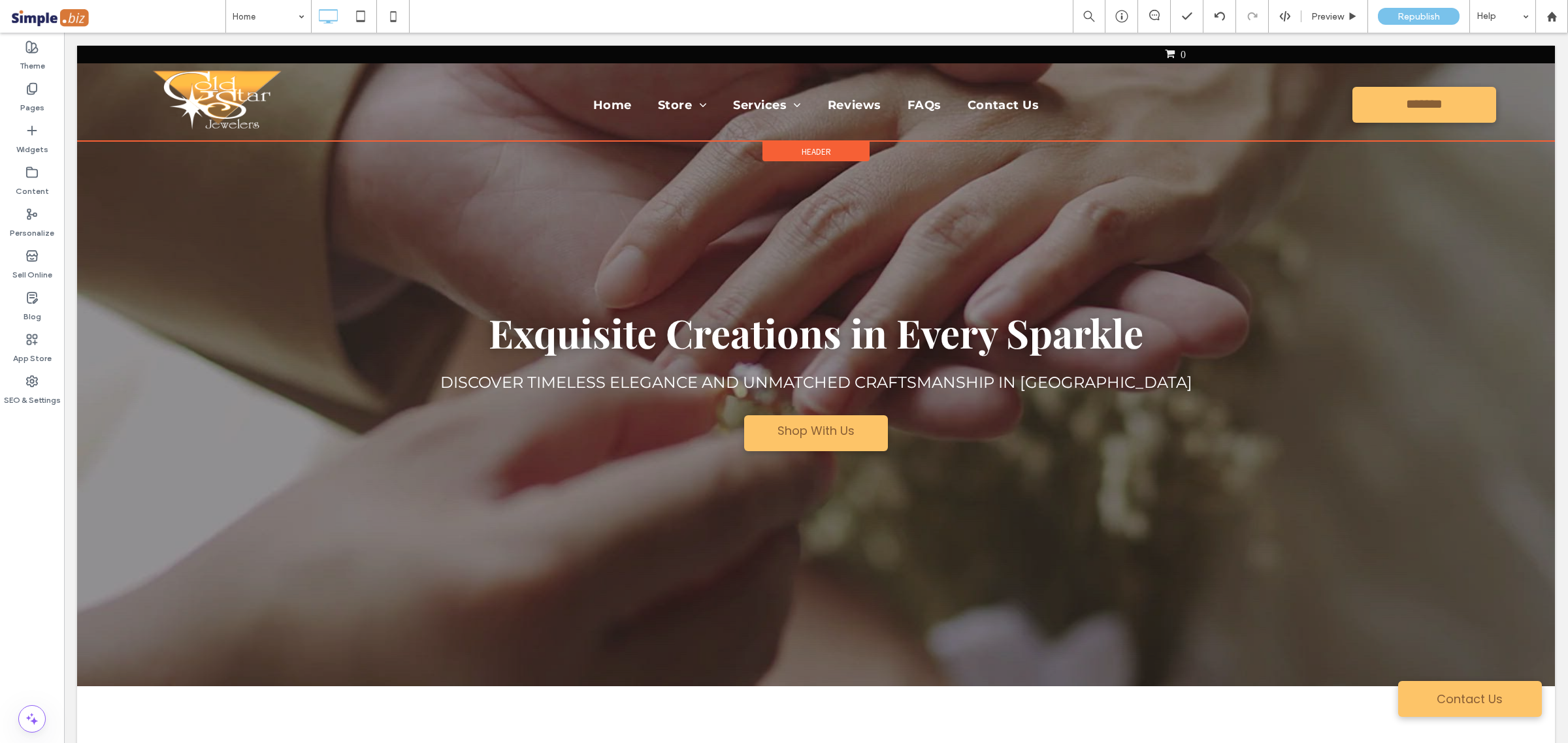
click at [812, 147] on span "Header" at bounding box center [816, 152] width 29 height 11
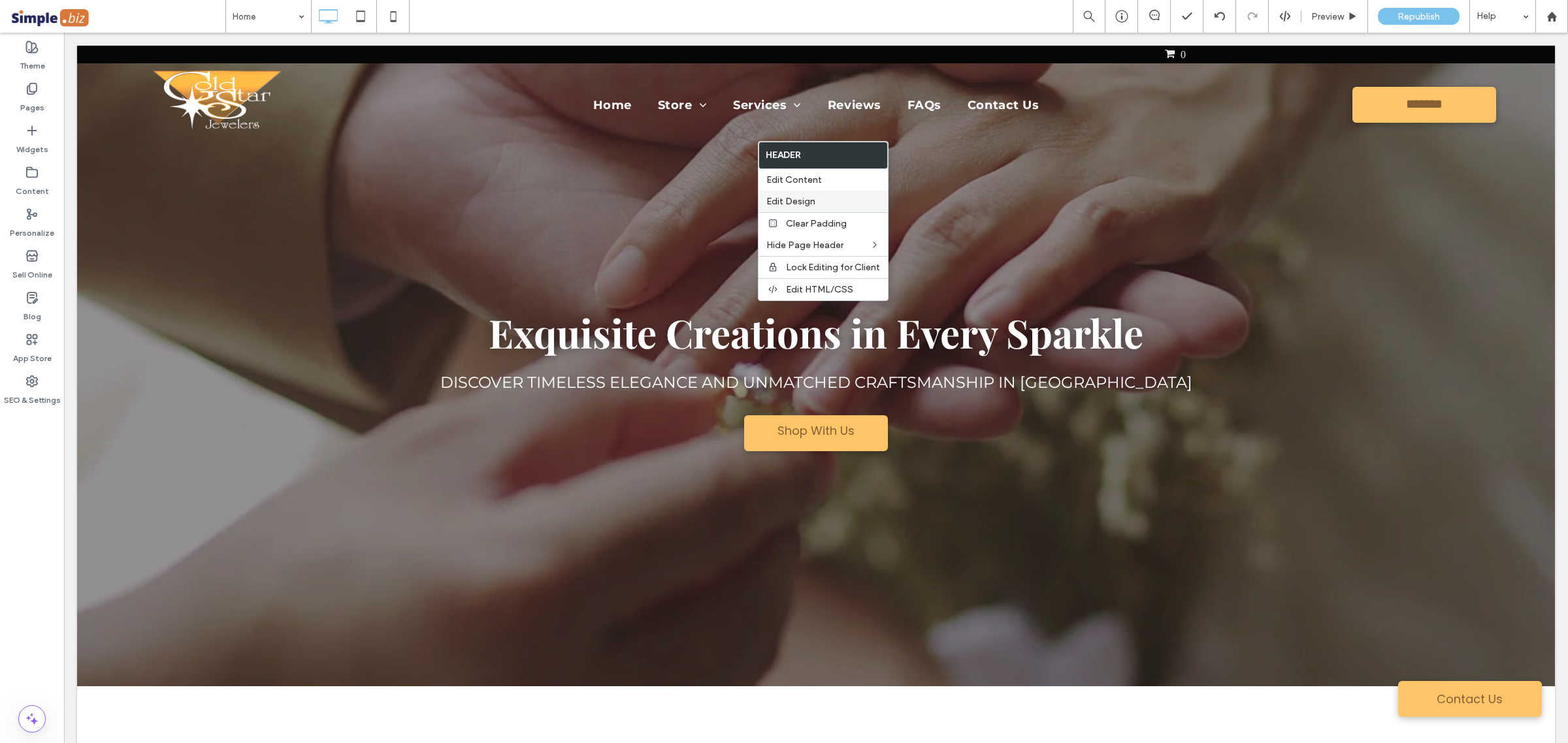
click at [818, 196] on label "Edit Design" at bounding box center [823, 201] width 113 height 11
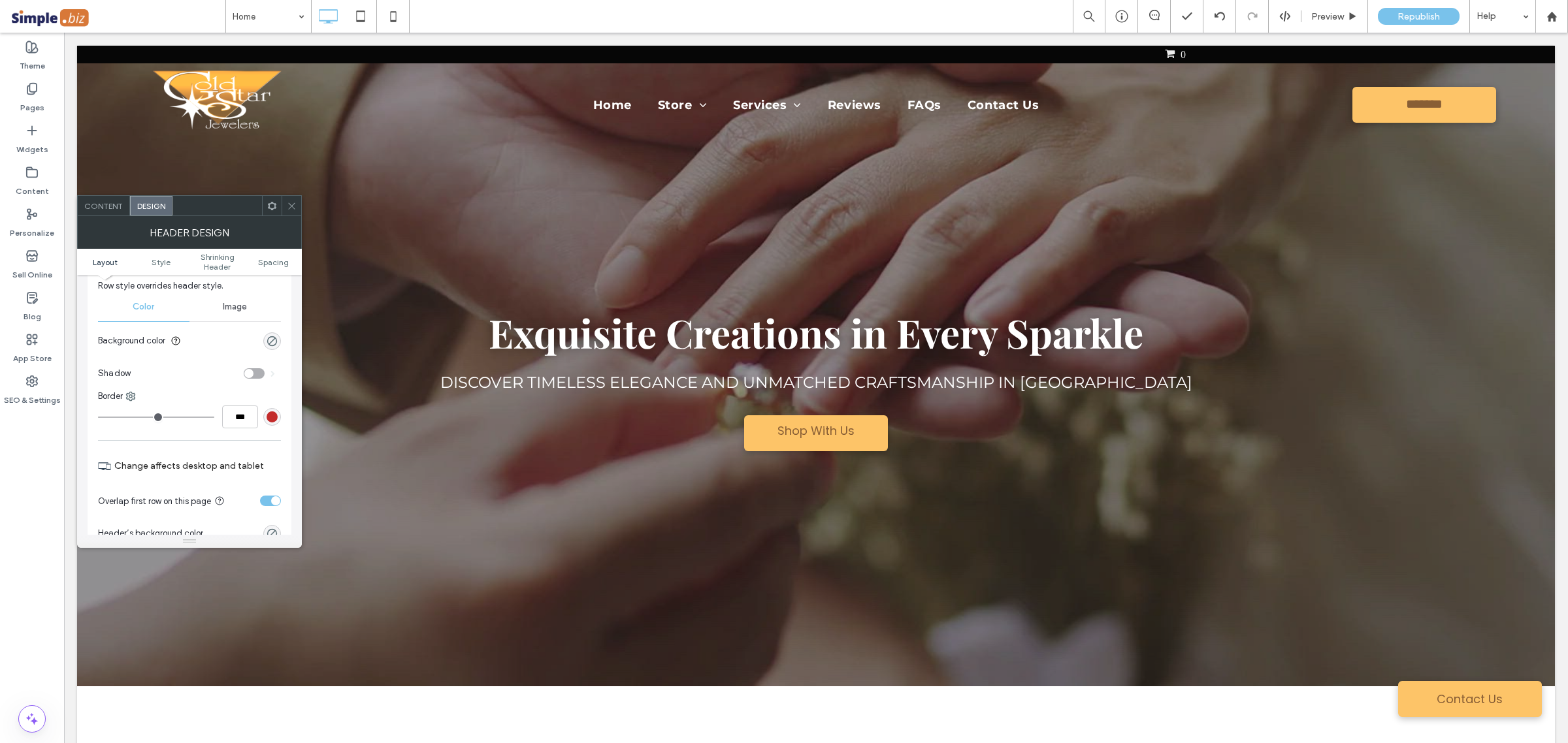
scroll to position [164, 0]
click at [223, 266] on span "Shrinking Header" at bounding box center [217, 262] width 56 height 19
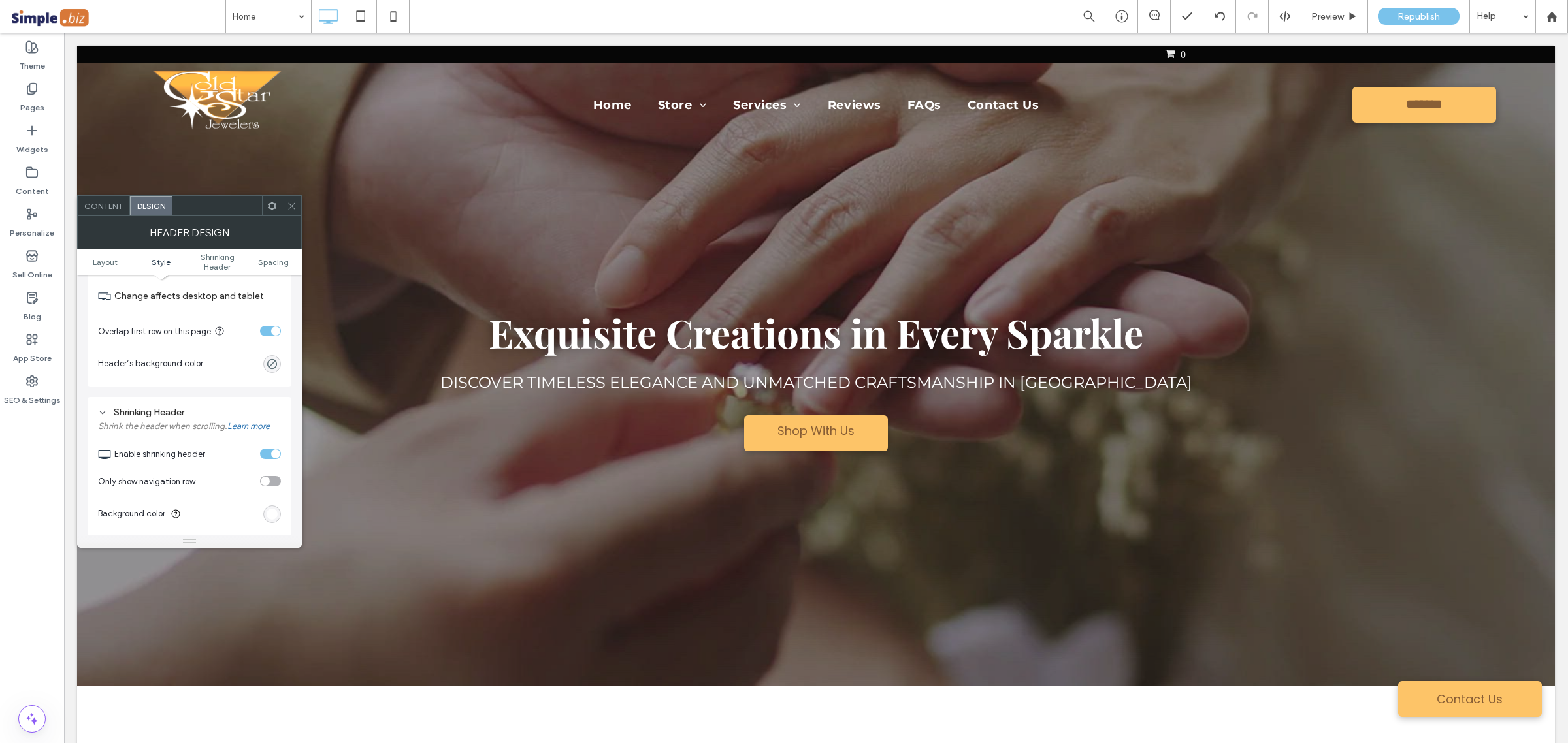
scroll to position [408, 0]
click at [262, 469] on label "More header colors on scroll" at bounding box center [184, 465] width 172 height 26
click at [272, 467] on span at bounding box center [272, 464] width 5 height 6
click at [275, 466] on span at bounding box center [272, 464] width 5 height 6
click at [270, 466] on span at bounding box center [272, 464] width 5 height 6
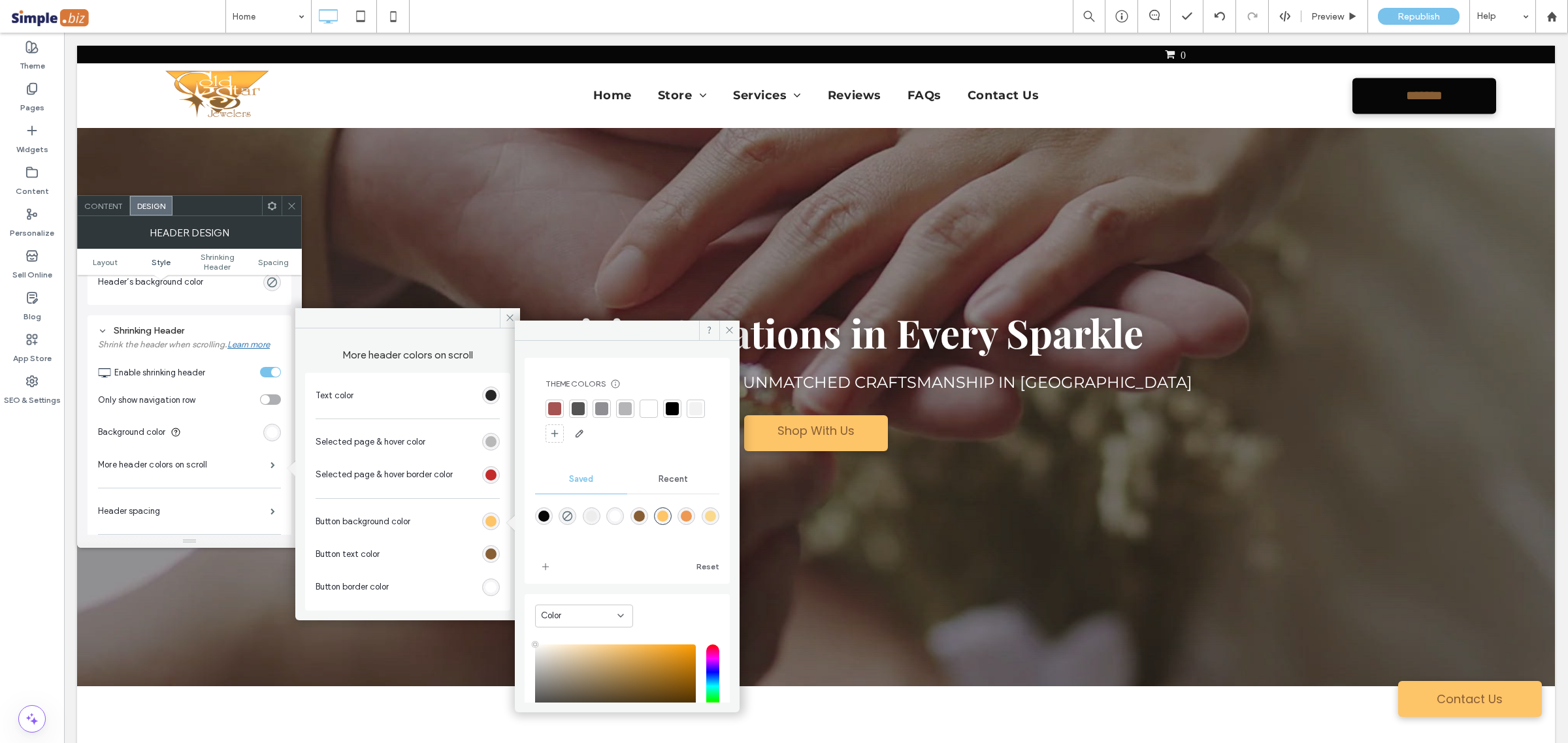
type input "****"
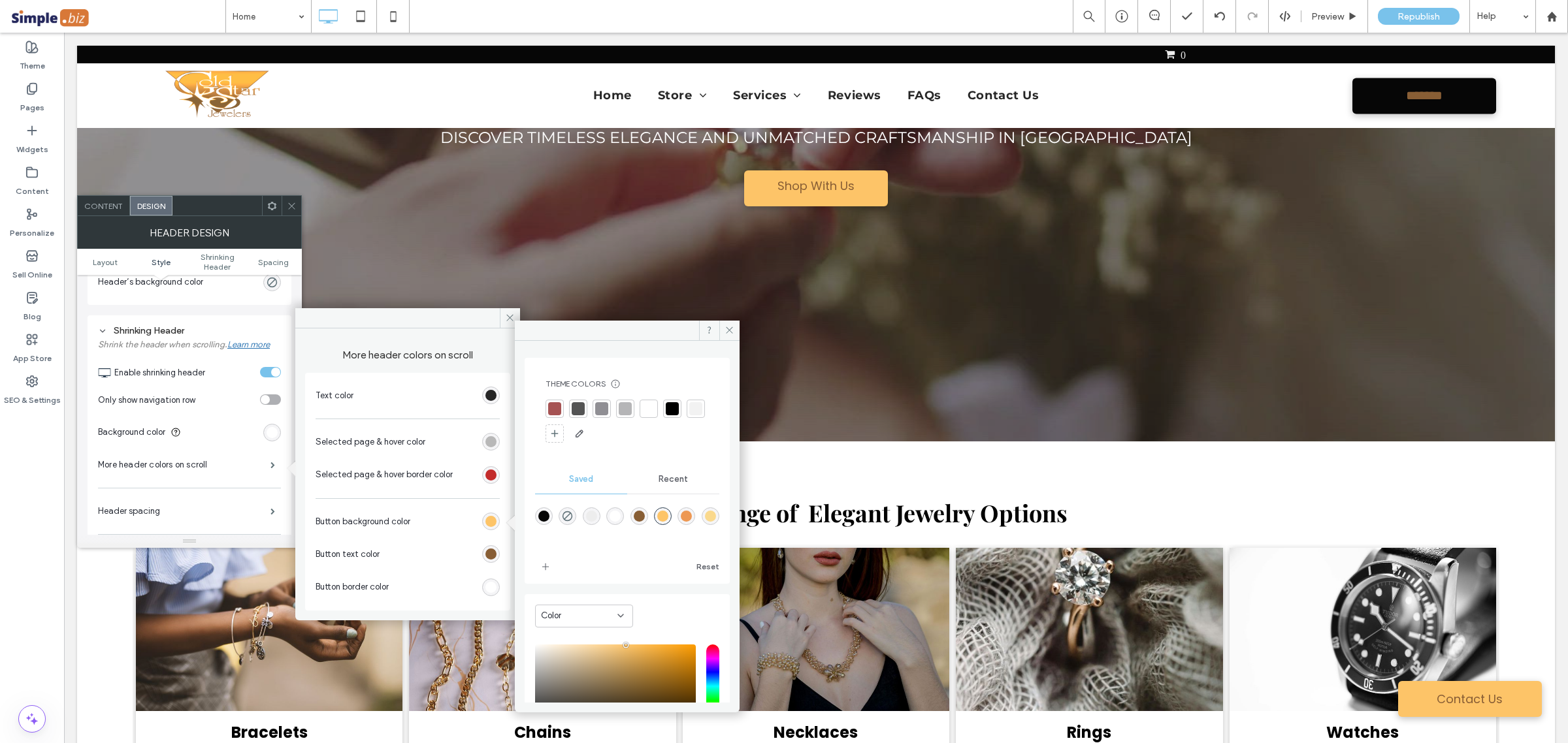
drag, startPoint x: 637, startPoint y: 517, endPoint x: 674, endPoint y: 522, distance: 37.3
click at [635, 516] on div "rgba(136,94,53,1)" at bounding box center [639, 516] width 11 height 11
click at [660, 513] on div "rgba(253,196,104,1)" at bounding box center [663, 516] width 11 height 11
click at [495, 556] on div "rgb(136, 94, 53)" at bounding box center [491, 554] width 11 height 11
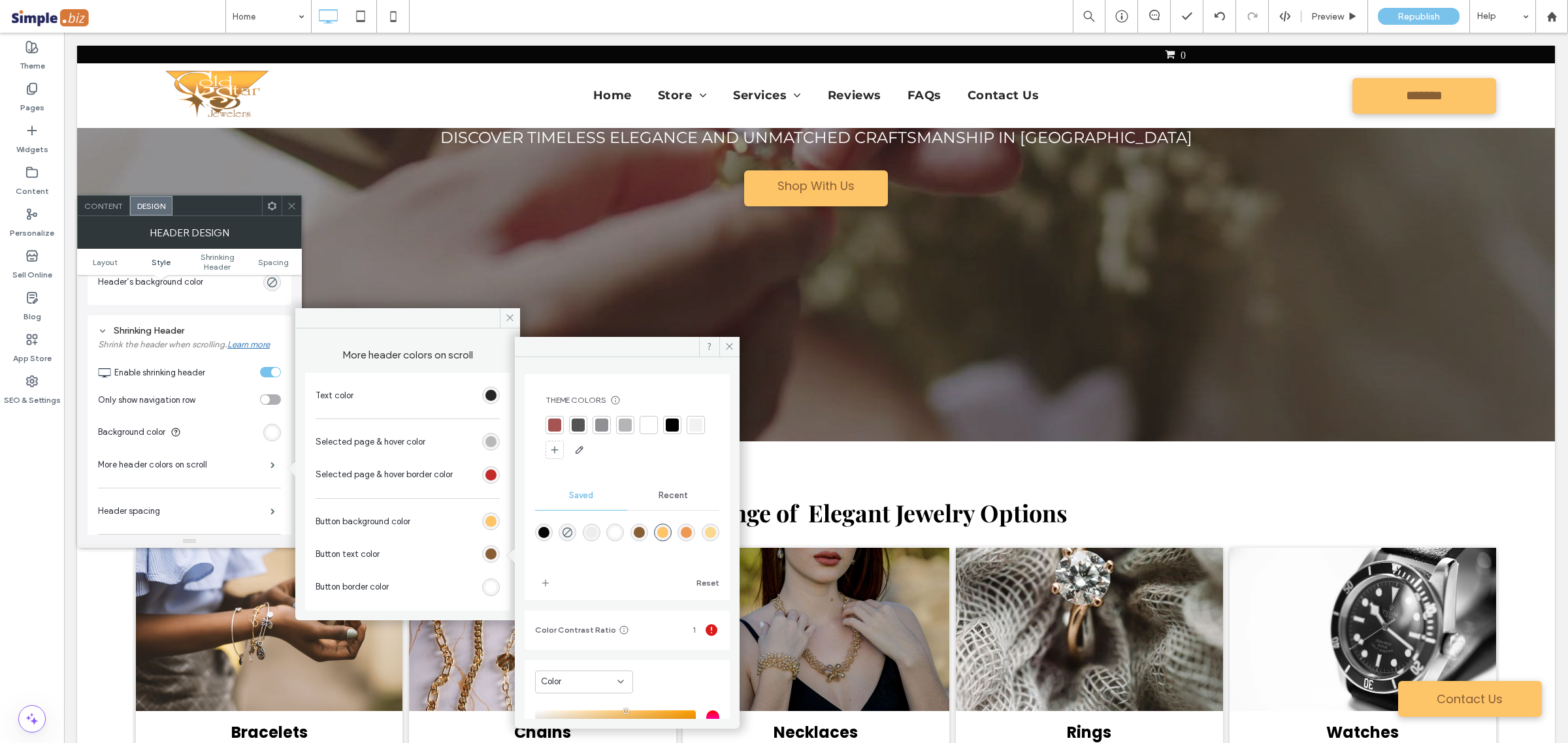
click at [635, 533] on div "rgba(136,94,53,1)" at bounding box center [639, 532] width 11 height 11
type input "*******"
click at [503, 469] on div "Text color Selected page & hover color Selected page & hover border color Butto…" at bounding box center [407, 491] width 205 height 238
click at [496, 475] on div "rgb(195, 43, 43)" at bounding box center [491, 475] width 18 height 18
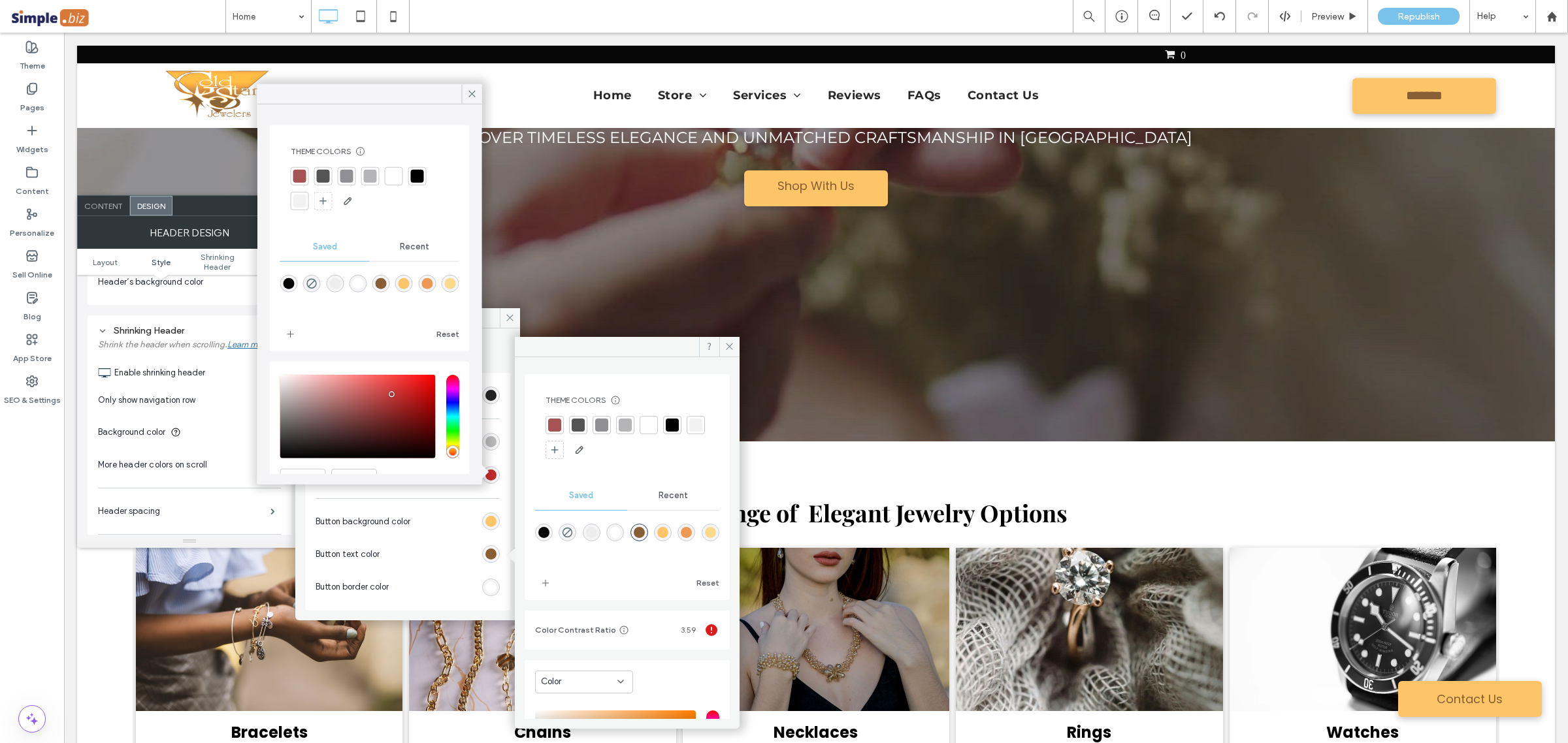
click at [413, 276] on div "rgba(253,196,104,1)" at bounding box center [404, 283] width 18 height 18
type input "*******"
click at [410, 285] on div "rgba(253,196,104,1)" at bounding box center [404, 284] width 11 height 11
click at [470, 100] on icon at bounding box center [471, 93] width 12 height 12
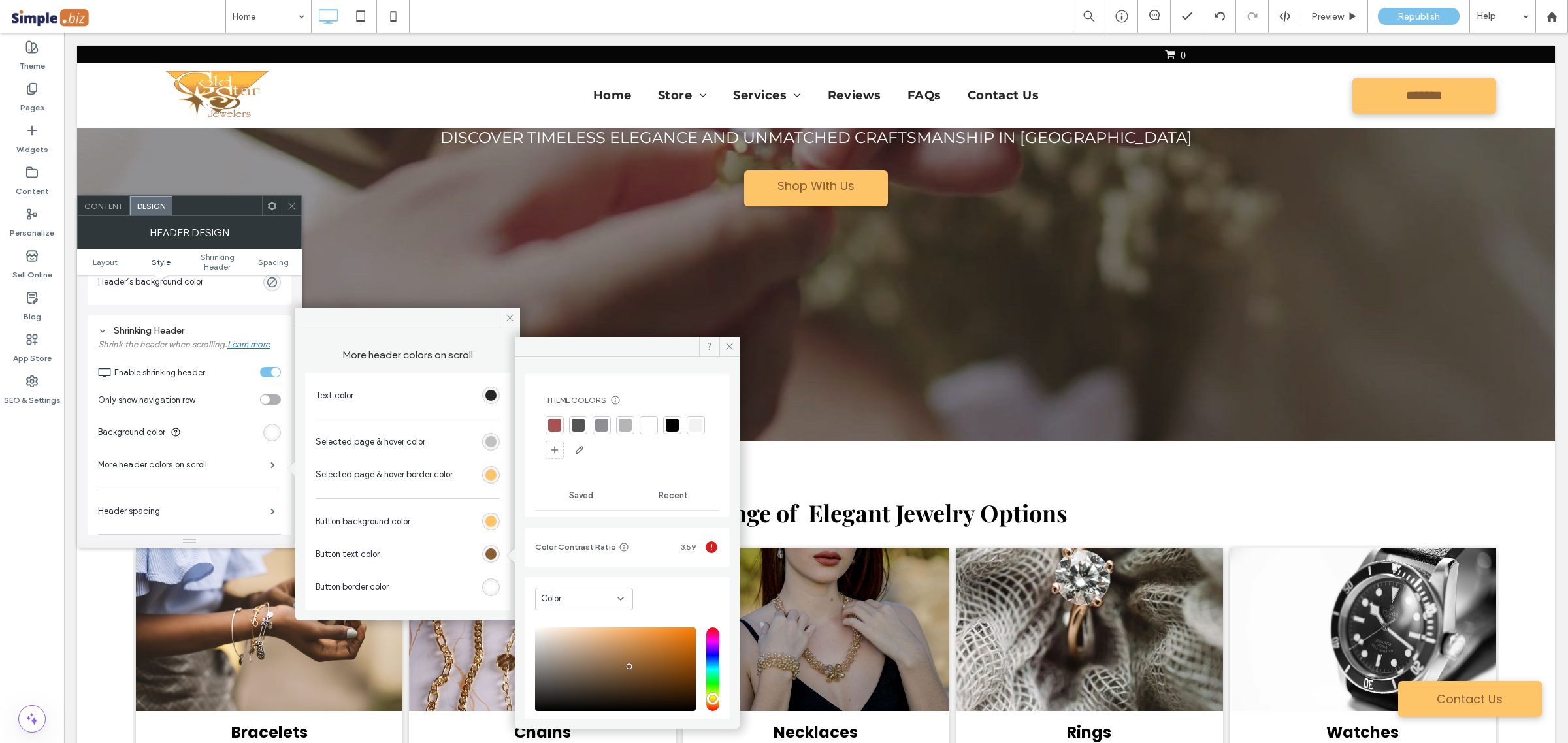
click at [487, 443] on div "rgb(184, 184, 184)" at bounding box center [491, 441] width 11 height 11
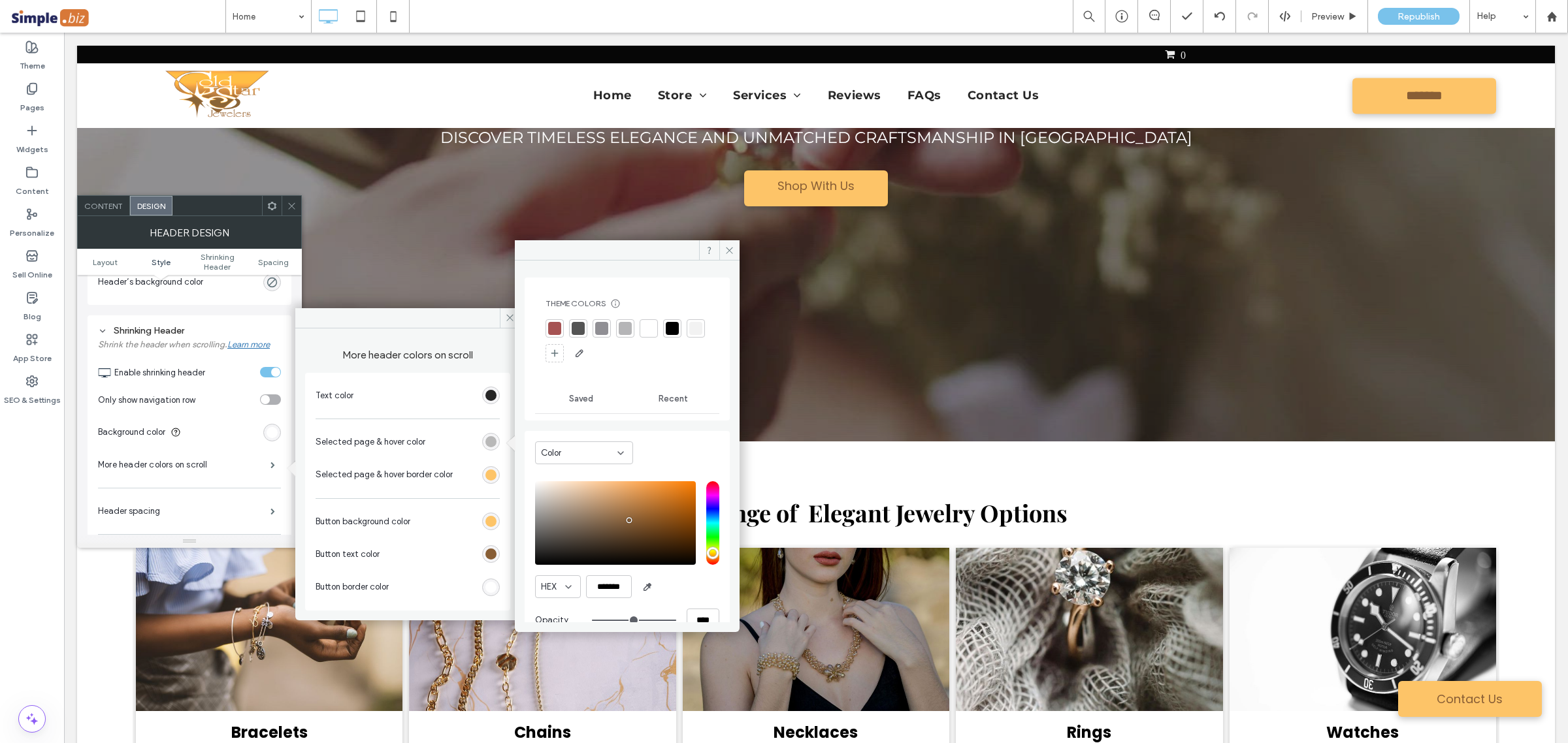
click at [491, 440] on div "rgb(184, 184, 184)" at bounding box center [491, 441] width 11 height 11
click at [679, 402] on span "Recent" at bounding box center [673, 399] width 29 height 11
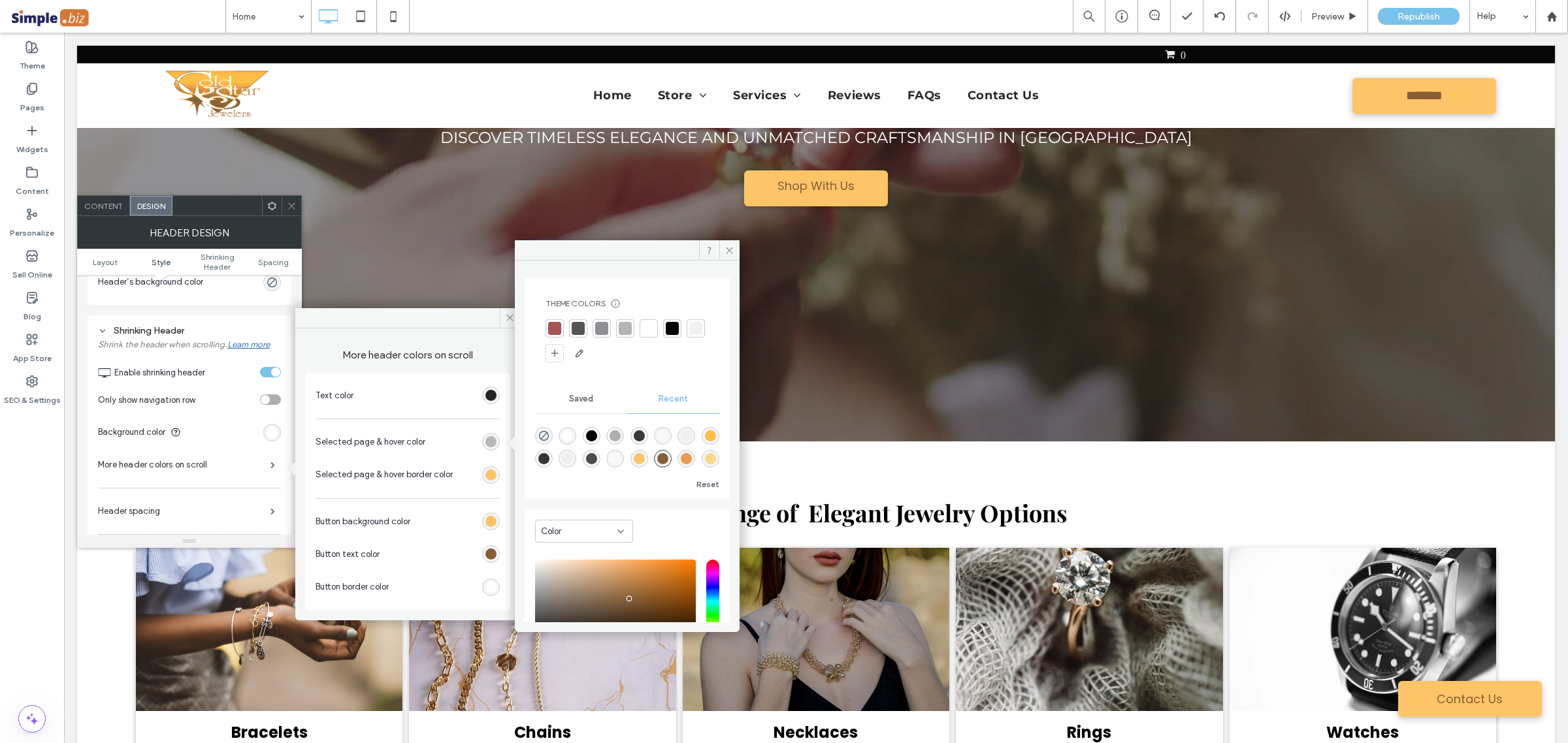
click at [637, 456] on div "rgba(253, 196, 104, 1)" at bounding box center [639, 458] width 11 height 11
type input "*******"
drag, startPoint x: 730, startPoint y: 248, endPoint x: 466, endPoint y: 276, distance: 265.5
click at [730, 248] on icon at bounding box center [729, 250] width 10 height 10
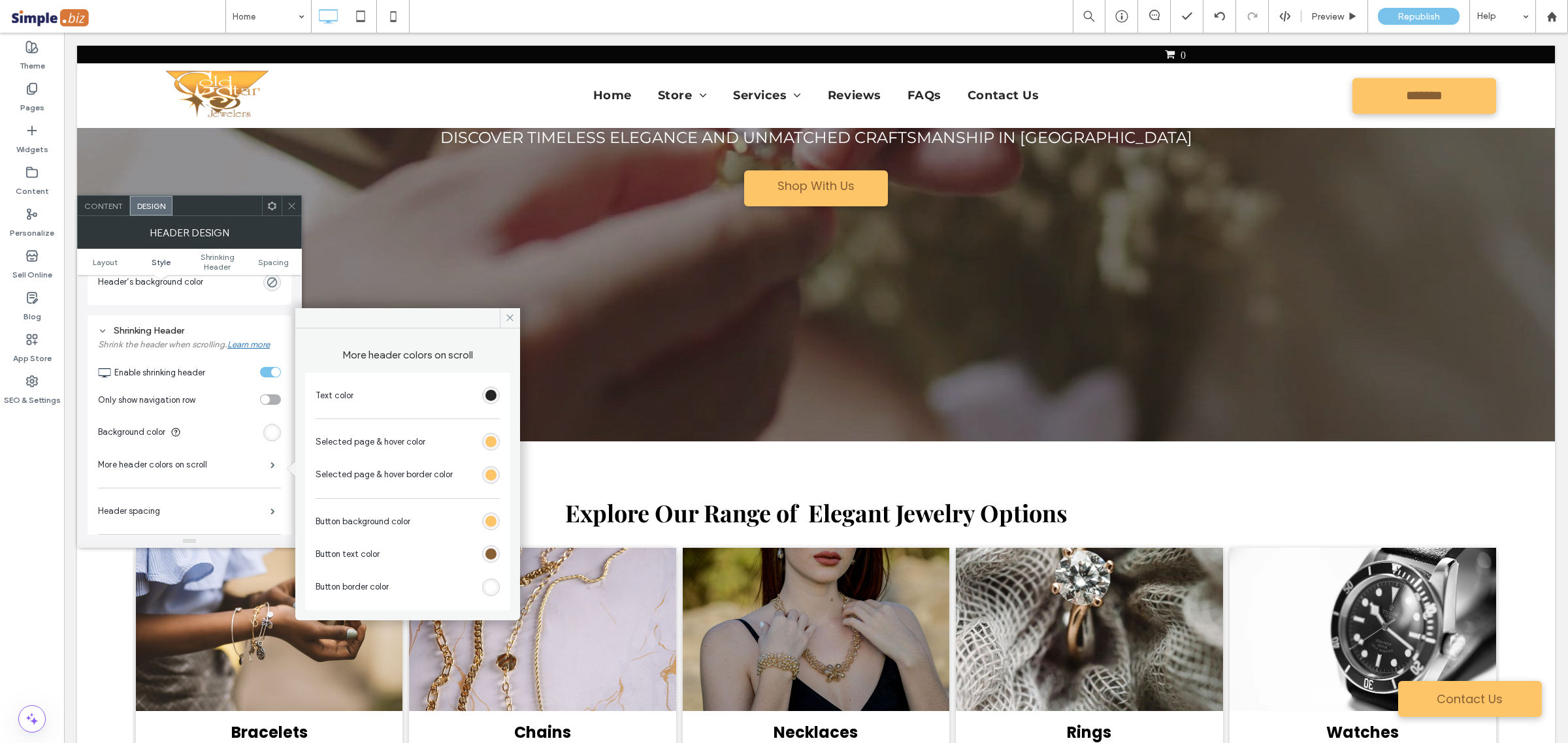
click at [485, 478] on div "rgba(253,196,104,1)" at bounding box center [491, 475] width 11 height 11
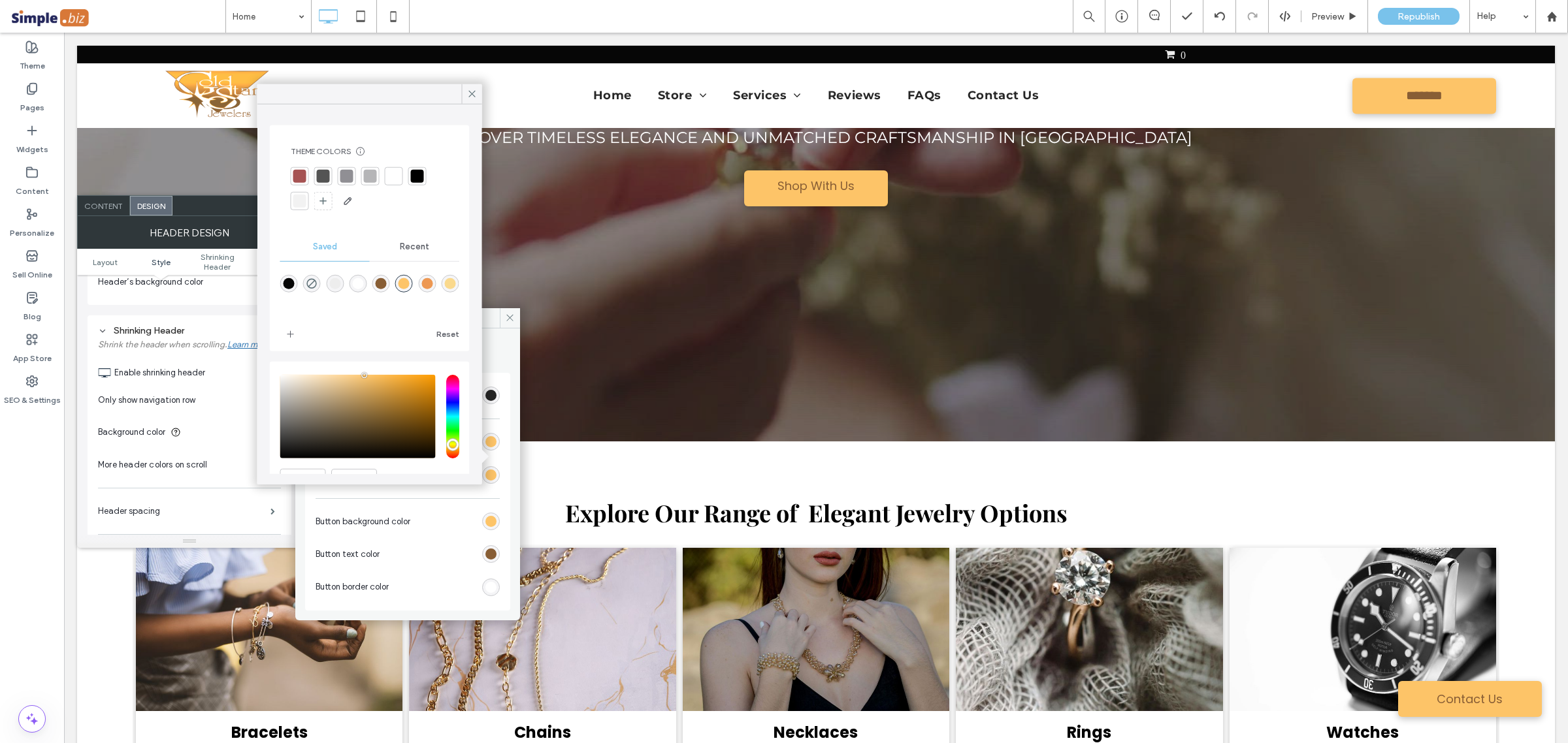
click at [387, 279] on div "rgba(136,94,53,1)" at bounding box center [381, 284] width 11 height 11
type input "*******"
click at [383, 289] on div "rgba(136,94,53,1)" at bounding box center [381, 284] width 11 height 11
click at [475, 93] on icon at bounding box center [471, 93] width 12 height 12
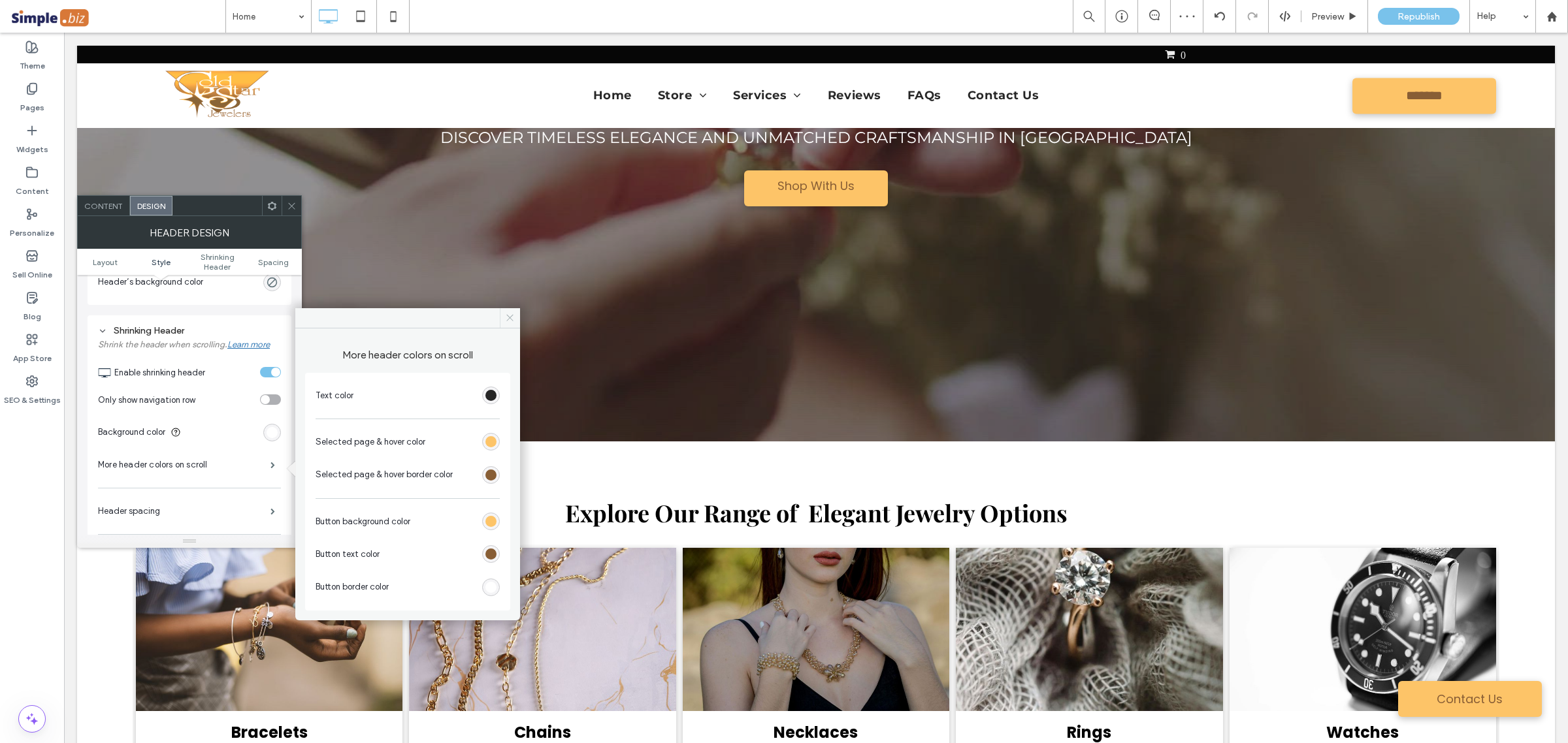
click at [511, 321] on icon at bounding box center [509, 317] width 10 height 10
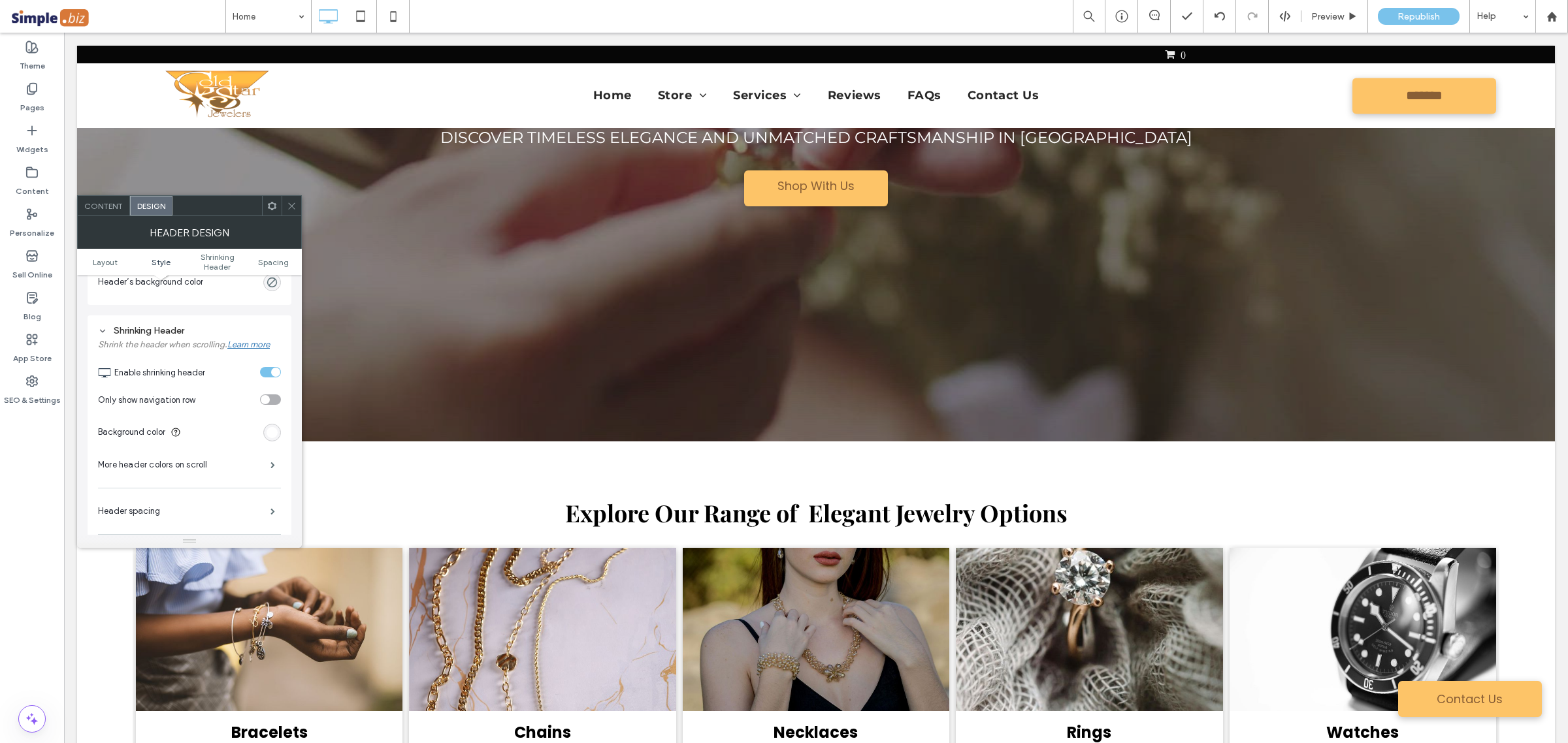
click at [283, 197] on div at bounding box center [291, 205] width 19 height 19
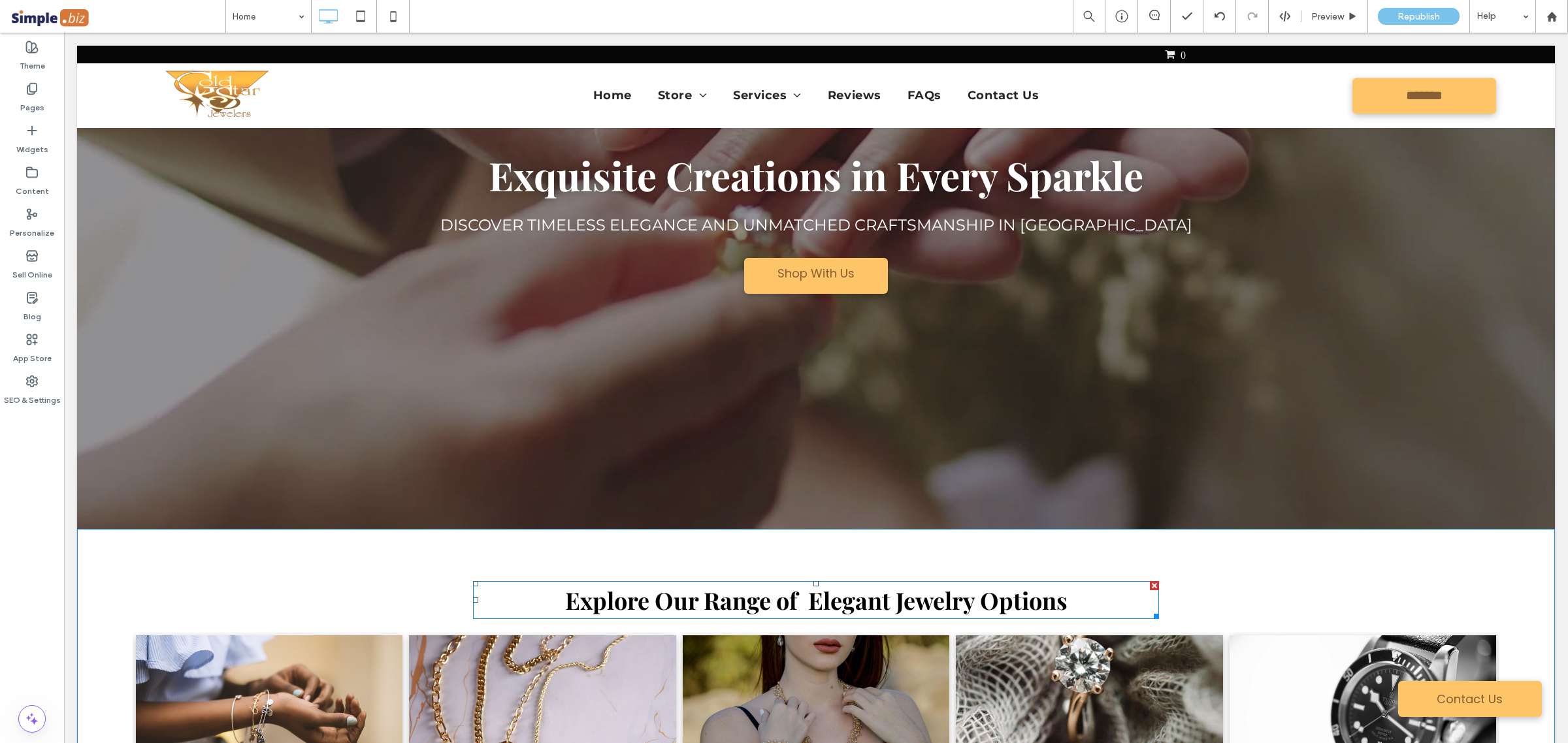
scroll to position [408, 0]
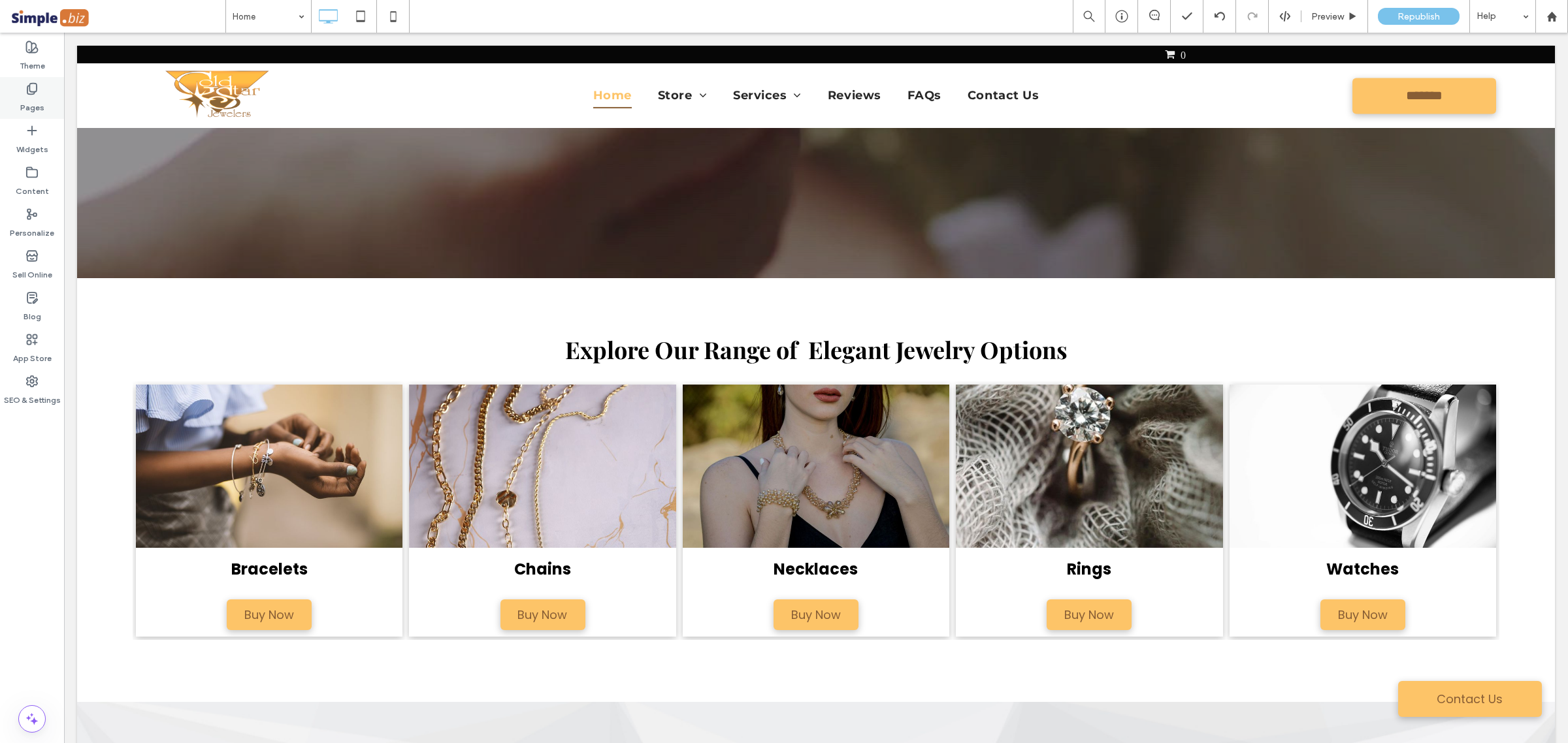
drag, startPoint x: 29, startPoint y: 63, endPoint x: 37, endPoint y: 96, distance: 34.0
click at [29, 63] on label "Theme" at bounding box center [32, 62] width 25 height 19
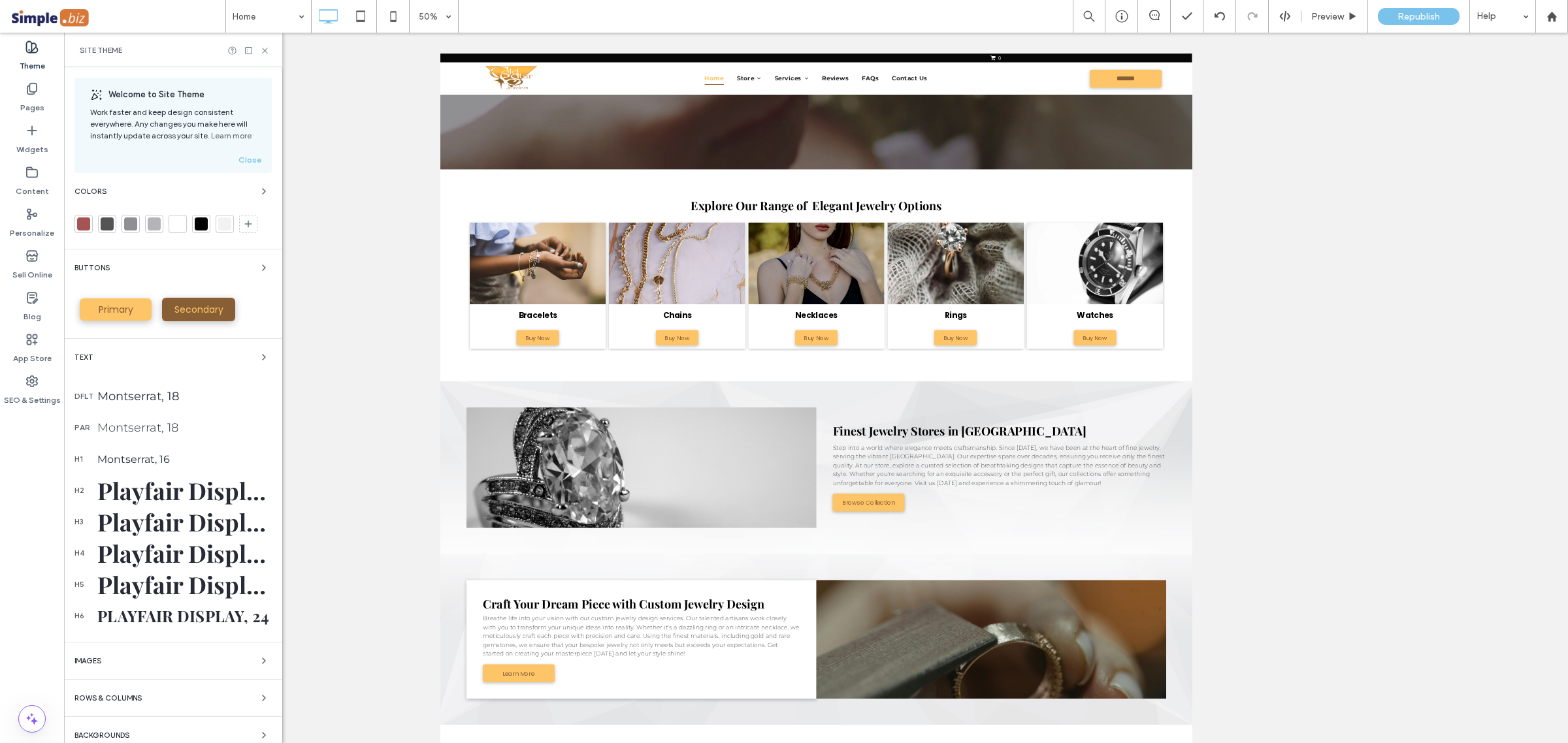
click at [186, 503] on div "Playfair Display, 36" at bounding box center [184, 490] width 174 height 32
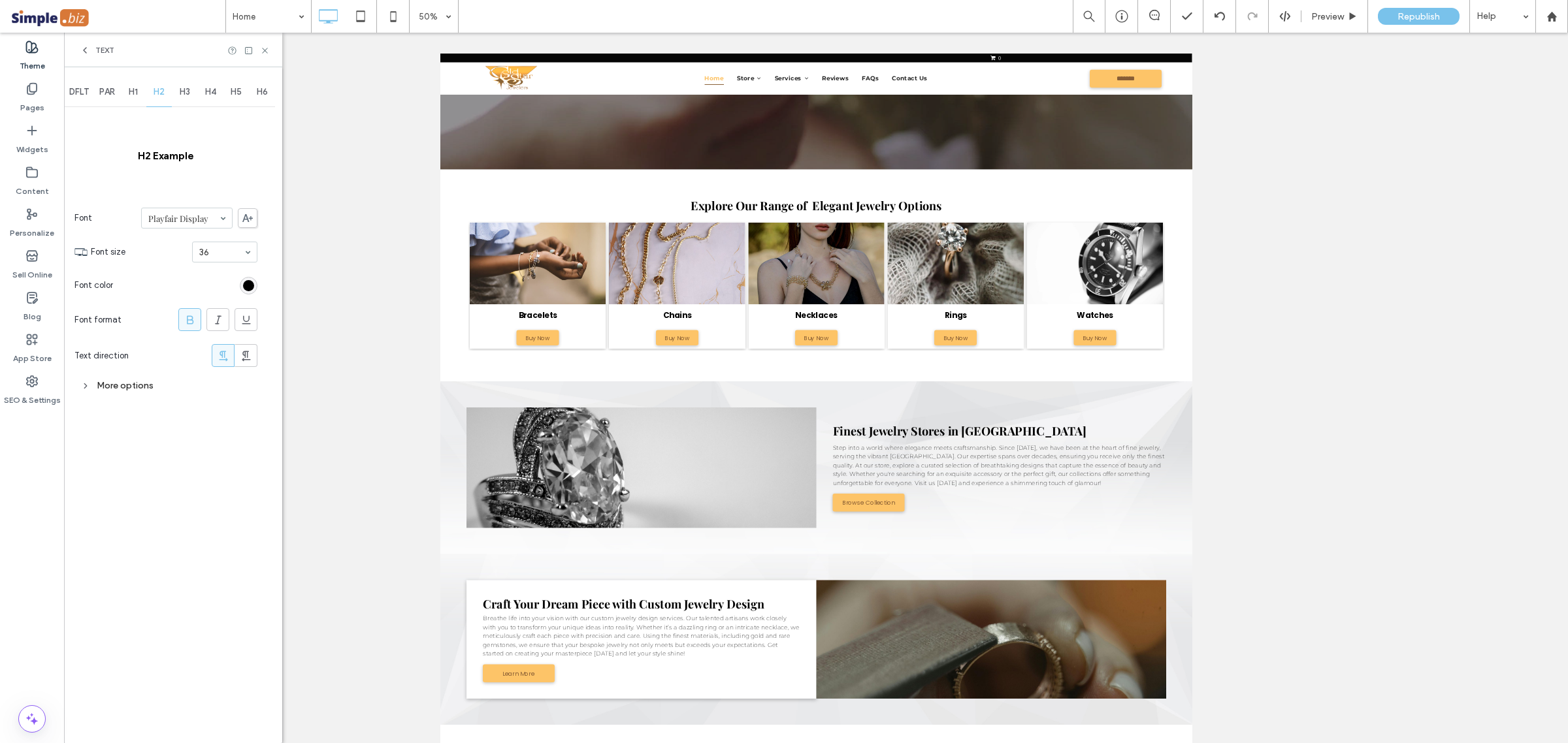
click at [242, 210] on span at bounding box center [247, 218] width 19 height 19
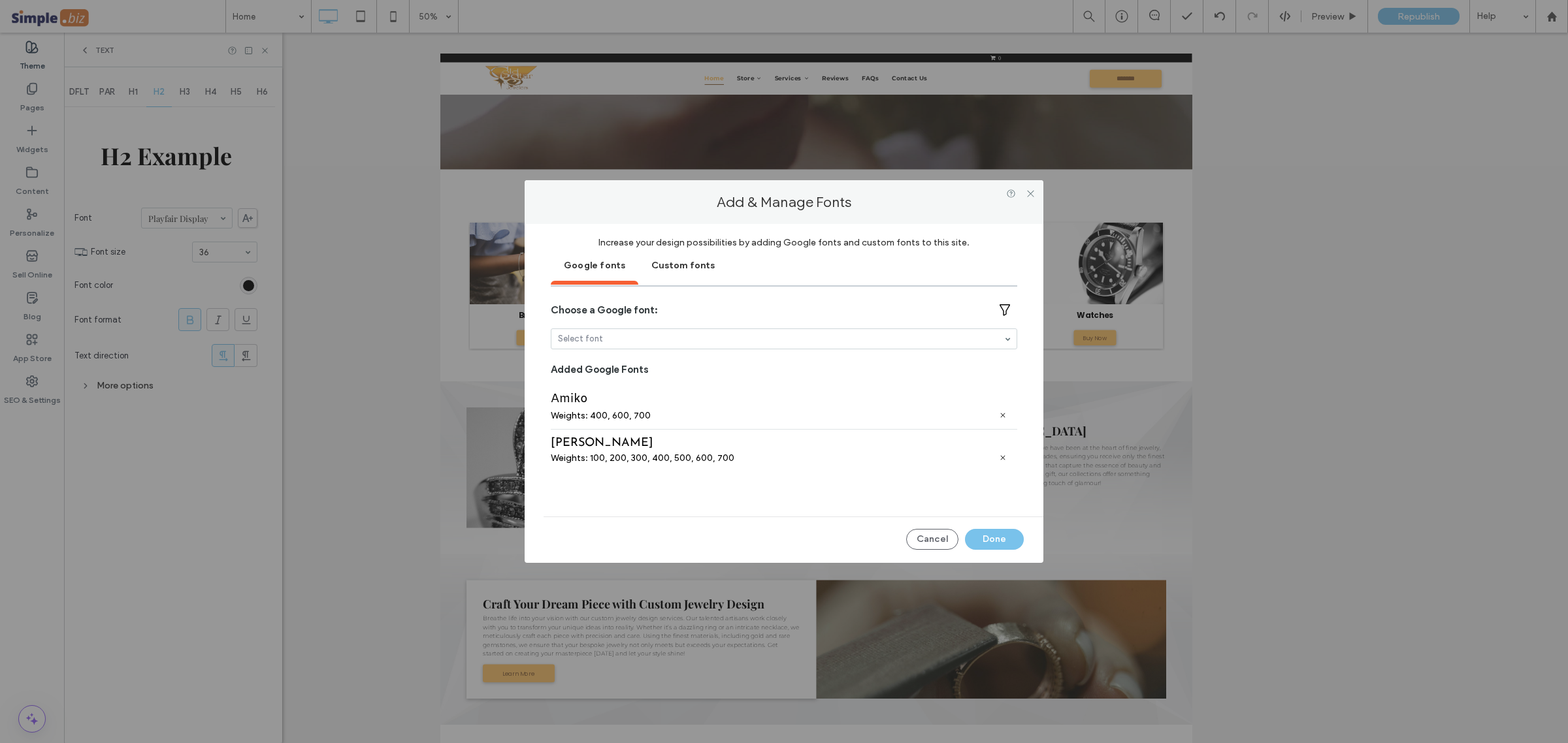
click at [667, 262] on div "Custom fonts" at bounding box center [683, 265] width 90 height 32
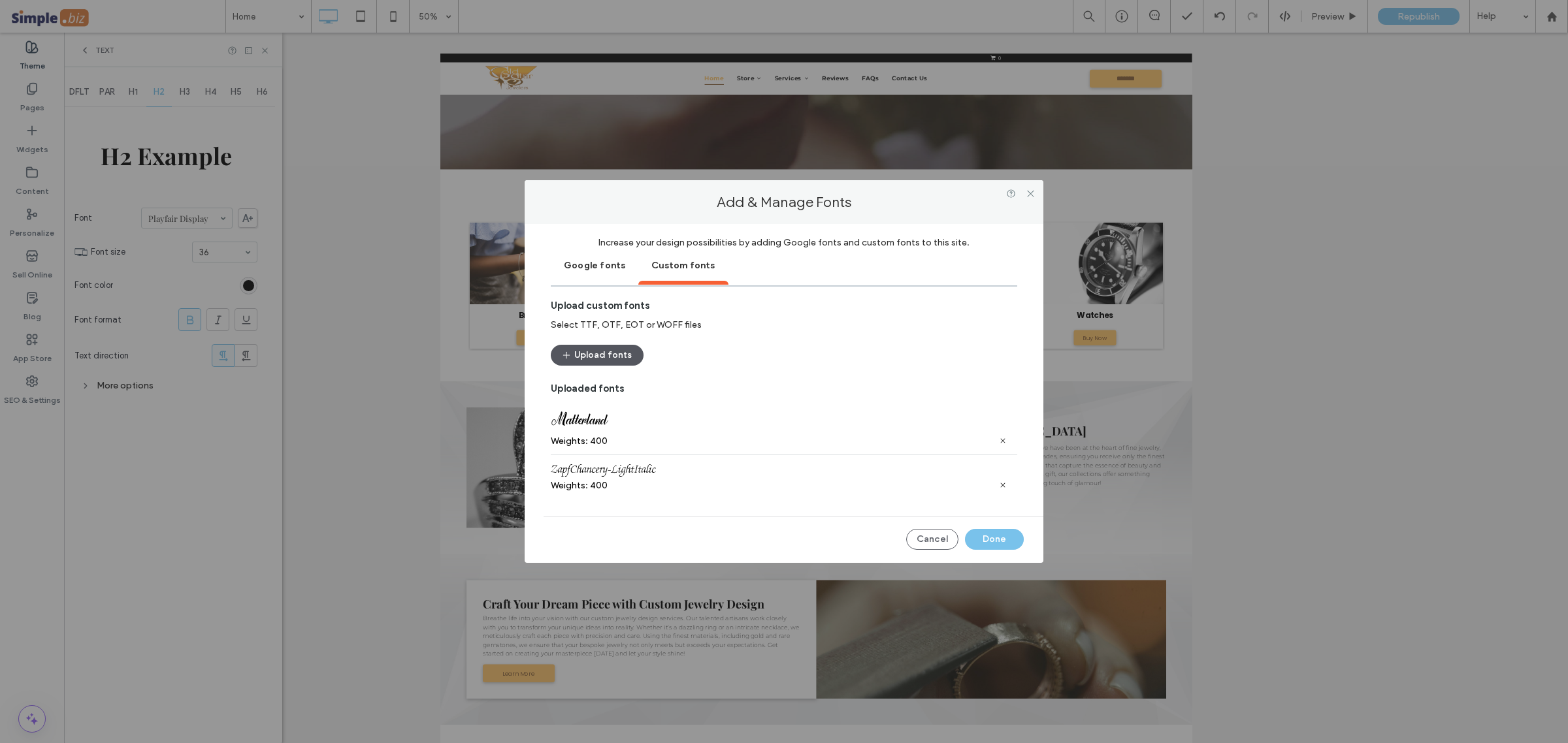
click at [609, 351] on button "Upload fonts" at bounding box center [597, 355] width 93 height 21
click at [999, 539] on button "Done" at bounding box center [994, 539] width 59 height 21
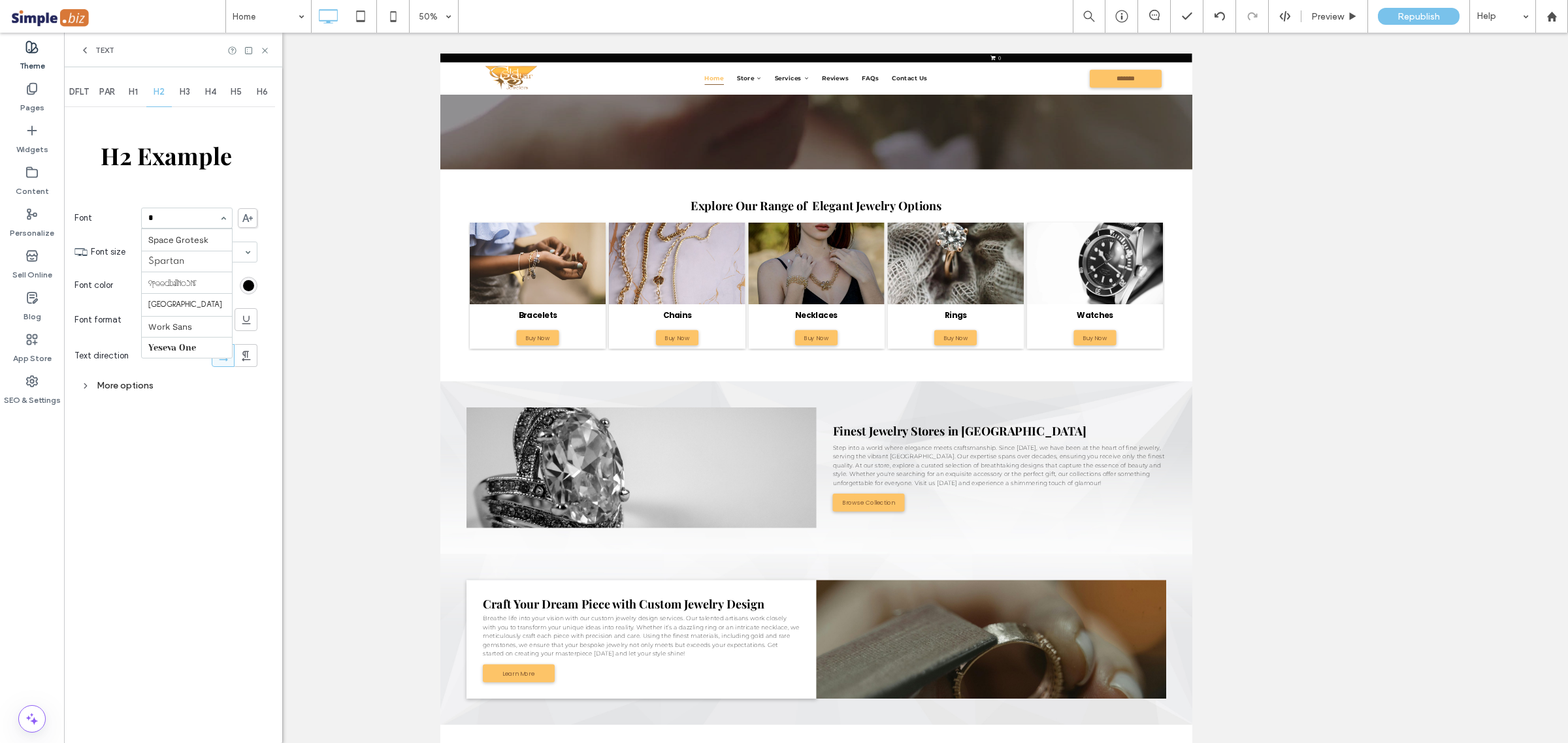
type input "**"
click at [190, 100] on div "H3" at bounding box center [185, 92] width 26 height 29
click at [252, 289] on div "rgb(0, 0, 0)" at bounding box center [248, 285] width 11 height 11
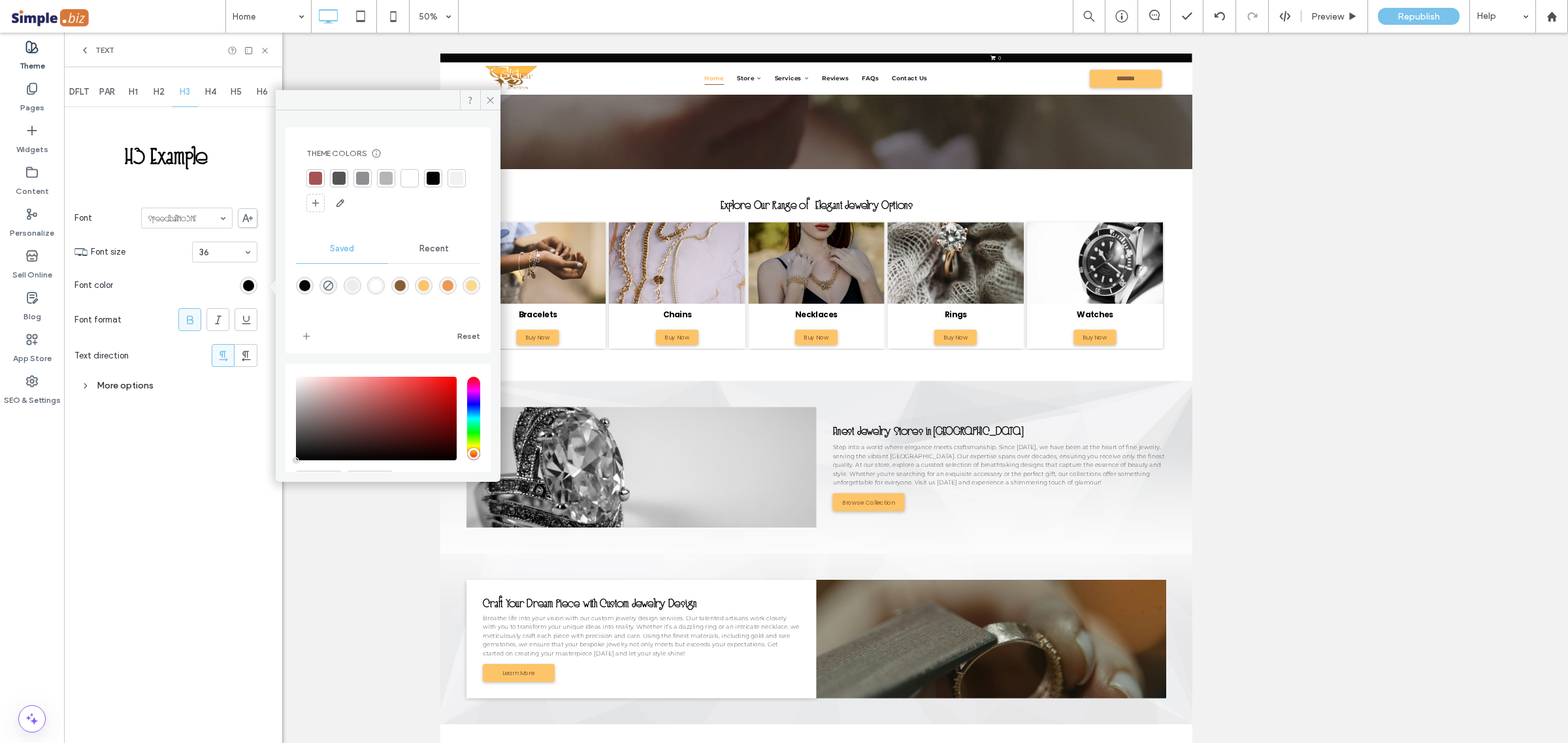
click at [395, 283] on div "rgba(136,94,53,1)" at bounding box center [400, 285] width 11 height 11
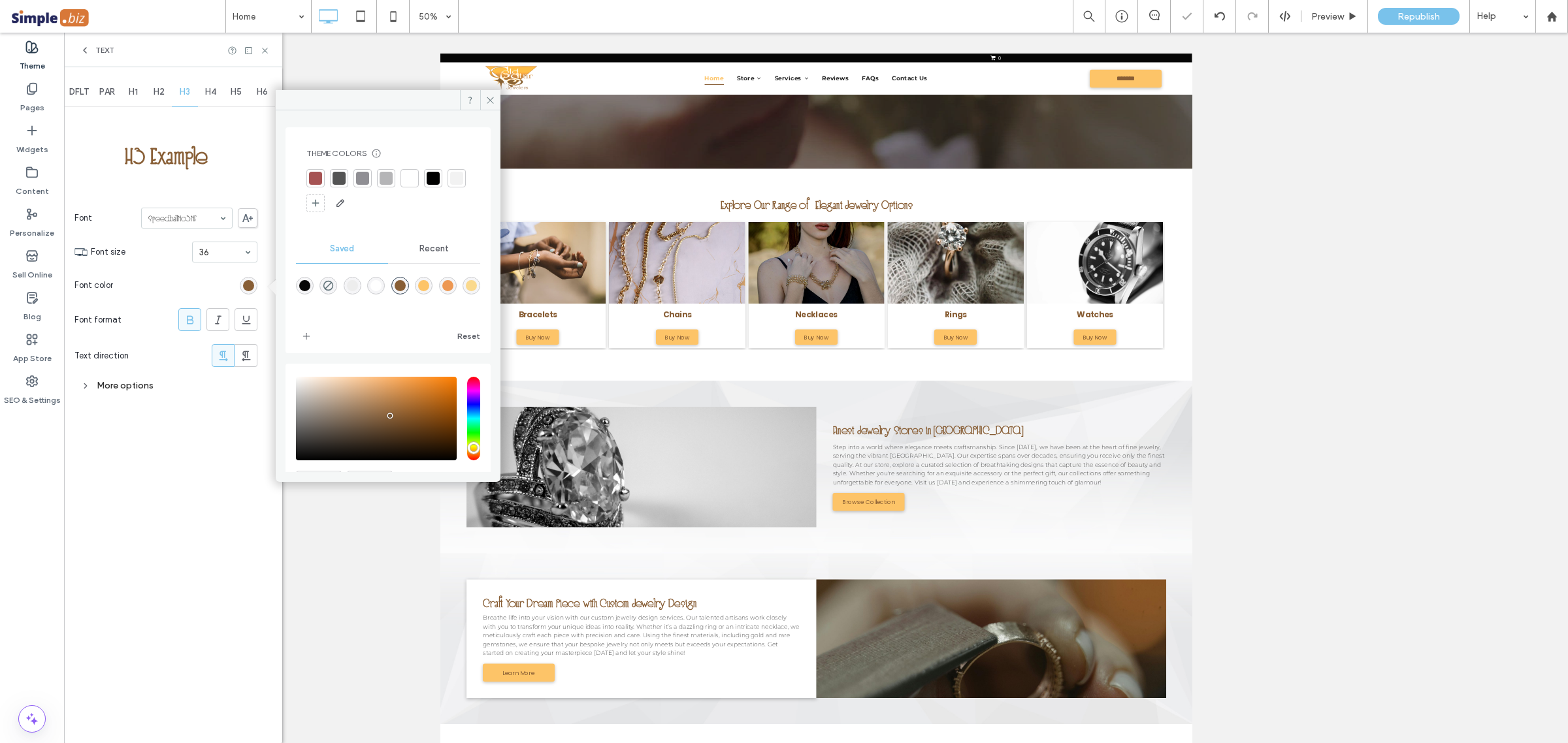
type input "*******"
click at [226, 434] on div "DFLT PAR H1 H2 H3 H4 H5 H6 H3 Example Font SpeedballNo3NF Font size 36 Font col…" at bounding box center [173, 405] width 218 height 676
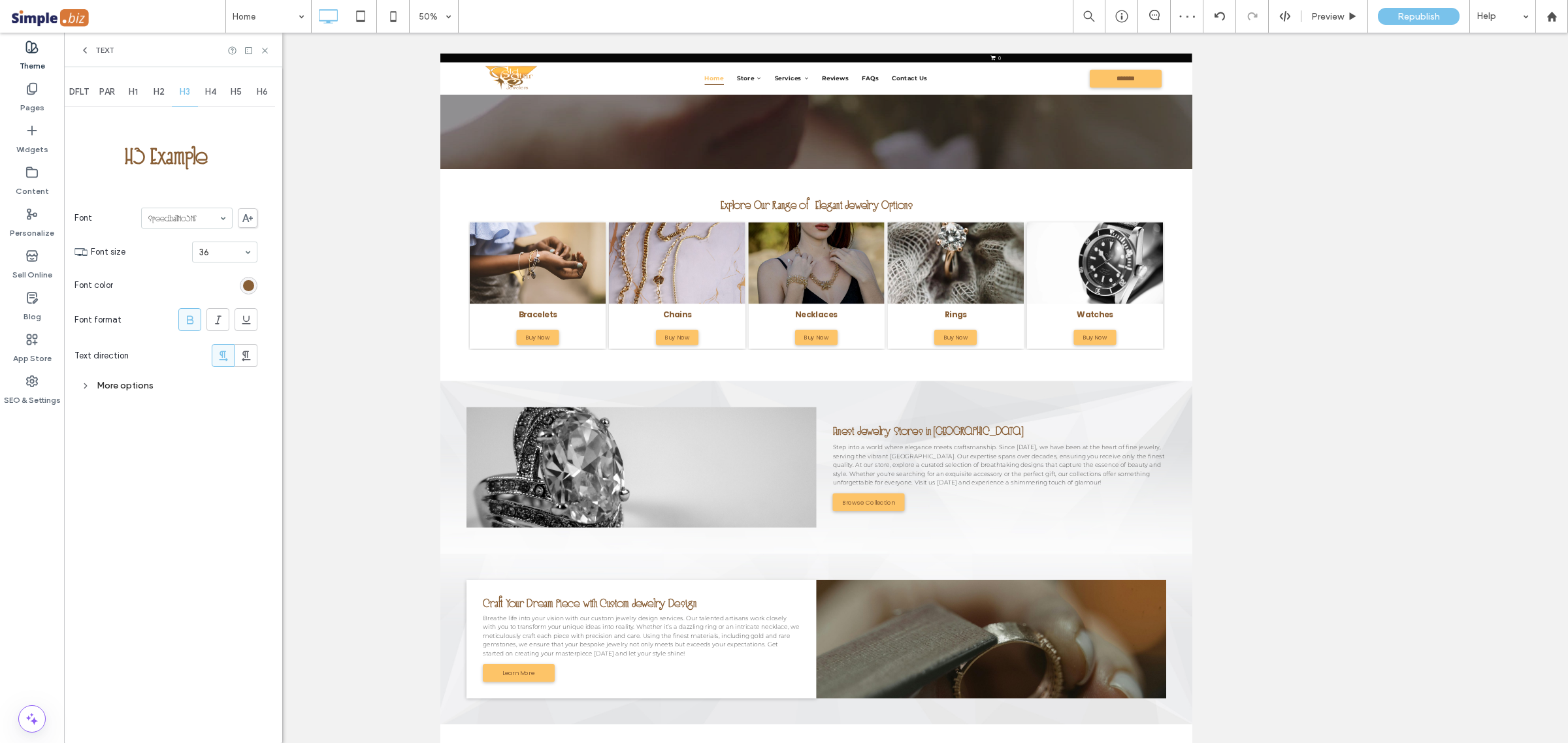
click at [158, 96] on span "H2" at bounding box center [159, 93] width 11 height 11
click at [252, 289] on div "rgb(0, 0, 0)" at bounding box center [248, 285] width 11 height 11
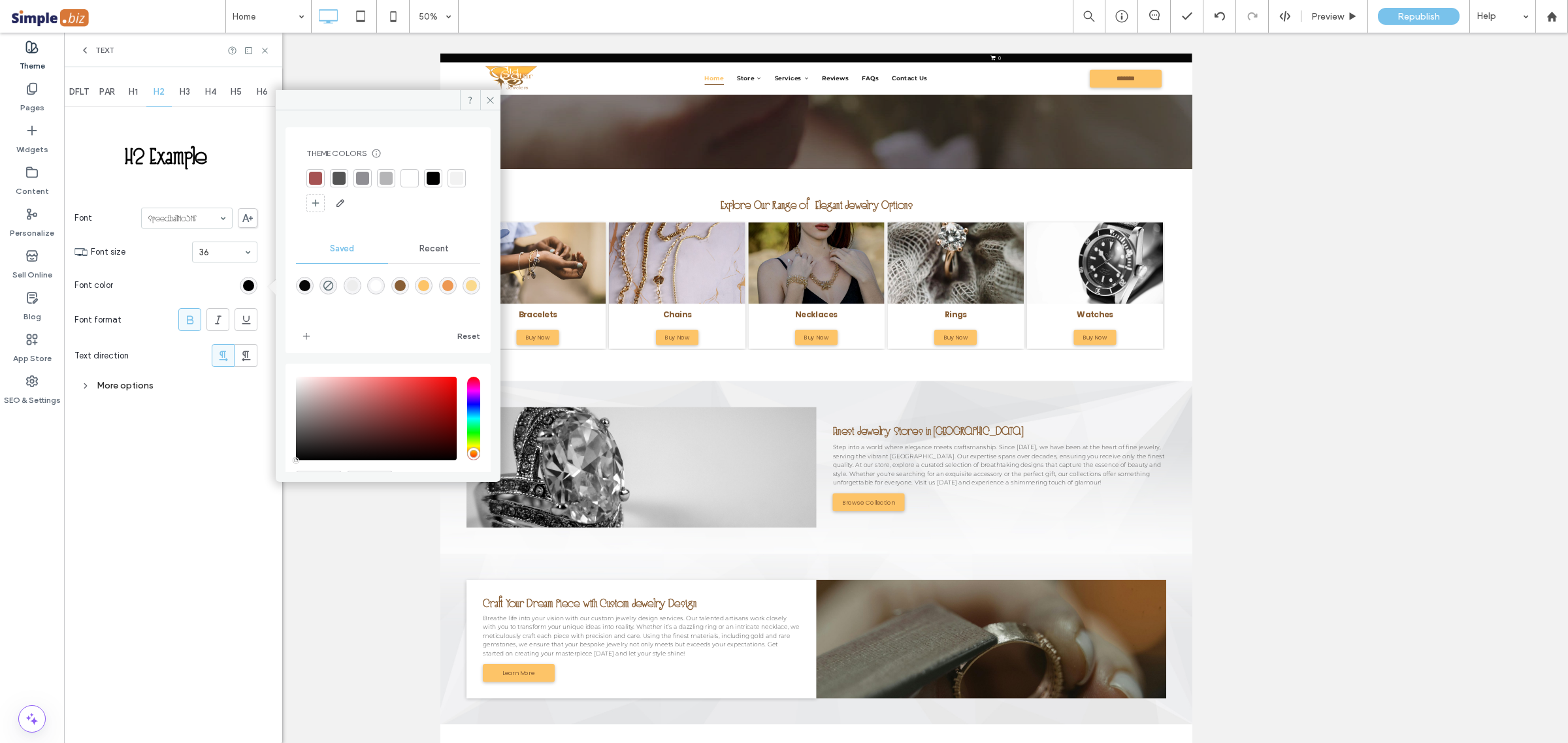
click at [394, 288] on div "rgba(136,94,53,1)" at bounding box center [400, 285] width 11 height 11
type input "*******"
drag, startPoint x: 204, startPoint y: 416, endPoint x: 184, endPoint y: 298, distance: 119.7
click at [202, 415] on div "DFLT PAR H1 H2 H3 H4 H5 H6 H2 Example Font SpeedballNo3NF Font size 36 Font col…" at bounding box center [173, 405] width 218 height 676
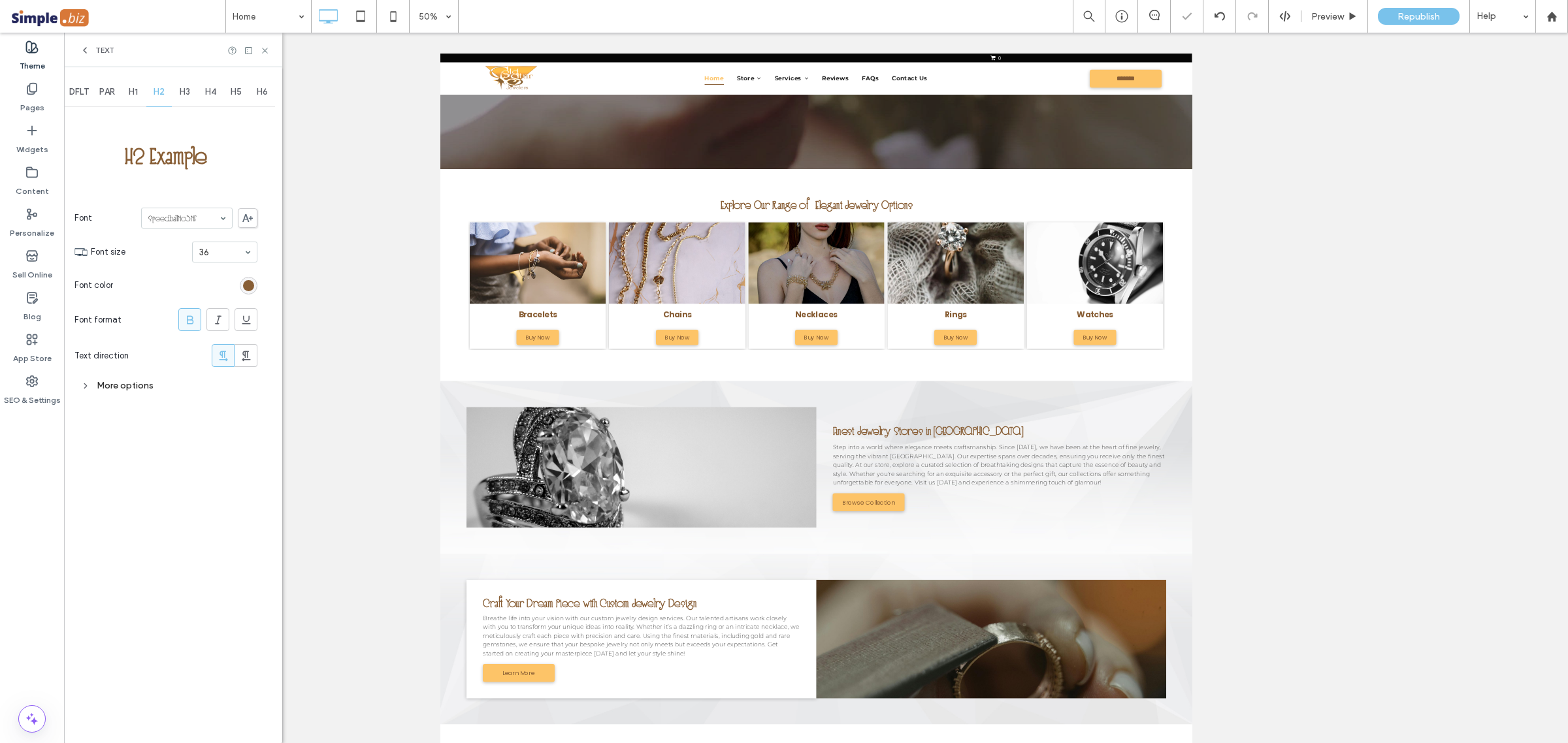
click at [219, 92] on div "H4" at bounding box center [211, 92] width 26 height 29
click at [252, 284] on div "rgb(0, 0, 0)" at bounding box center [248, 285] width 11 height 11
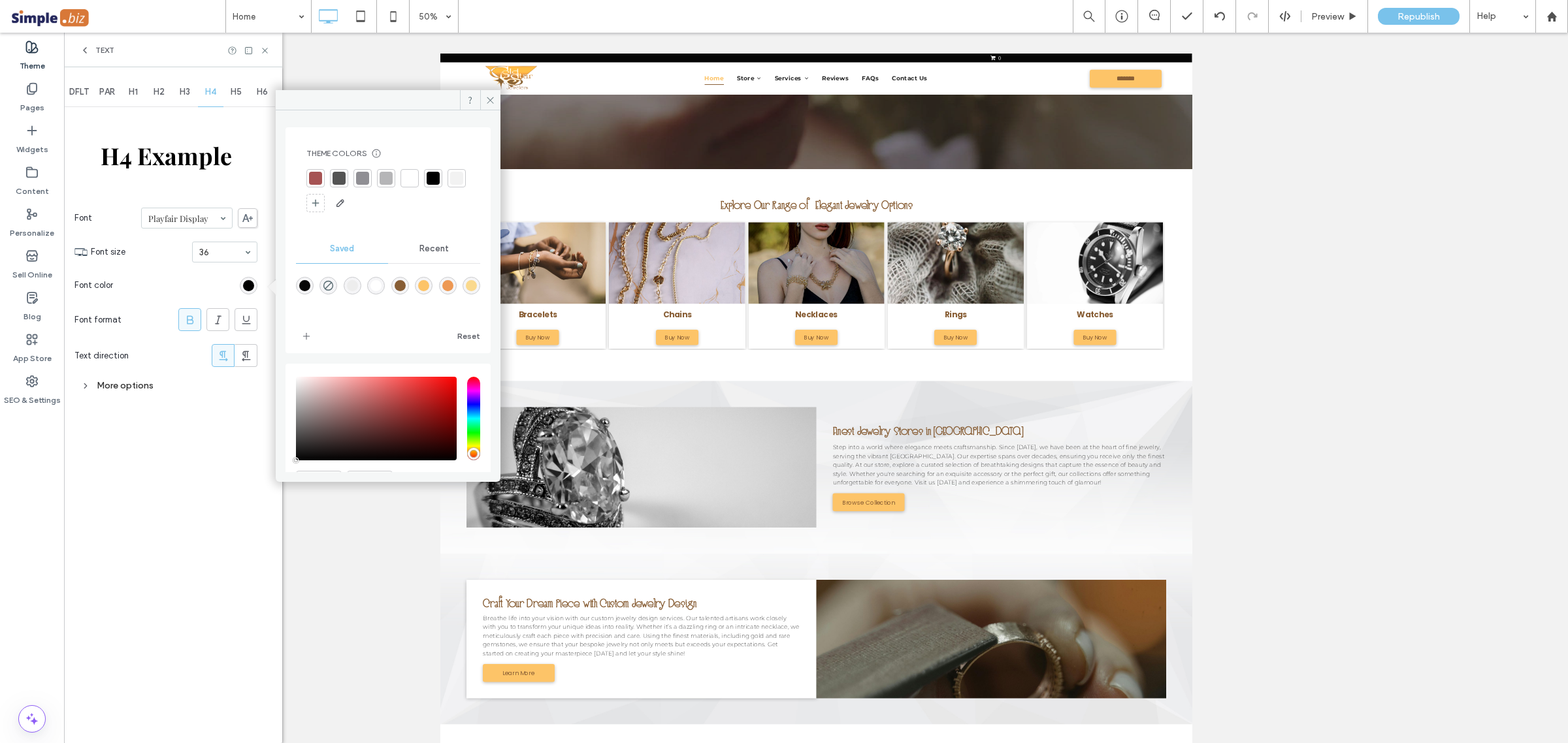
click at [396, 283] on div "rgba(136,94,53,1)" at bounding box center [400, 285] width 11 height 11
type input "*******"
click at [495, 99] on span at bounding box center [490, 100] width 20 height 19
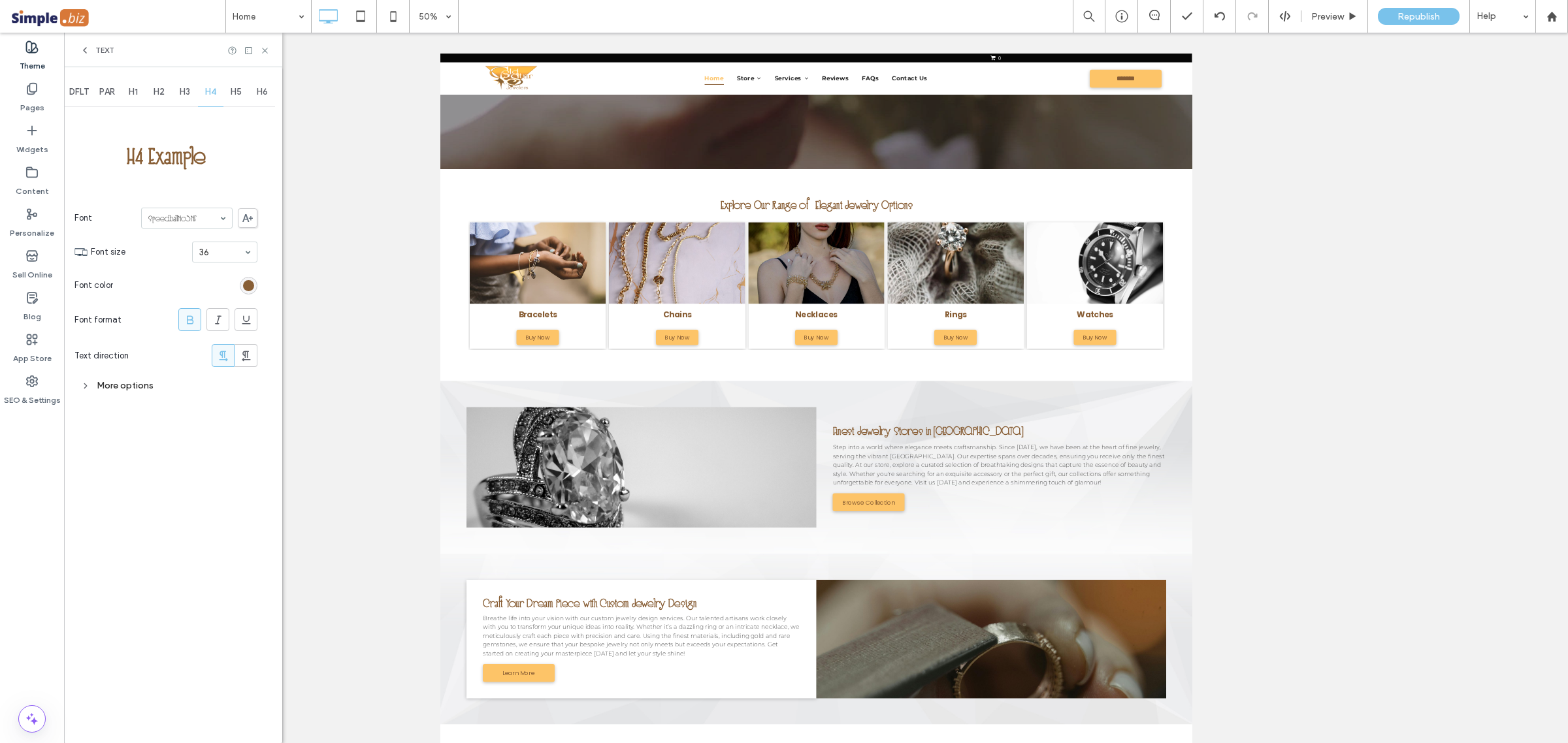
click at [231, 92] on span "H5" at bounding box center [236, 93] width 11 height 11
click at [248, 287] on div "rgb(0, 0, 0)" at bounding box center [248, 285] width 11 height 11
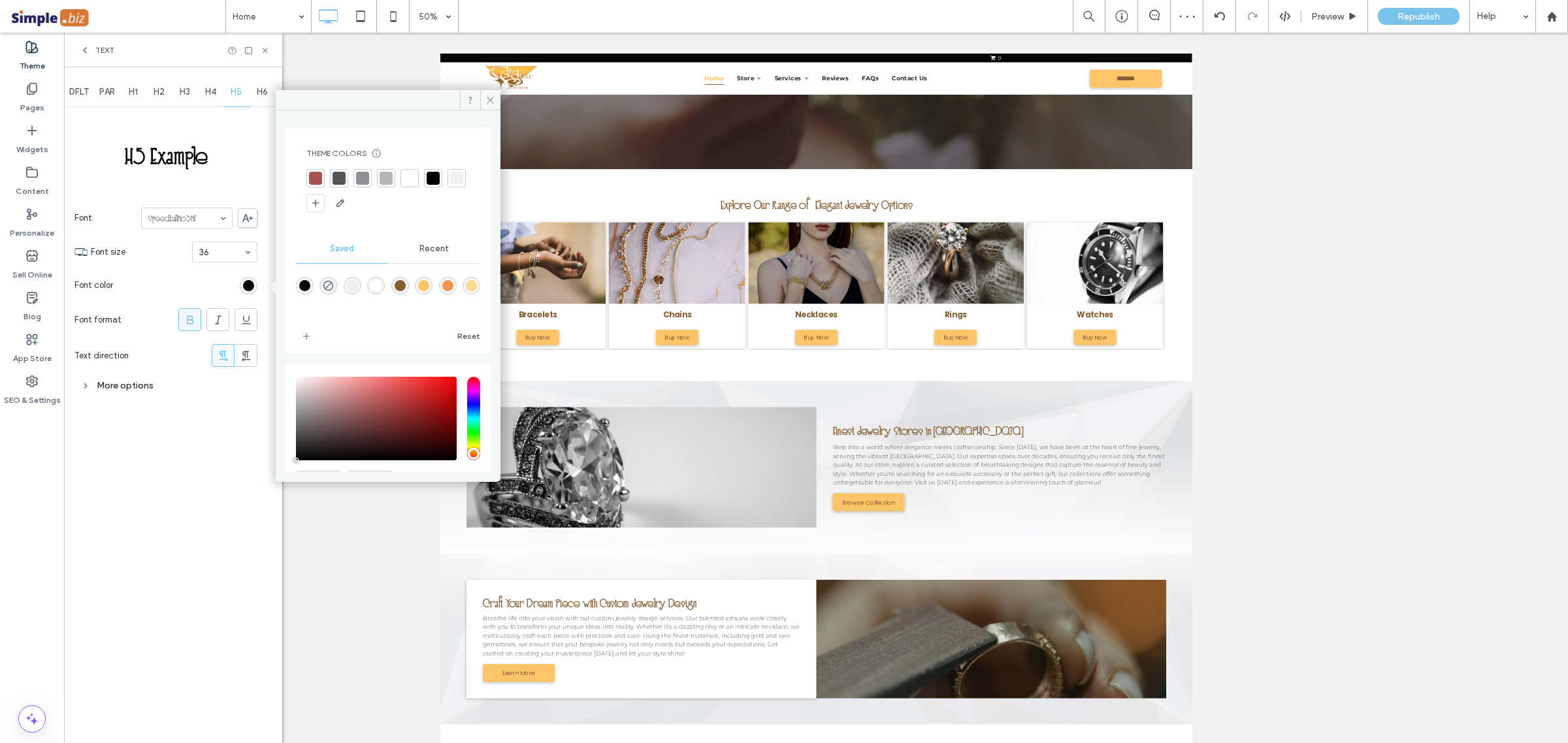
click at [396, 292] on div "rgba(136,94,53,1)" at bounding box center [400, 285] width 11 height 11
type input "*******"
click at [184, 436] on div "DFLT PAR H1 H2 H3 H4 H5 H6 H5 Example Font SpeedballNo3NF Font size 36 Font col…" at bounding box center [173, 405] width 218 height 676
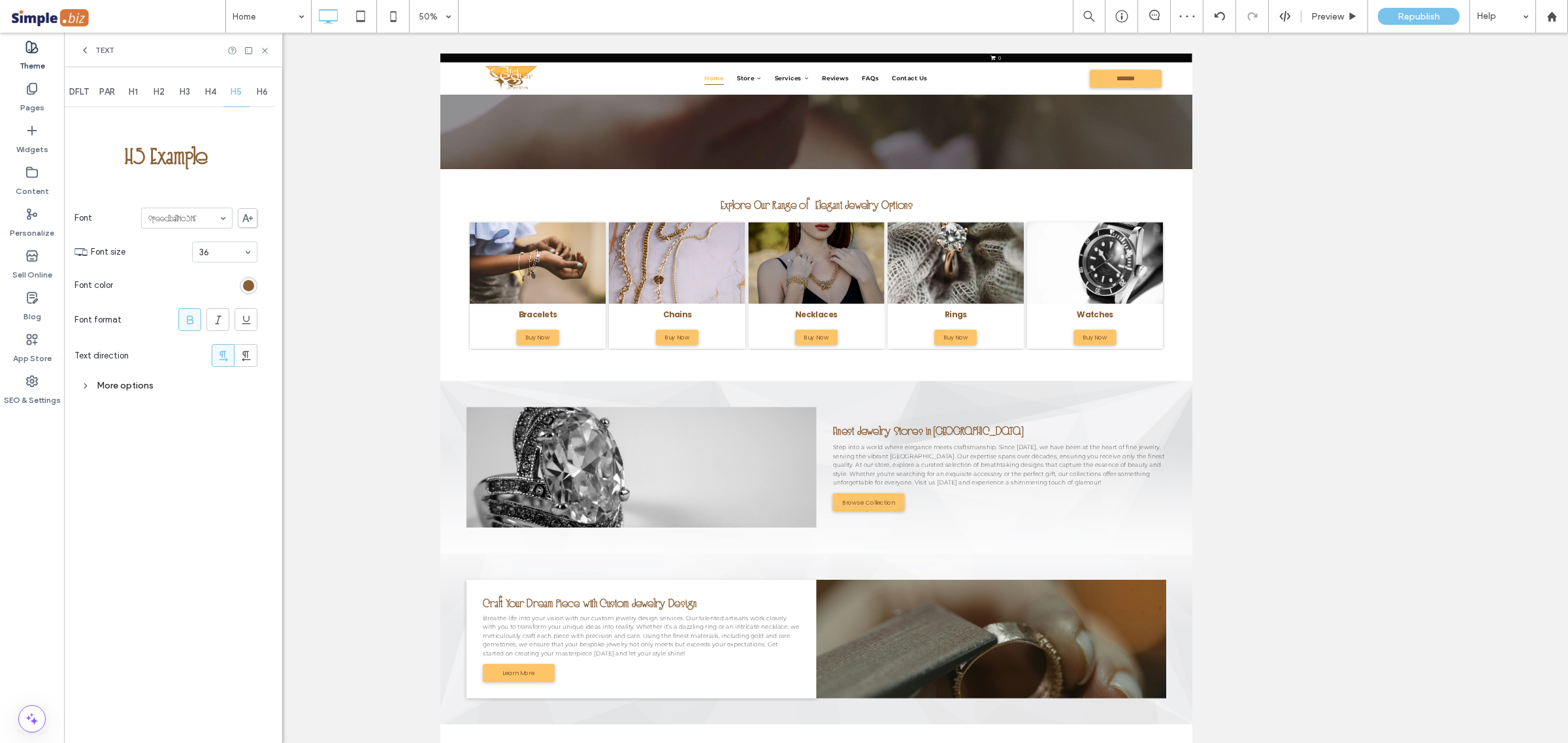
click at [265, 93] on span "H6" at bounding box center [262, 93] width 11 height 11
click at [253, 286] on div "rgba(0, 0, 0, 0.85)" at bounding box center [248, 285] width 11 height 11
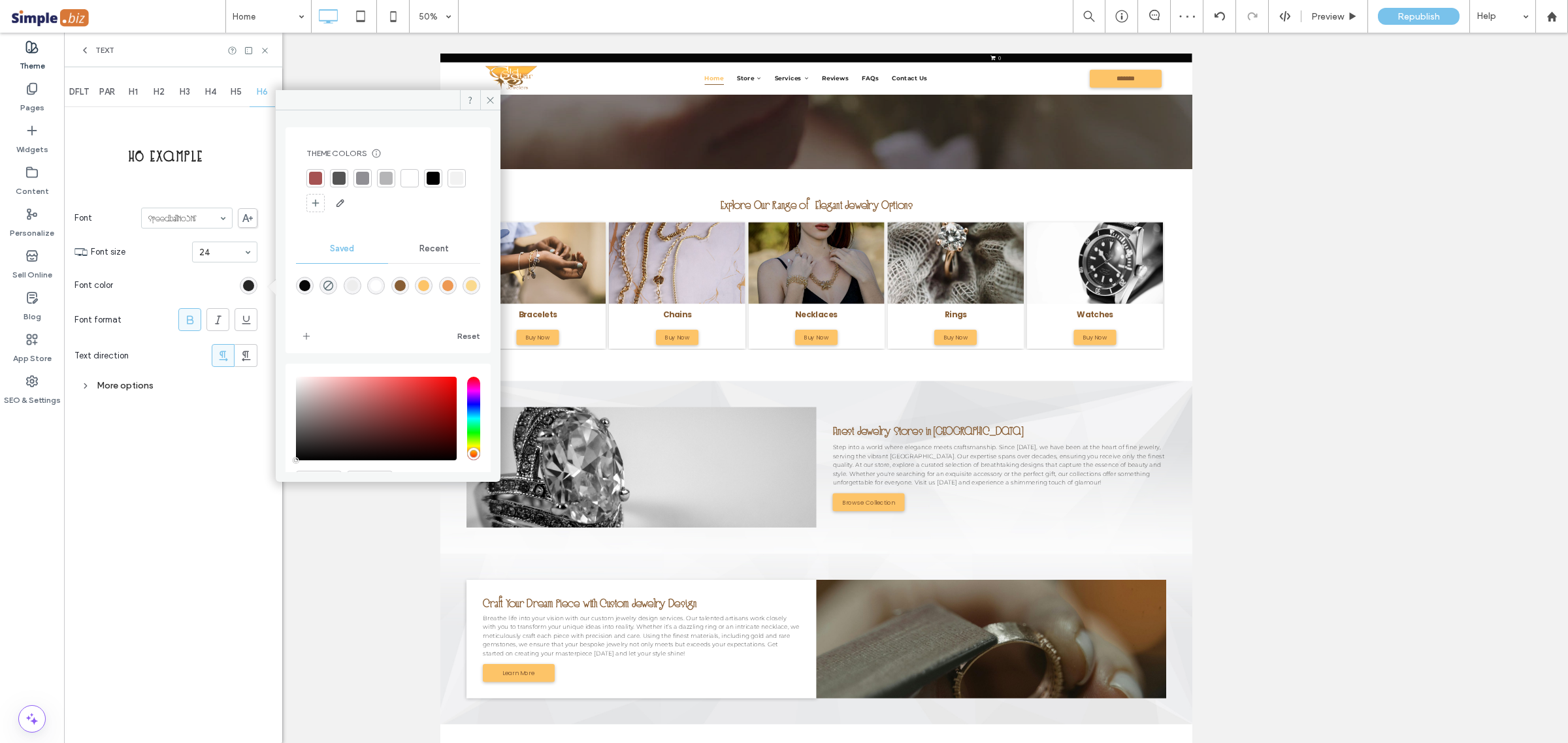
click at [402, 283] on div "rgba(136,94,53,1)" at bounding box center [400, 285] width 11 height 11
type input "*******"
type input "***"
type input "****"
click at [488, 93] on span at bounding box center [490, 100] width 20 height 19
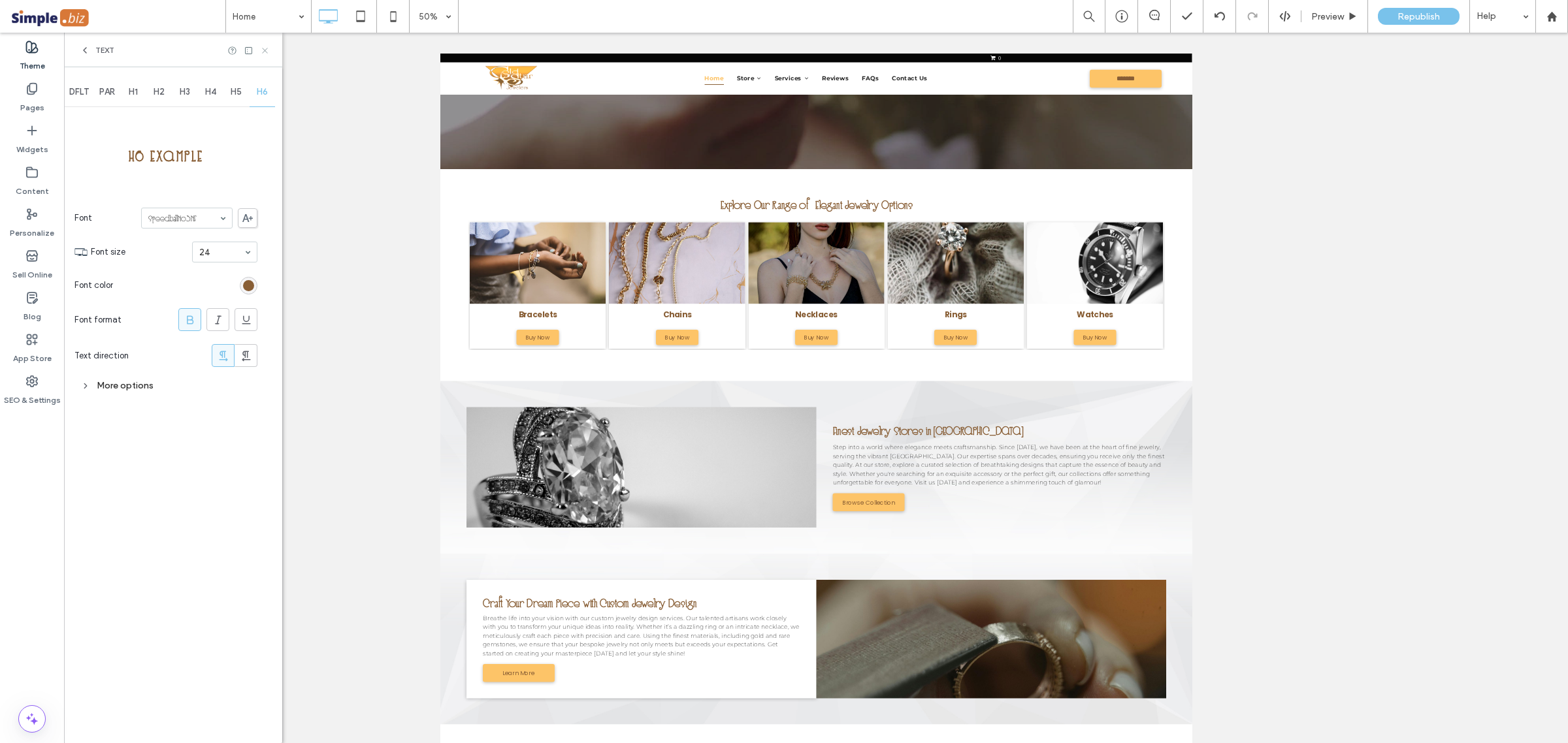
click at [265, 54] on icon at bounding box center [265, 50] width 10 height 10
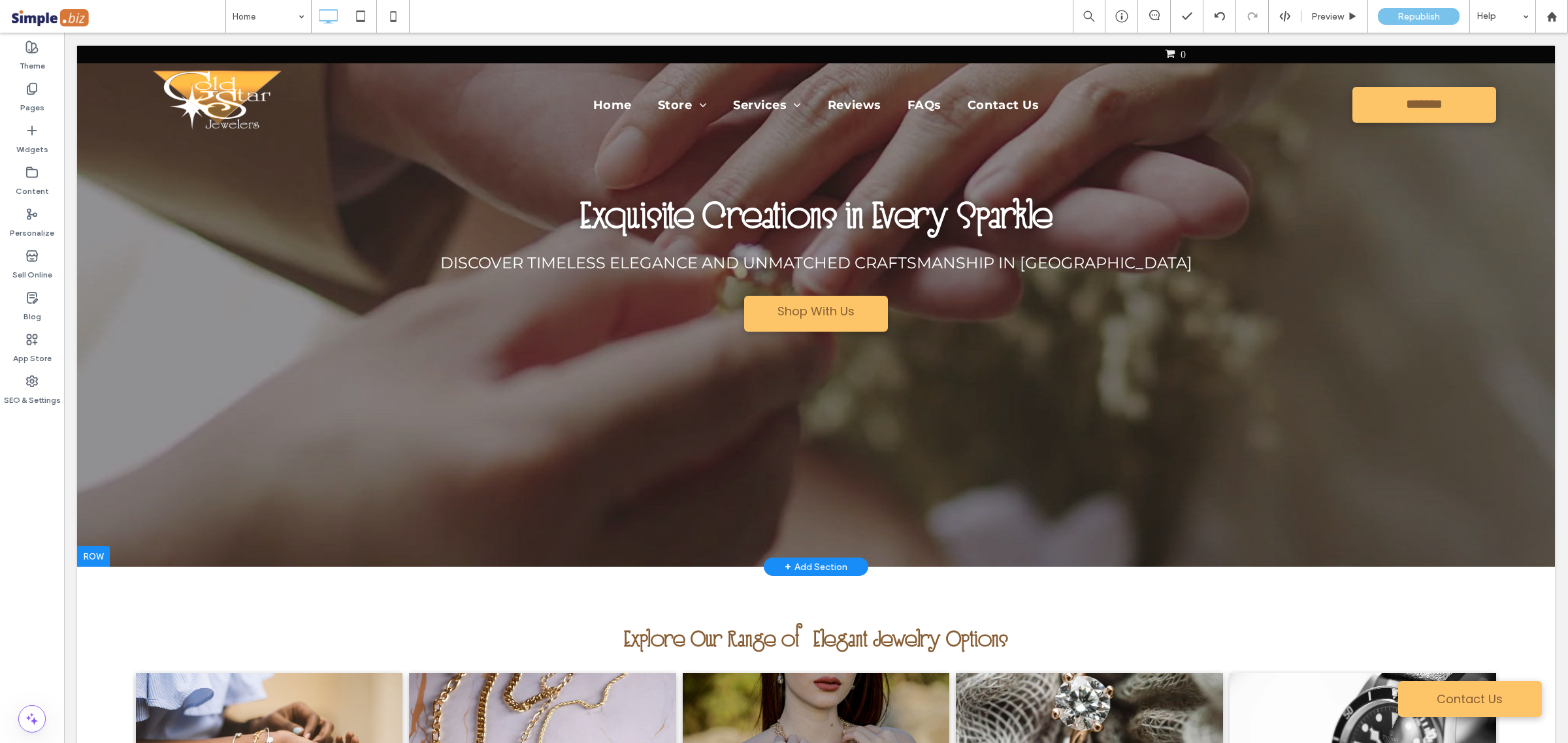
scroll to position [0, 0]
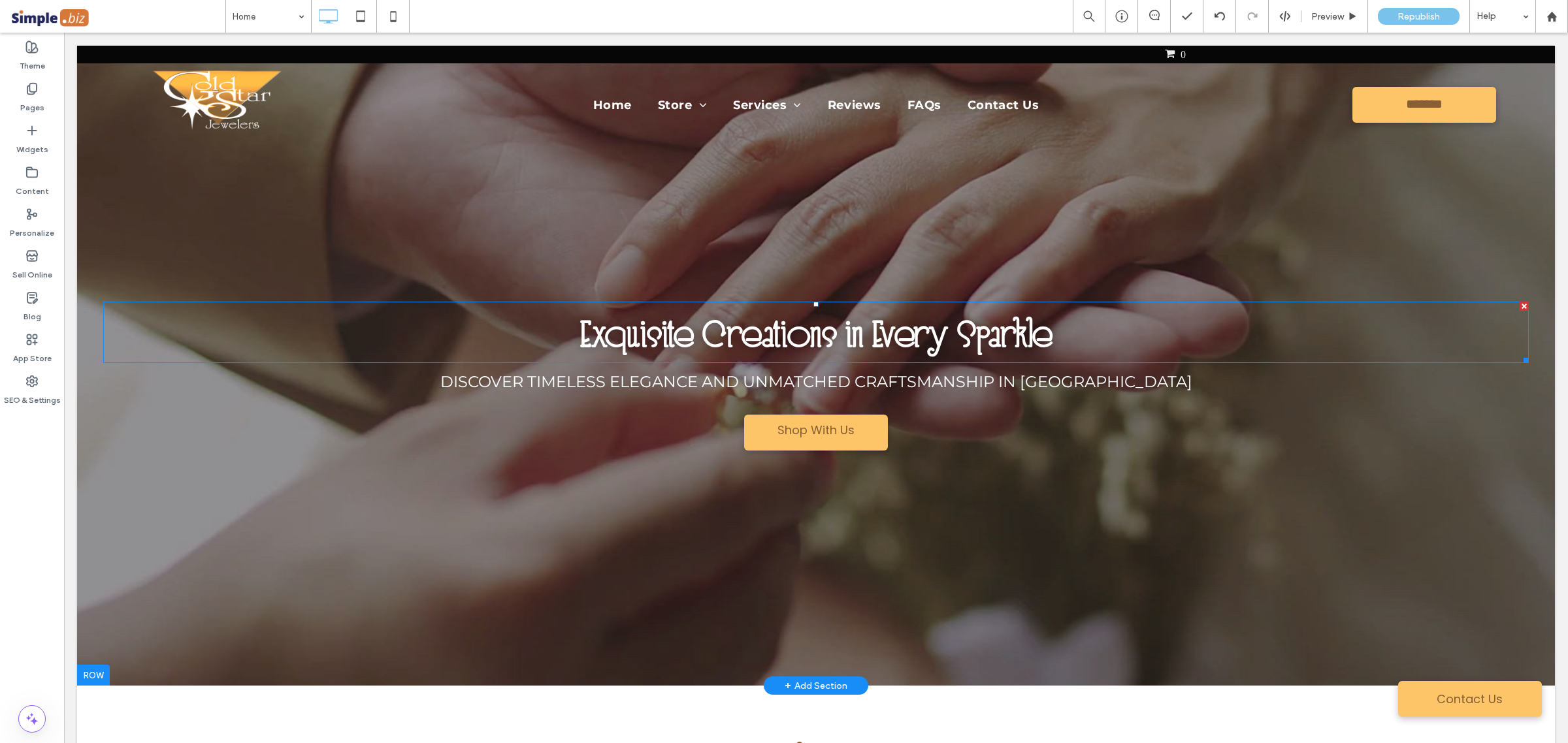
click at [930, 342] on span "Exquisite Creations in Every Sparkle" at bounding box center [816, 333] width 472 height 49
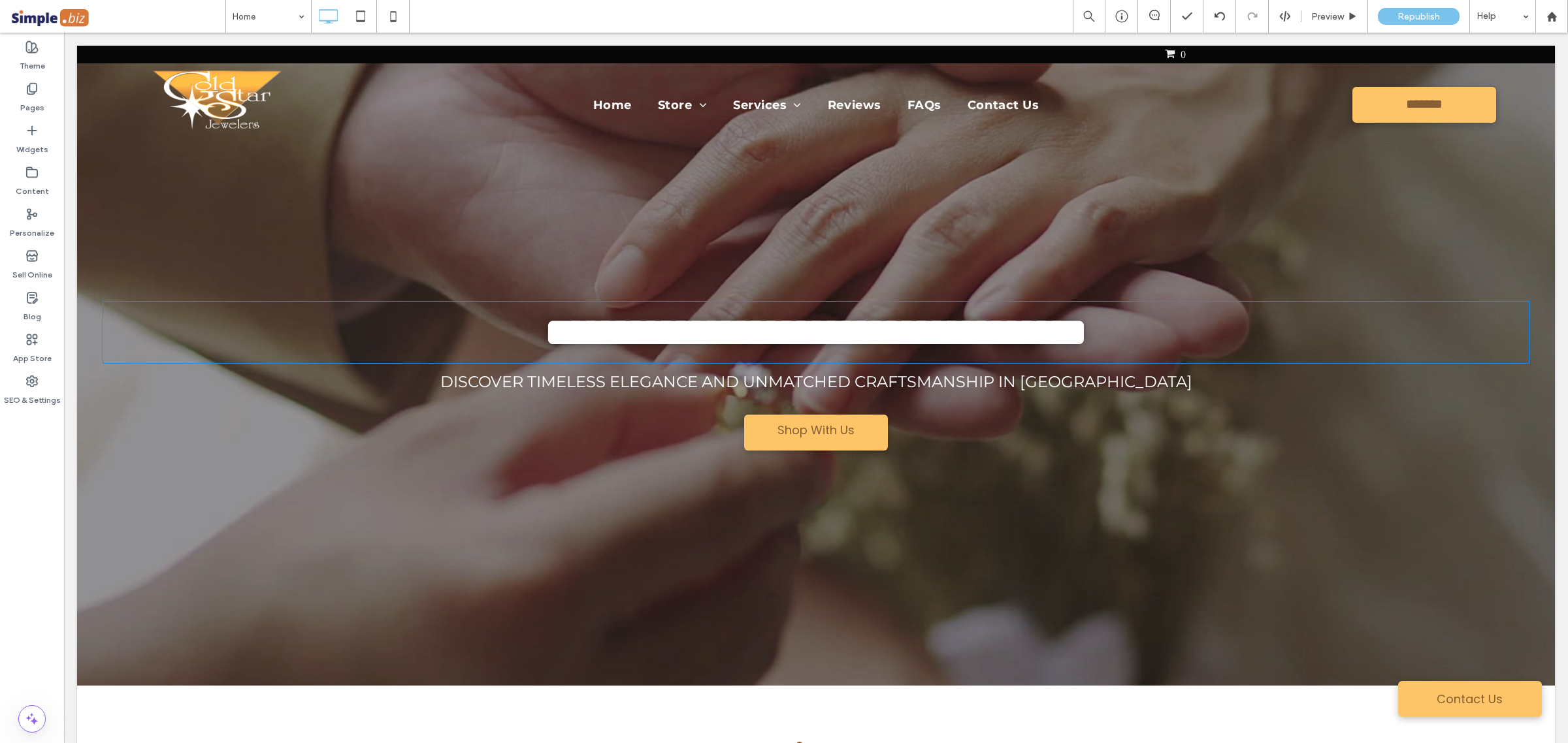
type input "**********"
type input "**"
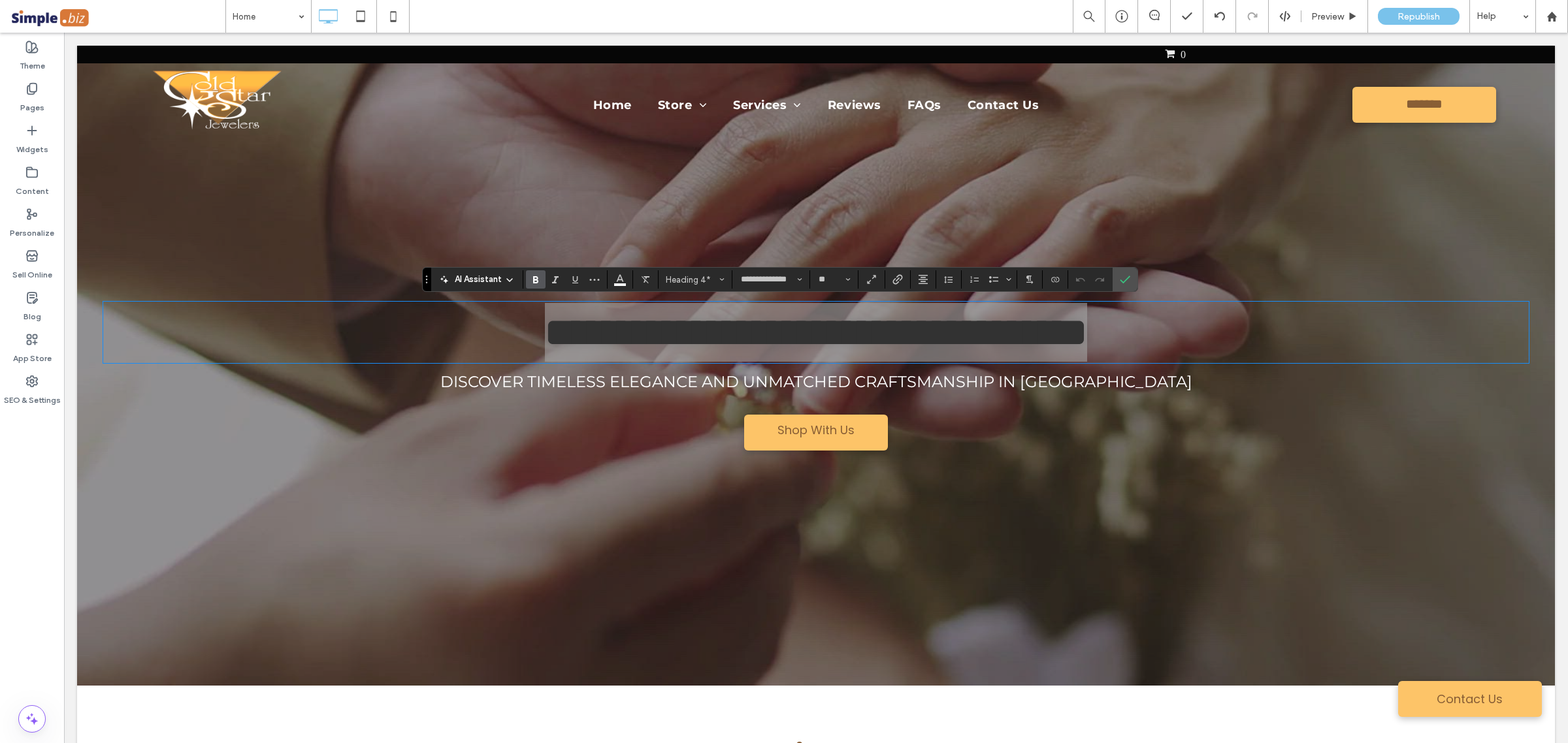
click at [531, 273] on span "Bold" at bounding box center [533, 279] width 6 height 19
click at [1128, 278] on icon "Confirm" at bounding box center [1125, 280] width 11 height 11
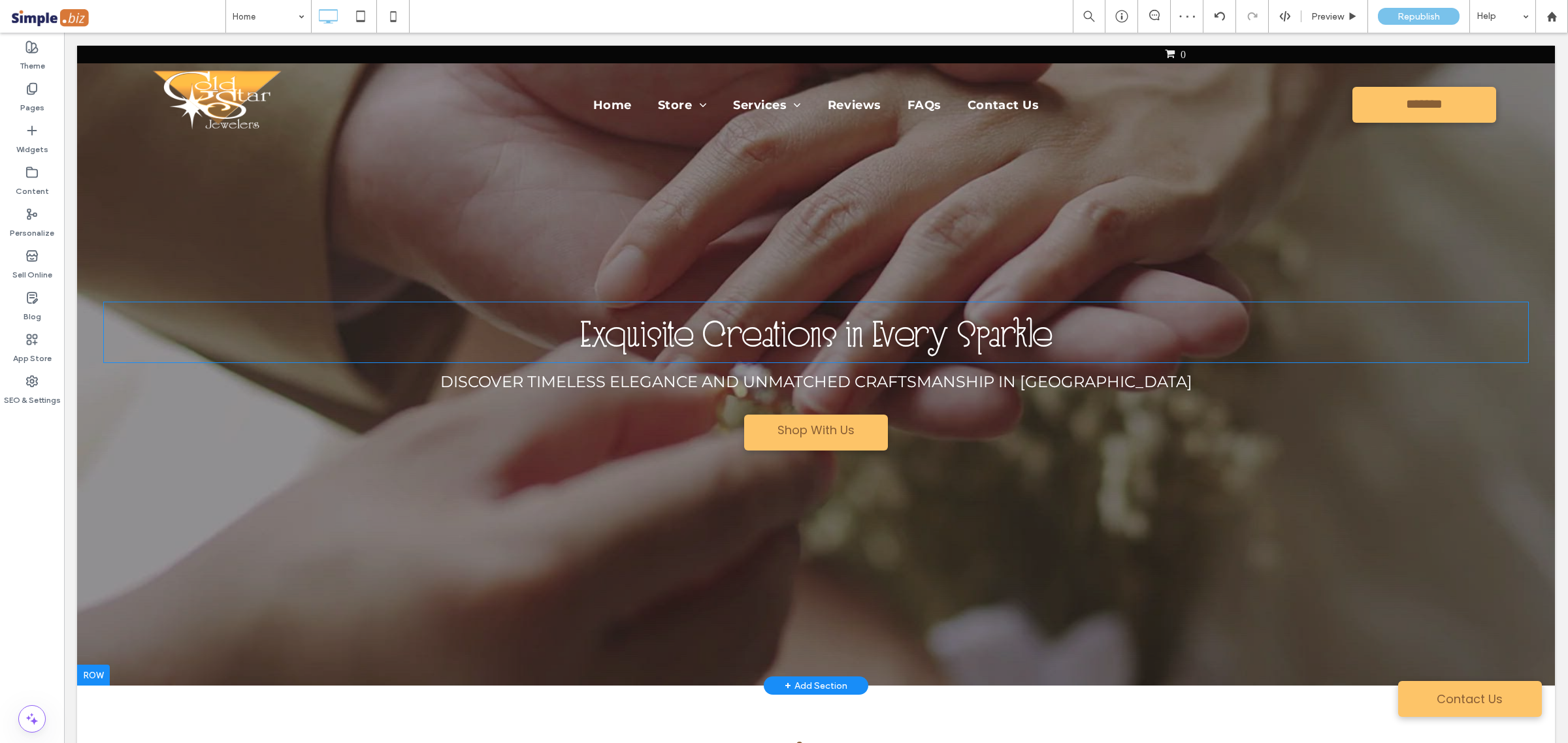
click at [928, 334] on span "Exquisite Creations in Every Sparkle" at bounding box center [816, 333] width 472 height 49
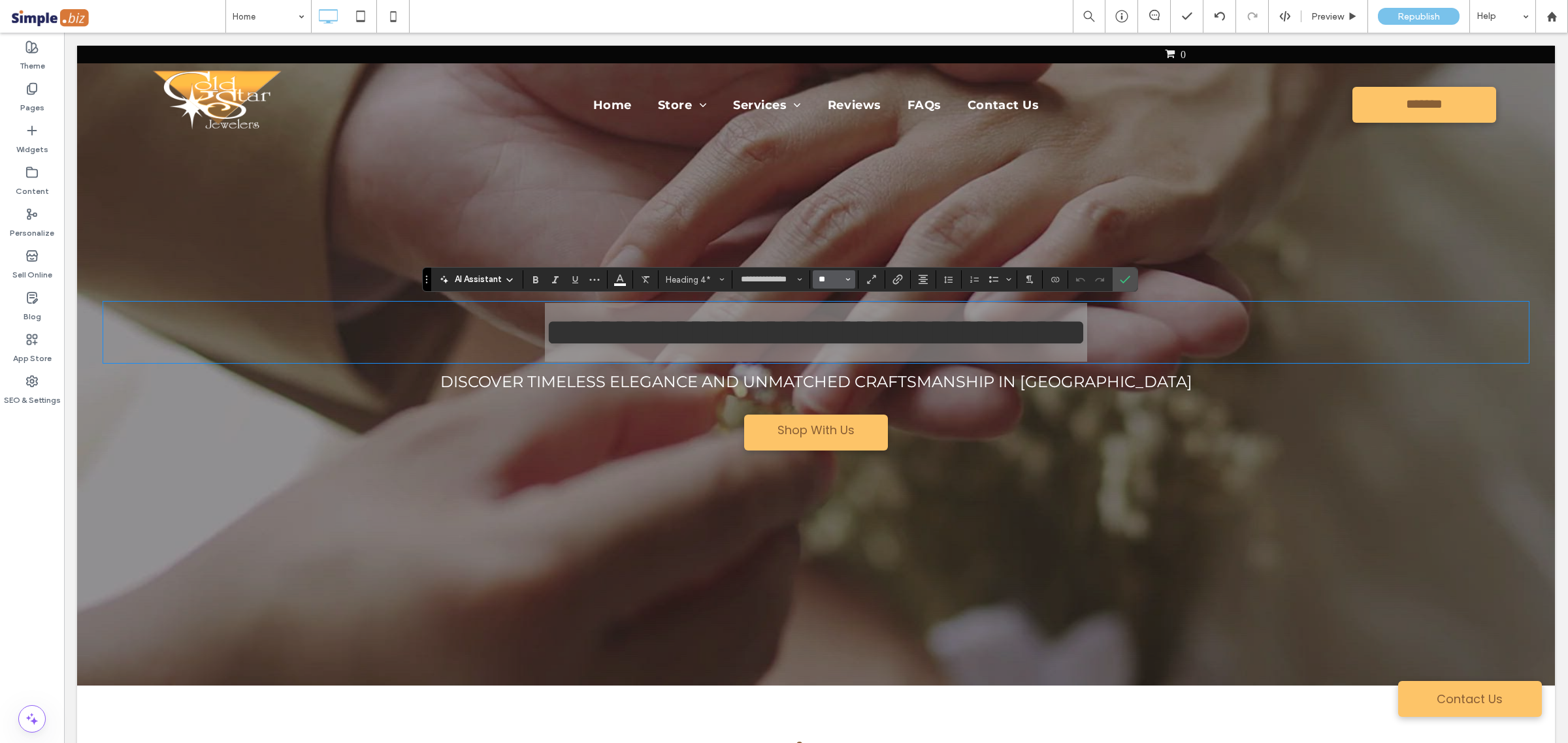
click at [840, 275] on input "**" at bounding box center [830, 280] width 25 height 11
click at [832, 407] on label "72" at bounding box center [833, 416] width 42 height 19
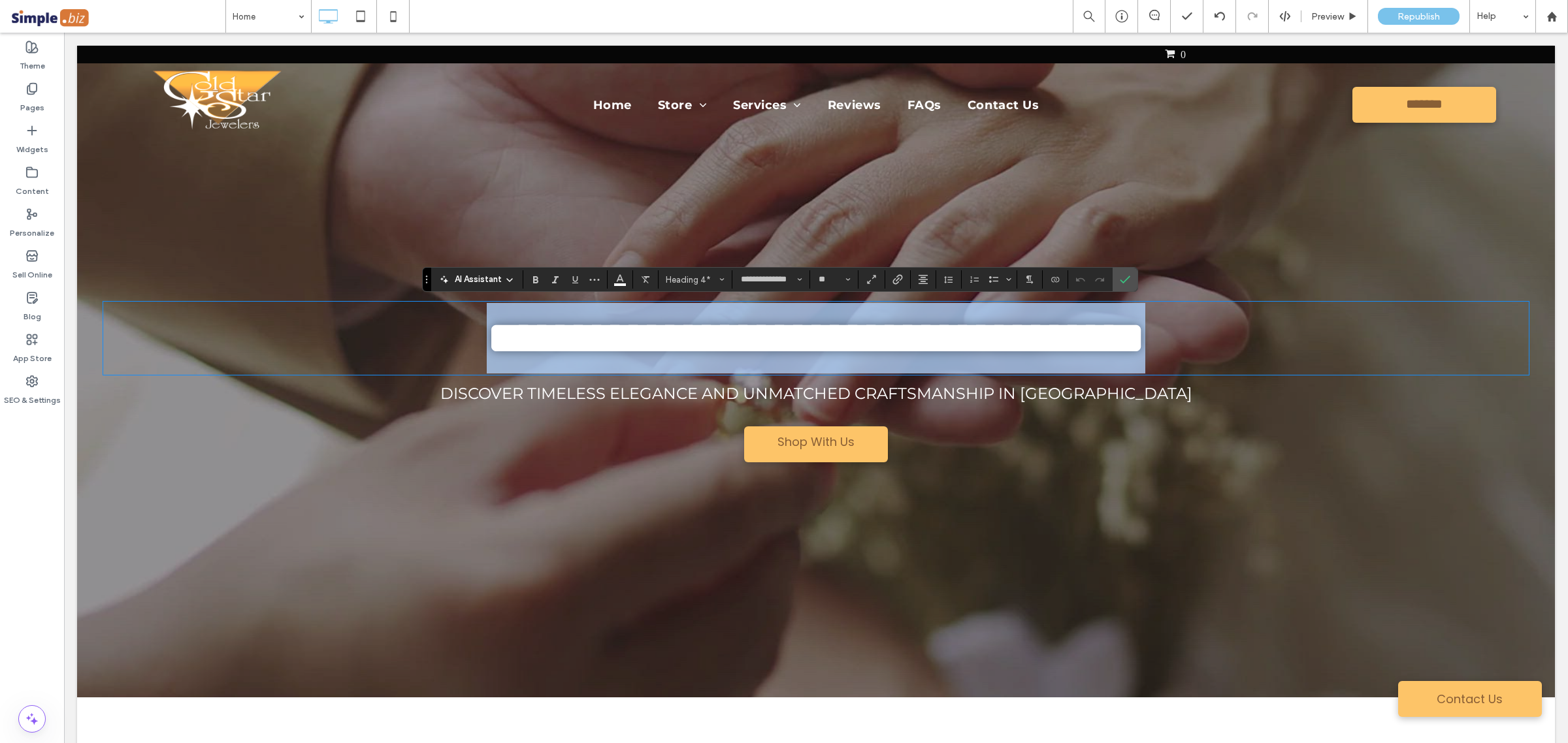
type input "**"
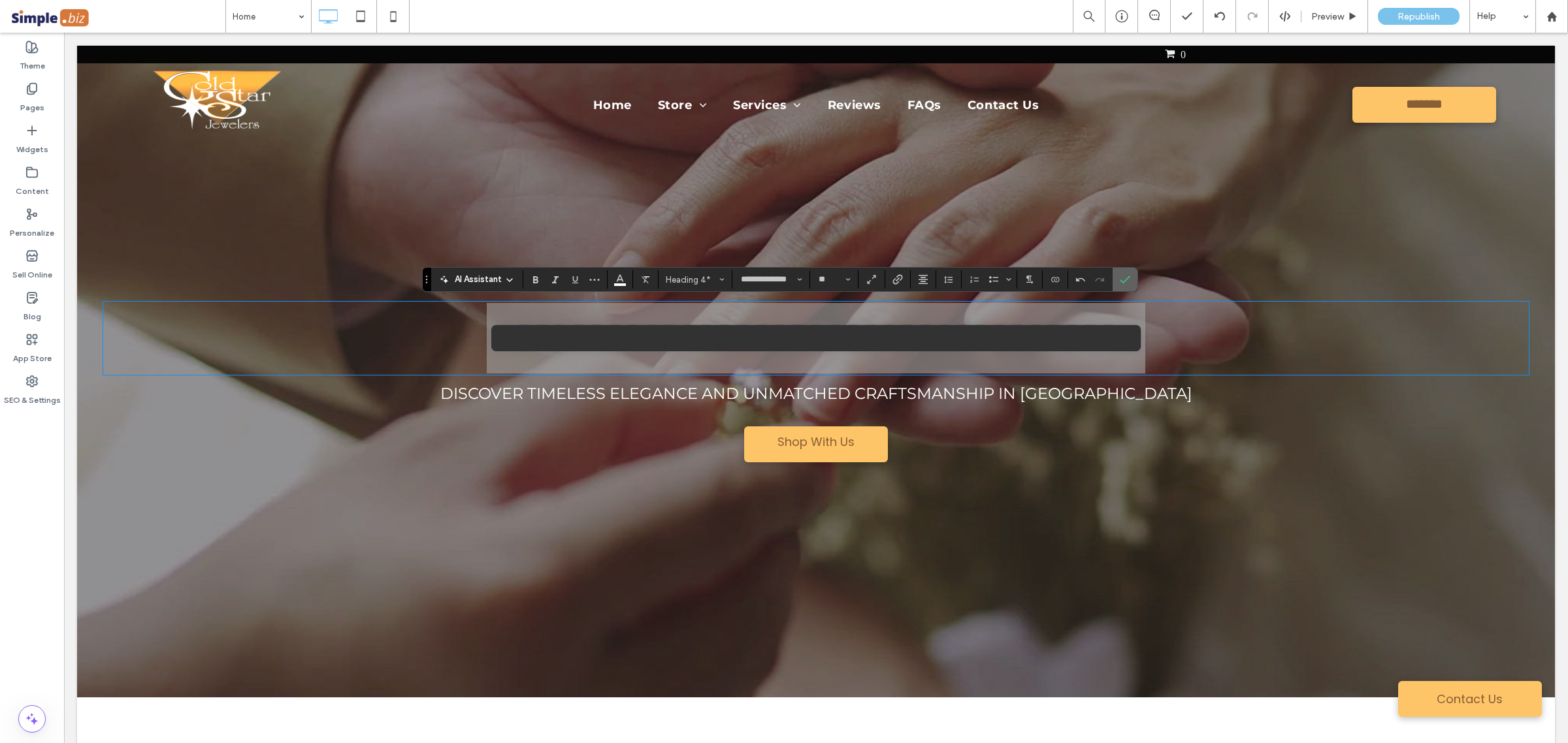
click at [1125, 279] on icon "Confirm" at bounding box center [1125, 280] width 11 height 11
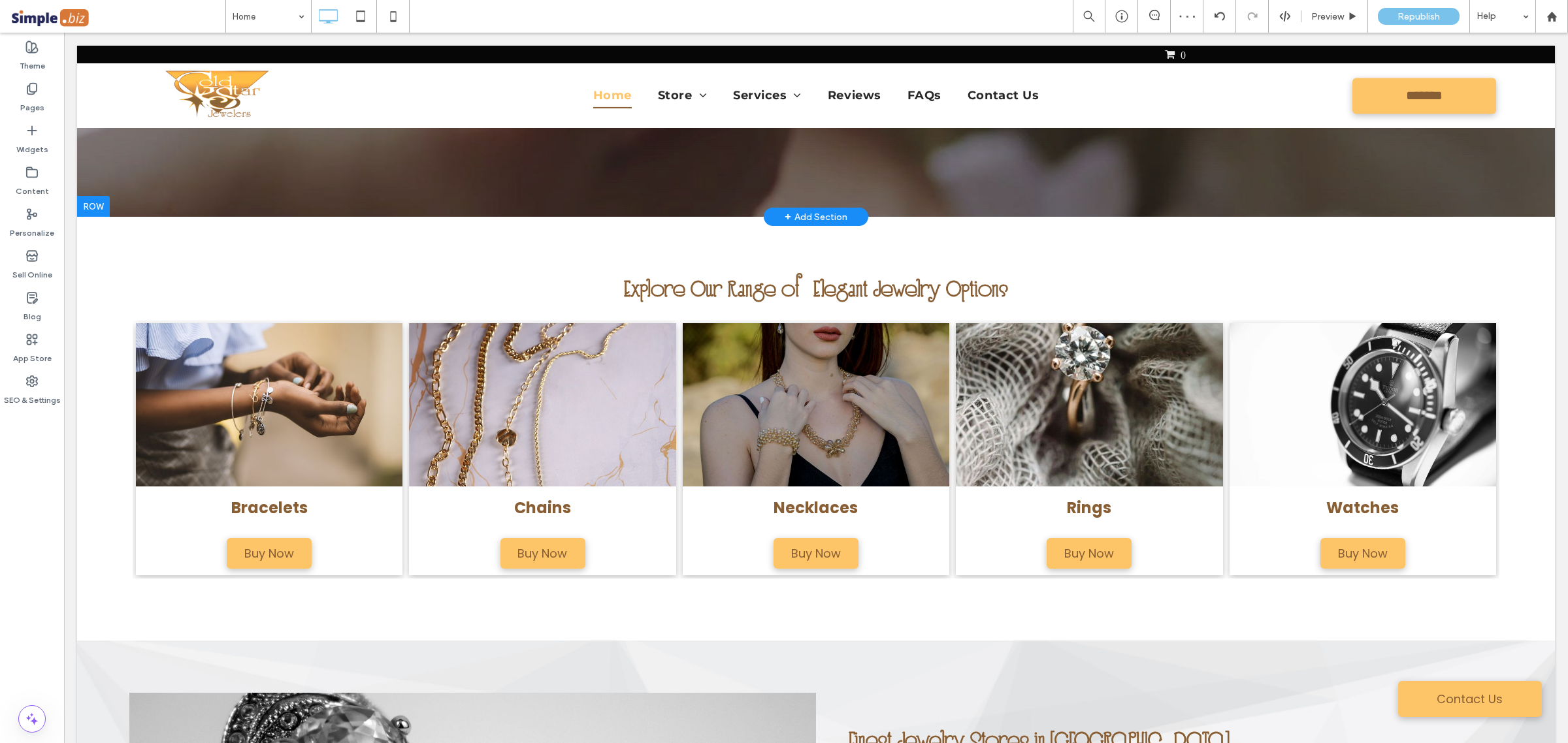
scroll to position [490, 0]
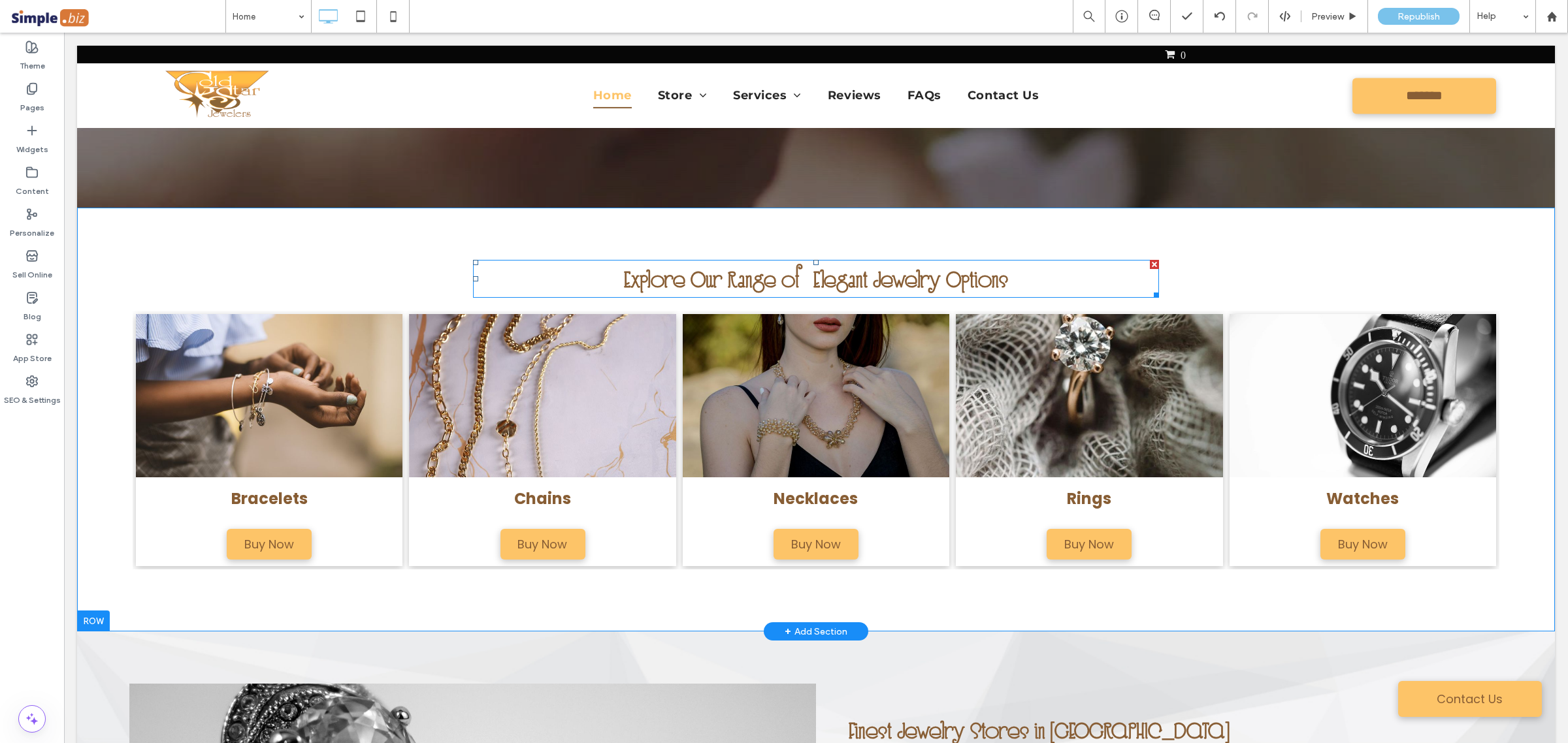
click at [924, 288] on strong "Explore Our Range of Elegant Jewelry Options" at bounding box center [816, 279] width 384 height 29
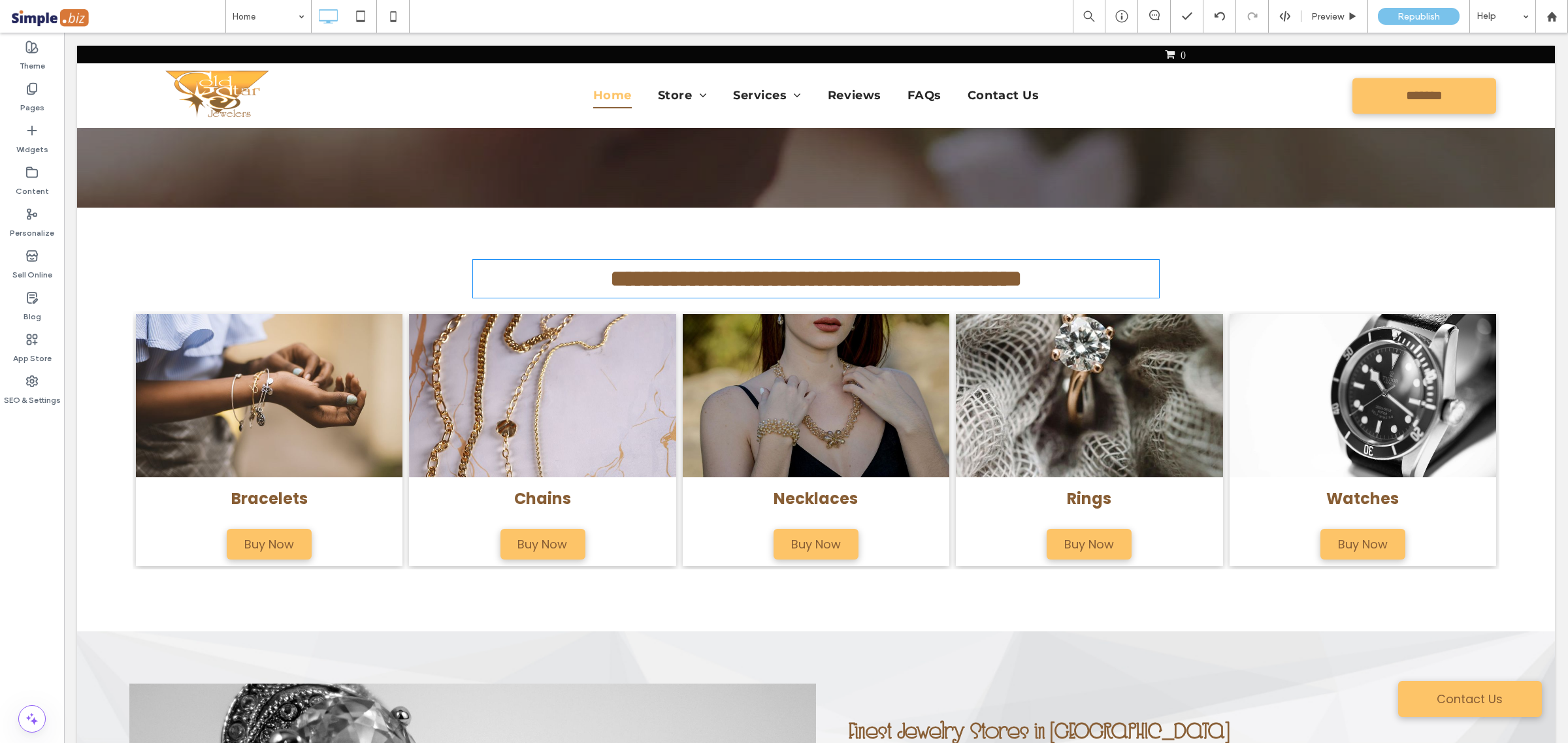
type input "**********"
type input "**"
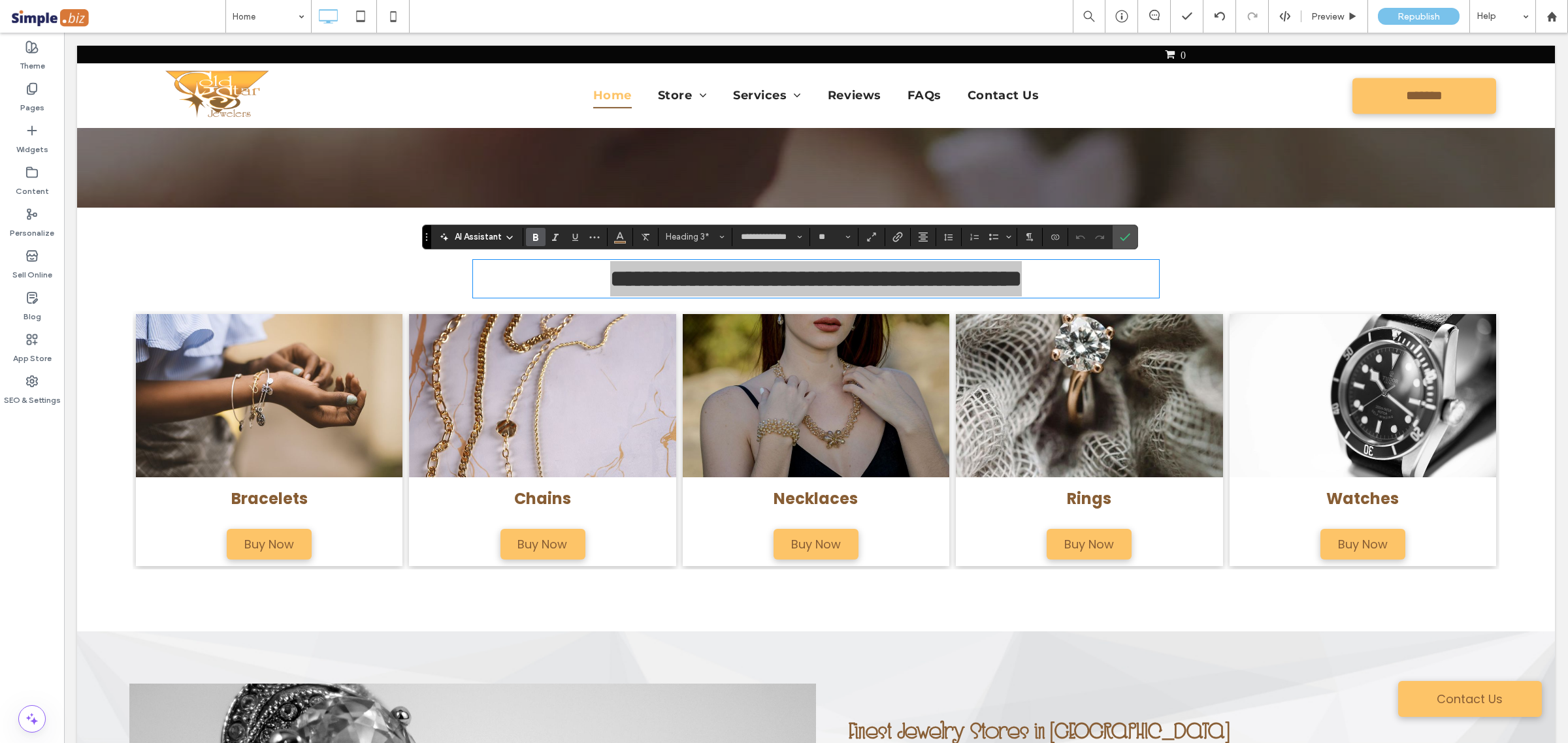
click at [531, 233] on icon "Bold" at bounding box center [536, 237] width 11 height 11
click at [1138, 233] on div "**********" at bounding box center [780, 237] width 716 height 25
click at [1121, 236] on icon "Confirm" at bounding box center [1125, 237] width 11 height 11
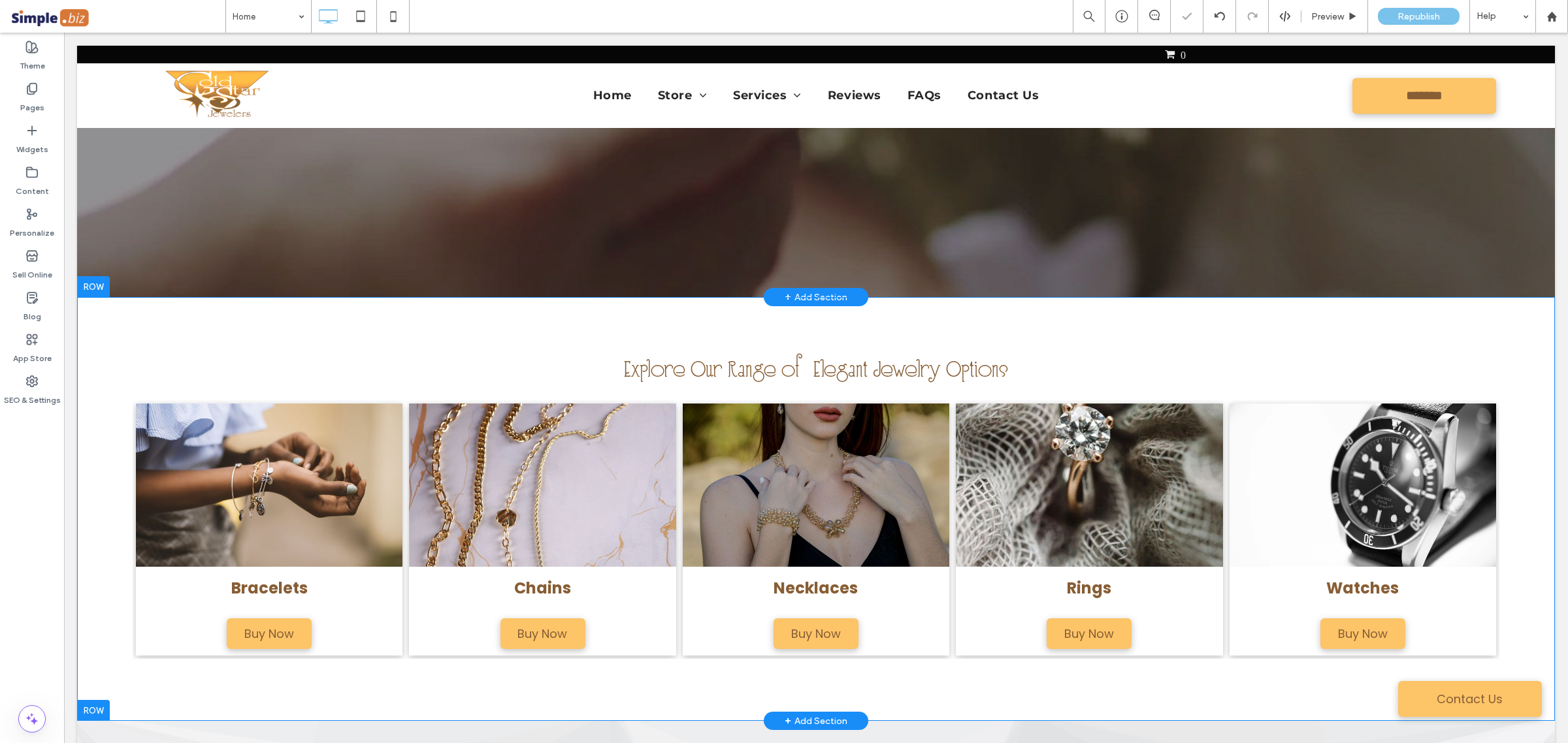
scroll to position [82, 0]
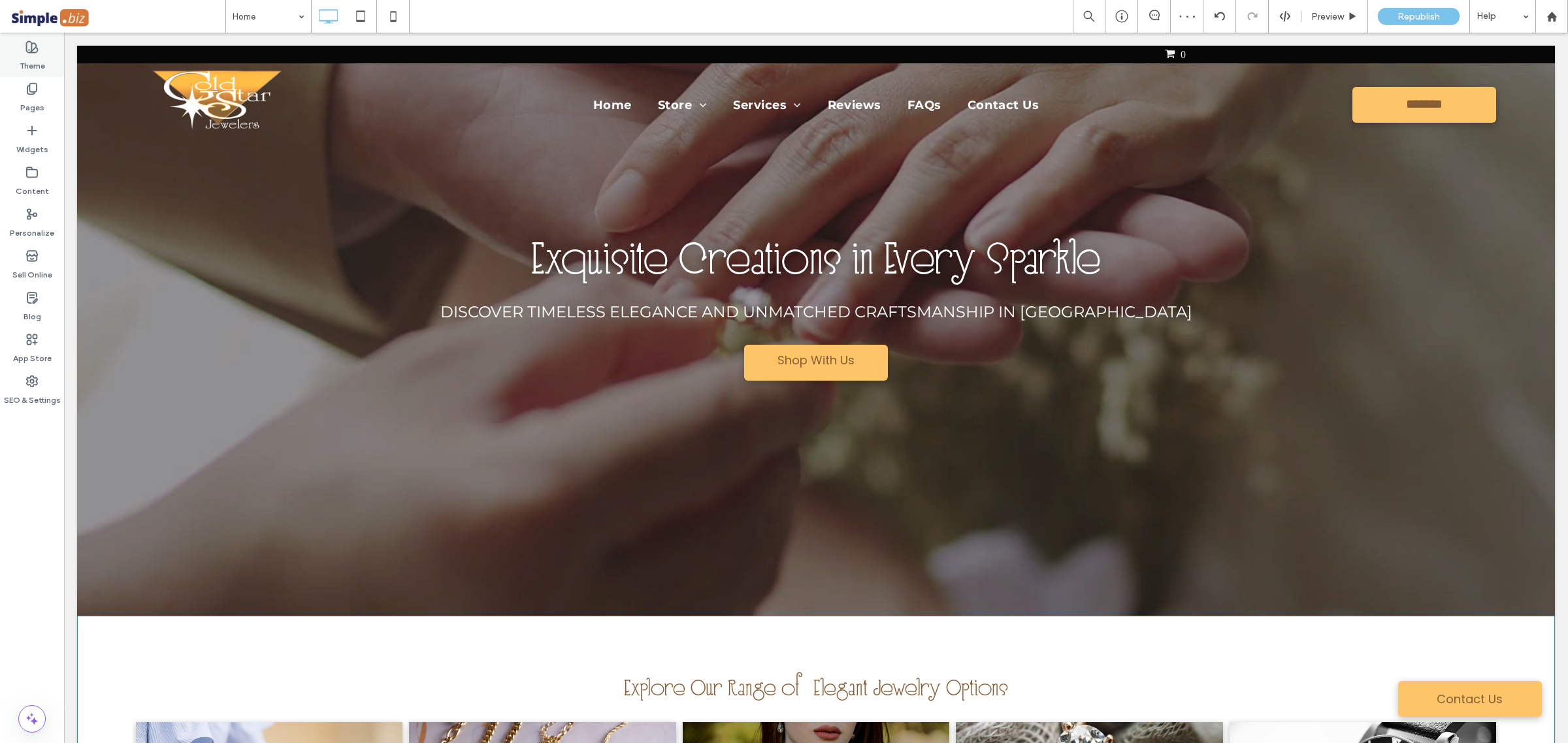
click at [26, 59] on label "Theme" at bounding box center [32, 62] width 25 height 19
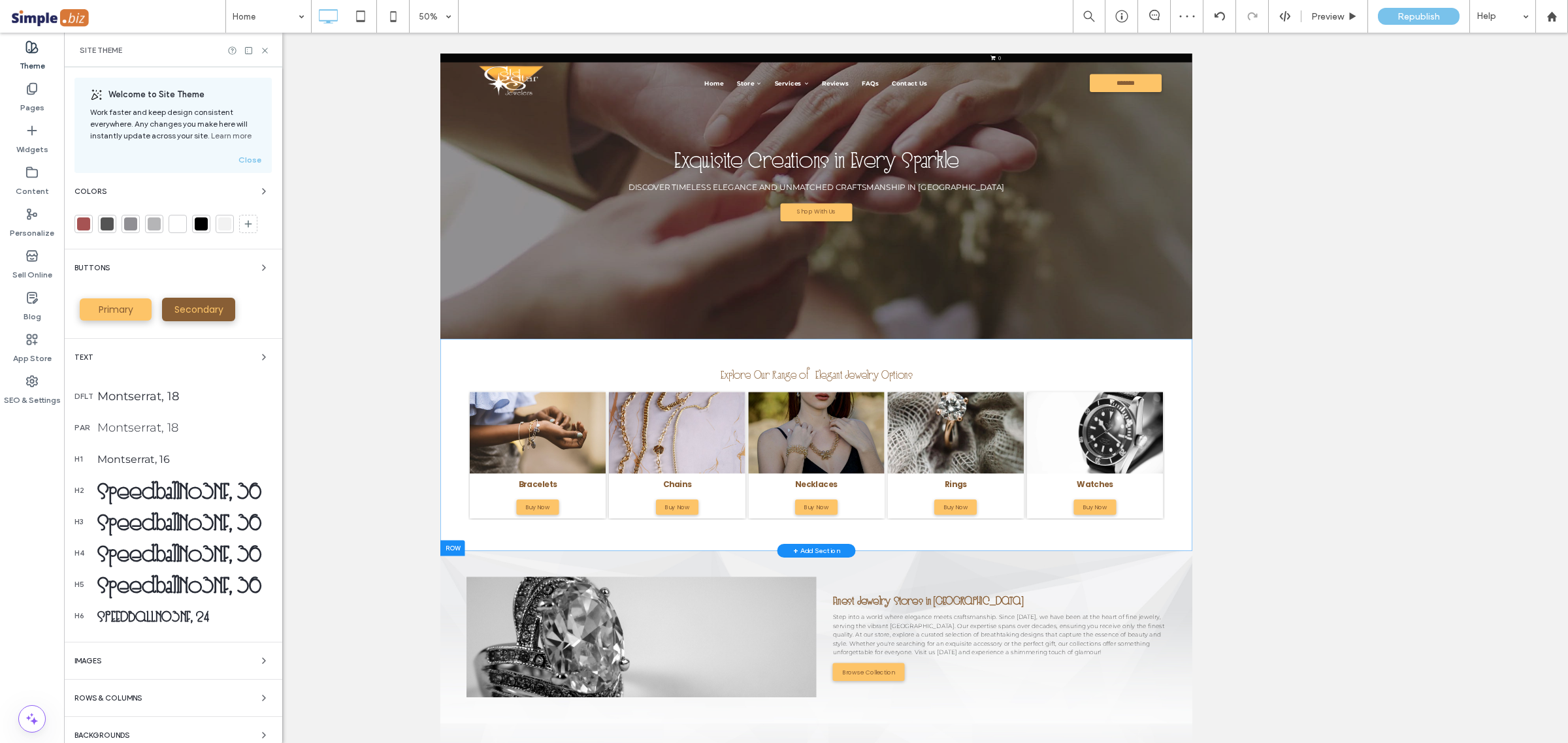
click at [188, 491] on div "SpeedballNo3NF, 36" at bounding box center [184, 491] width 174 height 29
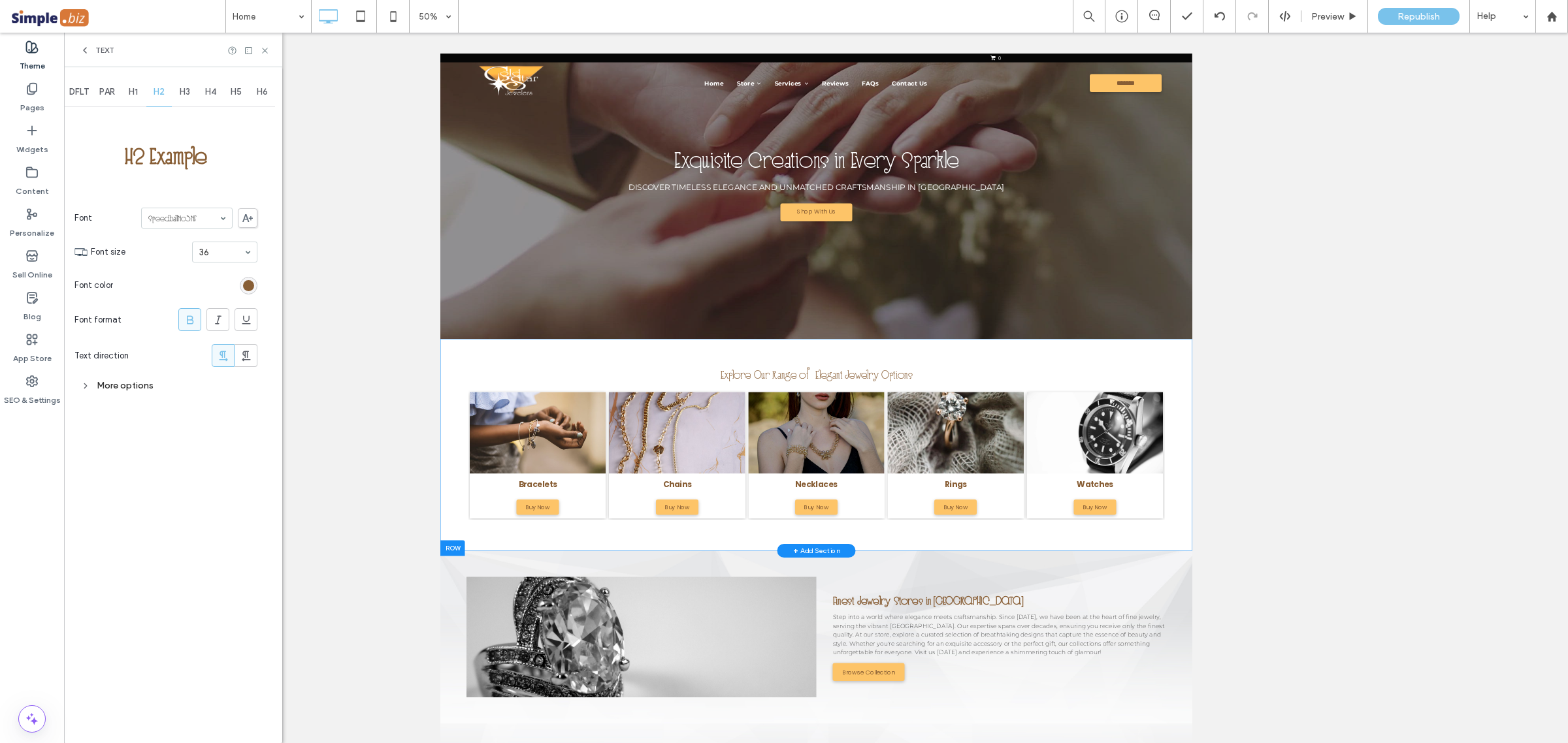
click at [185, 323] on icon at bounding box center [190, 319] width 13 height 13
click at [178, 92] on div "H3" at bounding box center [185, 92] width 26 height 29
click at [193, 327] on span at bounding box center [190, 319] width 13 height 22
click at [207, 93] on span "H4" at bounding box center [211, 93] width 11 height 11
click at [184, 324] on icon at bounding box center [190, 319] width 13 height 13
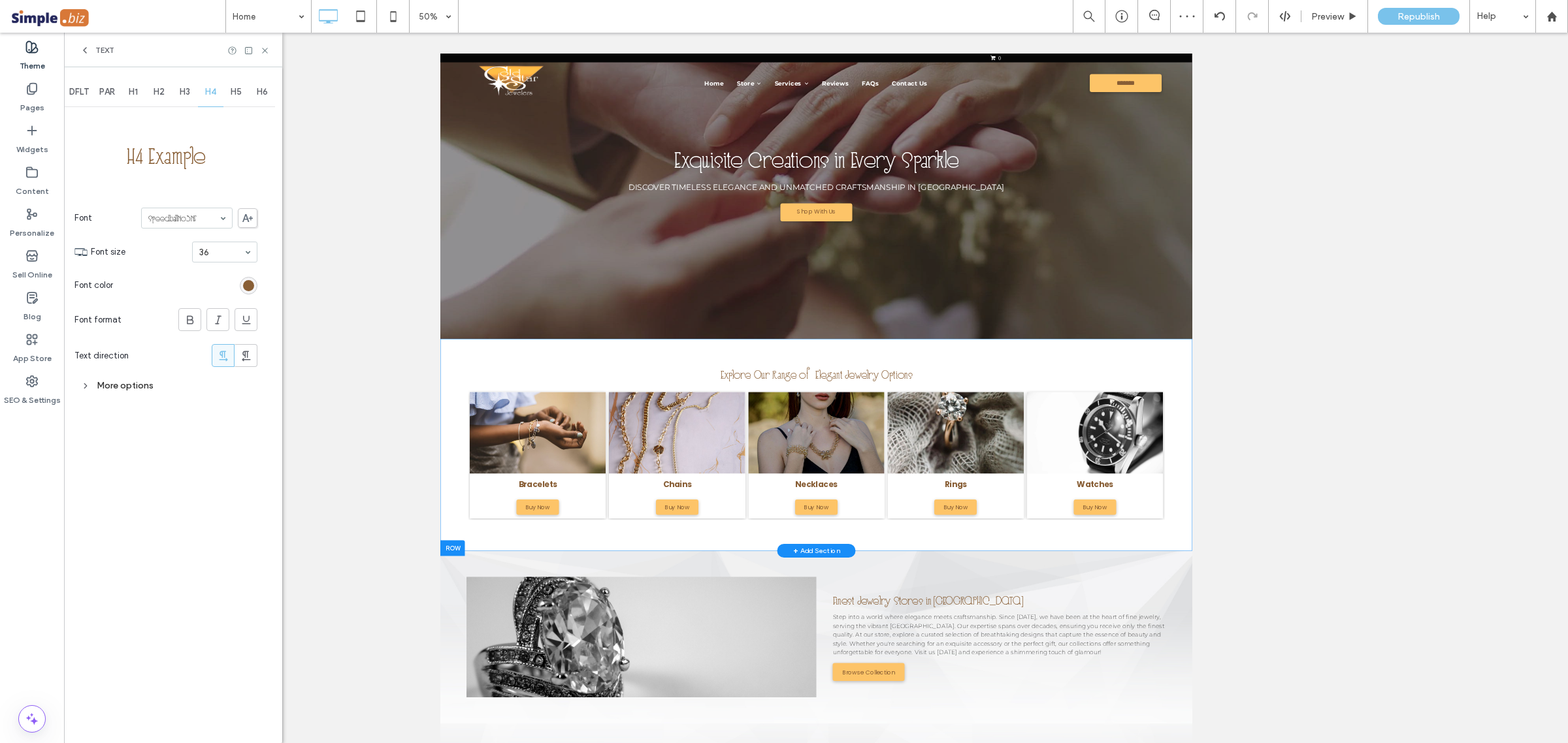
click at [237, 96] on span "H5" at bounding box center [236, 93] width 11 height 11
click at [181, 321] on div at bounding box center [190, 319] width 22 height 22
click at [258, 99] on div "H6" at bounding box center [262, 92] width 26 height 29
click at [188, 316] on icon at bounding box center [190, 319] width 13 height 13
click at [263, 53] on icon at bounding box center [265, 50] width 10 height 10
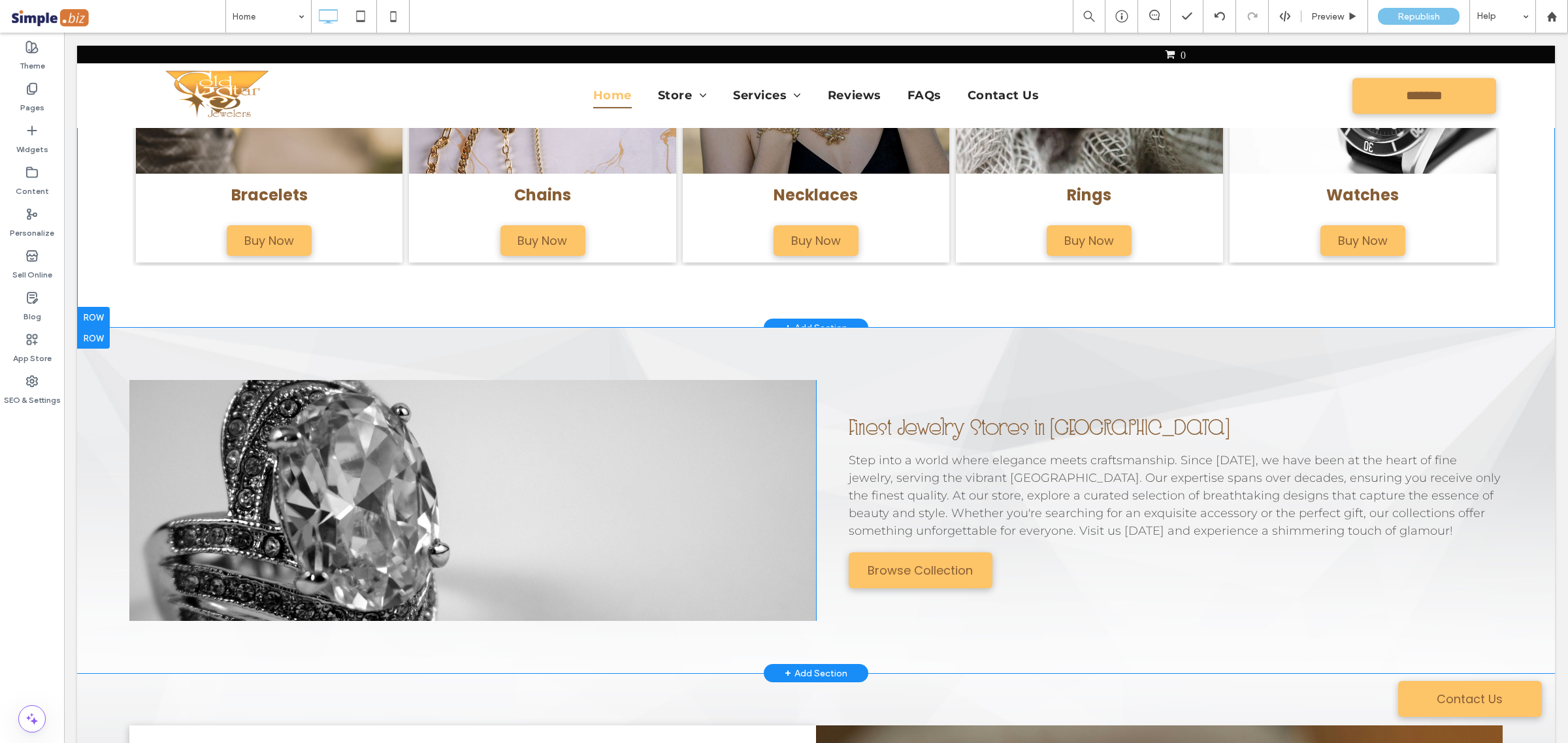
scroll to position [816, 0]
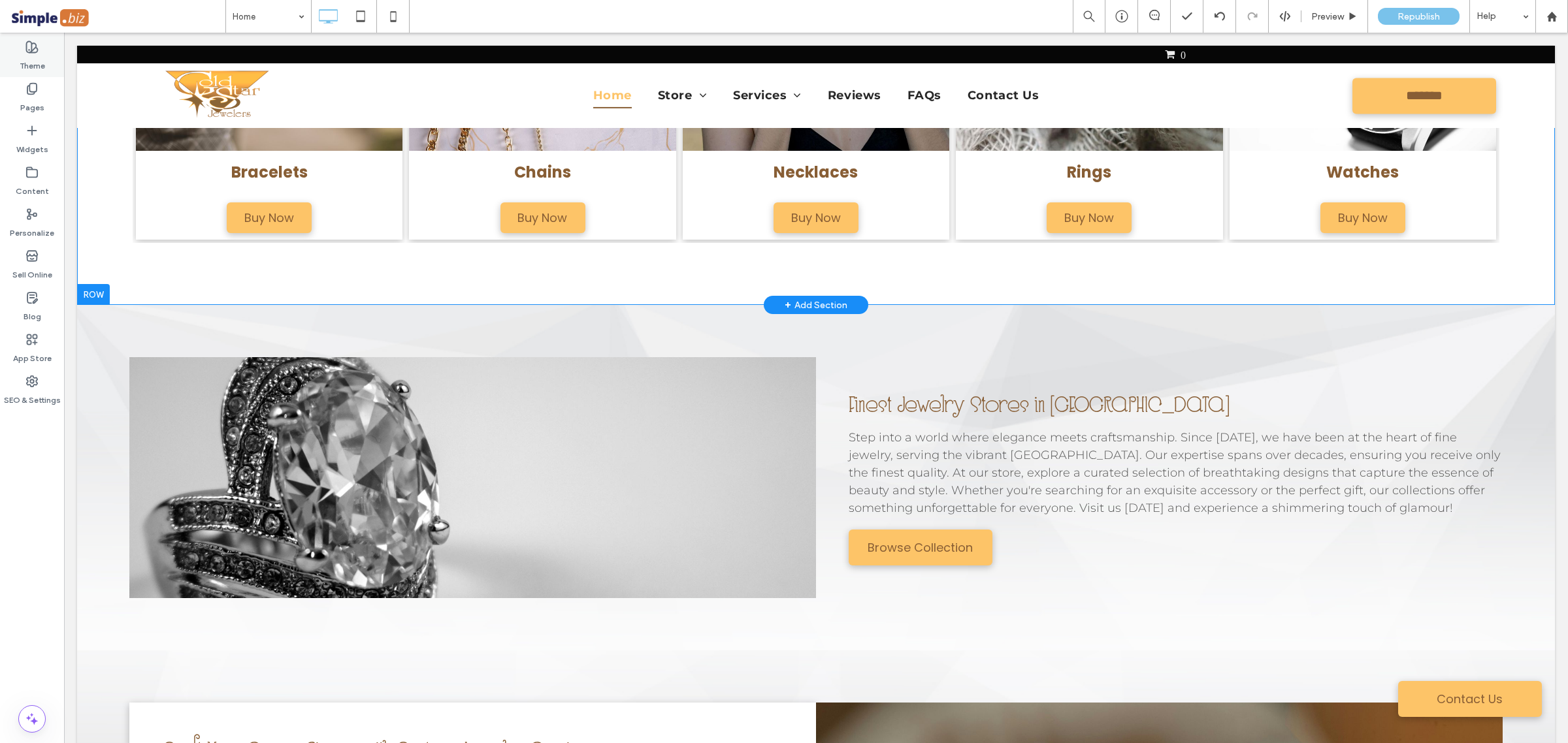
click at [36, 54] on label "Theme" at bounding box center [32, 62] width 25 height 19
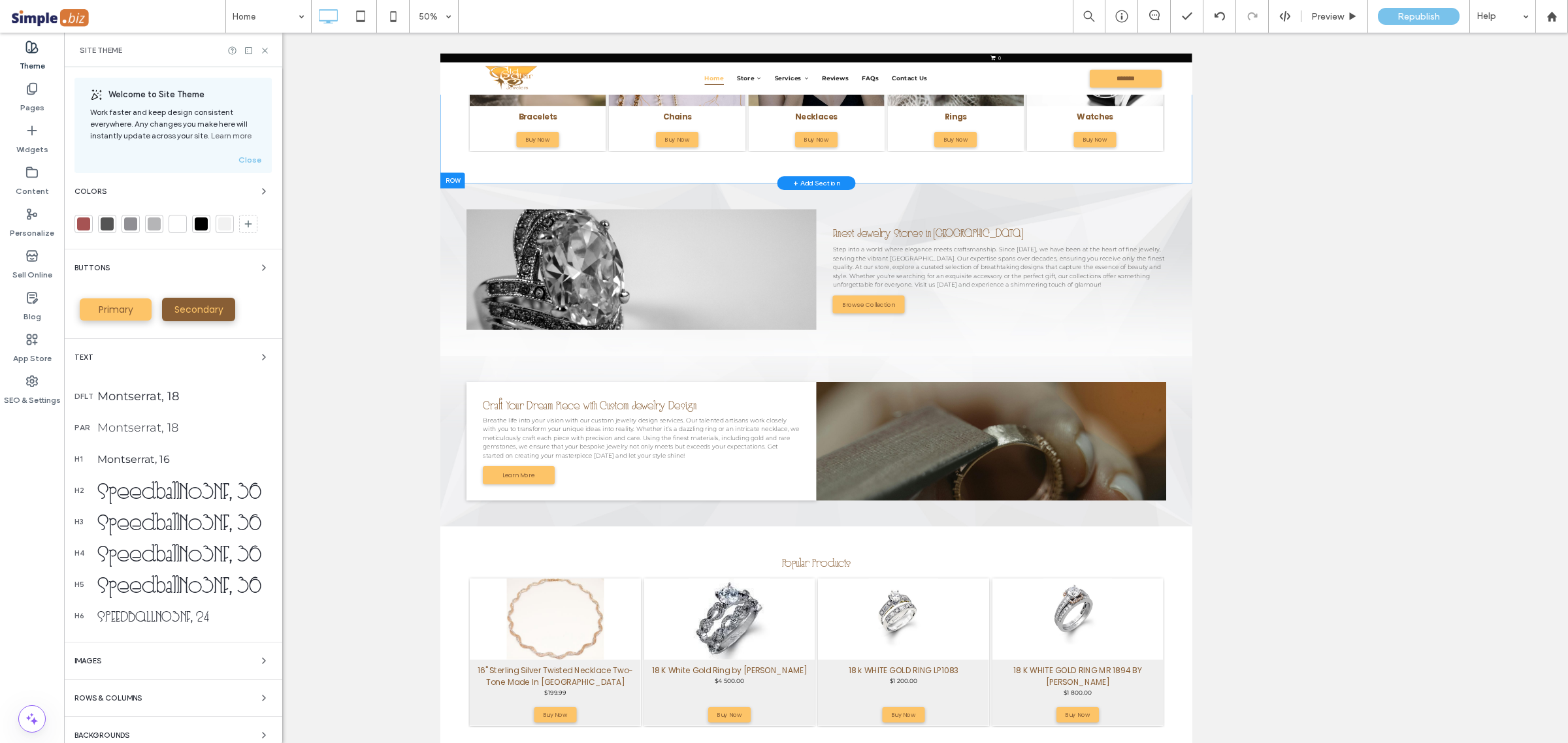
click at [122, 304] on span "Primary" at bounding box center [116, 309] width 44 height 13
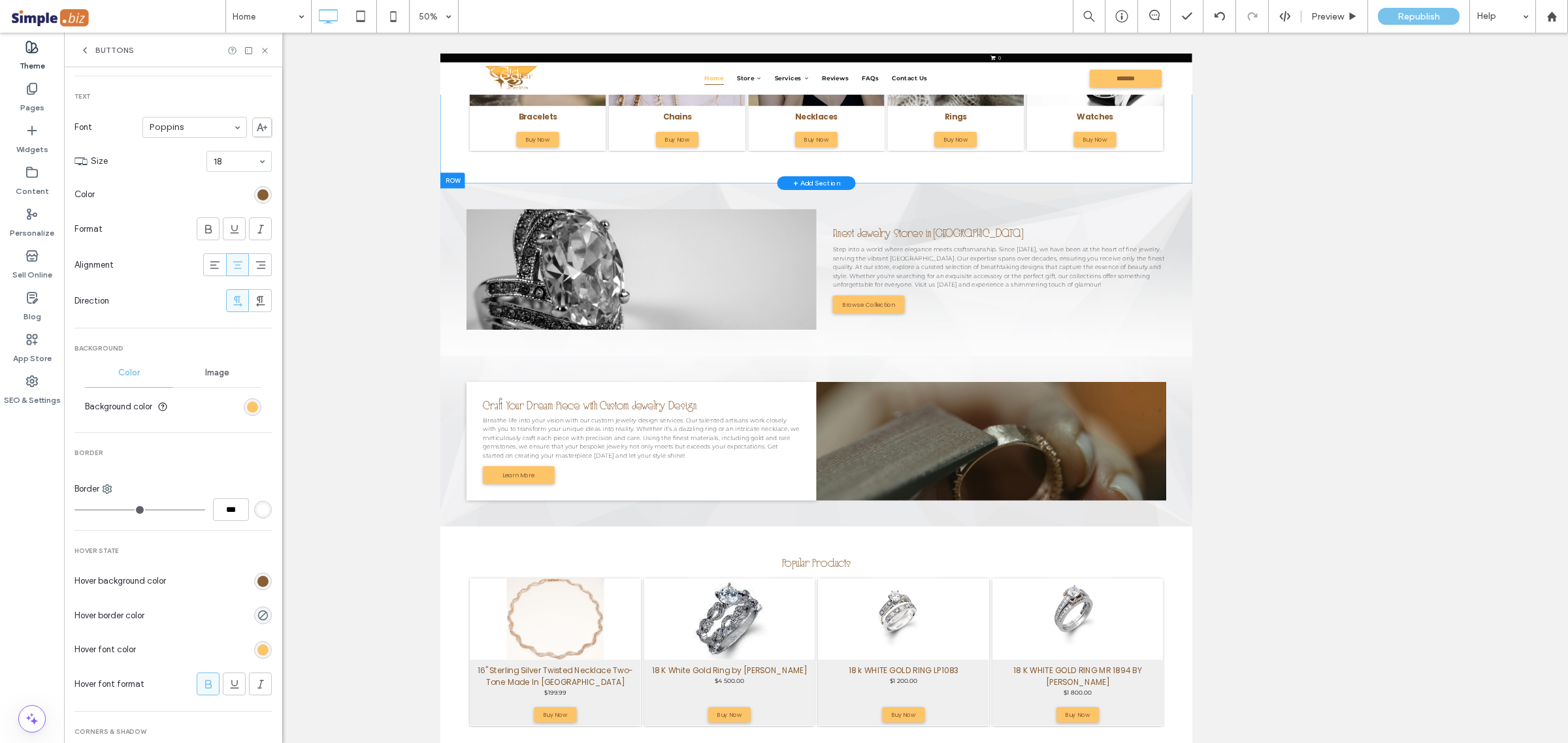
scroll to position [164, 0]
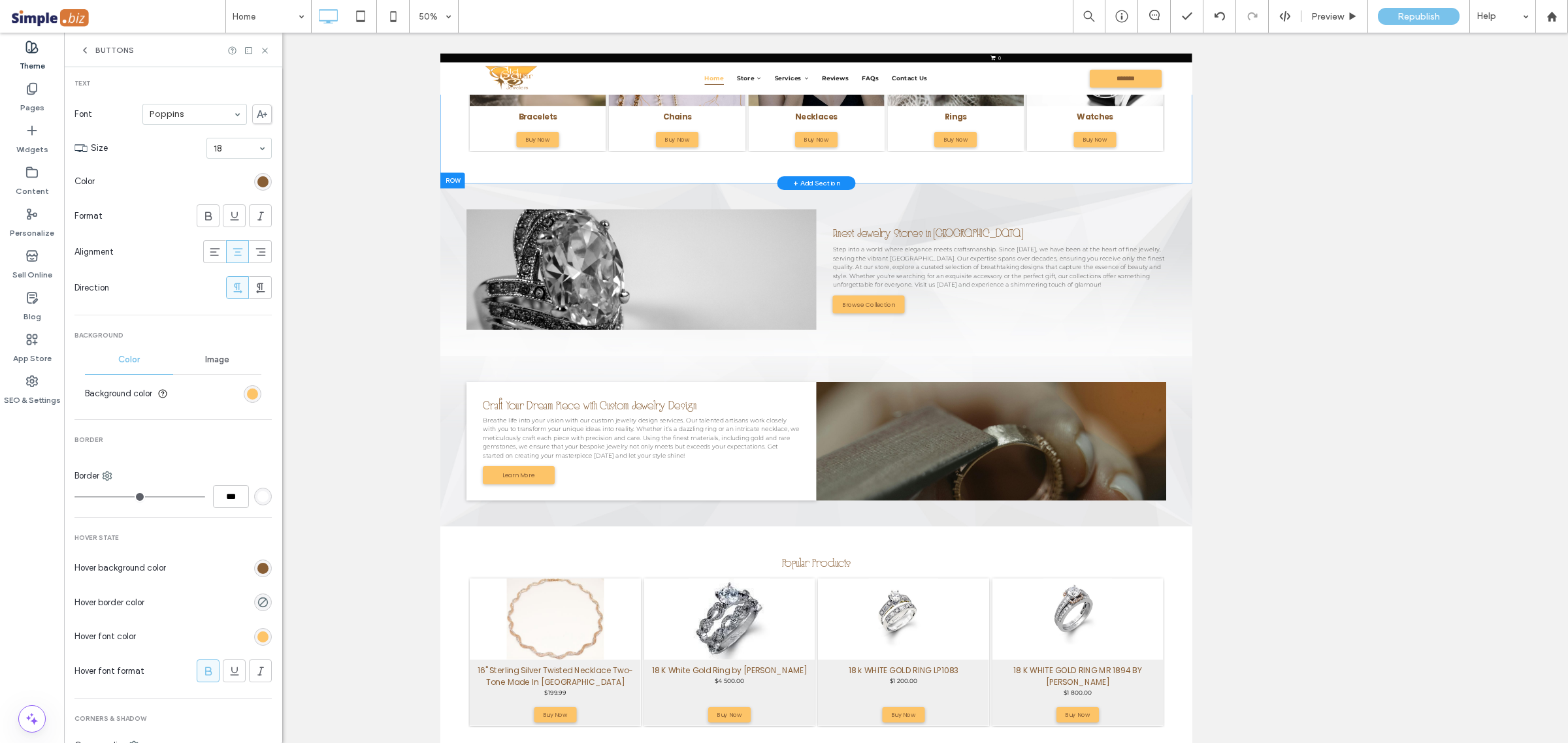
click at [202, 666] on icon at bounding box center [208, 671] width 13 height 13
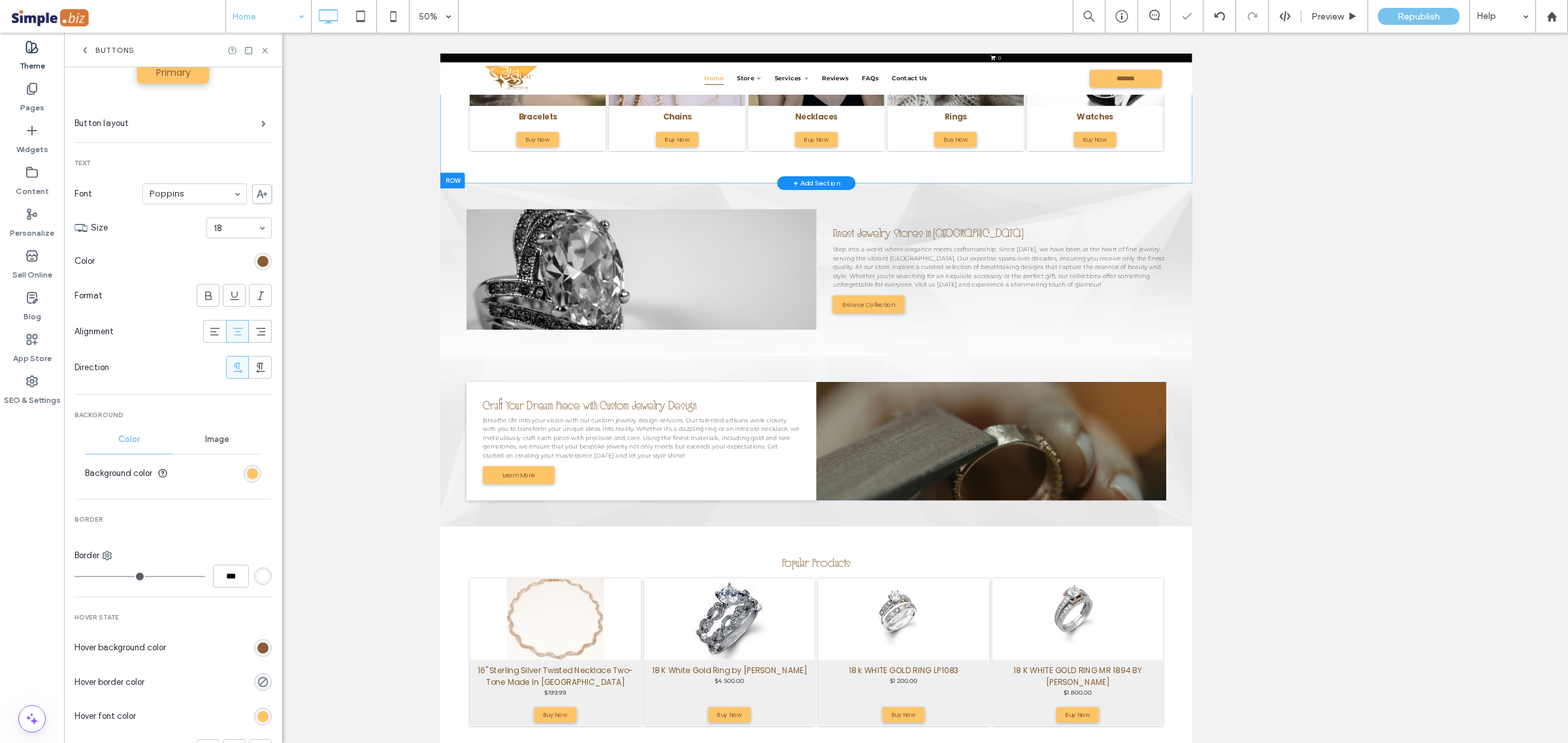
scroll to position [0, 0]
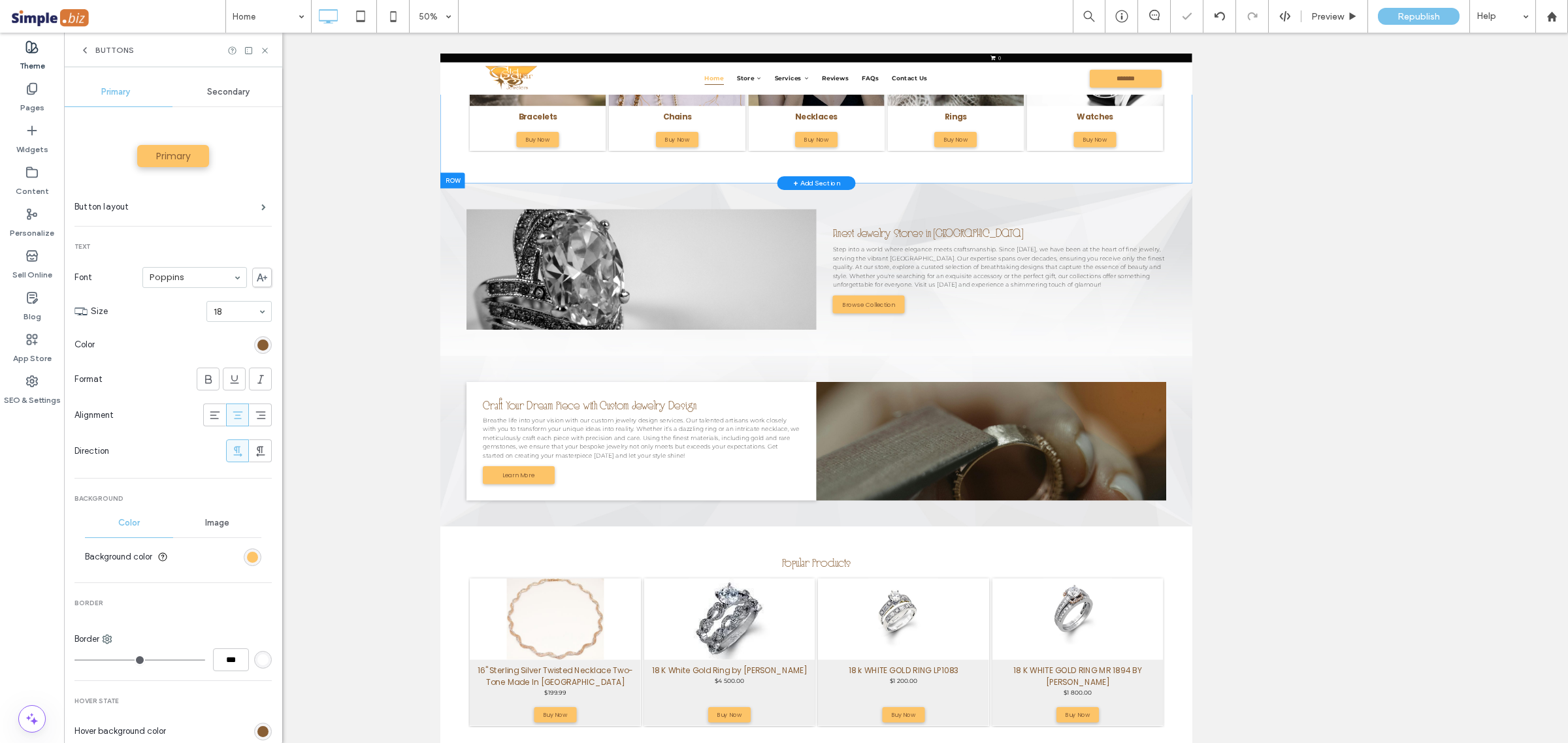
click at [221, 87] on span "Secondary" at bounding box center [228, 93] width 42 height 11
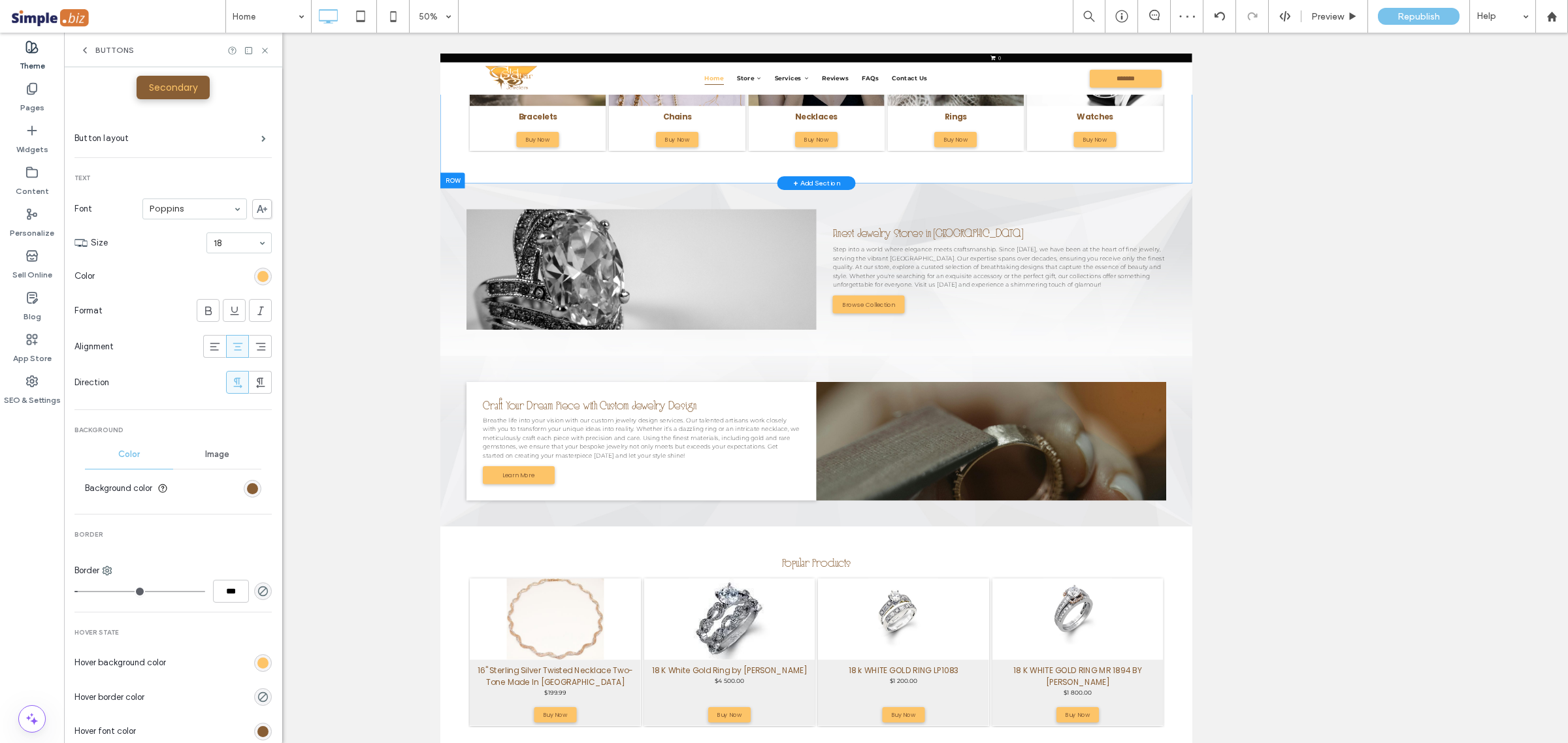
scroll to position [164, 0]
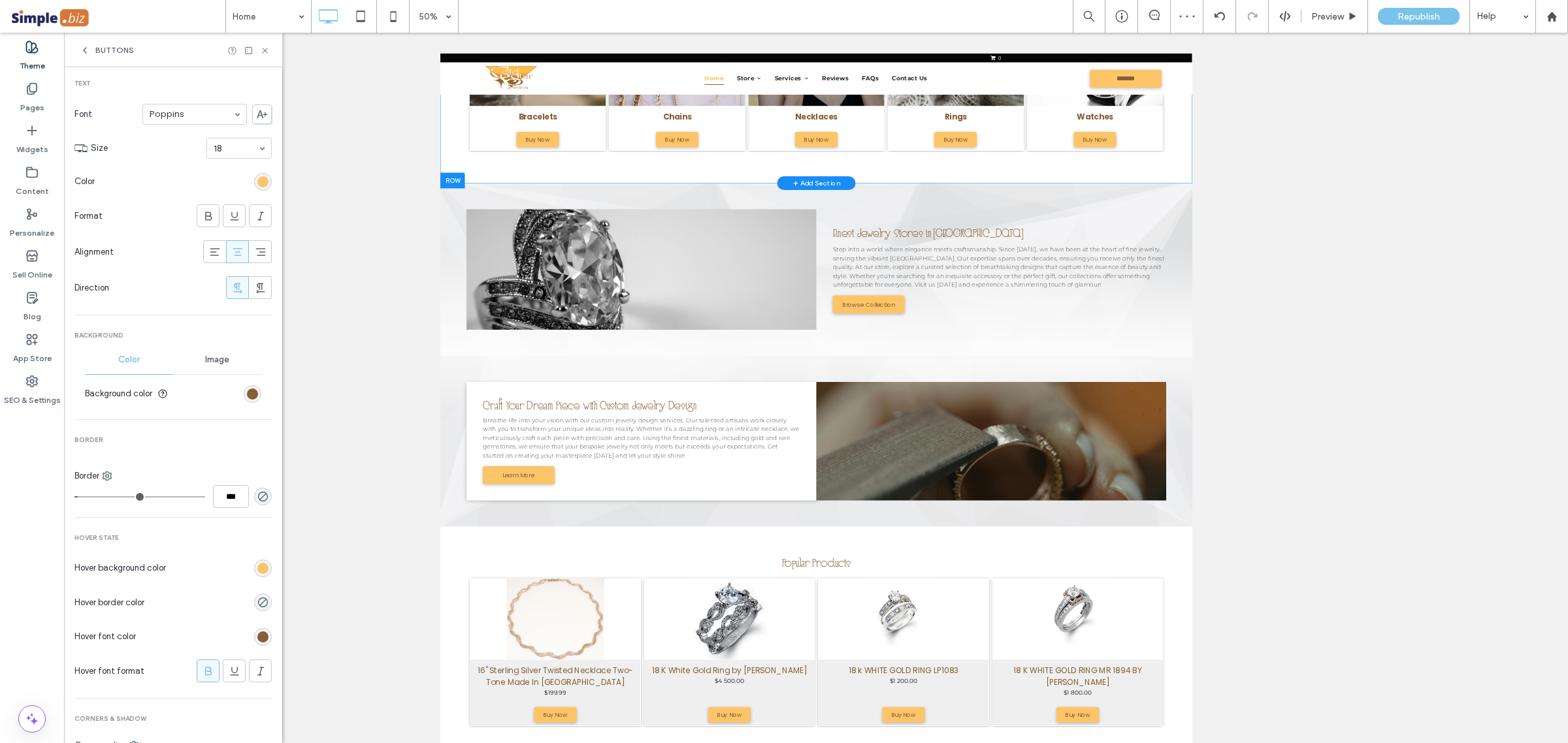
click at [202, 667] on icon at bounding box center [208, 671] width 13 height 13
type input "*"
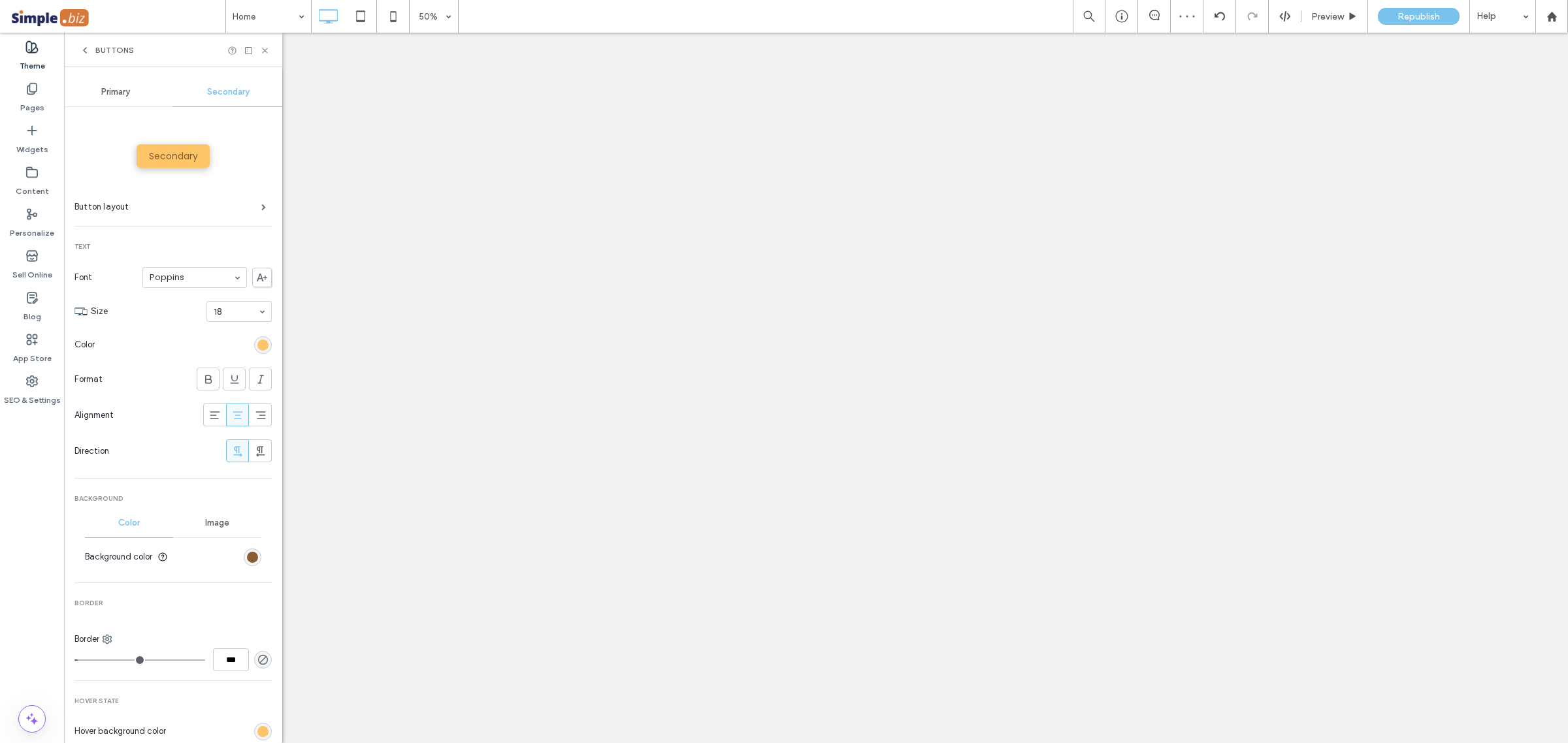
type input "*"
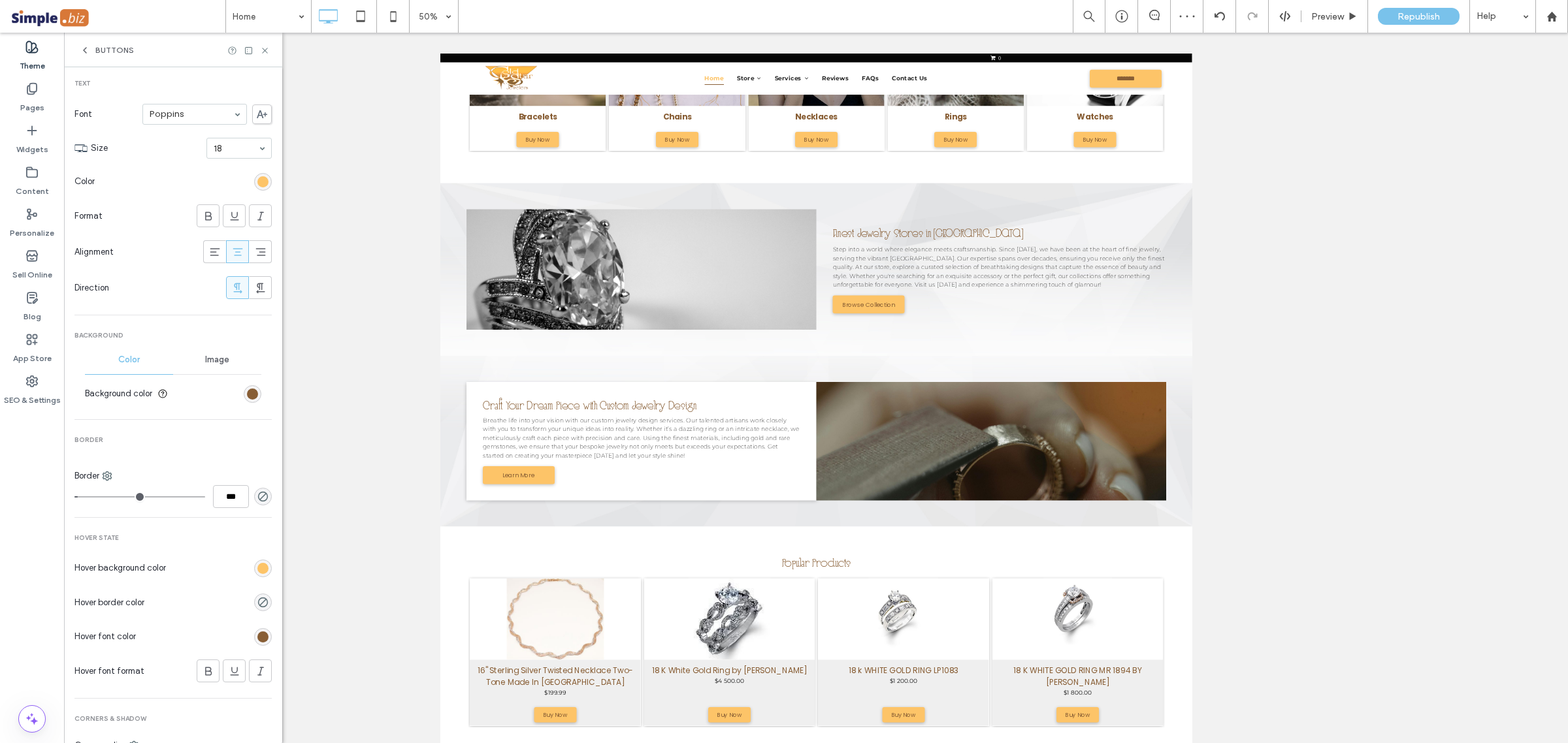
click at [262, 54] on icon at bounding box center [265, 50] width 10 height 10
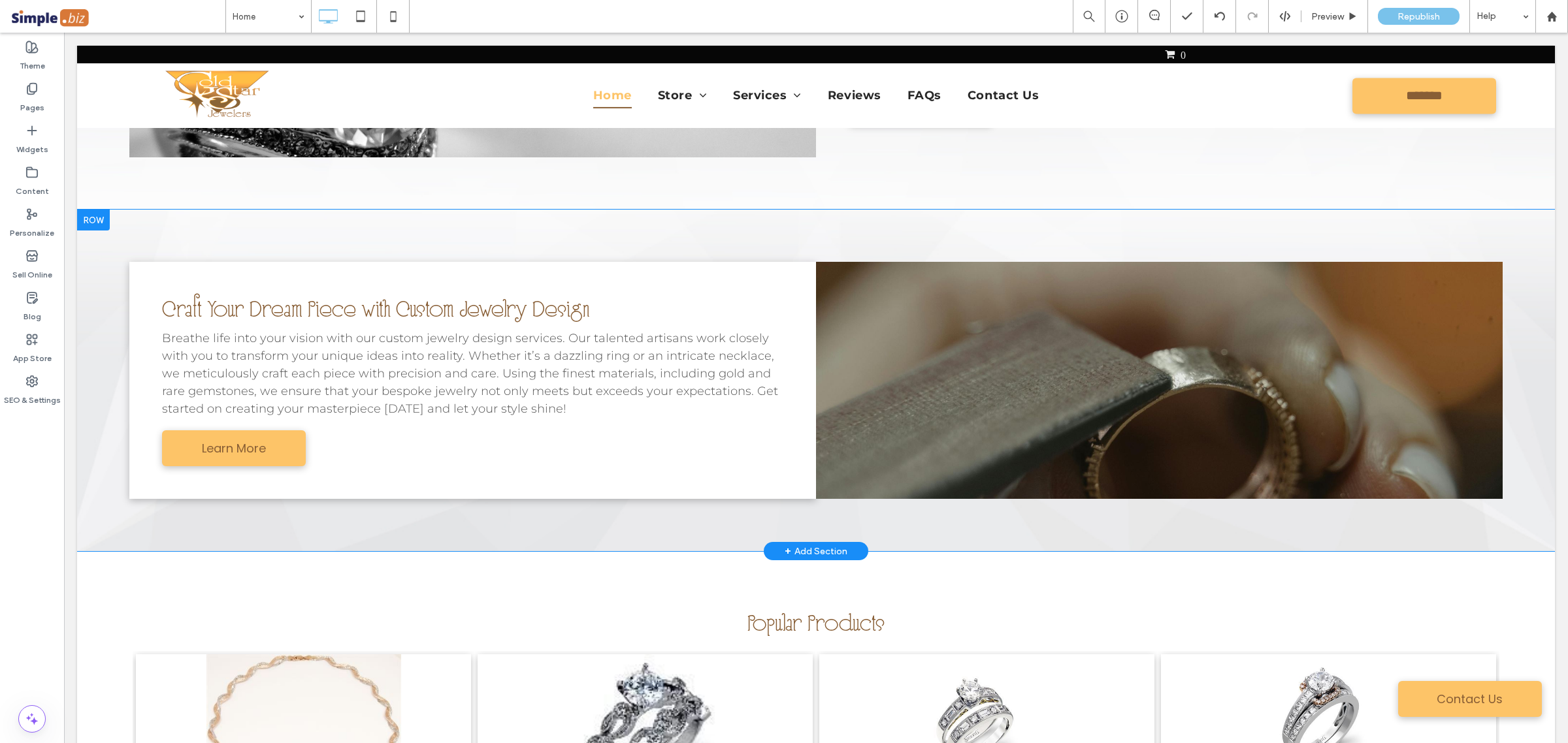
scroll to position [1306, 0]
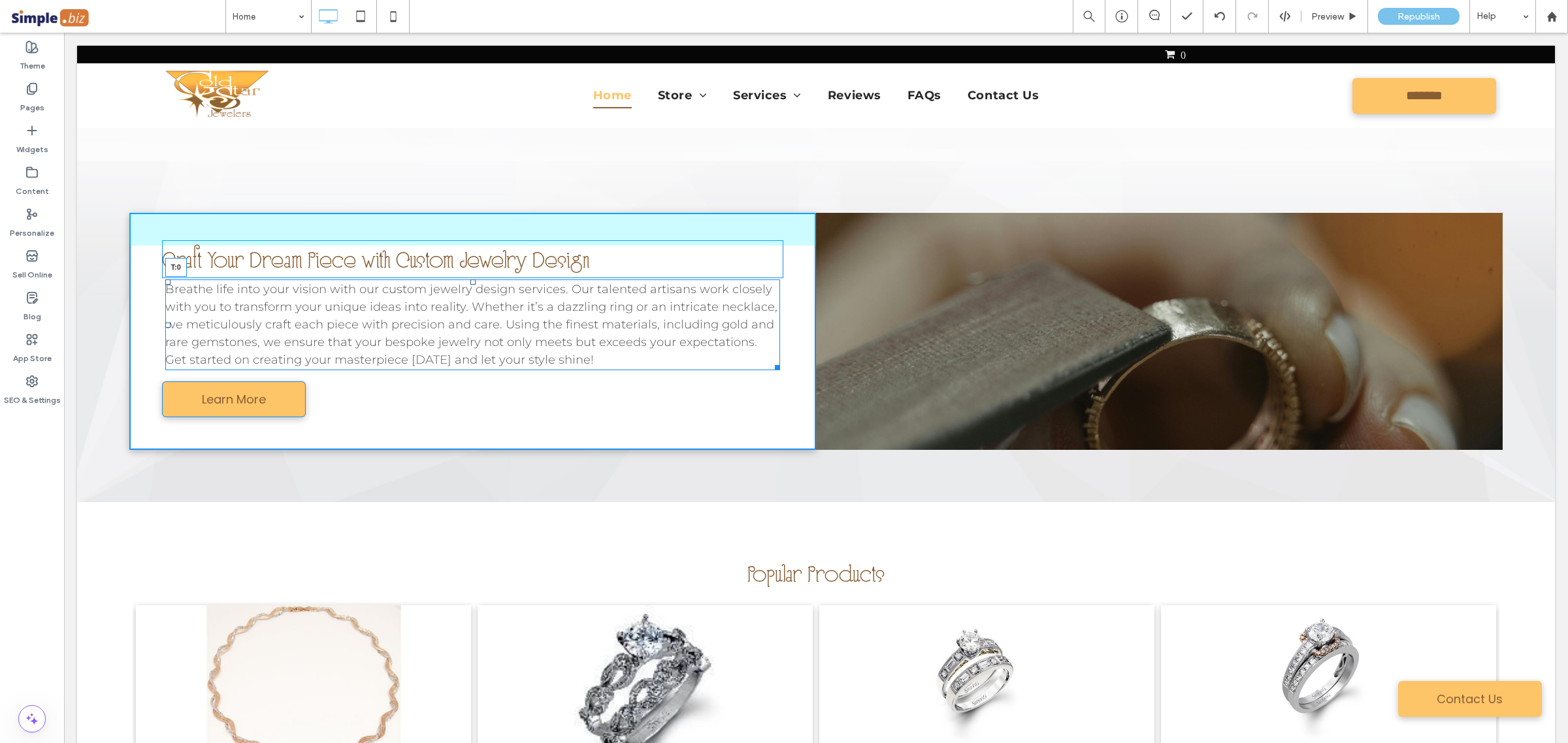
drag, startPoint x: 468, startPoint y: 284, endPoint x: 914, endPoint y: 480, distance: 487.2
click at [470, 289] on div "Breathe life into your vision with our custom jewelry design services. Our tale…" at bounding box center [472, 325] width 615 height 91
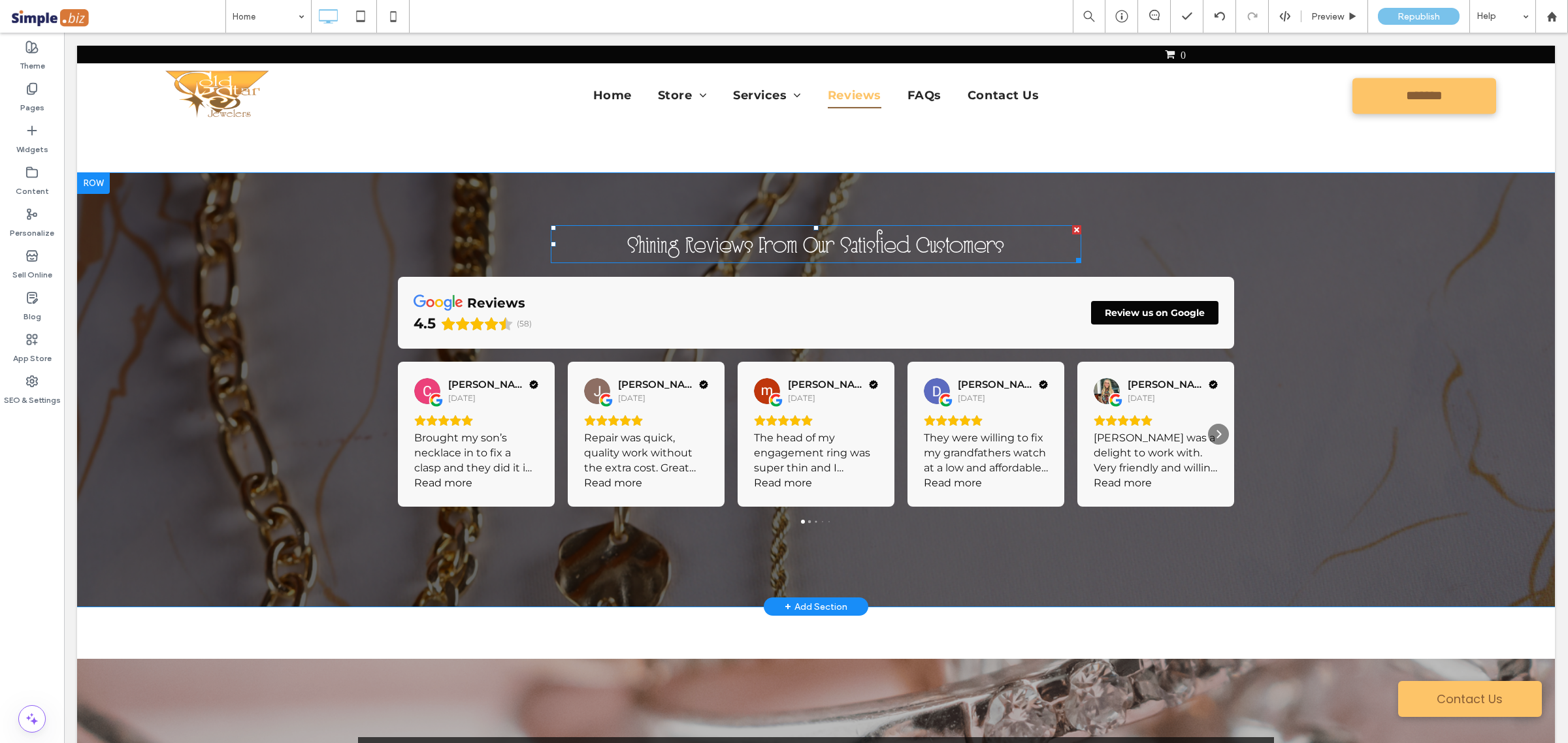
scroll to position [2531, 0]
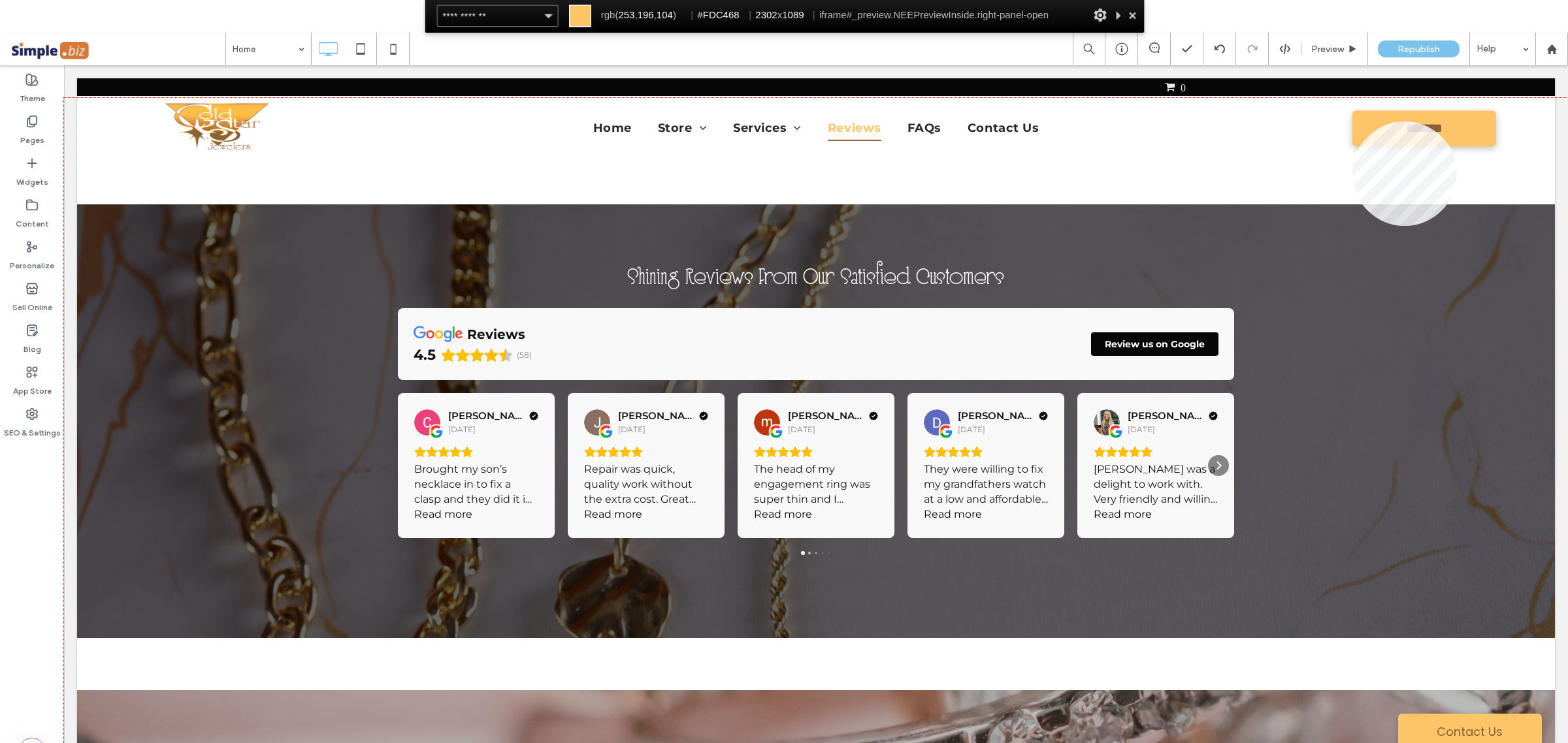
click at [1352, 121] on div at bounding box center [816, 454] width 1504 height 711
click at [191, 130] on div at bounding box center [816, 454] width 1504 height 711
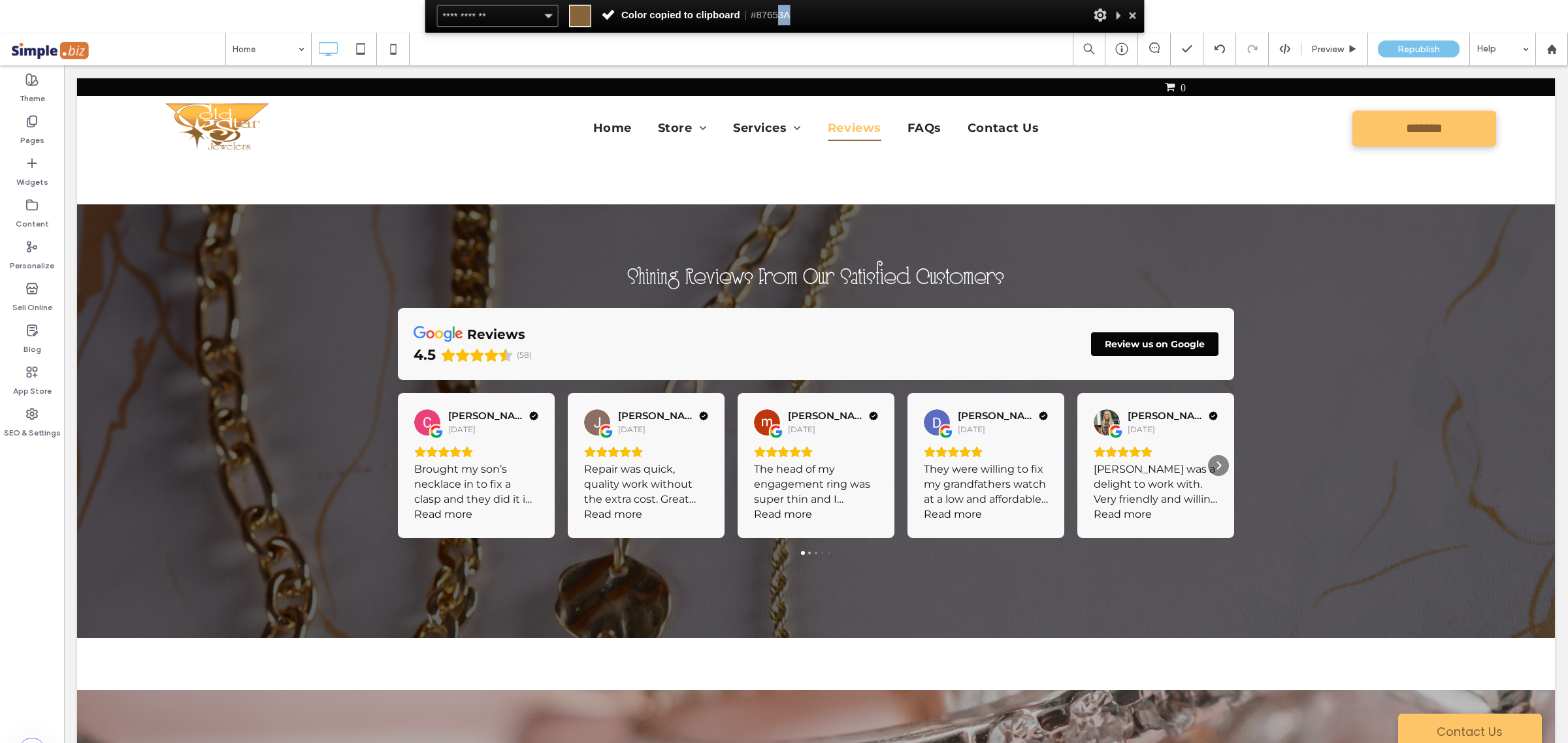
drag, startPoint x: 808, startPoint y: 15, endPoint x: 779, endPoint y: 8, distance: 29.8
click at [779, 8] on div "**********" at bounding box center [785, 16] width 721 height 33
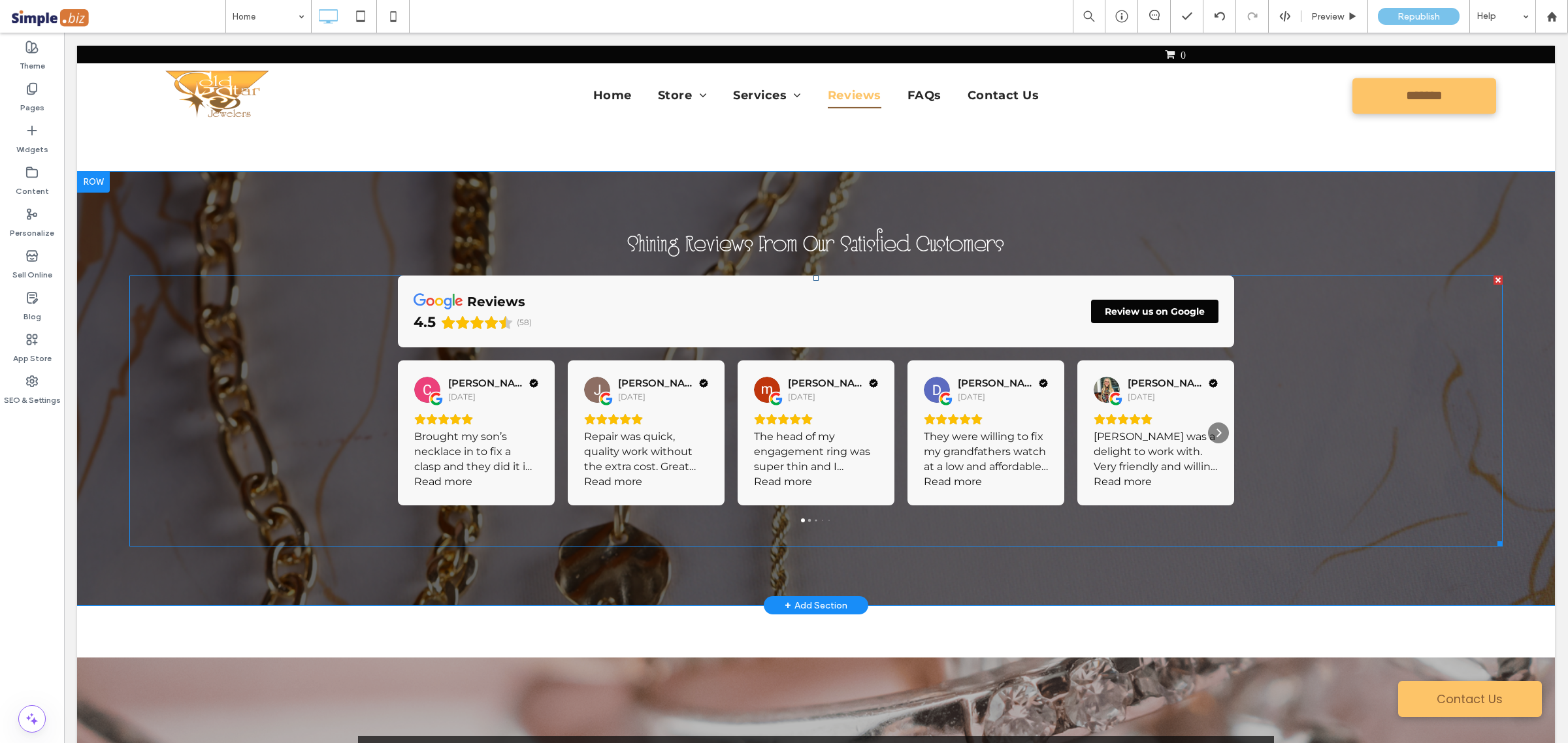
scroll to position [2612, 0]
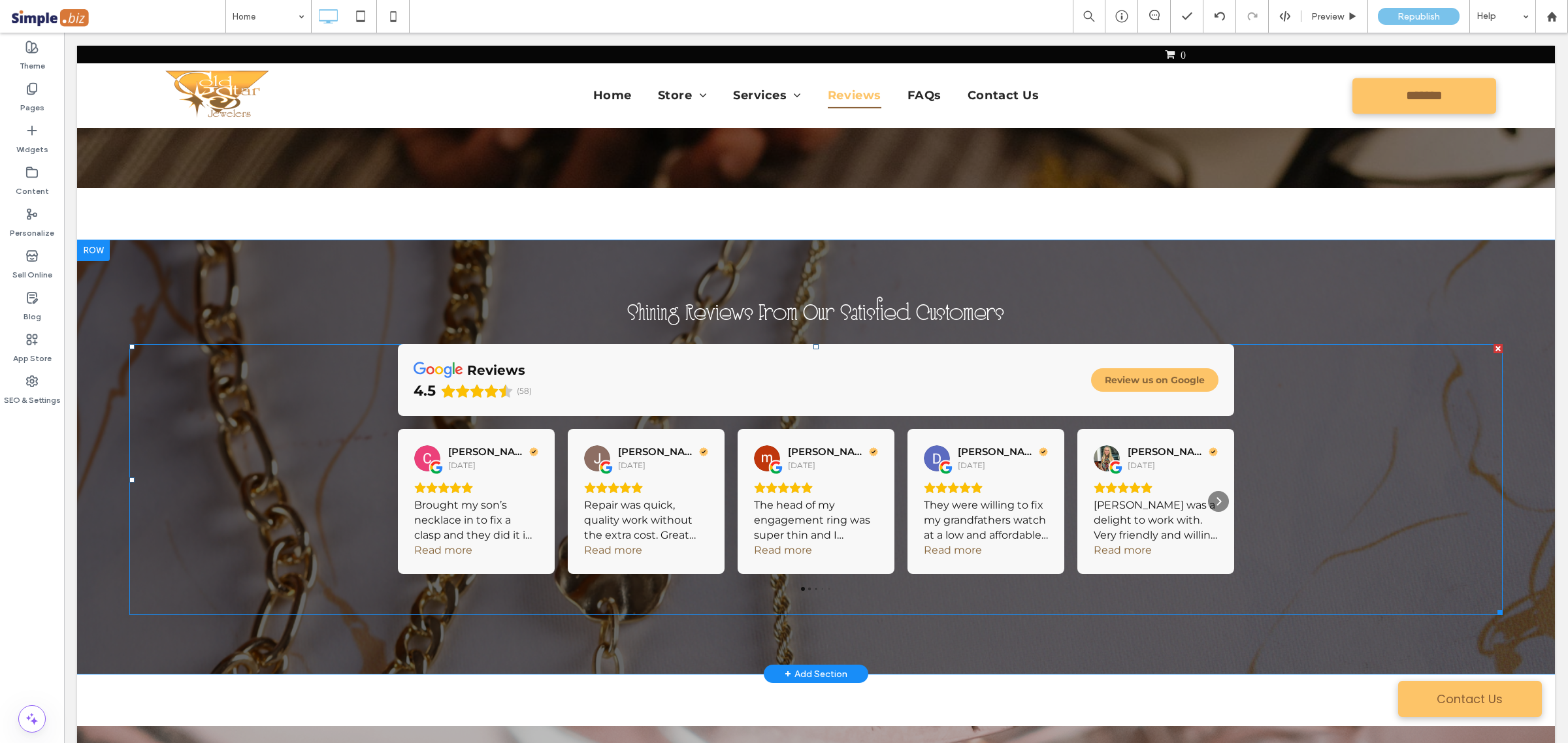
scroll to position [2449, 0]
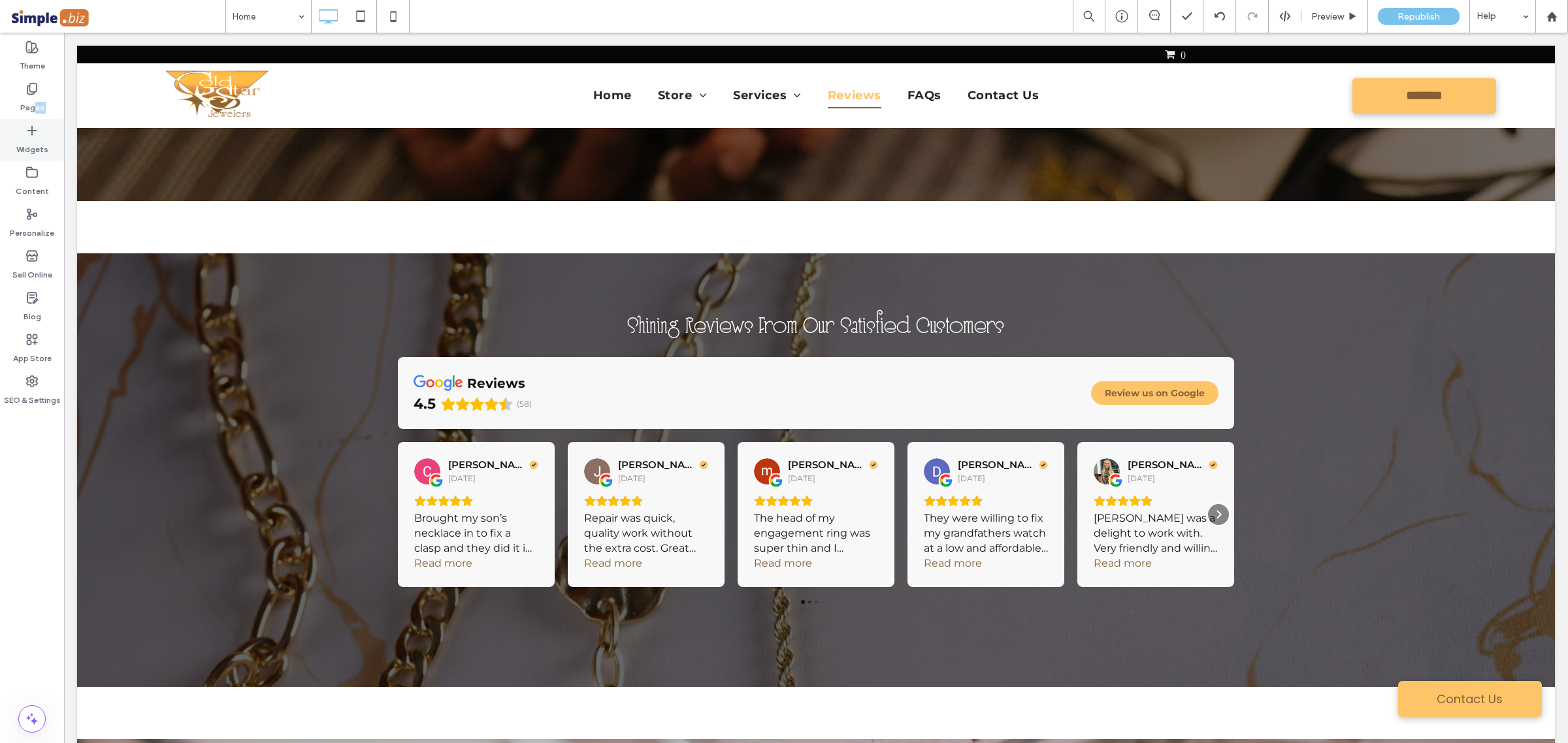
click at [36, 124] on div "Theme Pages Widgets Content Personalize Sell Online Blog App Store SEO & Settin…" at bounding box center [32, 387] width 64 height 711
click at [40, 138] on label "Widgets" at bounding box center [32, 147] width 32 height 19
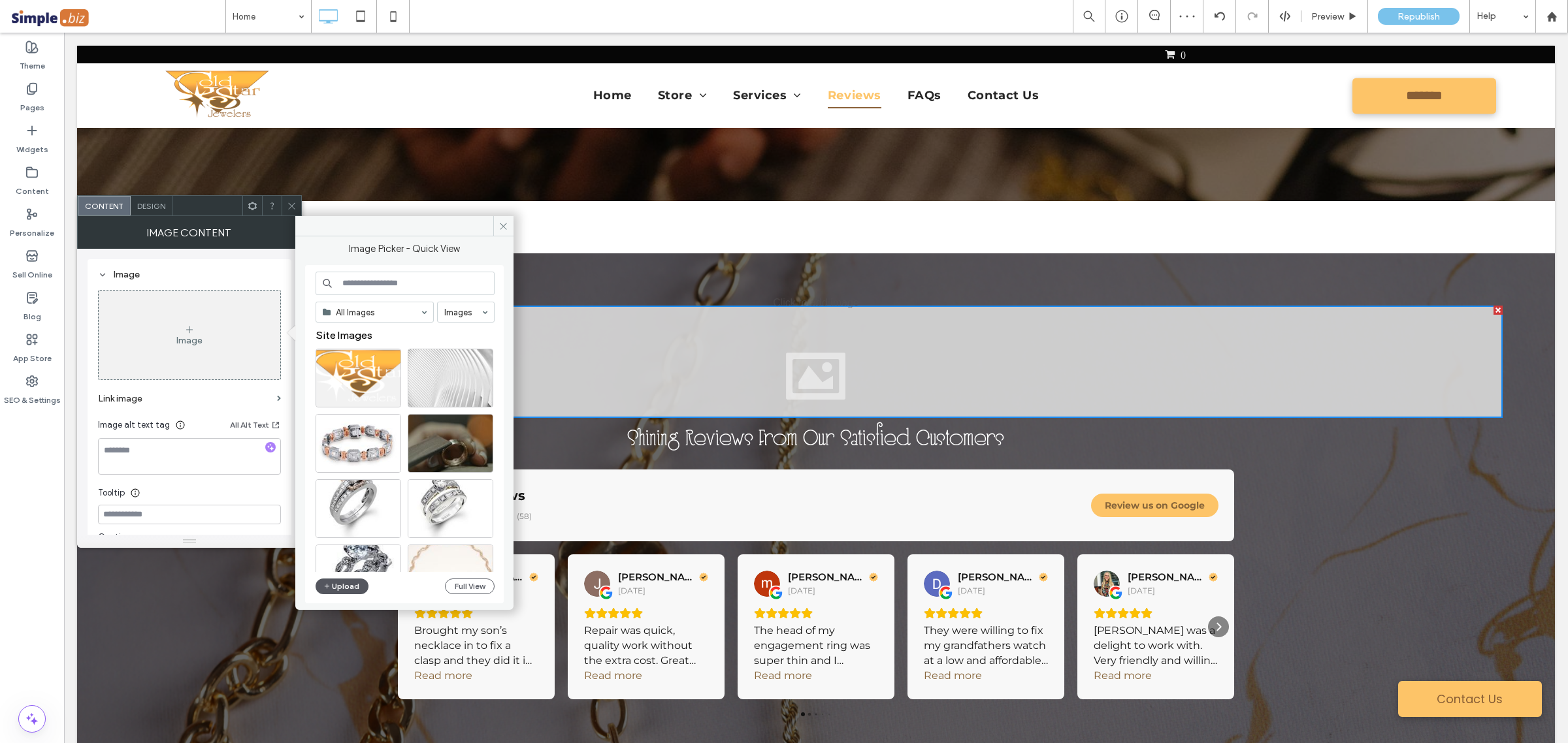
click at [329, 588] on icon "button" at bounding box center [327, 586] width 8 height 11
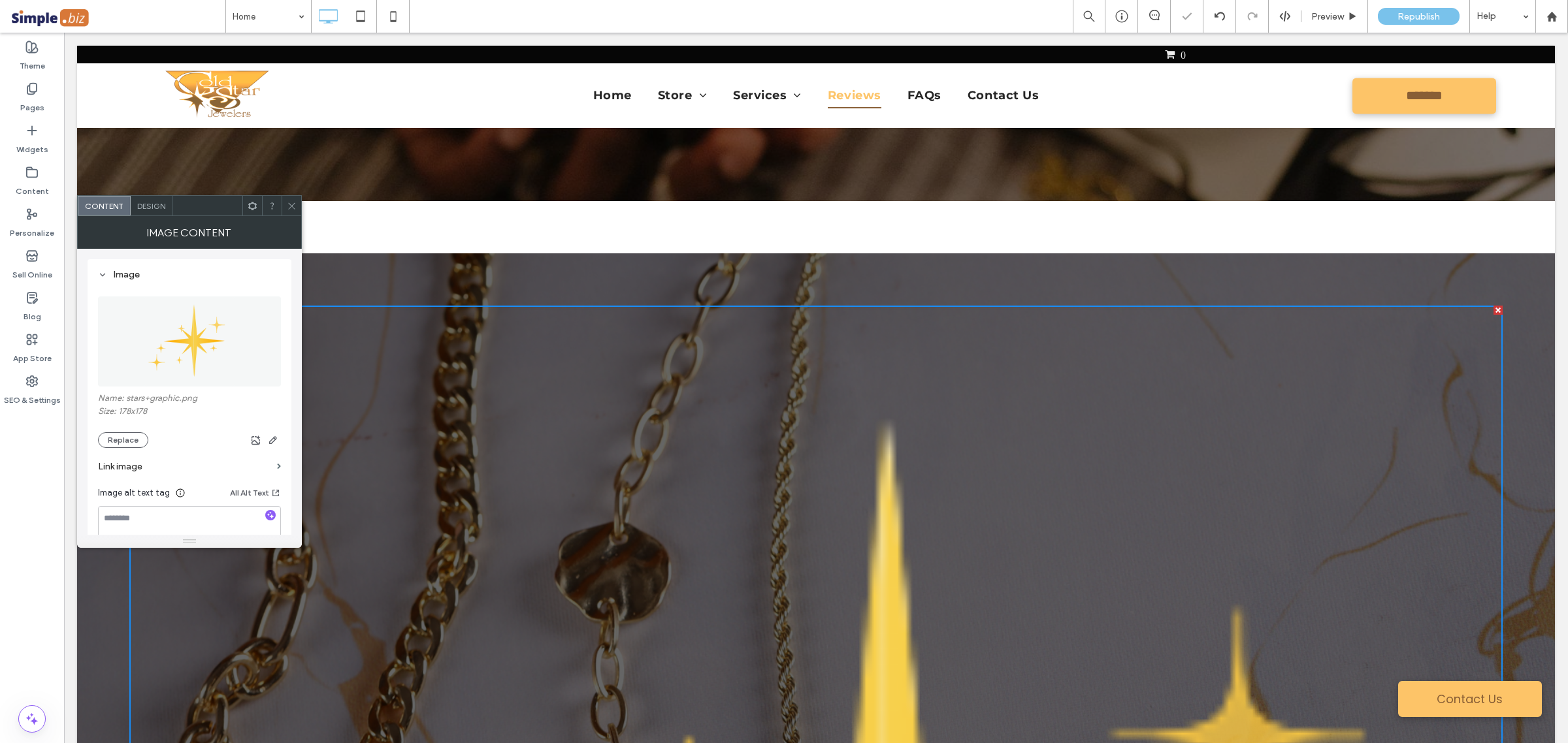
click at [294, 207] on icon at bounding box center [292, 206] width 10 height 10
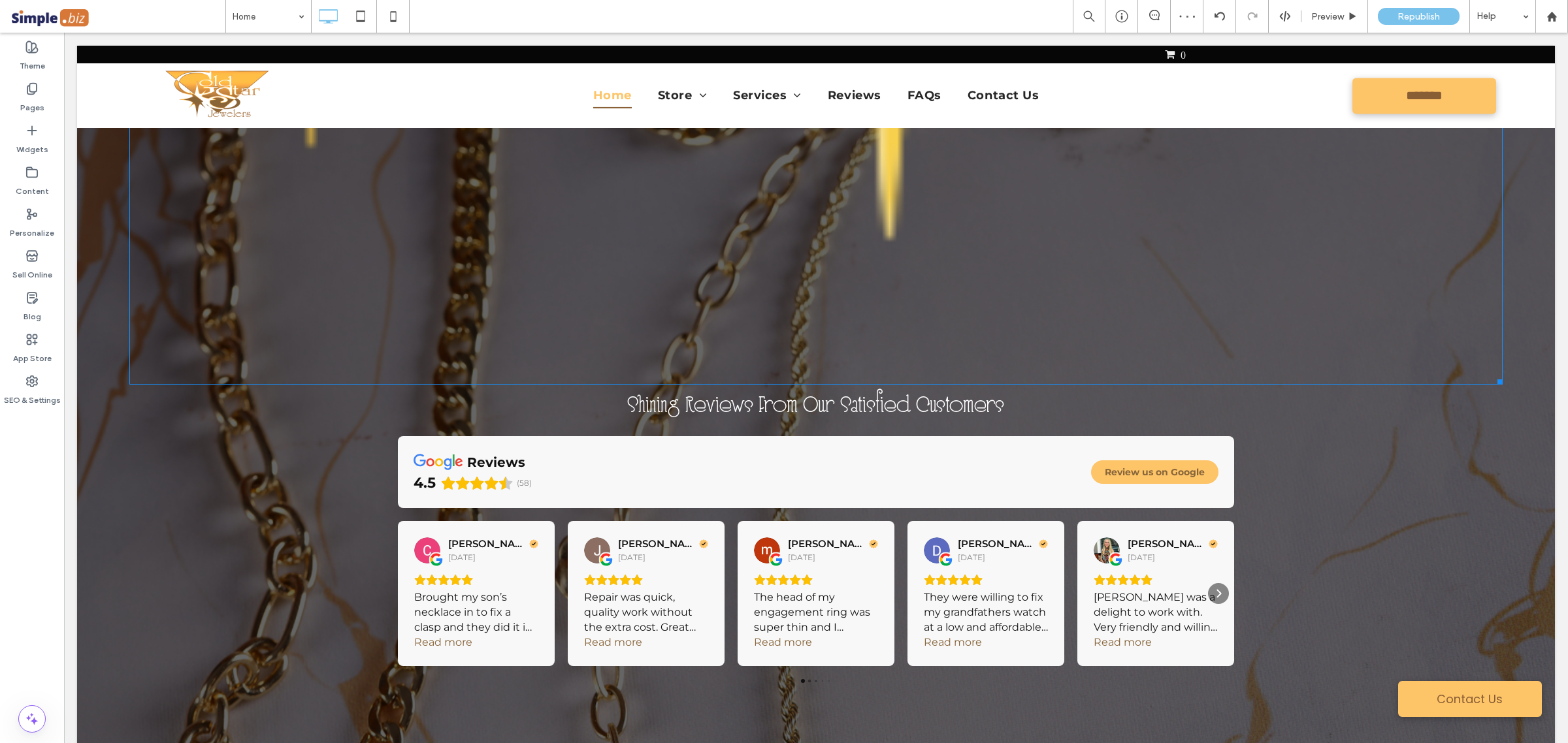
scroll to position [3592, 0]
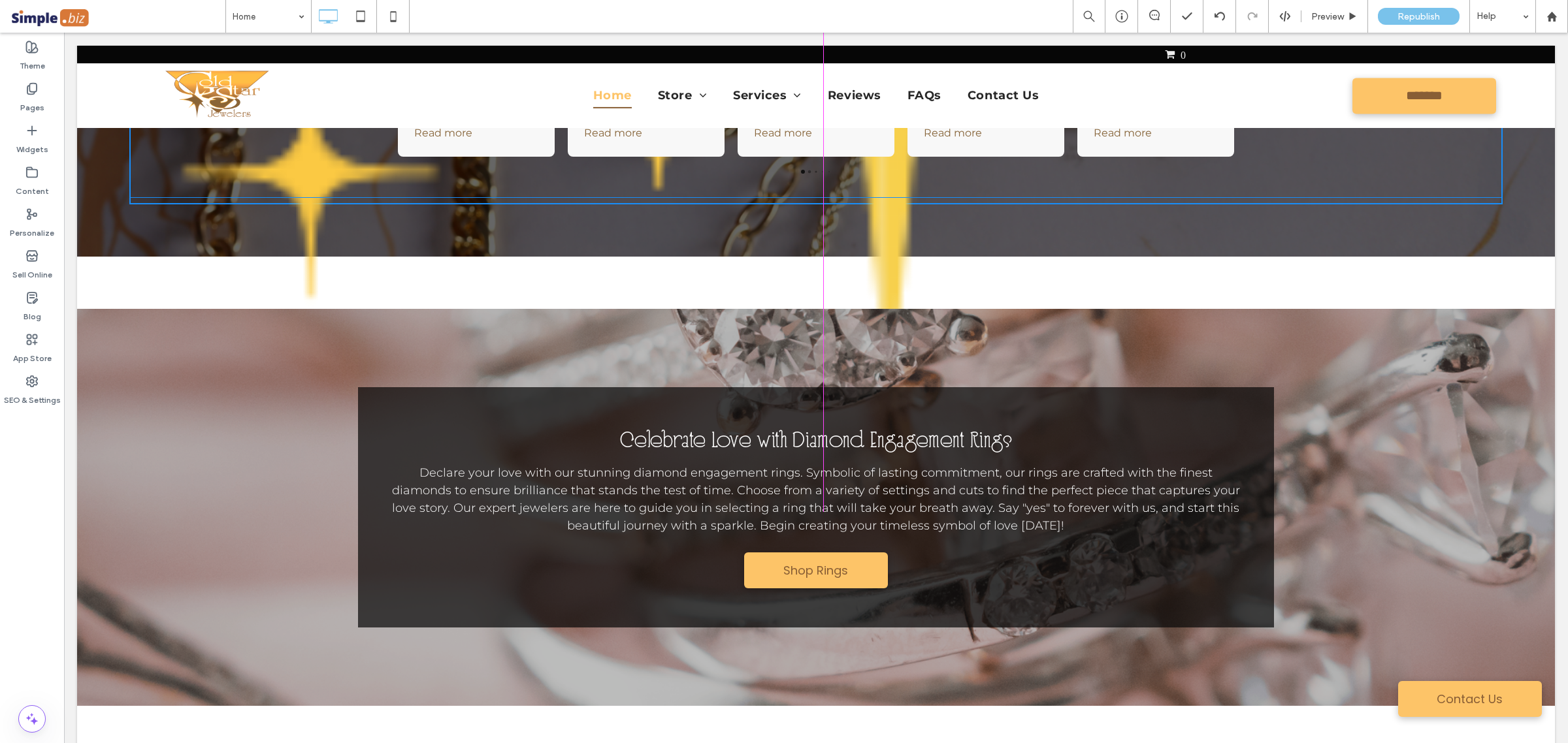
drag, startPoint x: 1487, startPoint y: 517, endPoint x: 1137, endPoint y: 288, distance: 418.3
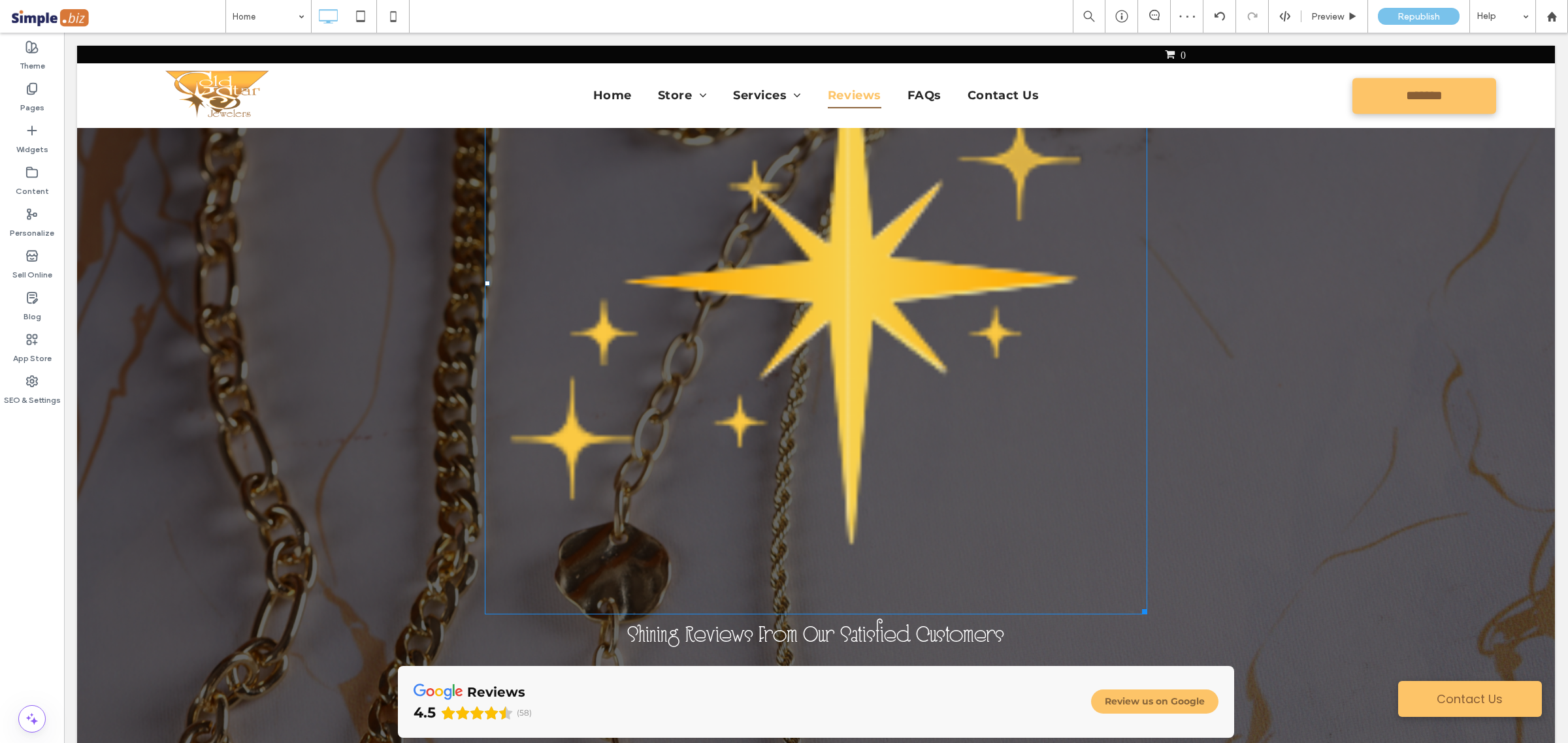
scroll to position [2857, 0]
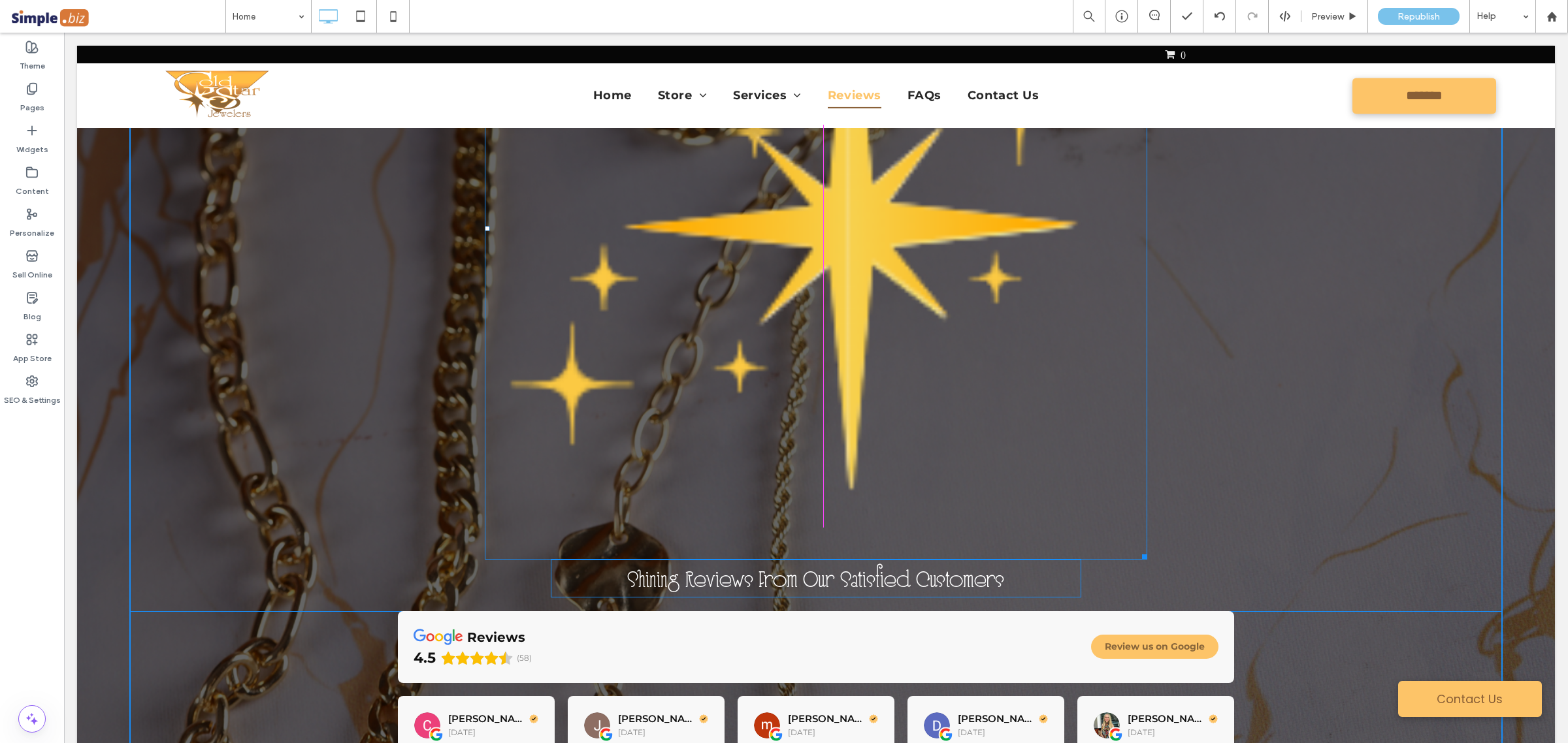
drag, startPoint x: 1134, startPoint y: 551, endPoint x: 925, endPoint y: 318, distance: 313.0
click at [925, 318] on div "W:378.75 H:377.988 Shining Reviews From Our Satisfied Customers reviews 4.5 (58…" at bounding box center [816, 393] width 1373 height 991
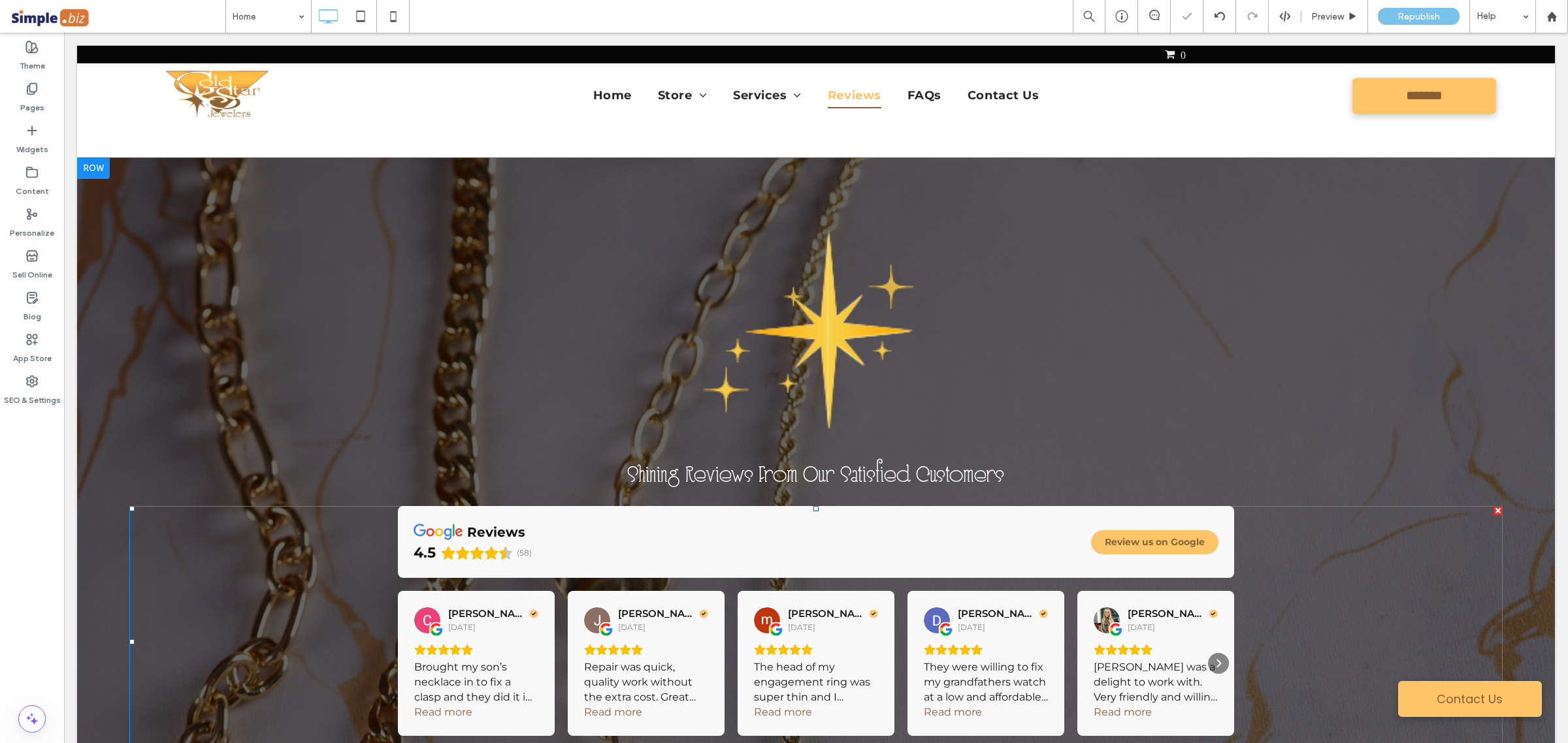
scroll to position [2531, 0]
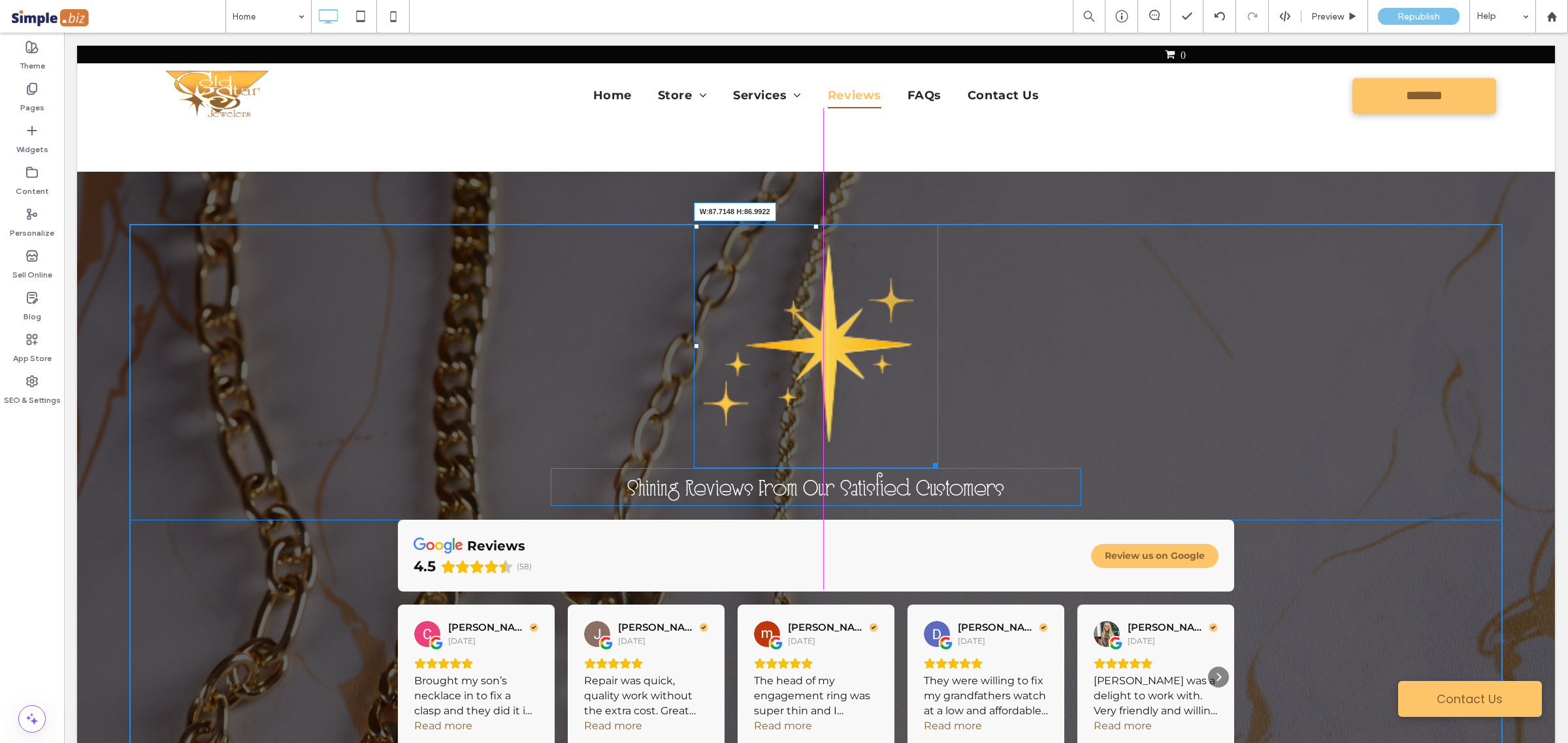
drag, startPoint x: 931, startPoint y: 464, endPoint x: 1175, endPoint y: 420, distance: 247.9
click at [836, 317] on div "W:87.7148 H:86.9922 Shining Reviews From Our Satisfied Customers reviews 4.5 (5…" at bounding box center [816, 511] width 1373 height 574
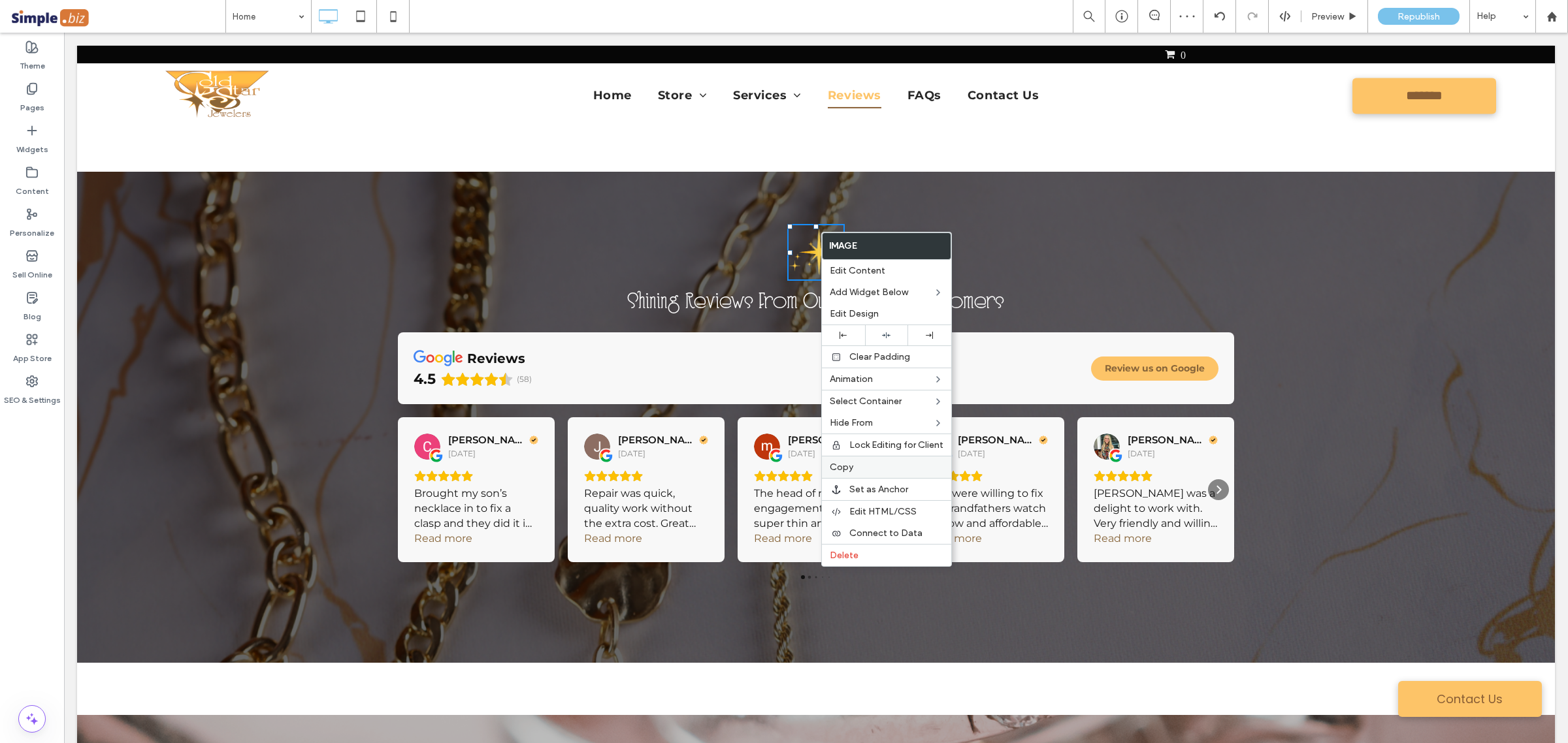
click at [840, 473] on span "Copy" at bounding box center [841, 467] width 23 height 11
